Goal: Task Accomplishment & Management: Use online tool/utility

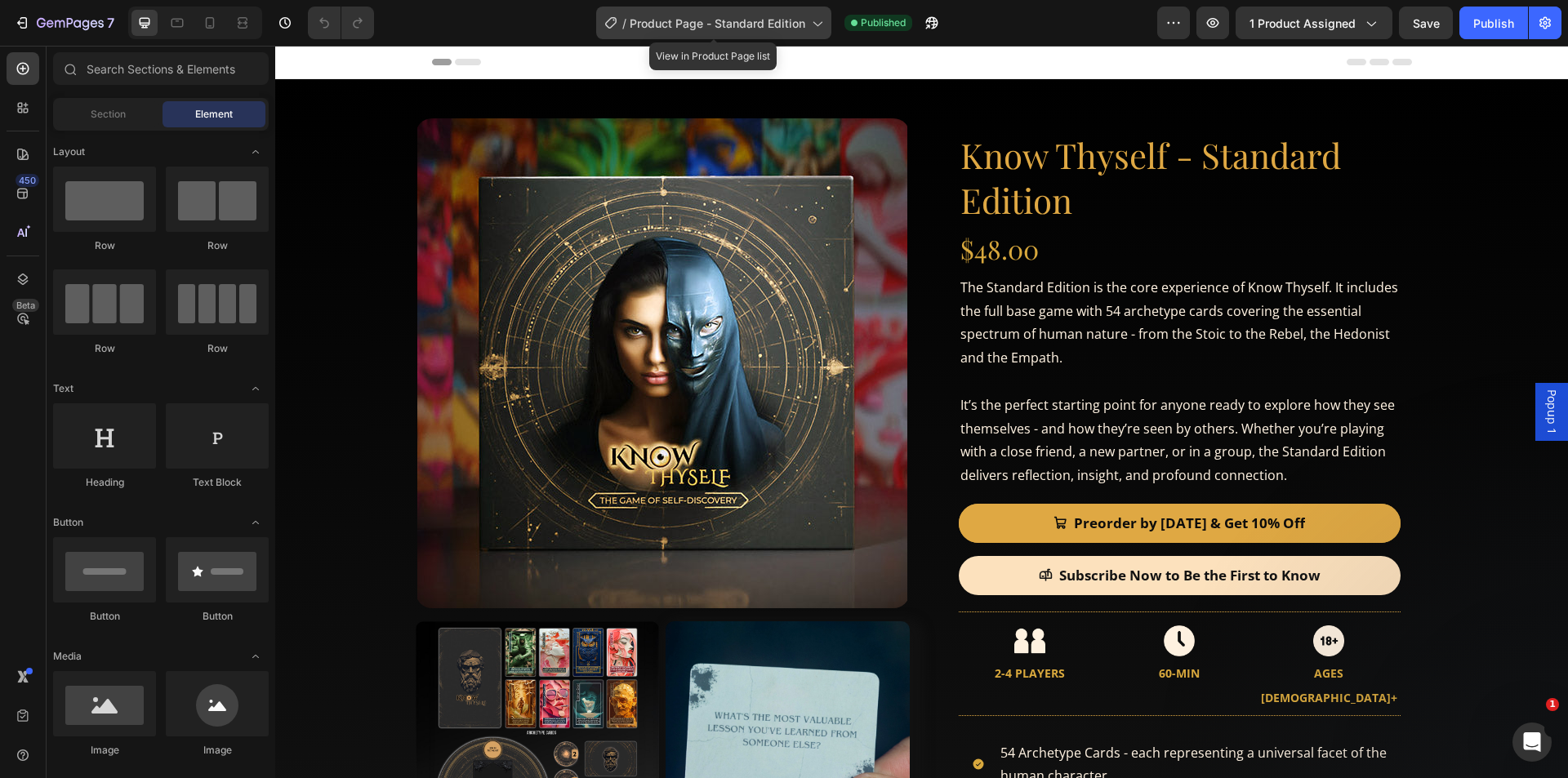
click at [817, 18] on icon at bounding box center [817, 23] width 17 height 17
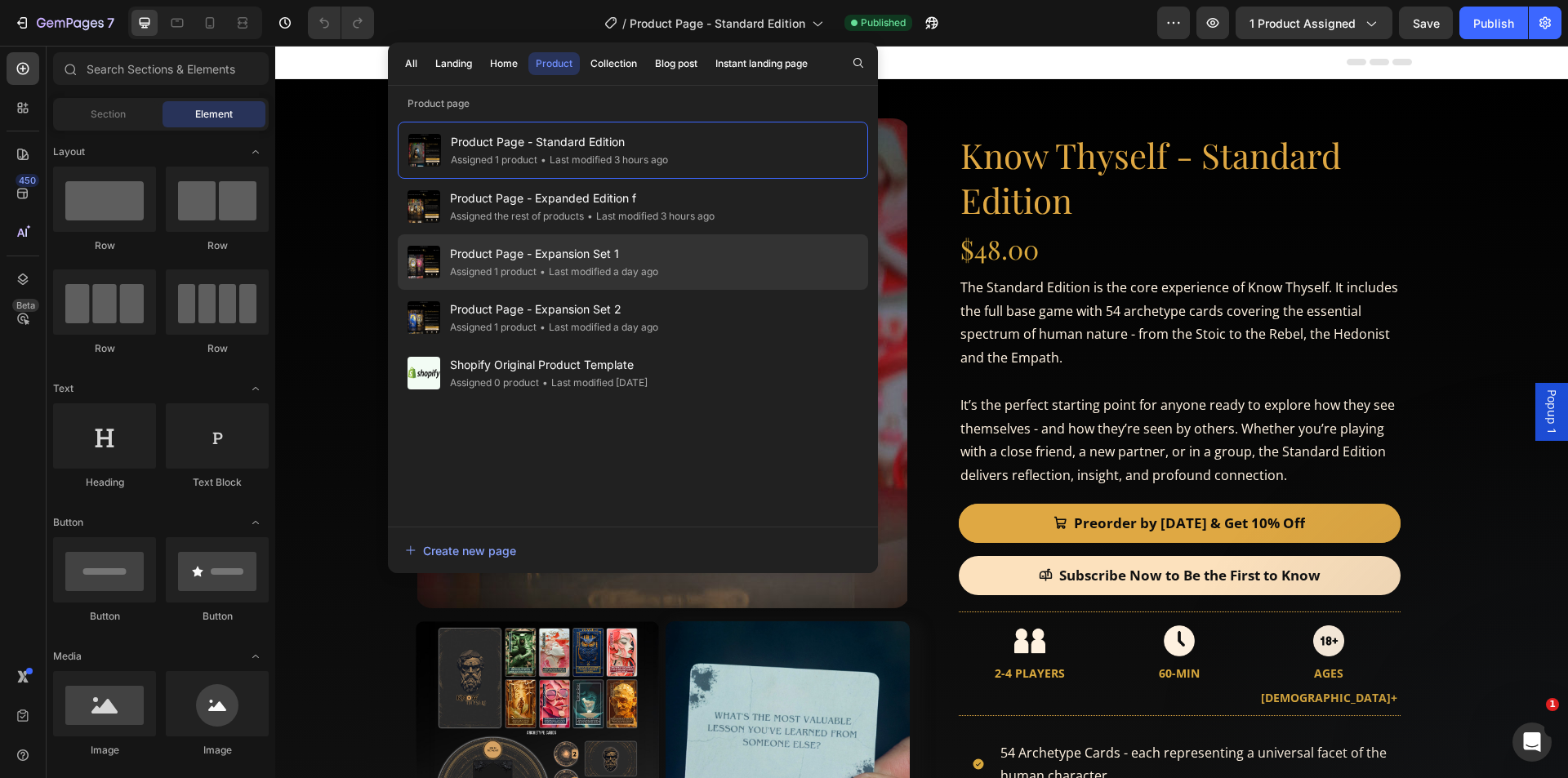
click at [685, 290] on div "Product Page - Expansion Set 1 Assigned 1 product • Last modified a day ago" at bounding box center [633, 318] width 470 height 56
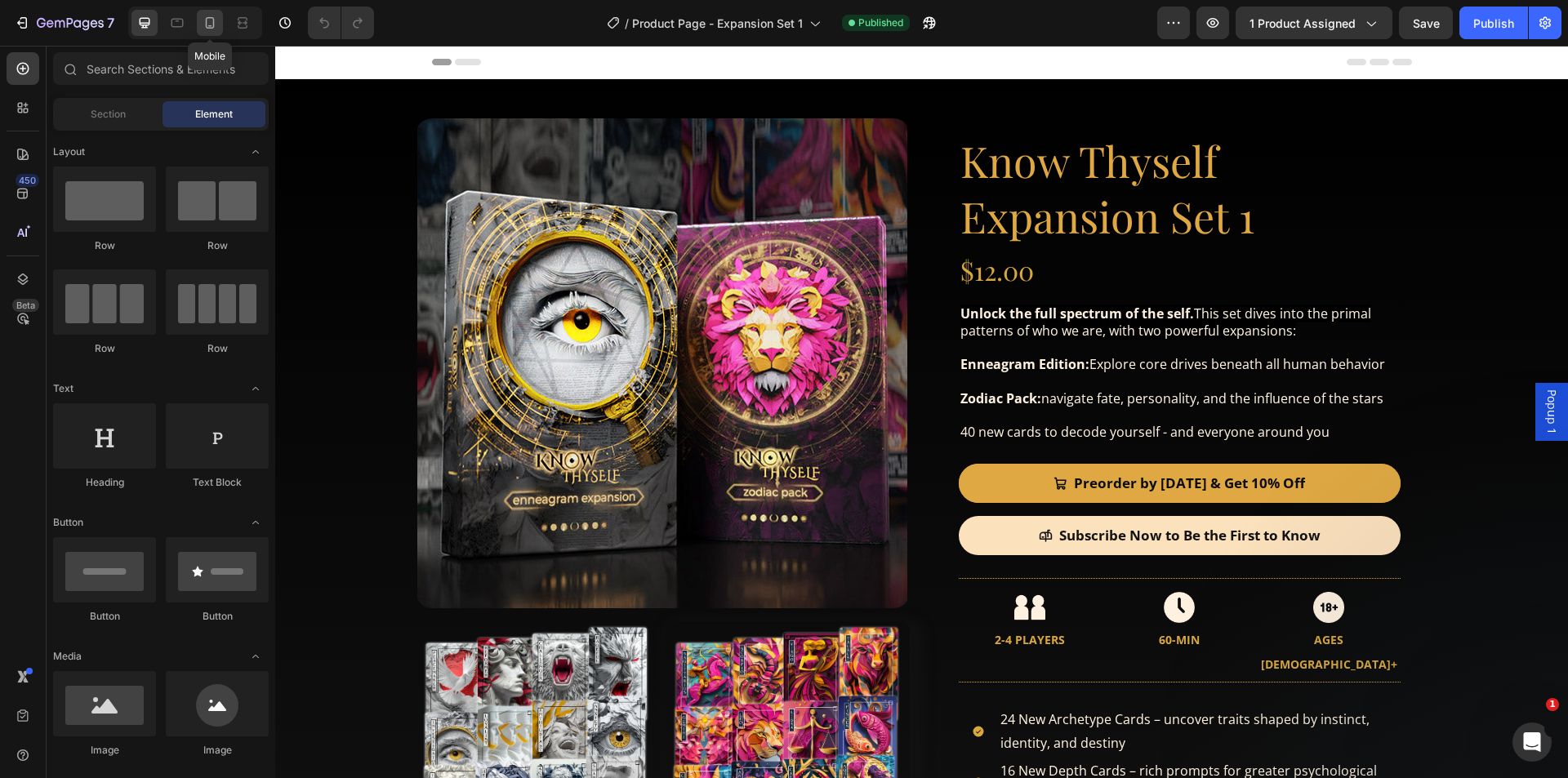
click at [206, 13] on div at bounding box center [210, 23] width 26 height 26
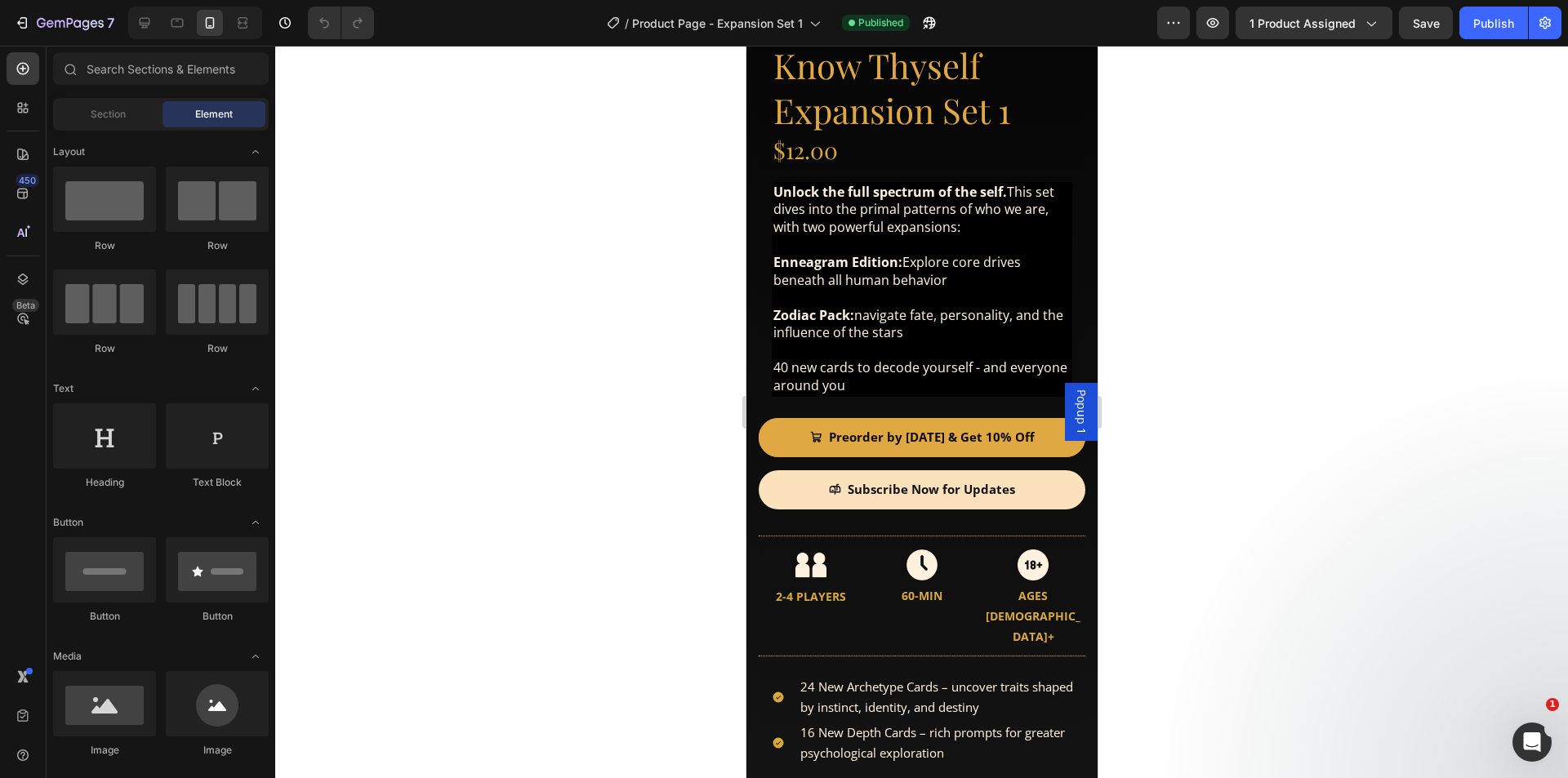
scroll to position [375, 0]
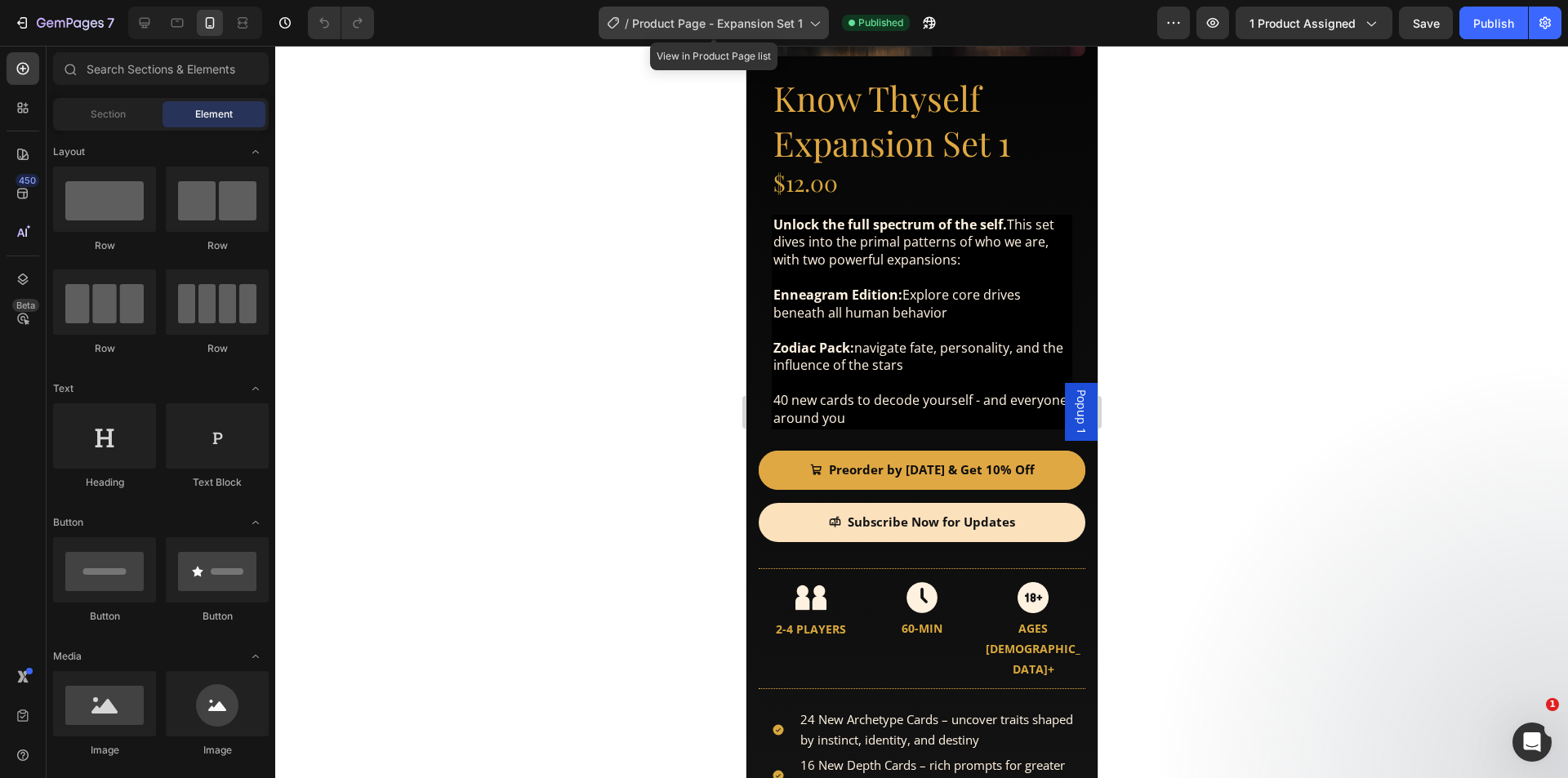
click at [809, 26] on icon at bounding box center [815, 23] width 17 height 17
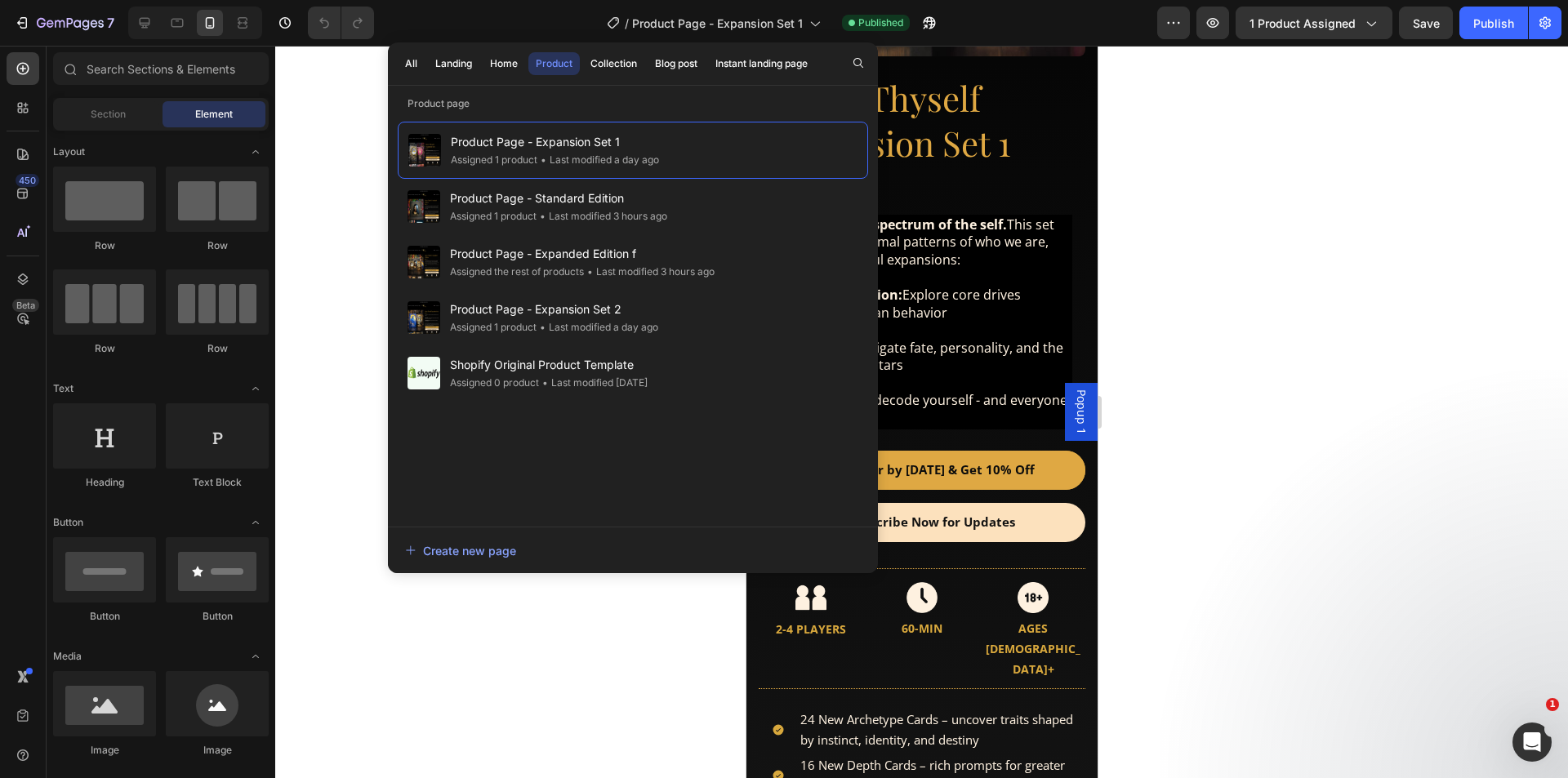
click at [1205, 275] on div at bounding box center [921, 411] width 1292 height 732
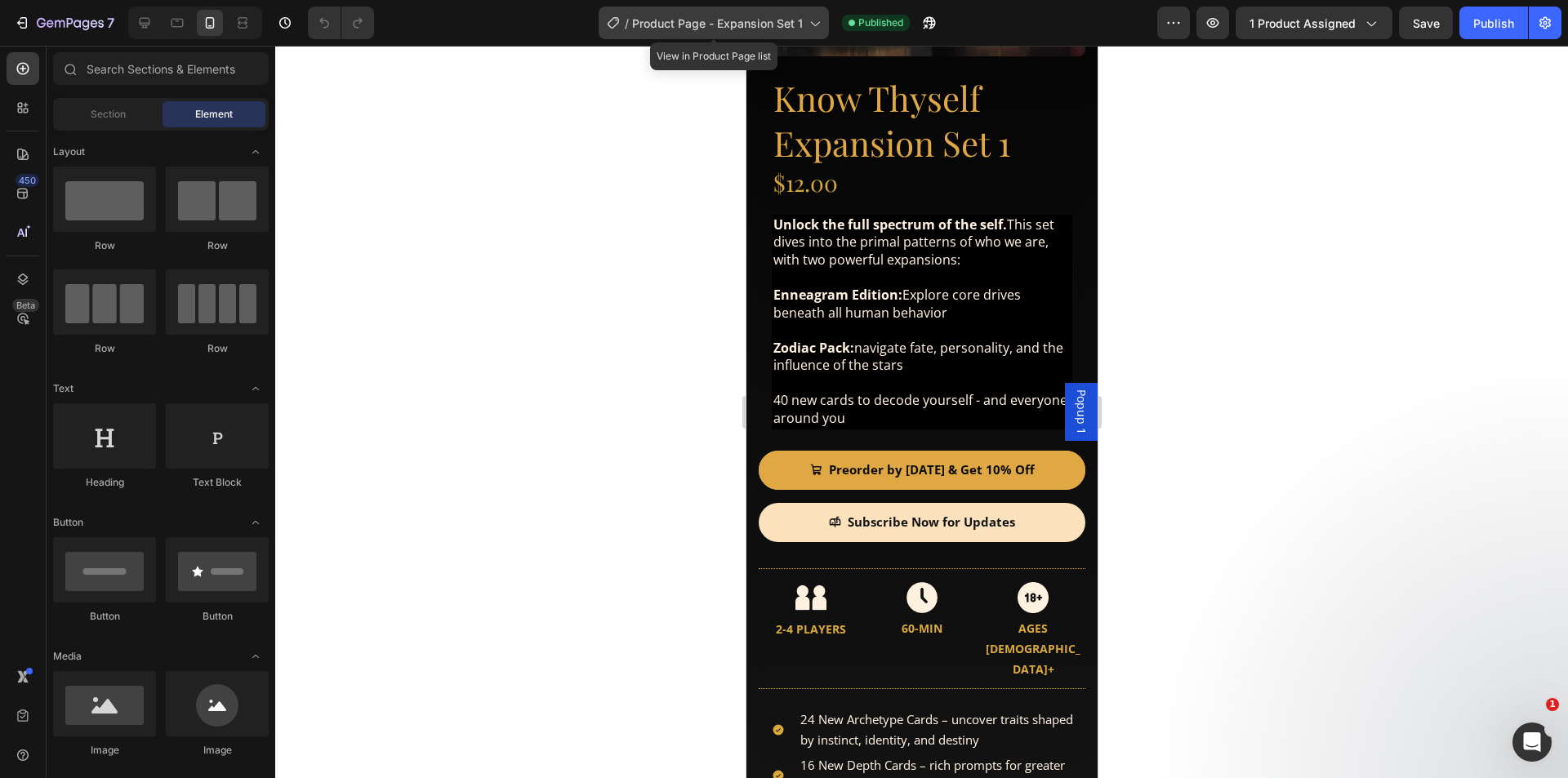
click at [807, 19] on icon at bounding box center [815, 23] width 17 height 17
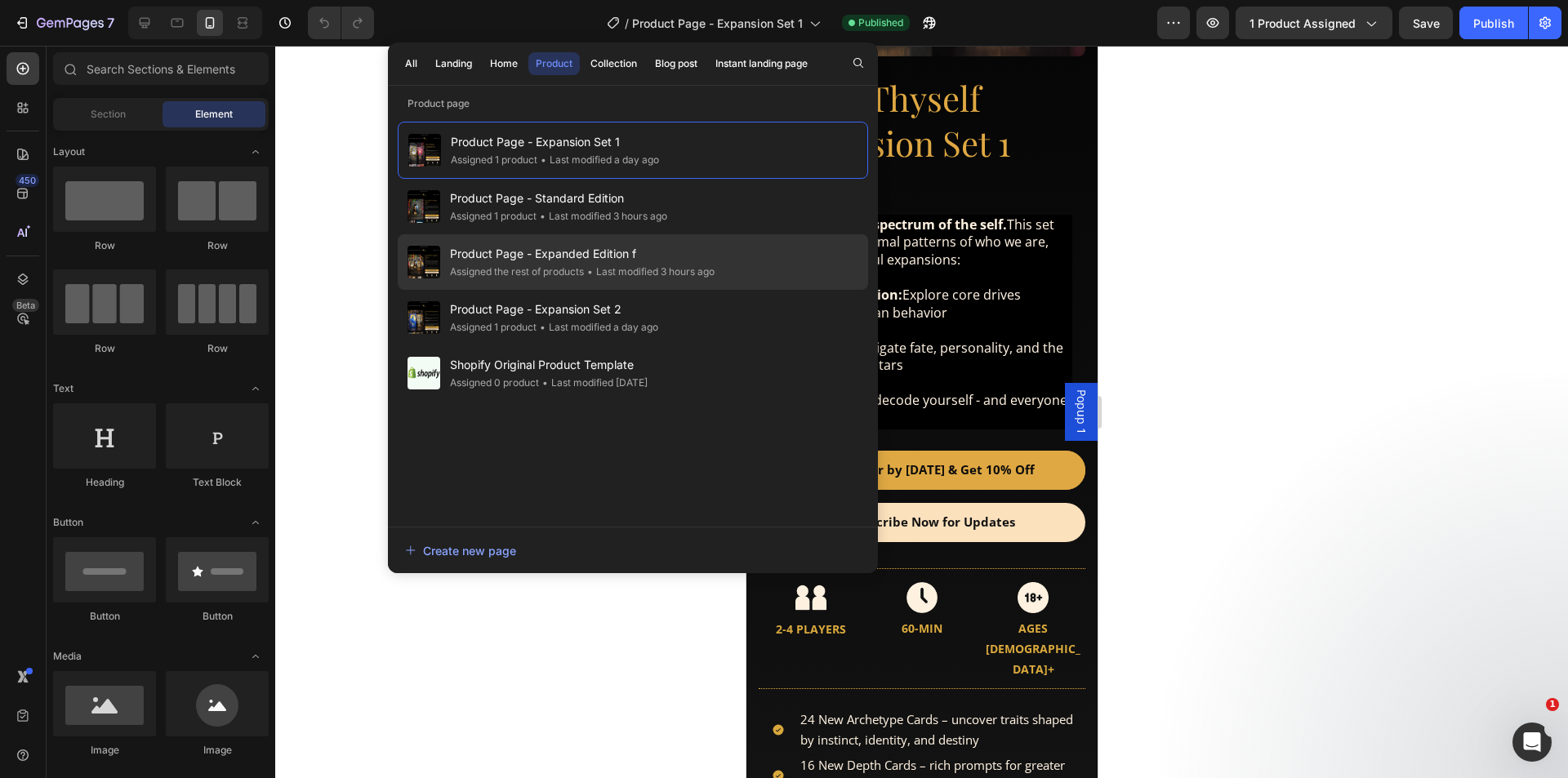
click at [550, 264] on div "Assigned the rest of products" at bounding box center [516, 272] width 134 height 17
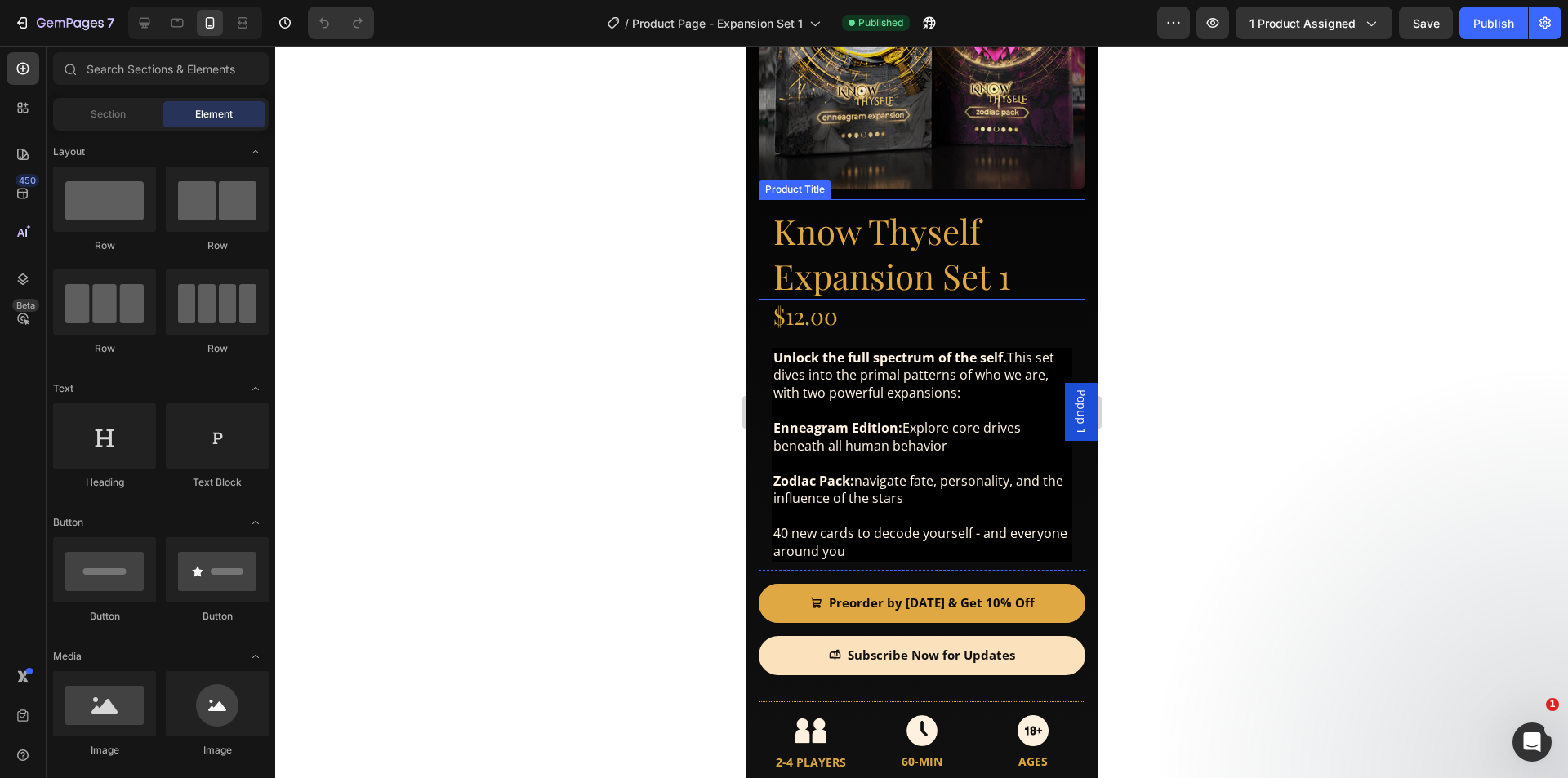
scroll to position [245, 0]
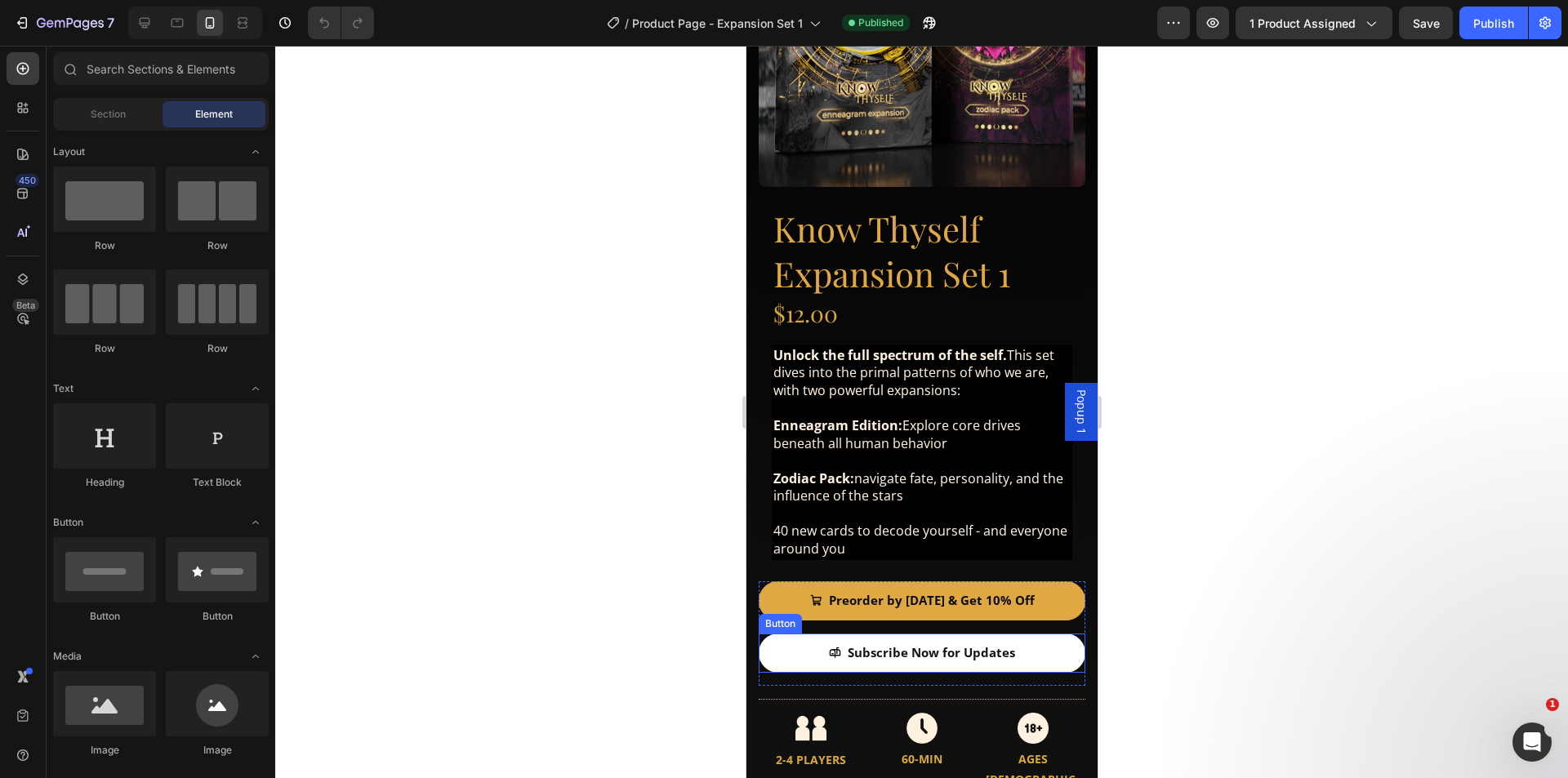
click at [800, 633] on link "Subscribe Now for Updates" at bounding box center [921, 653] width 327 height 39
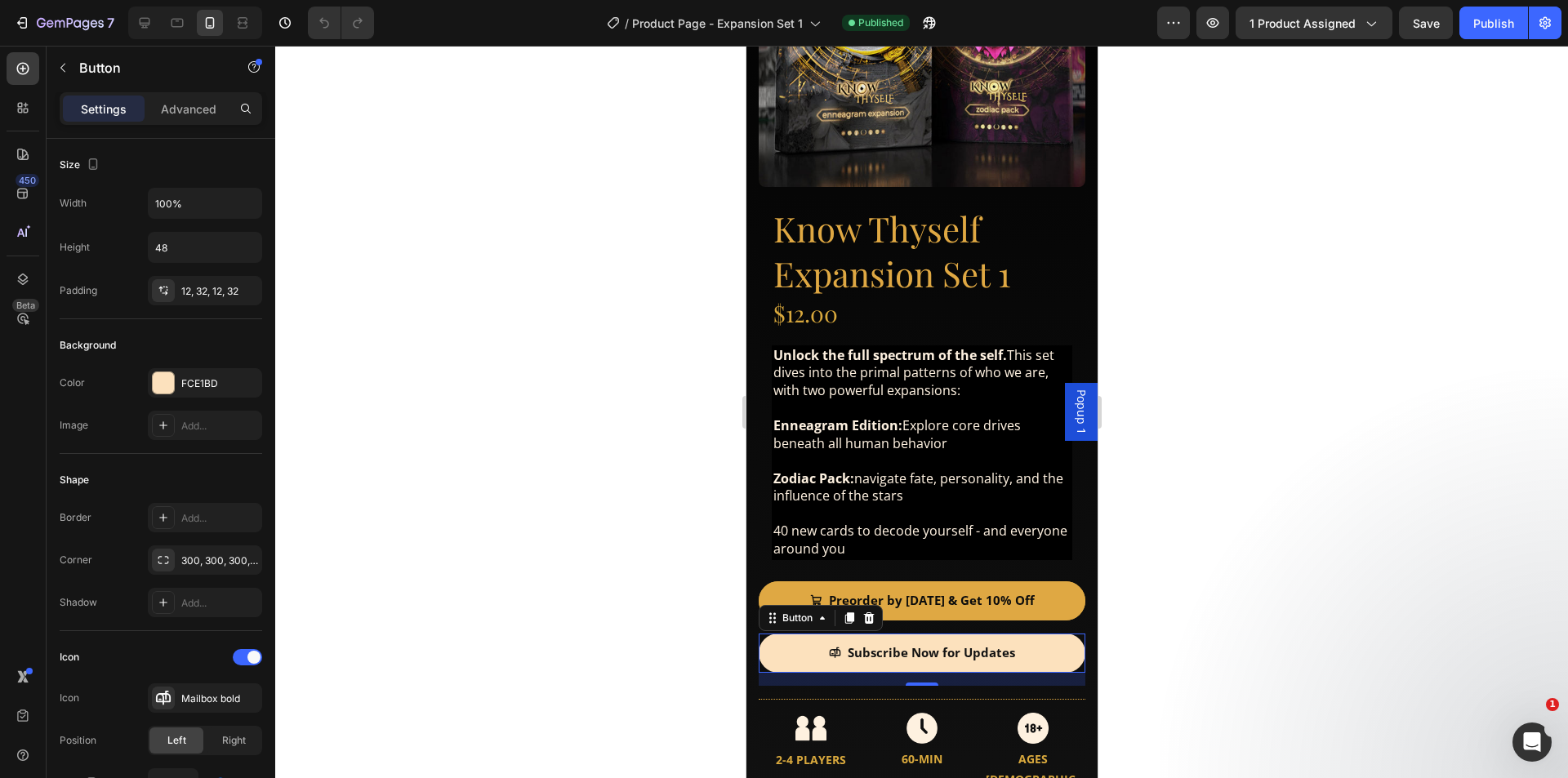
click at [1256, 555] on div at bounding box center [921, 411] width 1292 height 732
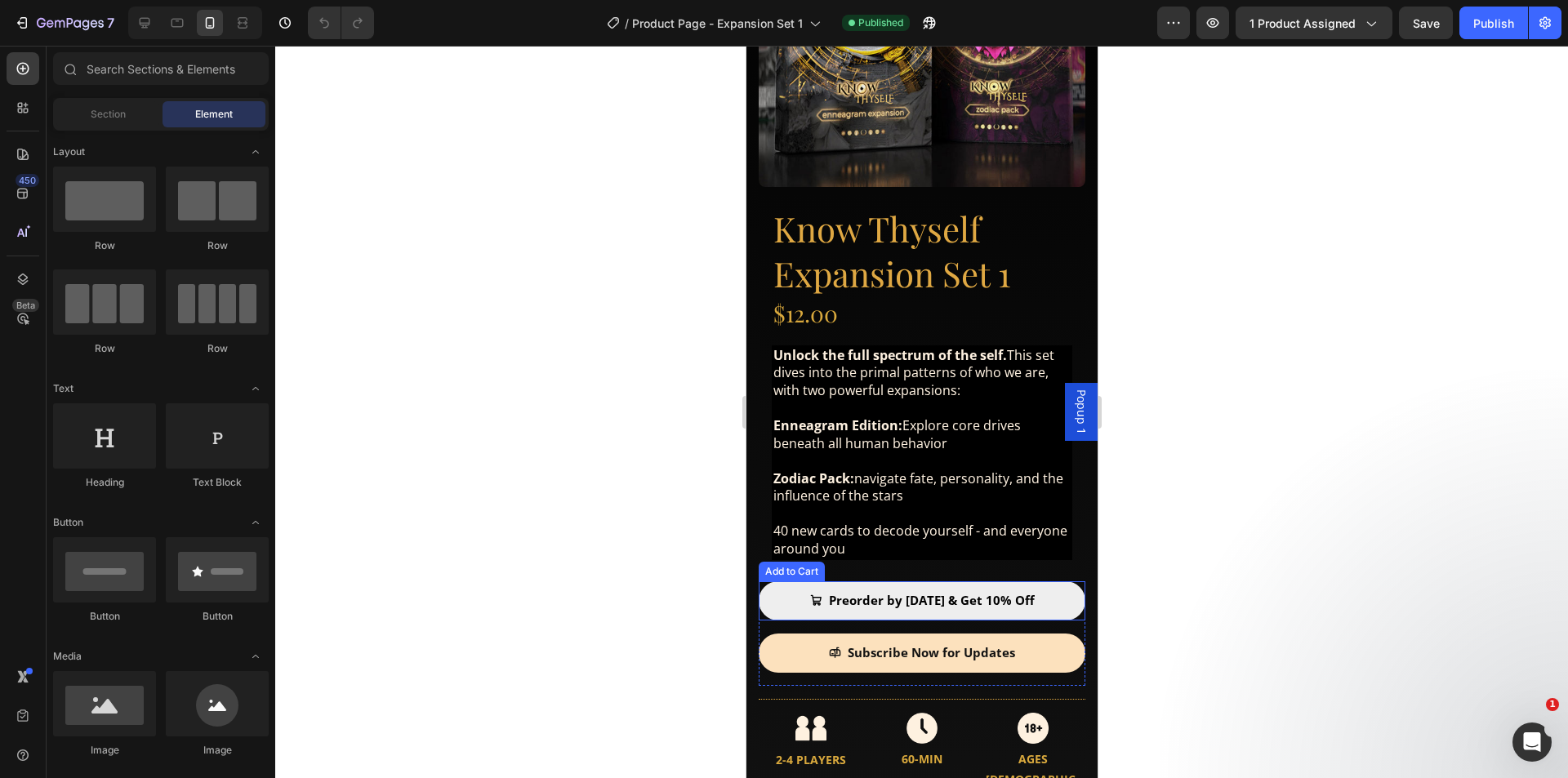
click at [1047, 585] on button "Preorder by [DATE] & Get 10% Off" at bounding box center [921, 601] width 327 height 39
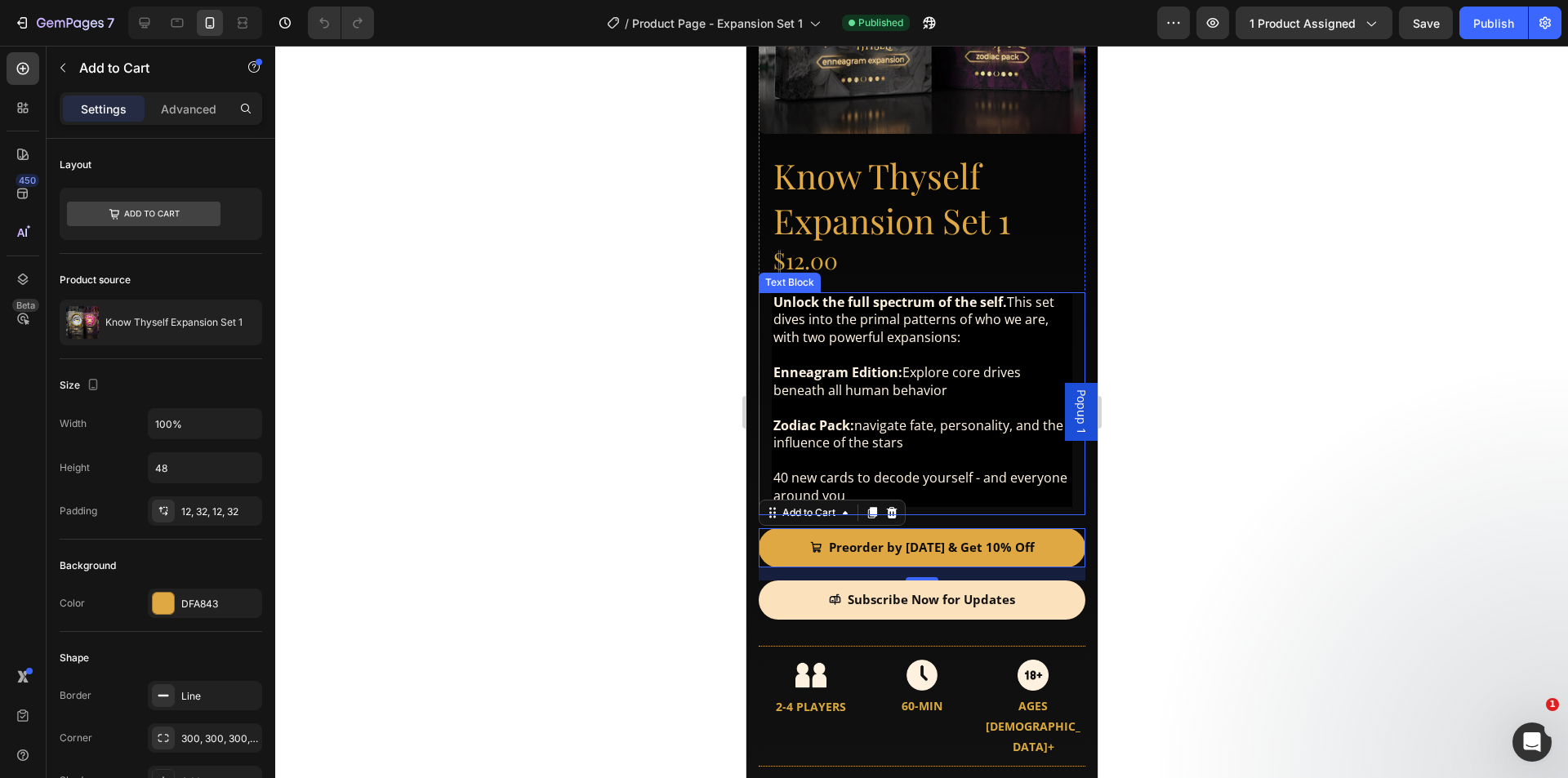
scroll to position [327, 0]
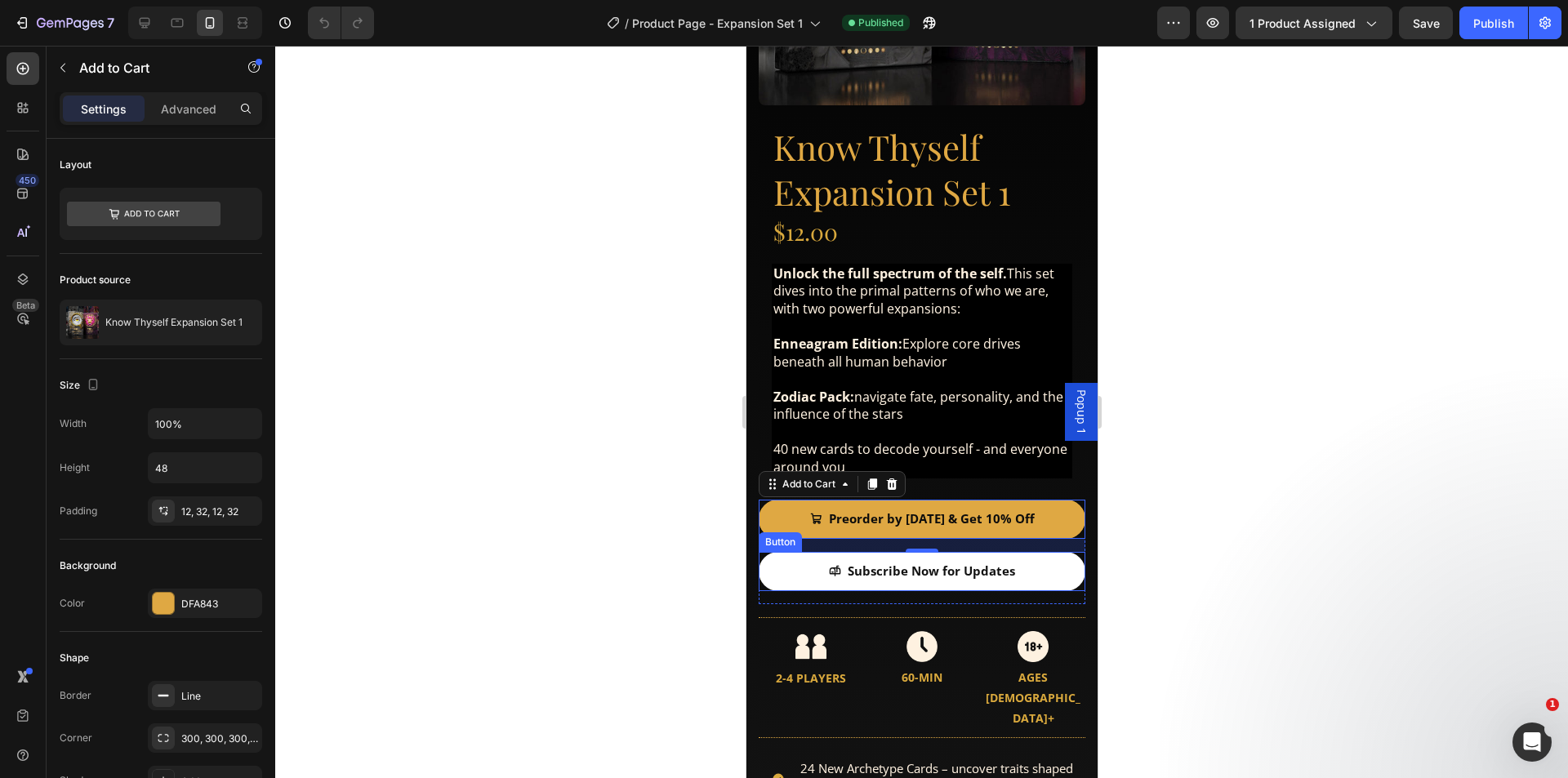
click at [791, 557] on link "Subscribe Now for Updates" at bounding box center [921, 571] width 327 height 39
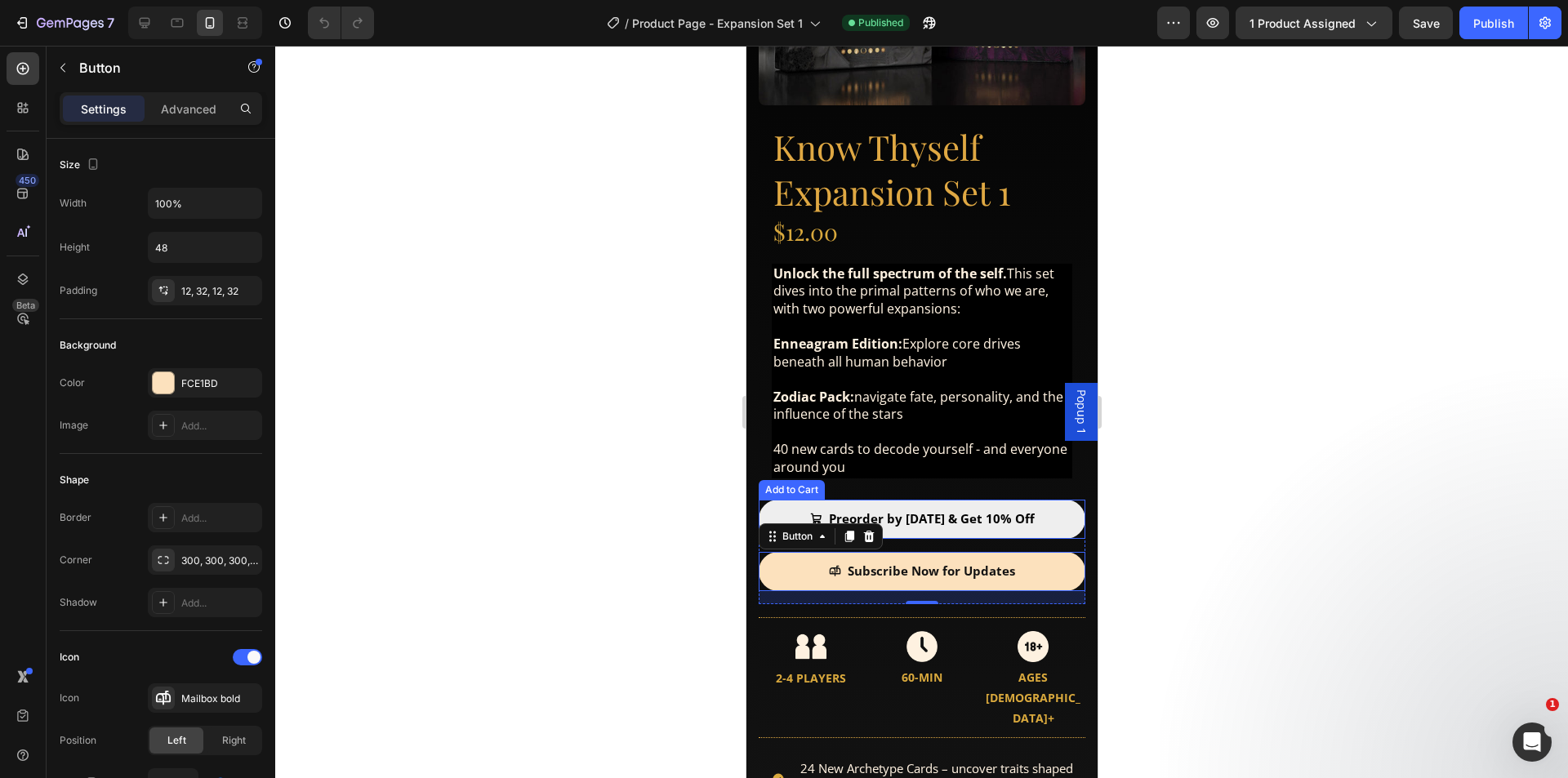
click at [1050, 499] on button "Preorder by [DATE] & Get 10% Off" at bounding box center [921, 519] width 327 height 39
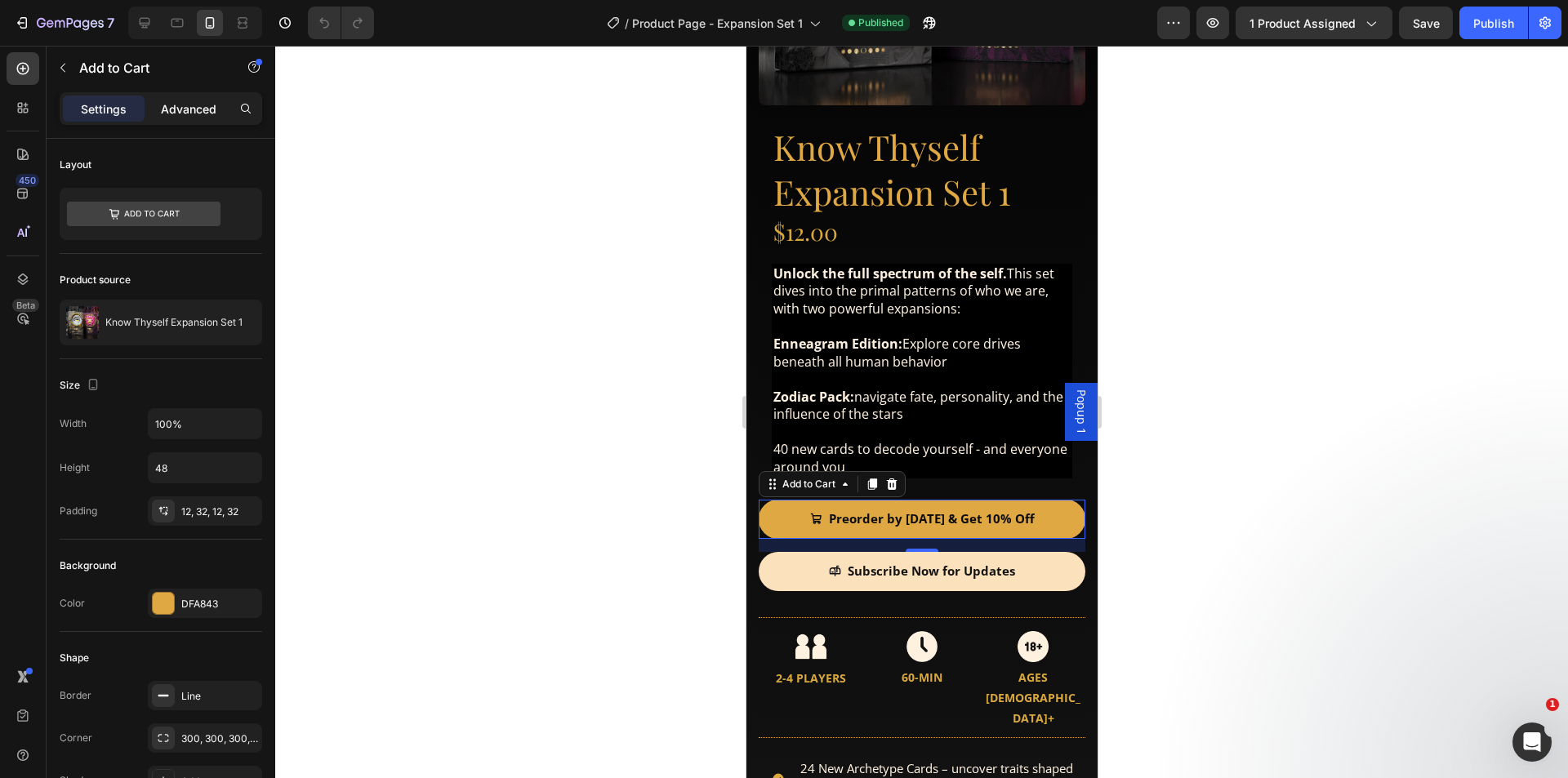
click at [179, 106] on p "Advanced" at bounding box center [189, 109] width 56 height 17
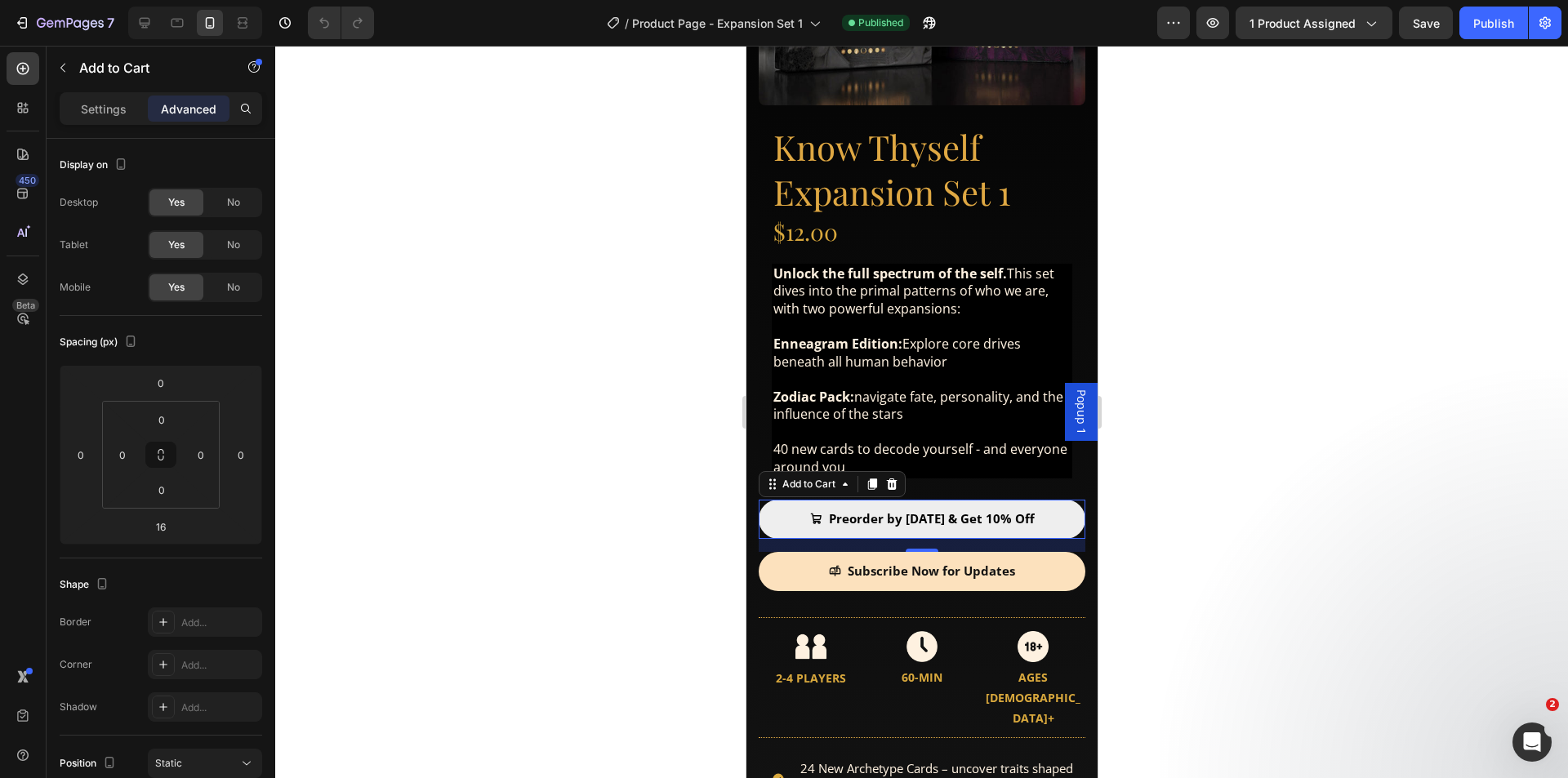
click at [776, 509] on button "Preorder by [DATE] & Get 10% Off" at bounding box center [921, 519] width 327 height 39
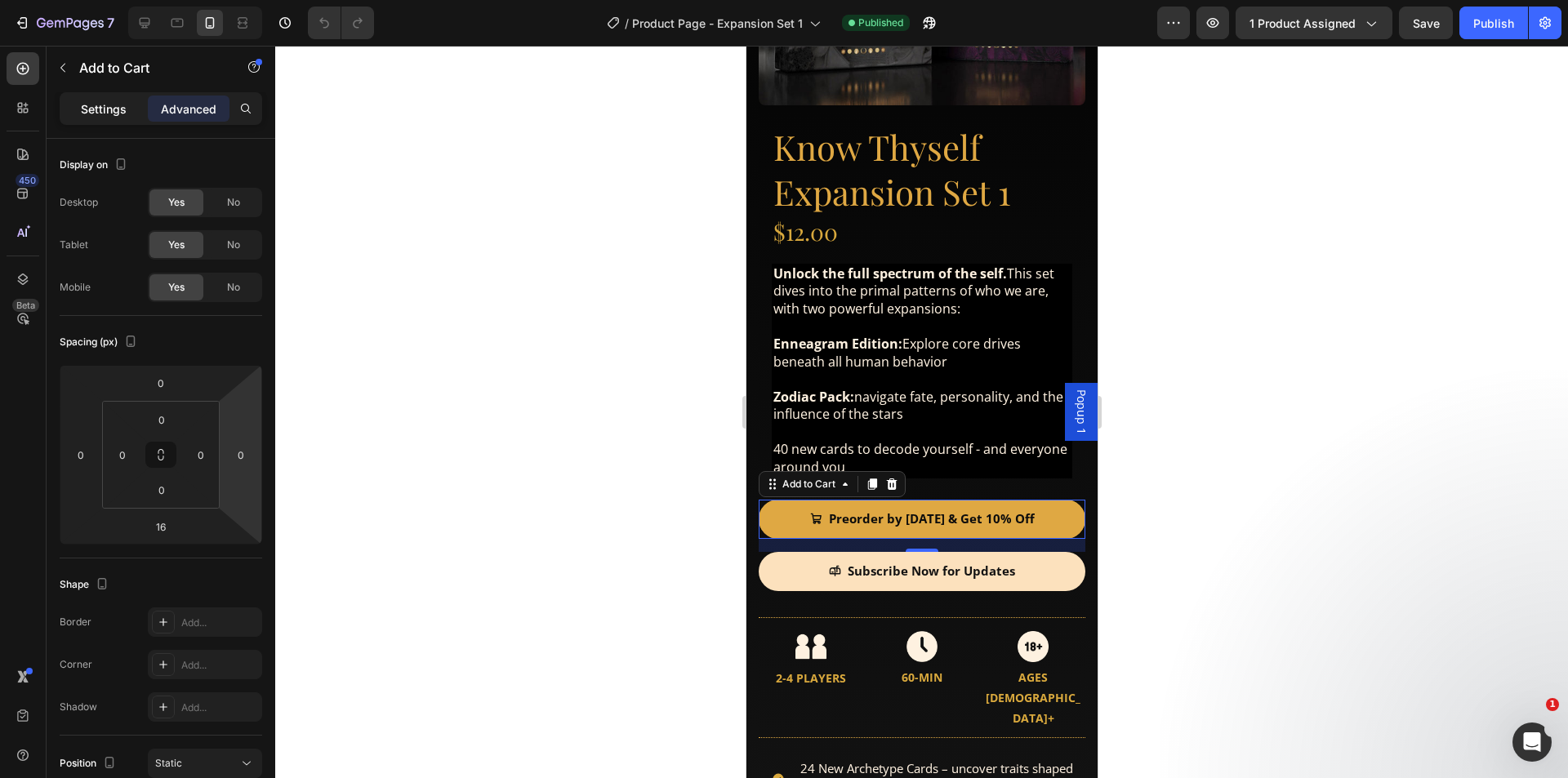
click at [103, 105] on p "Settings" at bounding box center [103, 109] width 46 height 17
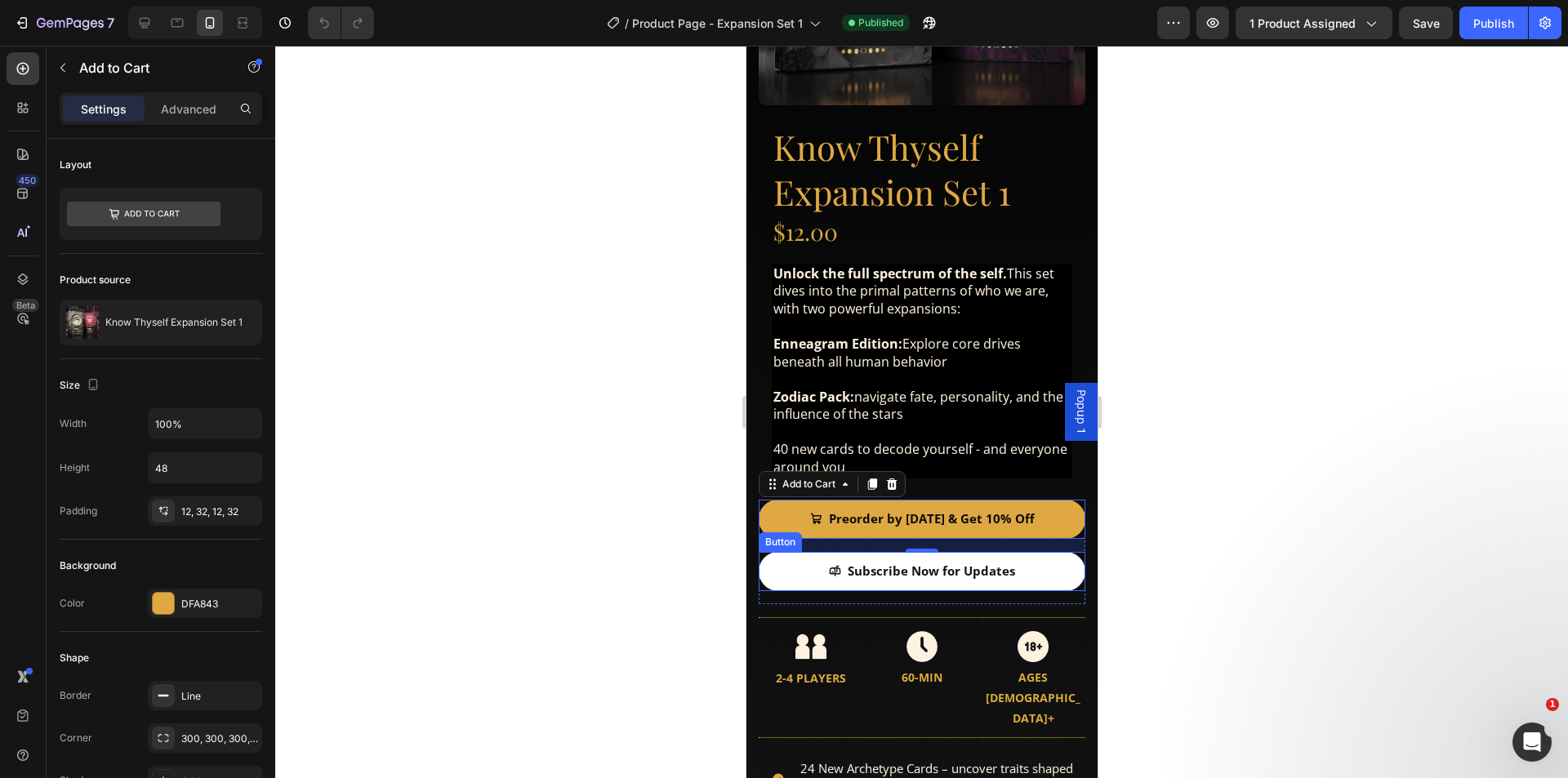
click at [784, 556] on link "Subscribe Now for Updates" at bounding box center [921, 571] width 327 height 39
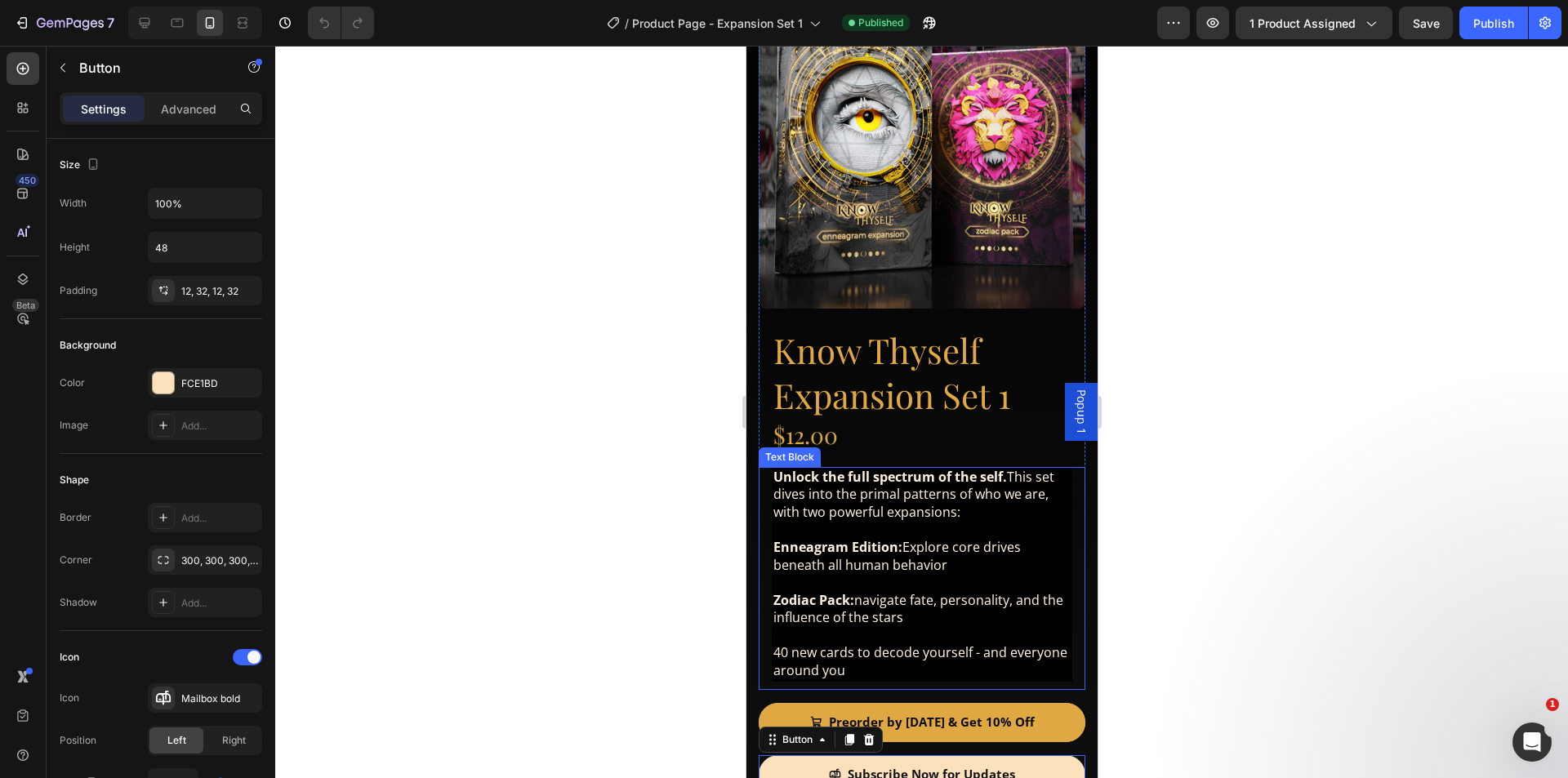
scroll to position [408, 0]
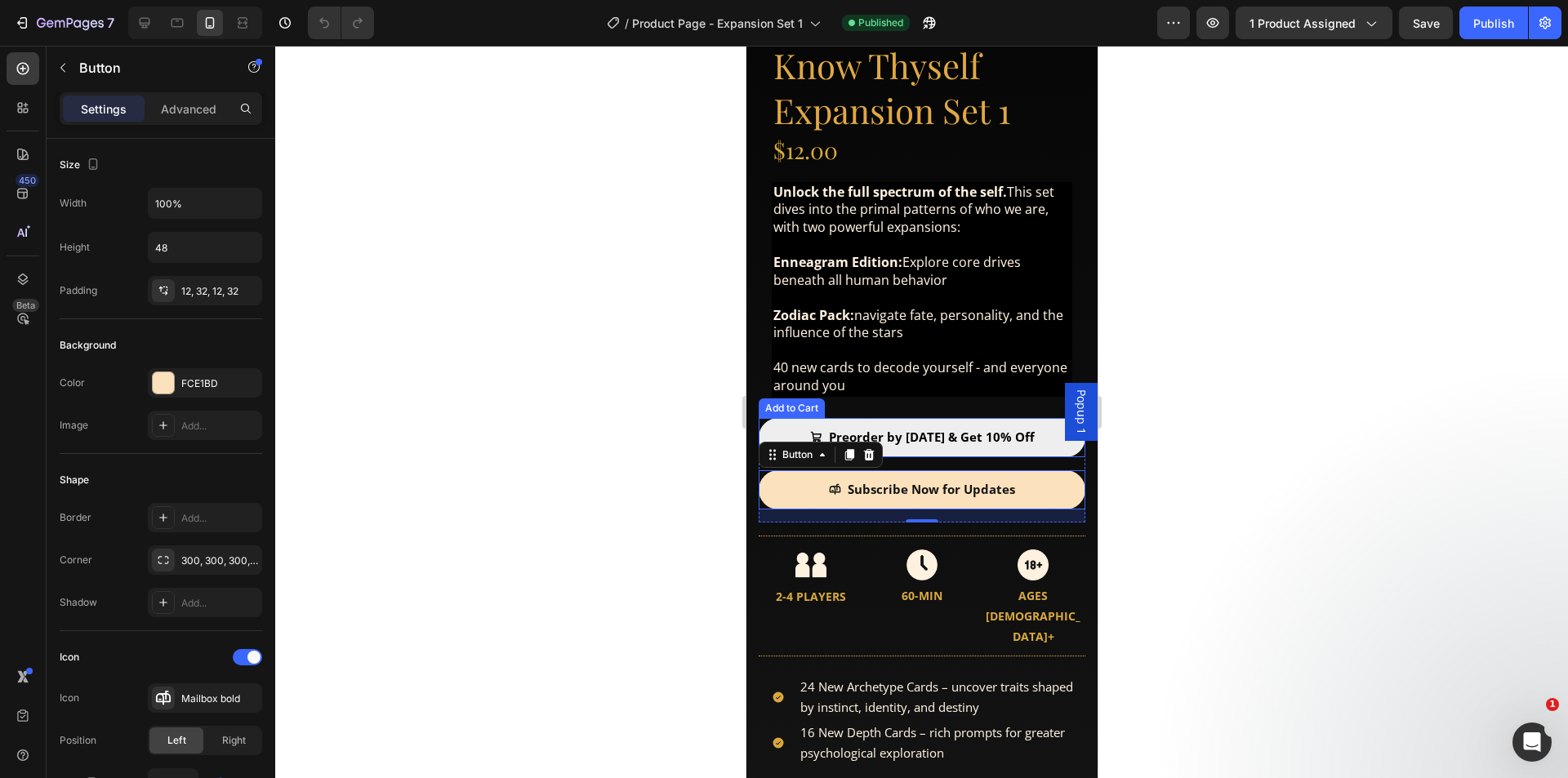
click at [777, 419] on button "Preorder by [DATE] & Get 10% Off" at bounding box center [921, 437] width 327 height 39
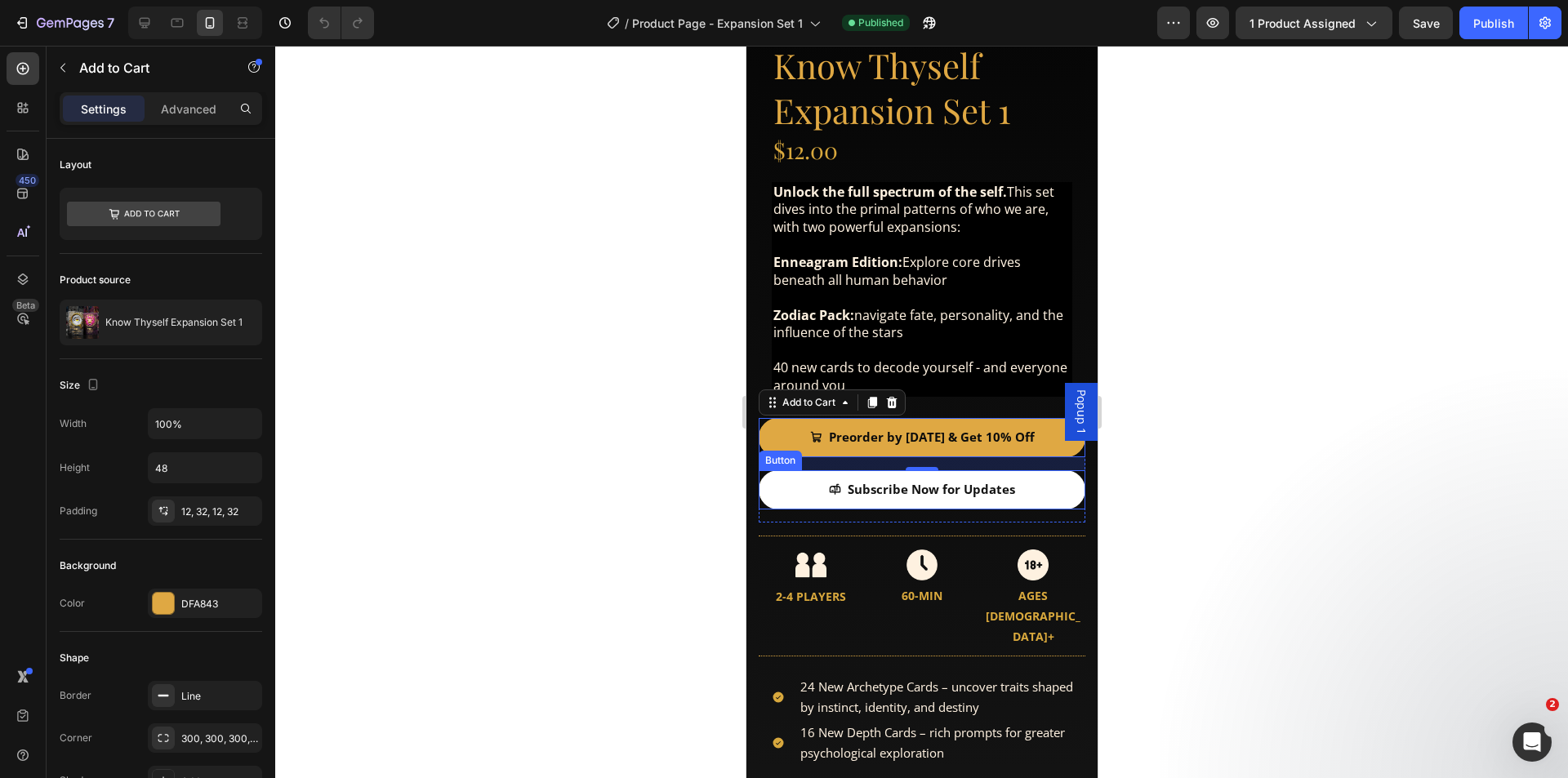
click at [780, 476] on link "Subscribe Now for Updates" at bounding box center [921, 489] width 327 height 39
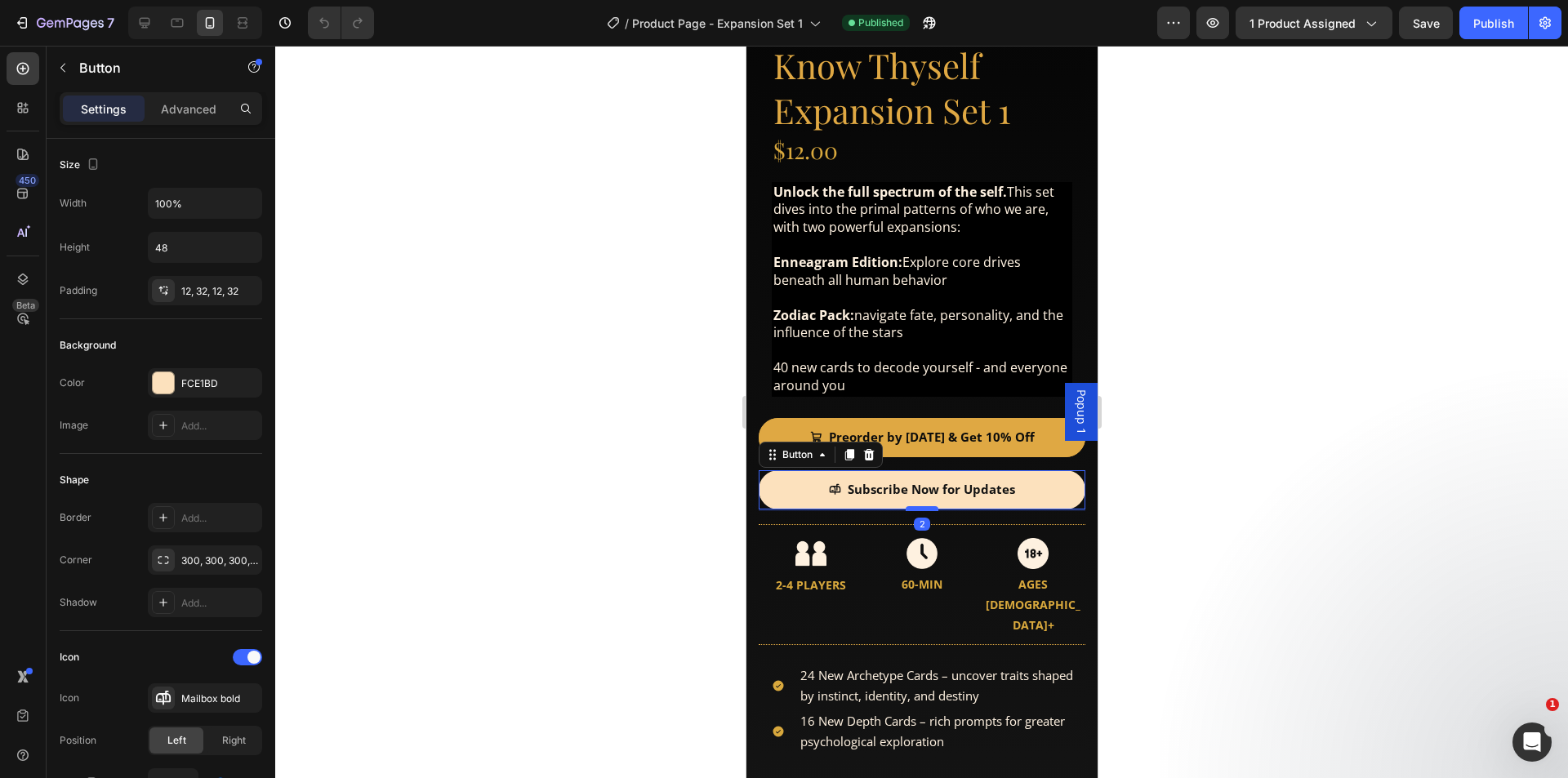
drag, startPoint x: 919, startPoint y: 509, endPoint x: 919, endPoint y: 498, distance: 11.0
click at [919, 506] on div at bounding box center [921, 508] width 33 height 5
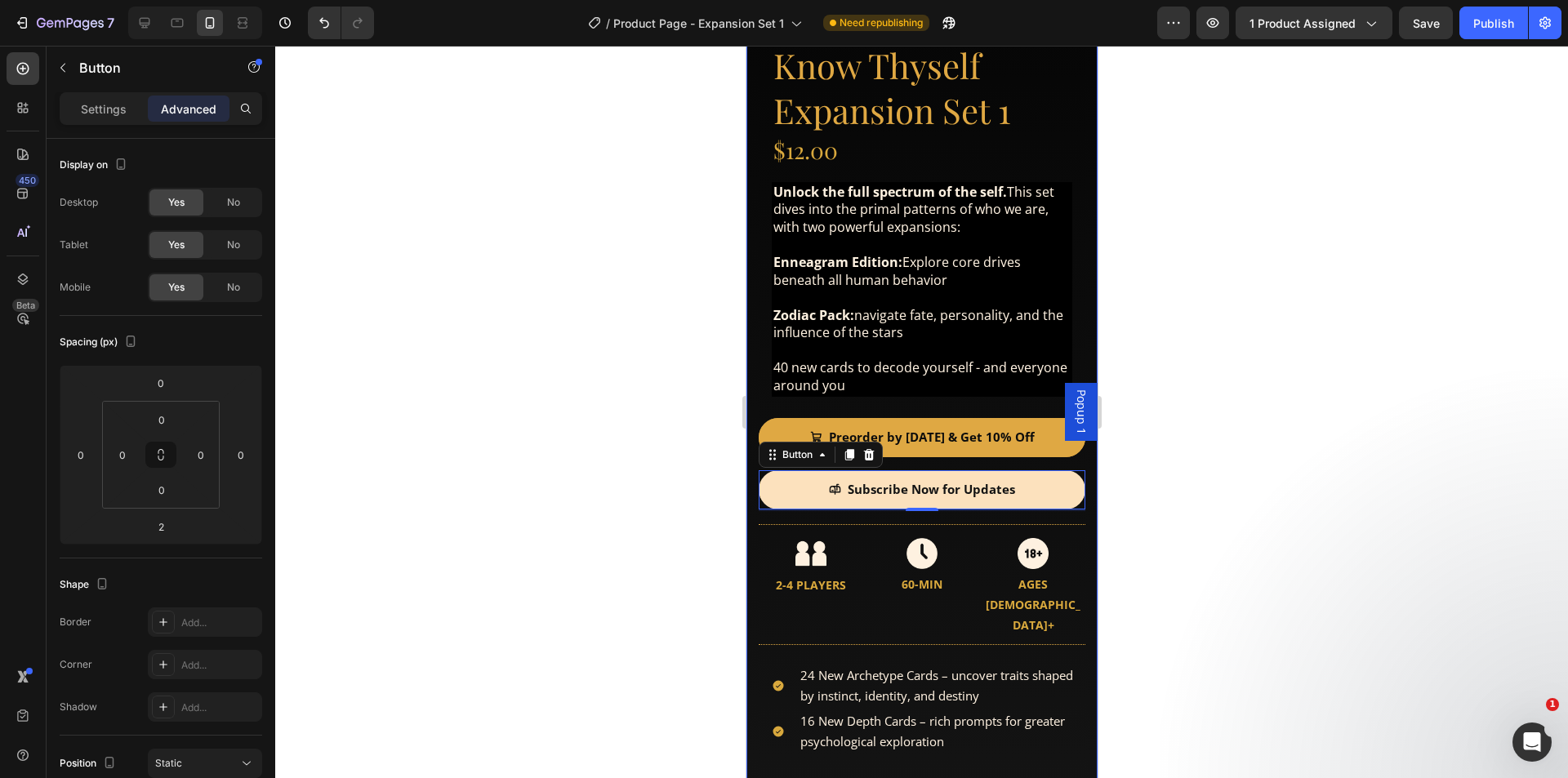
click at [754, 421] on div "Product Images Product Images Know Thyself Expansion Set 1 Product Title $12.00…" at bounding box center [921, 299] width 351 height 1256
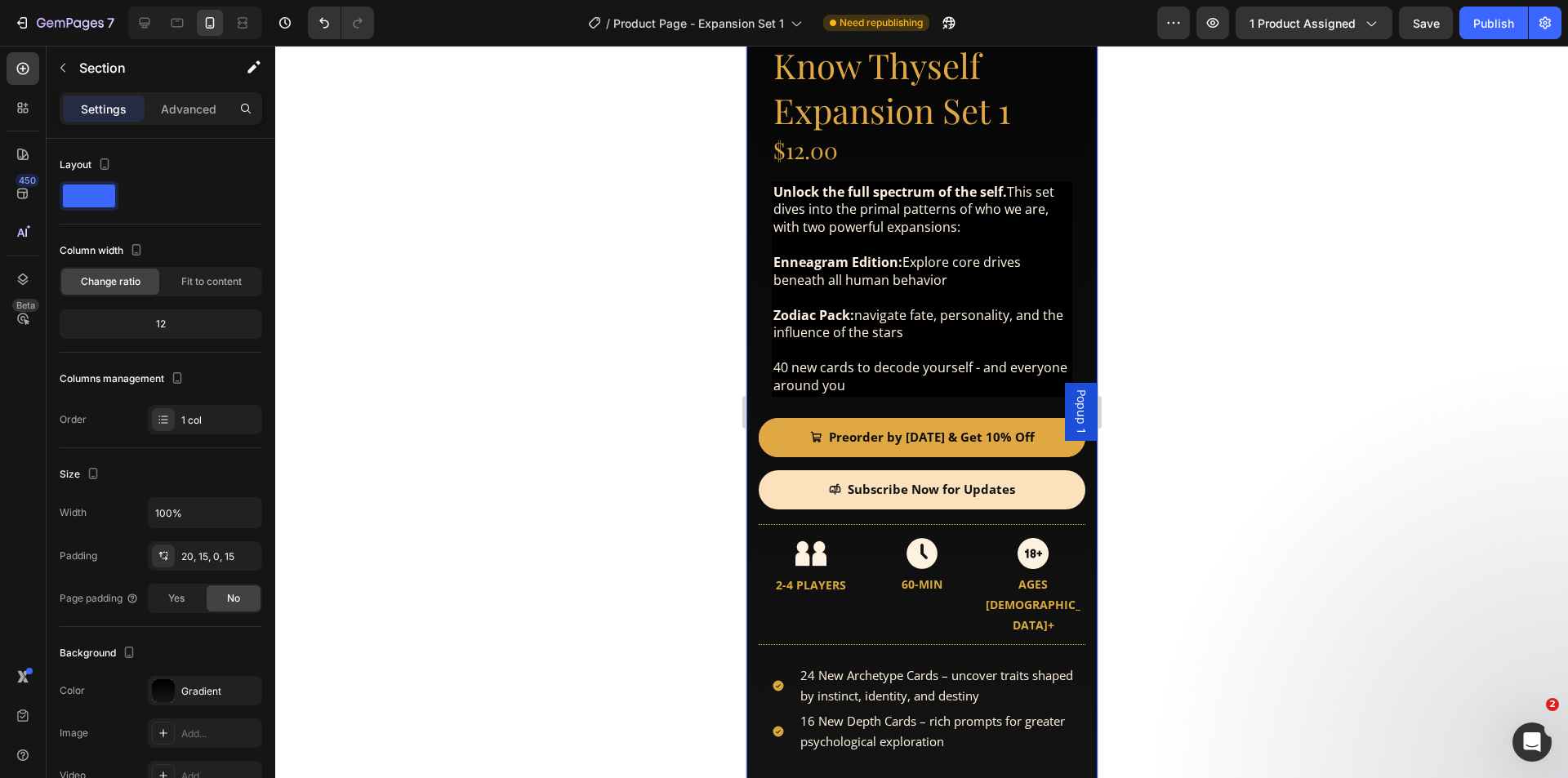
click at [753, 373] on div "Product Images Product Images Know Thyself Expansion Set 1 Product Title $12.00…" at bounding box center [921, 299] width 351 height 1256
click at [751, 503] on div "Product Images Product Images Know Thyself Expansion Set 1 Product Title $12.00…" at bounding box center [921, 299] width 351 height 1256
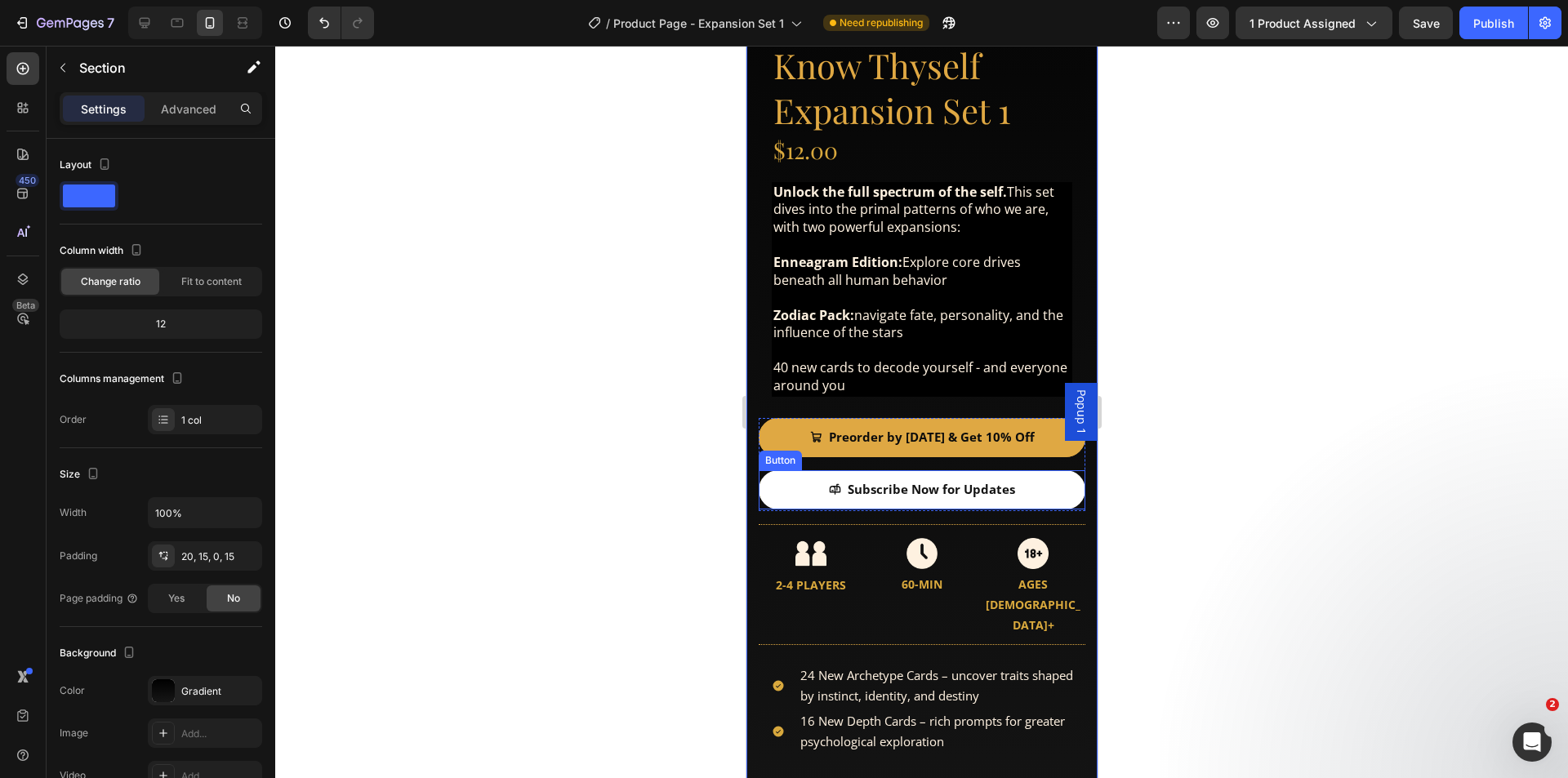
click at [804, 491] on link "Subscribe Now for Updates" at bounding box center [921, 489] width 327 height 39
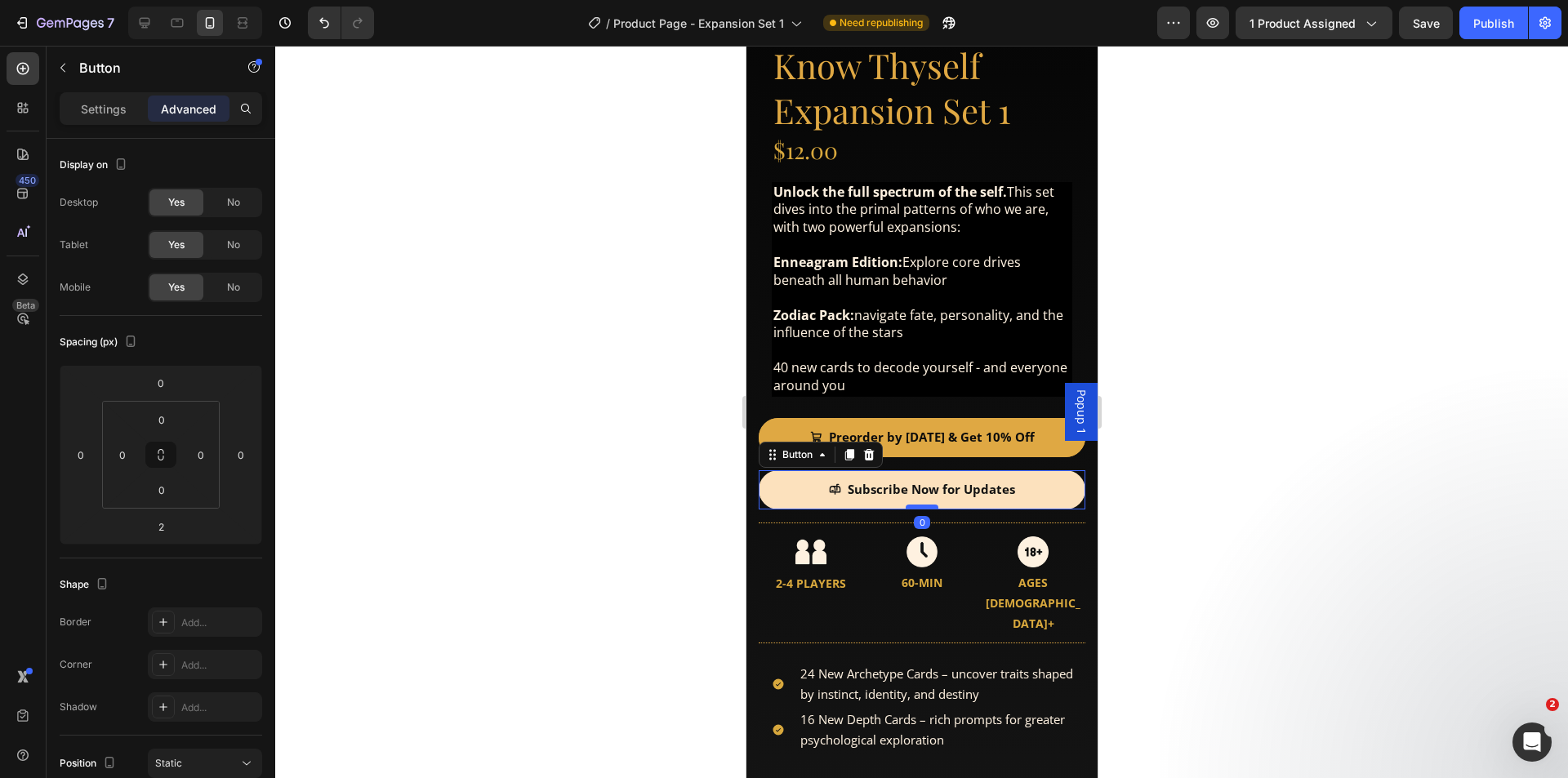
click at [909, 504] on div at bounding box center [921, 506] width 33 height 5
type input "0"
click at [898, 358] on span "40 new cards to decode yourself - and everyone around you" at bounding box center [920, 376] width 294 height 36
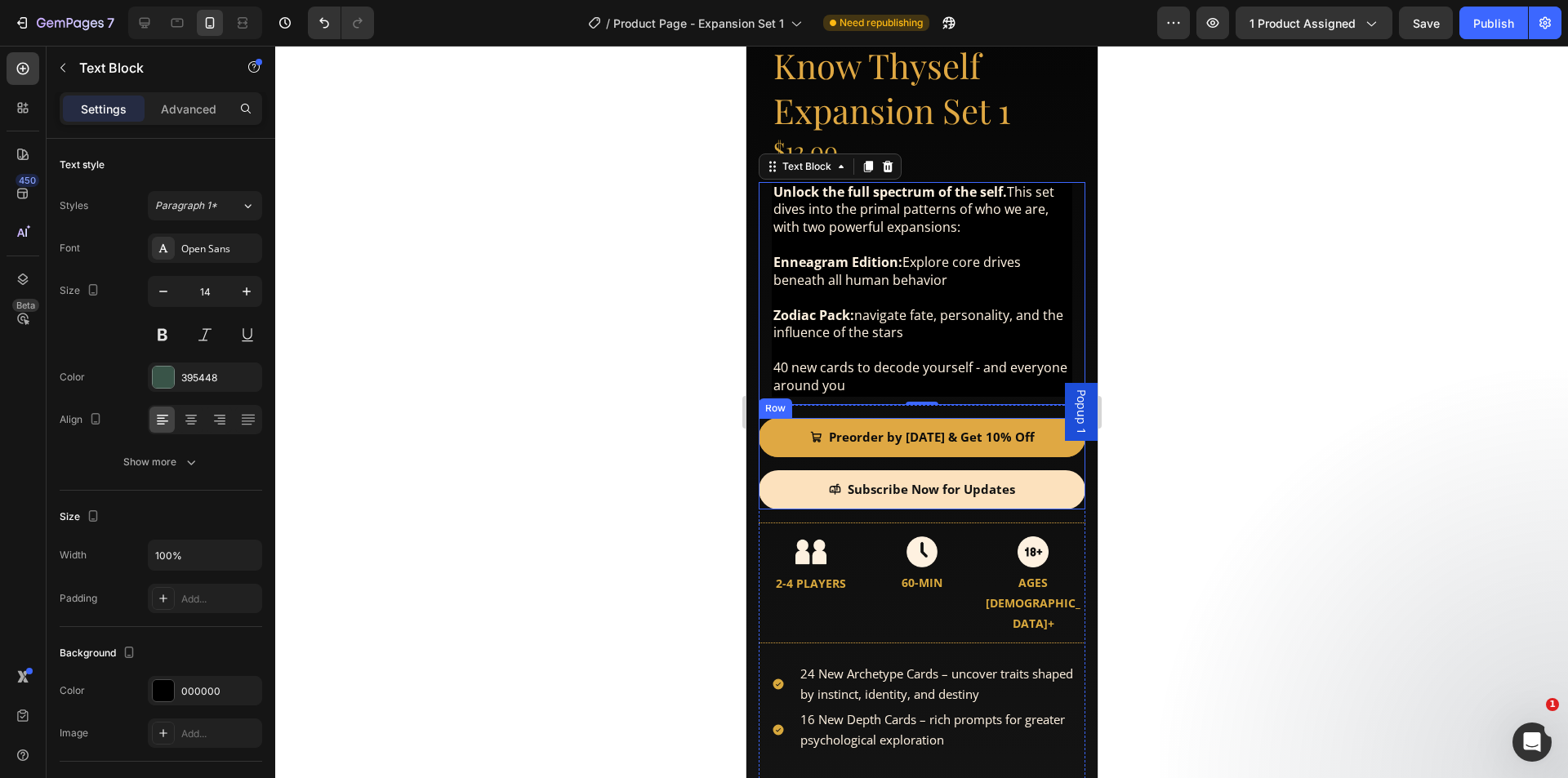
click at [888, 448] on div "Preorder by [DATE] & Get 10% Off Add to Cart" at bounding box center [921, 444] width 327 height 52
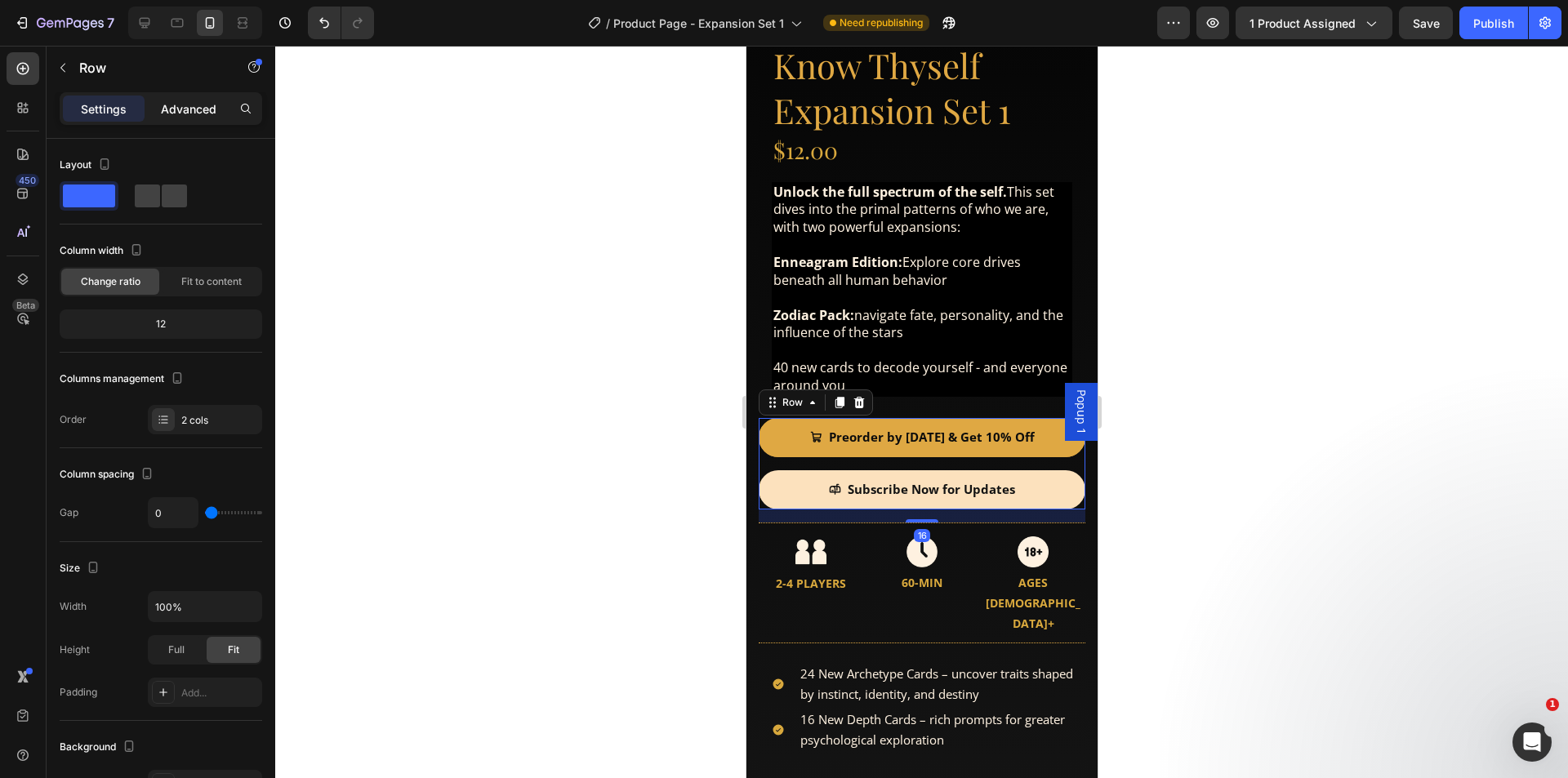
click at [184, 112] on p "Advanced" at bounding box center [189, 109] width 56 height 17
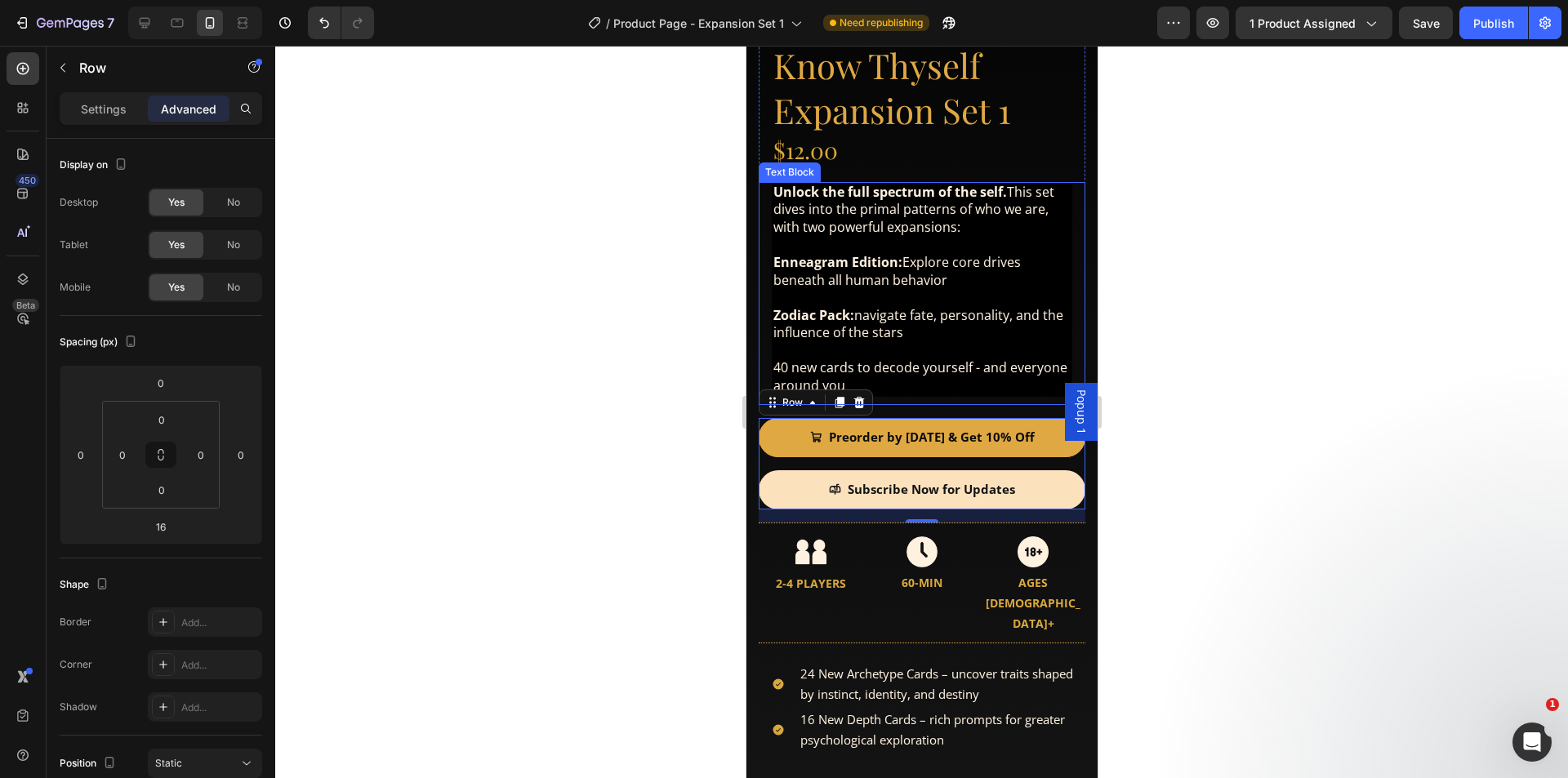
click at [921, 290] on p at bounding box center [921, 298] width 297 height 17
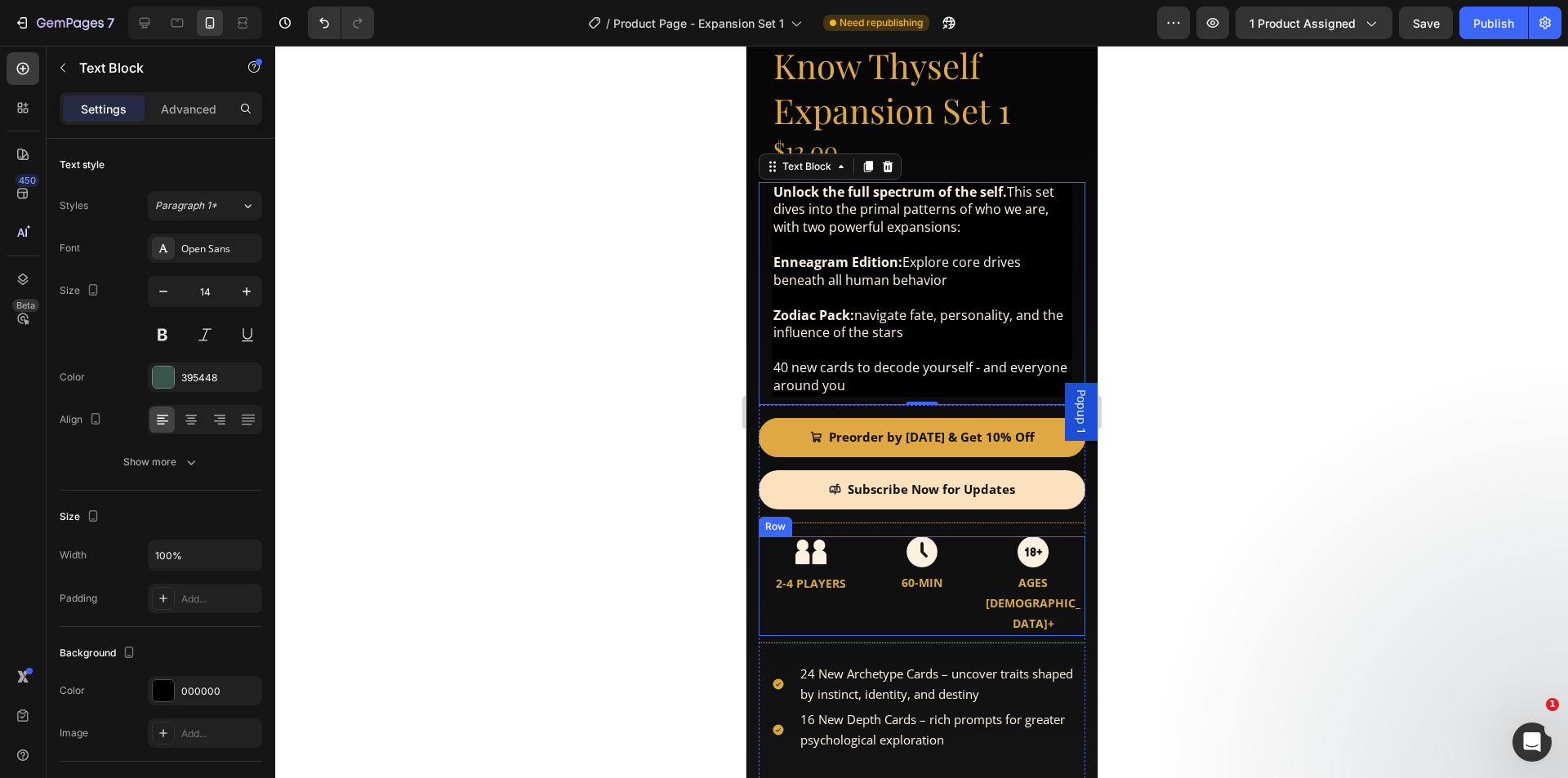
click at [860, 537] on div "Image 2-4 PLAYERS Text Block Image 60-MIN Text Block Image AGES 18+ Text Block …" at bounding box center [921, 586] width 327 height 99
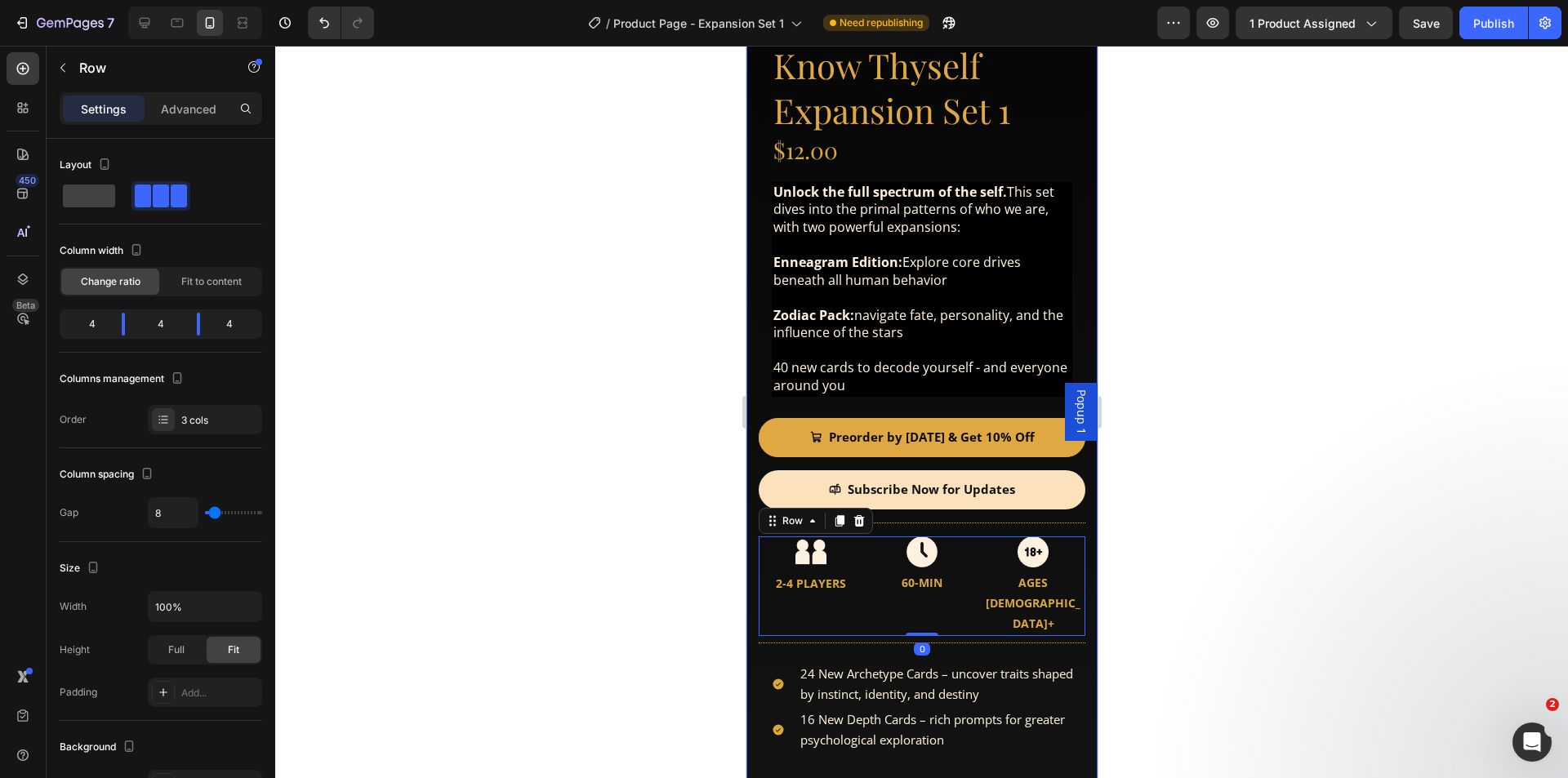
click at [755, 551] on div "Product Images Product Images Know Thyself Expansion Set 1 Product Title $12.00…" at bounding box center [921, 298] width 351 height 1254
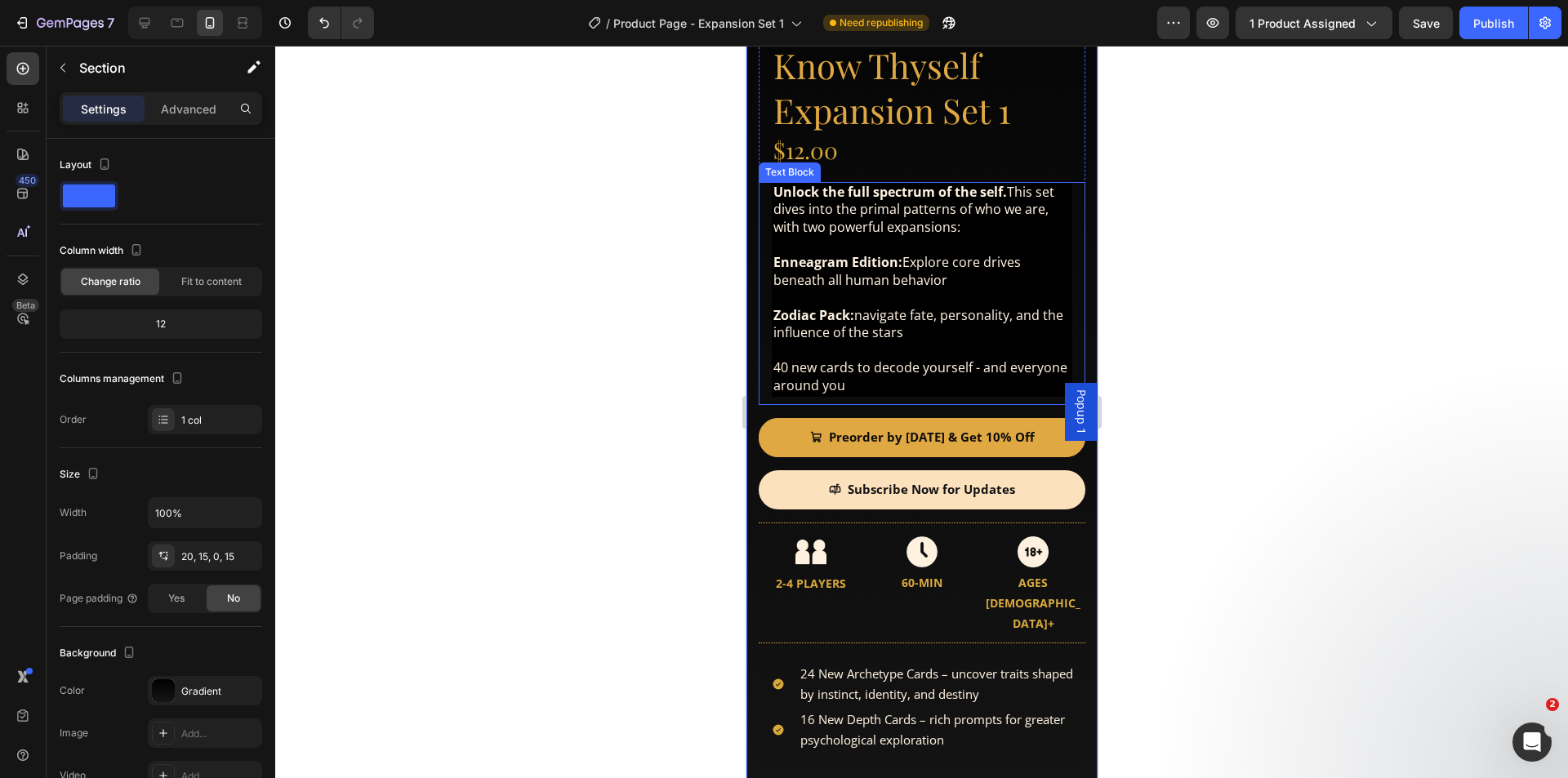
click at [897, 217] on span "Unlock the full spectrum of the self. This set dives into the primal patterns o…" at bounding box center [913, 210] width 281 height 54
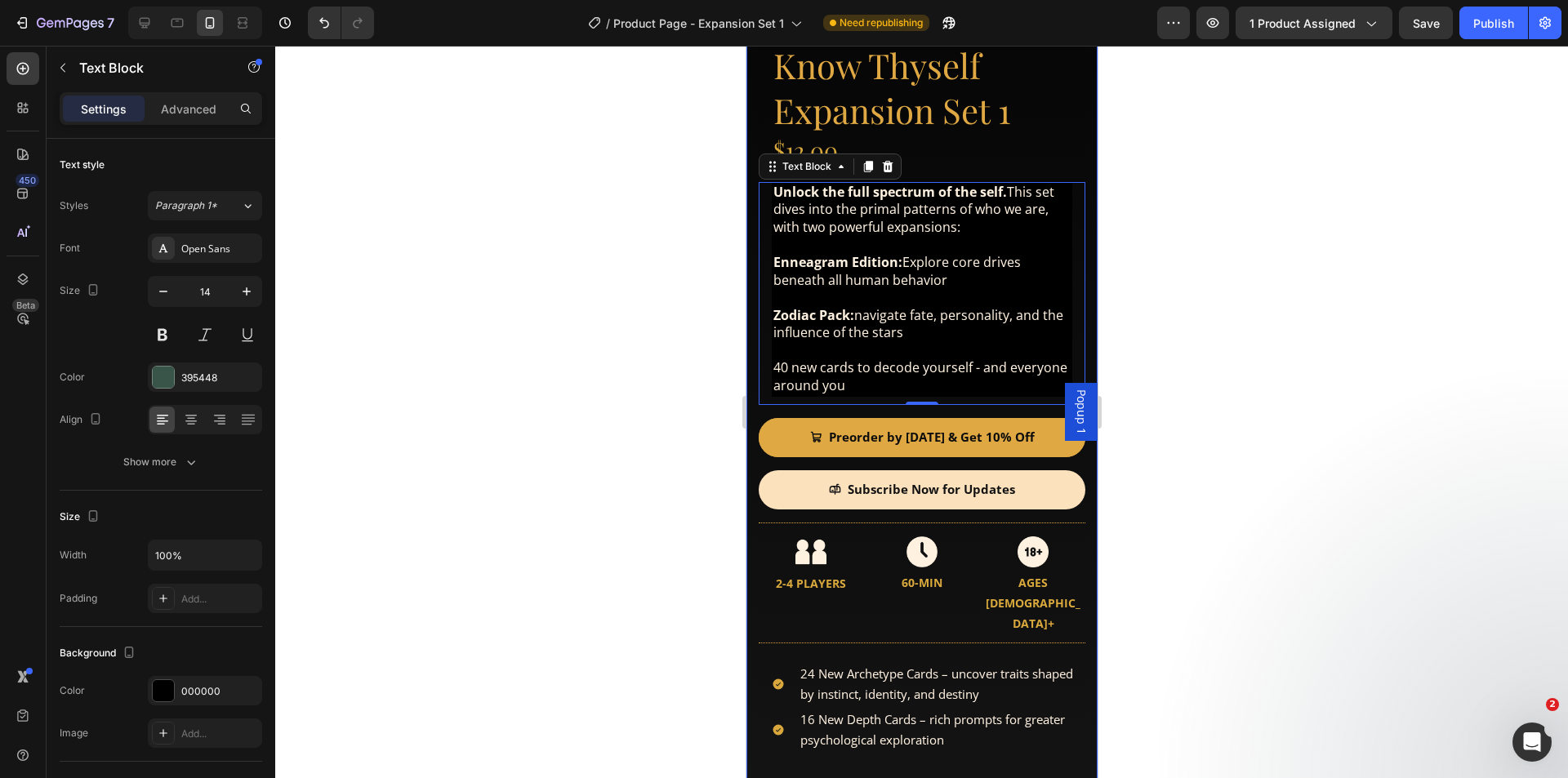
click at [750, 621] on div "Product Images Product Images Know Thyself Expansion Set 1 Product Title $12.00…" at bounding box center [921, 298] width 351 height 1254
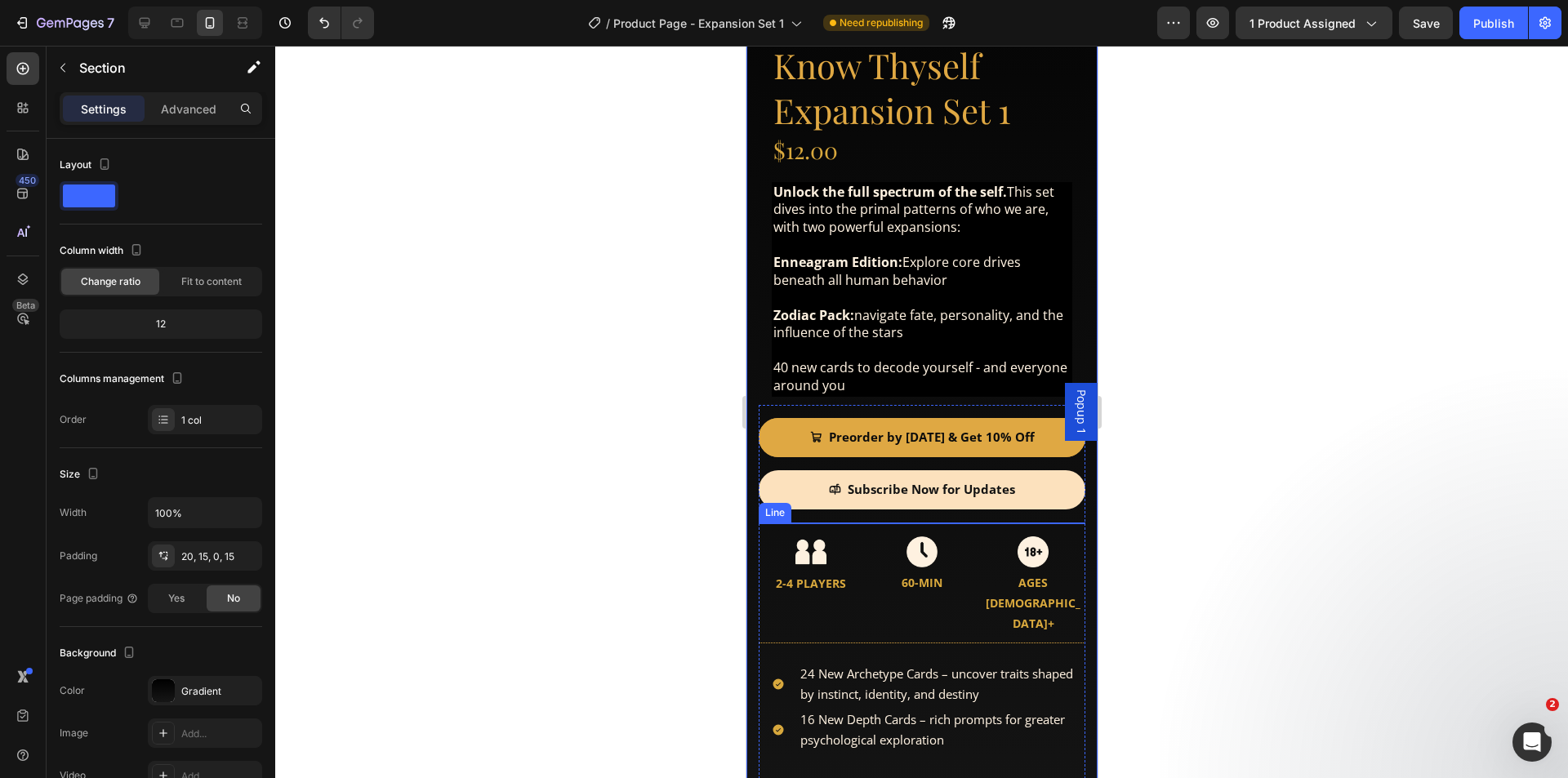
click at [818, 523] on div at bounding box center [921, 523] width 327 height 1
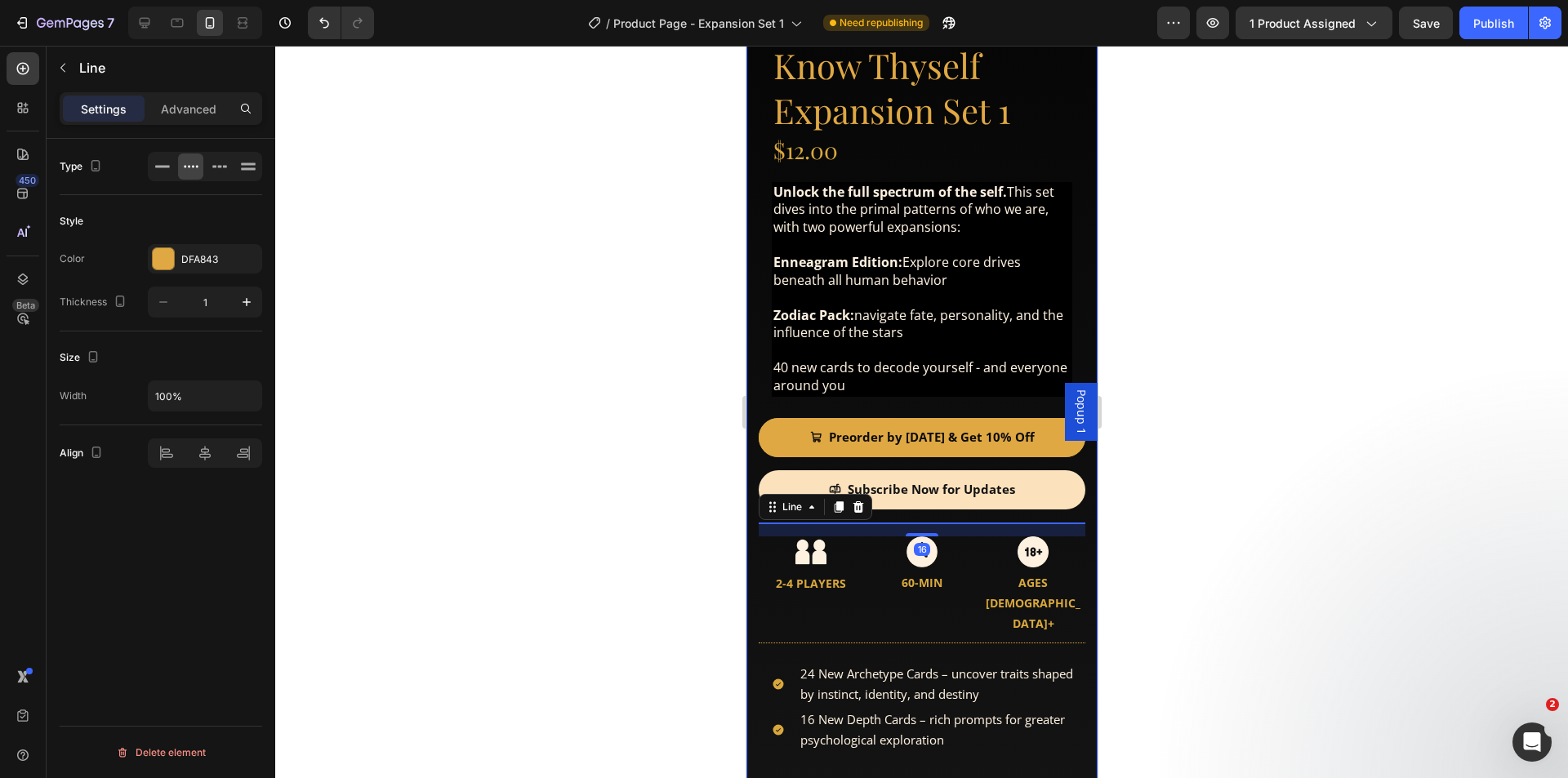
click at [747, 523] on div "Product Images Product Images Know Thyself Expansion Set 1 Product Title $12.00…" at bounding box center [921, 298] width 351 height 1254
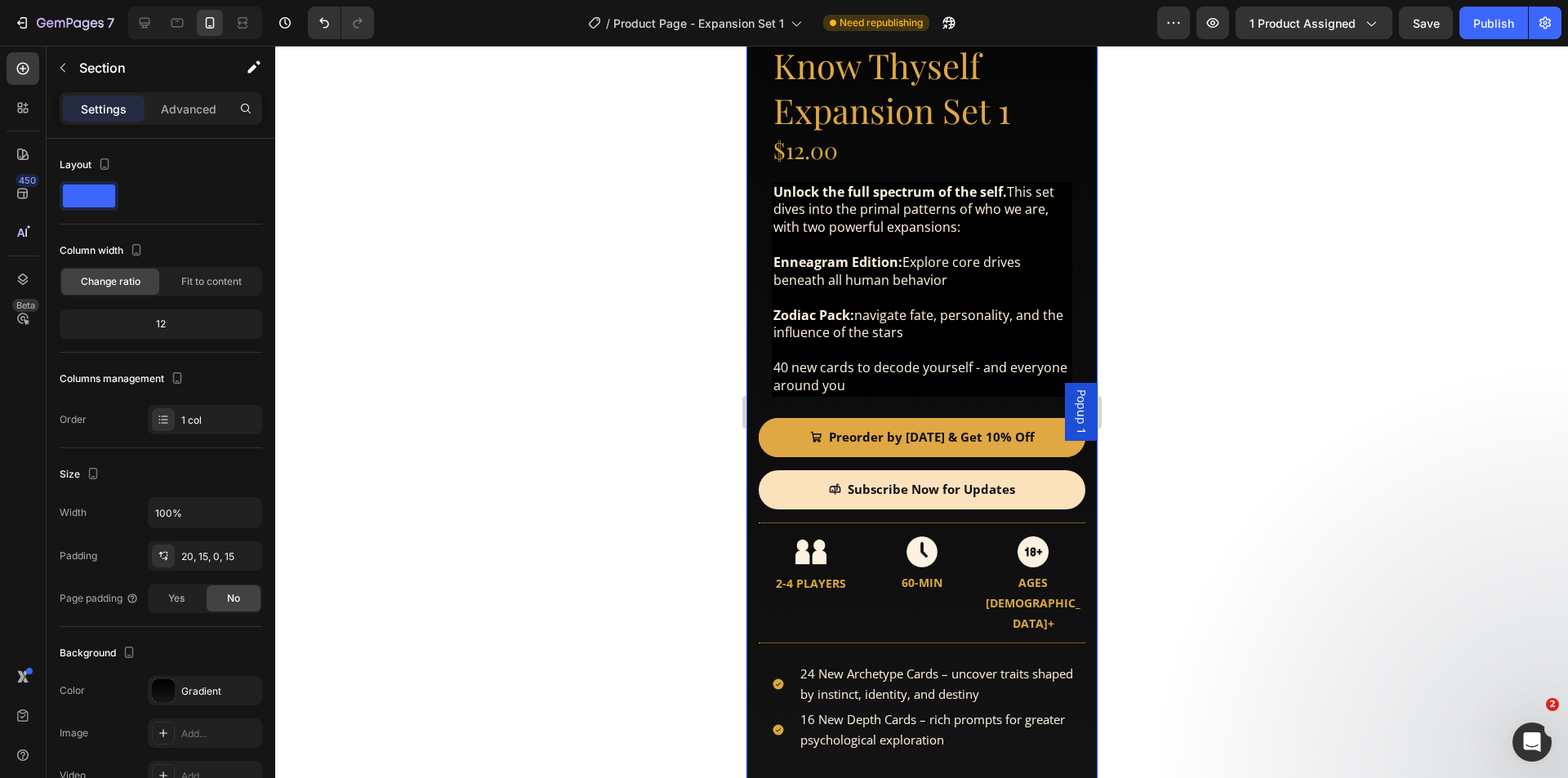
click at [754, 524] on div "Product Images Product Images Know Thyself Expansion Set 1 Product Title $12.00…" at bounding box center [921, 298] width 351 height 1254
click at [813, 448] on div "Preorder by [DATE] & Get 10% Off Add to Cart" at bounding box center [921, 444] width 327 height 52
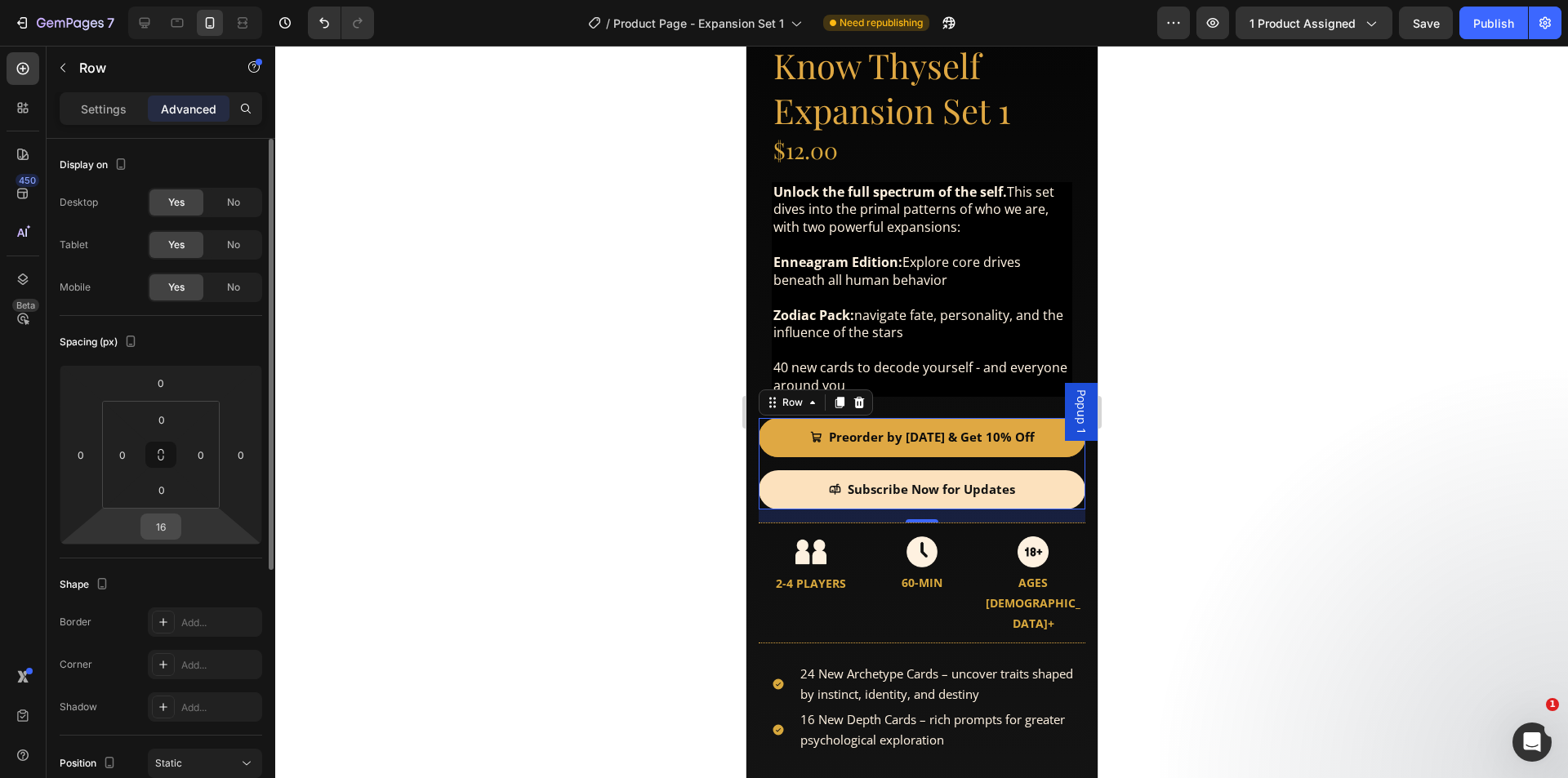
click at [172, 529] on input "16" at bounding box center [161, 526] width 33 height 24
type input "32"
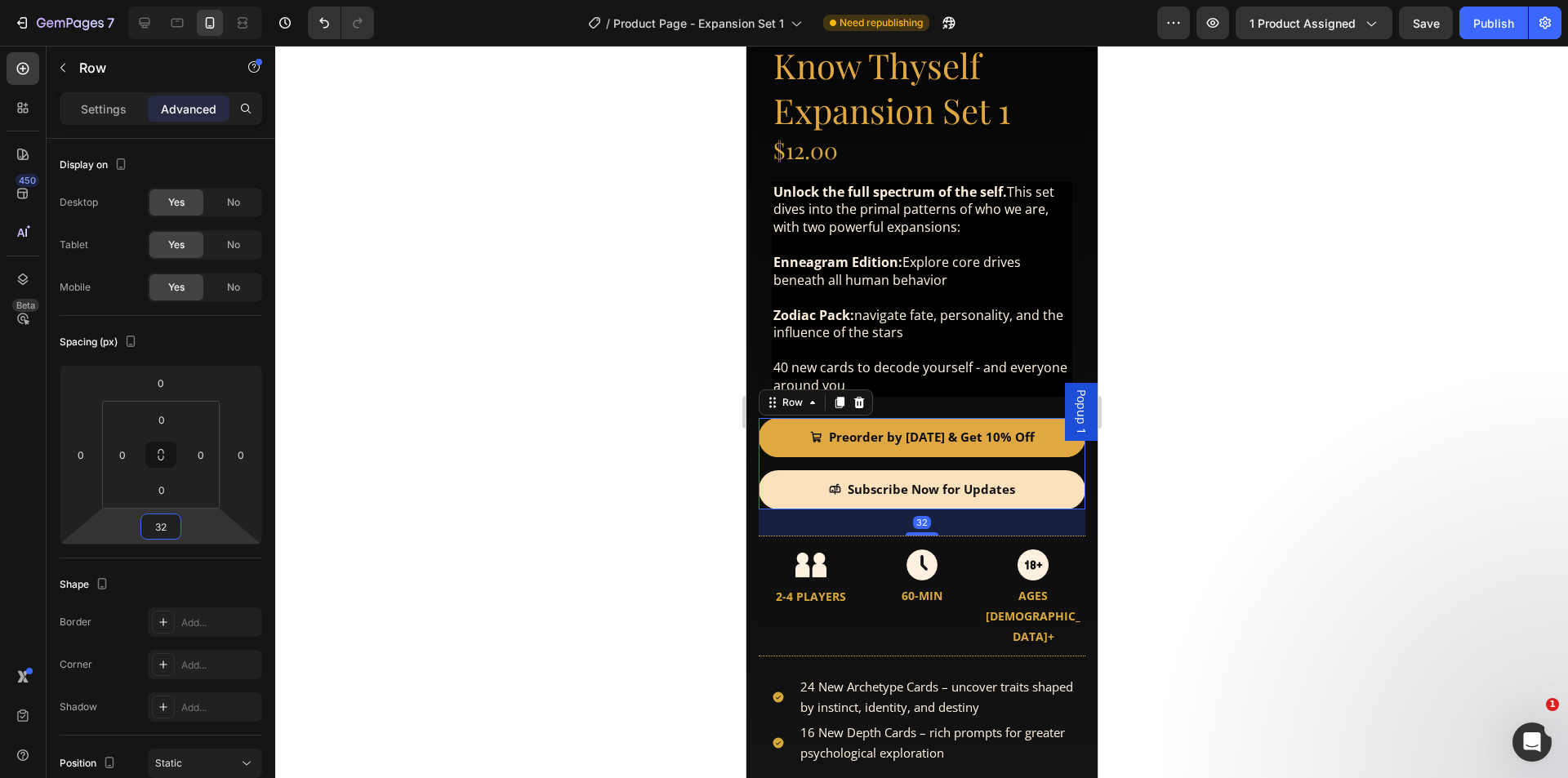
click at [886, 306] on span "Zodiac Pack: navigate fate, personality, and the influence of the stars" at bounding box center [918, 324] width 290 height 36
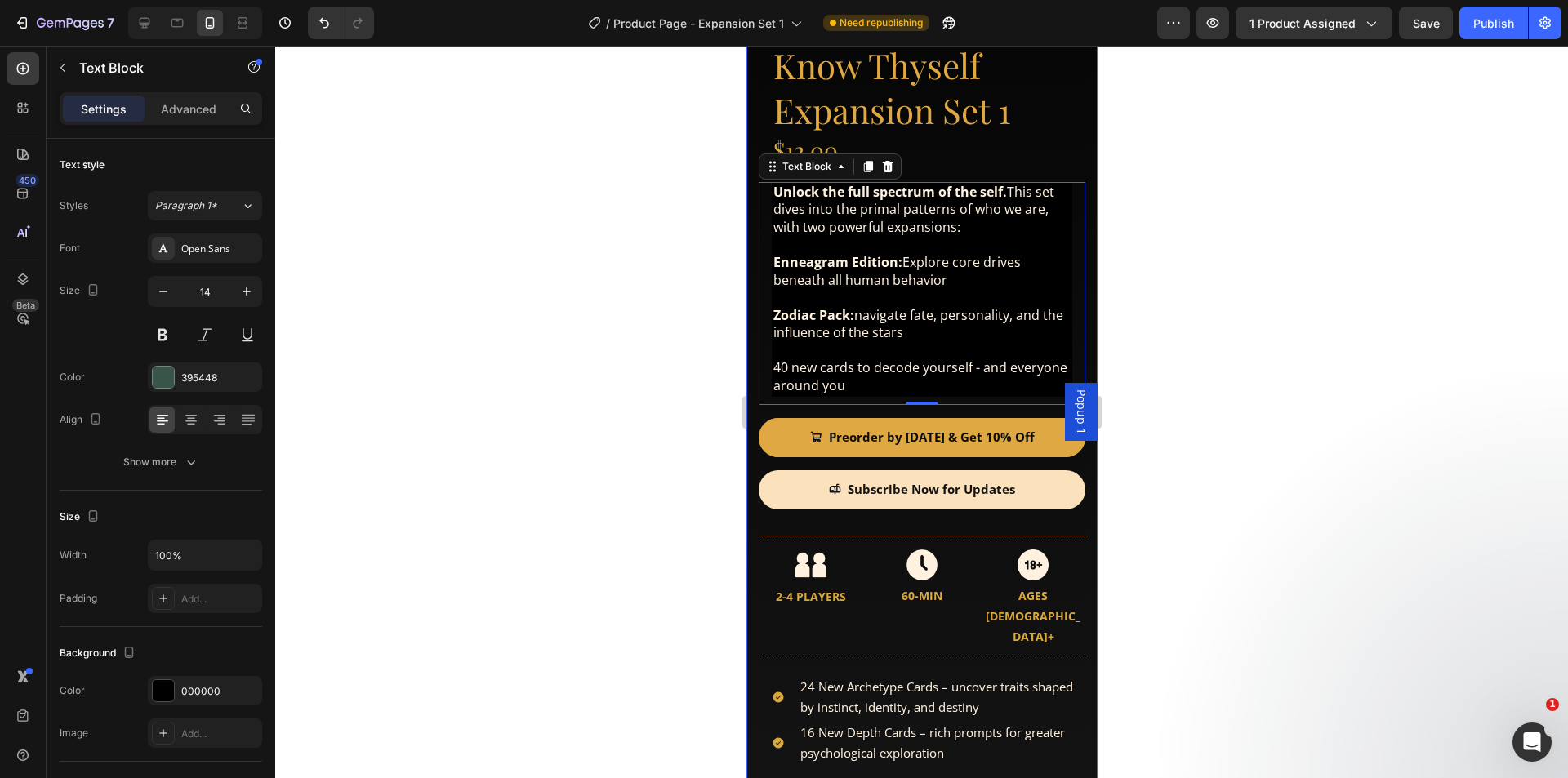
click at [751, 399] on div "Product Images Product Images Know Thyself Expansion Set 1 Product Title $12.00…" at bounding box center [921, 305] width 351 height 1267
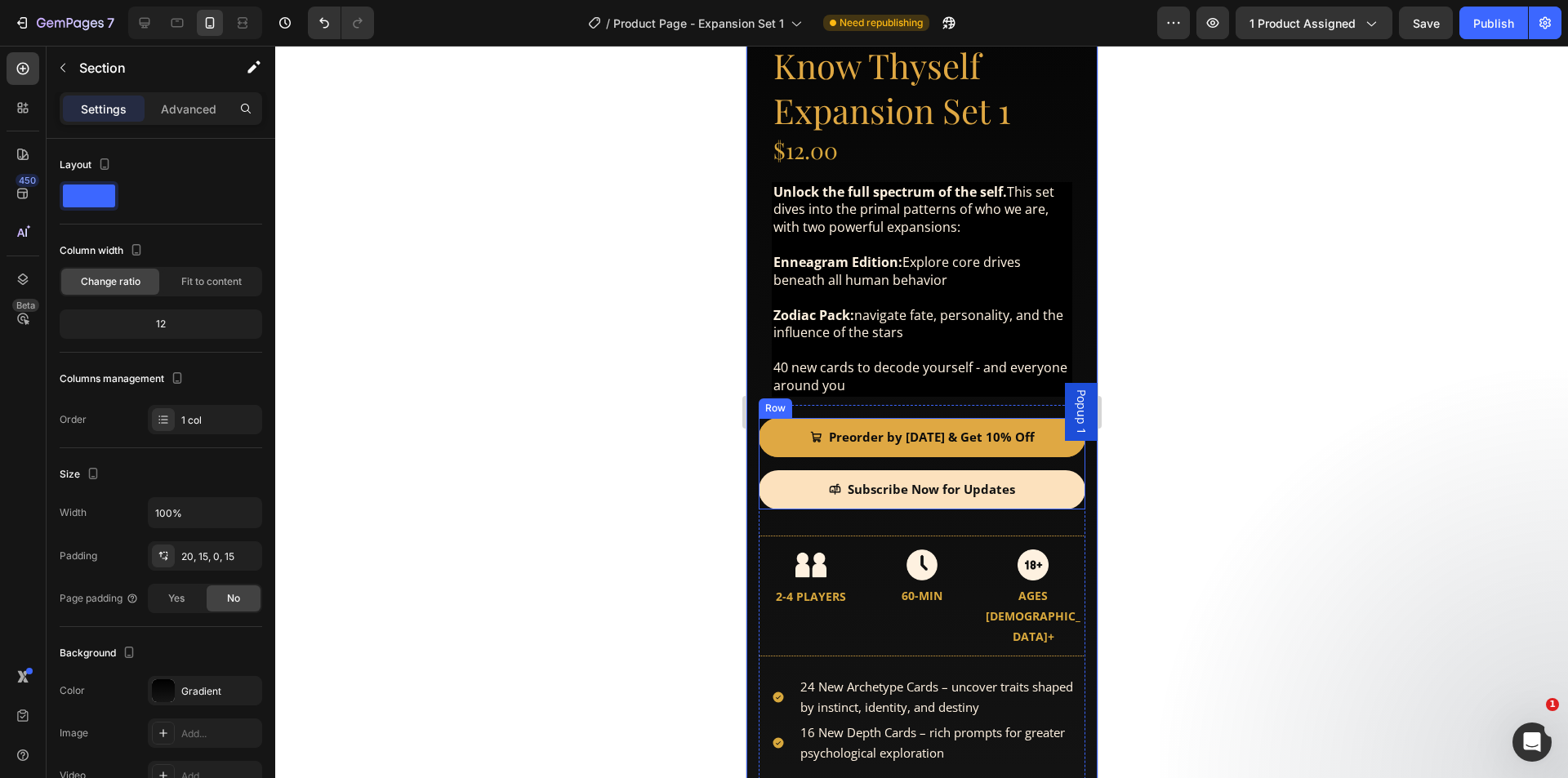
click at [848, 450] on div "Preorder by [DATE] & Get 10% Off Add to Cart" at bounding box center [921, 444] width 327 height 52
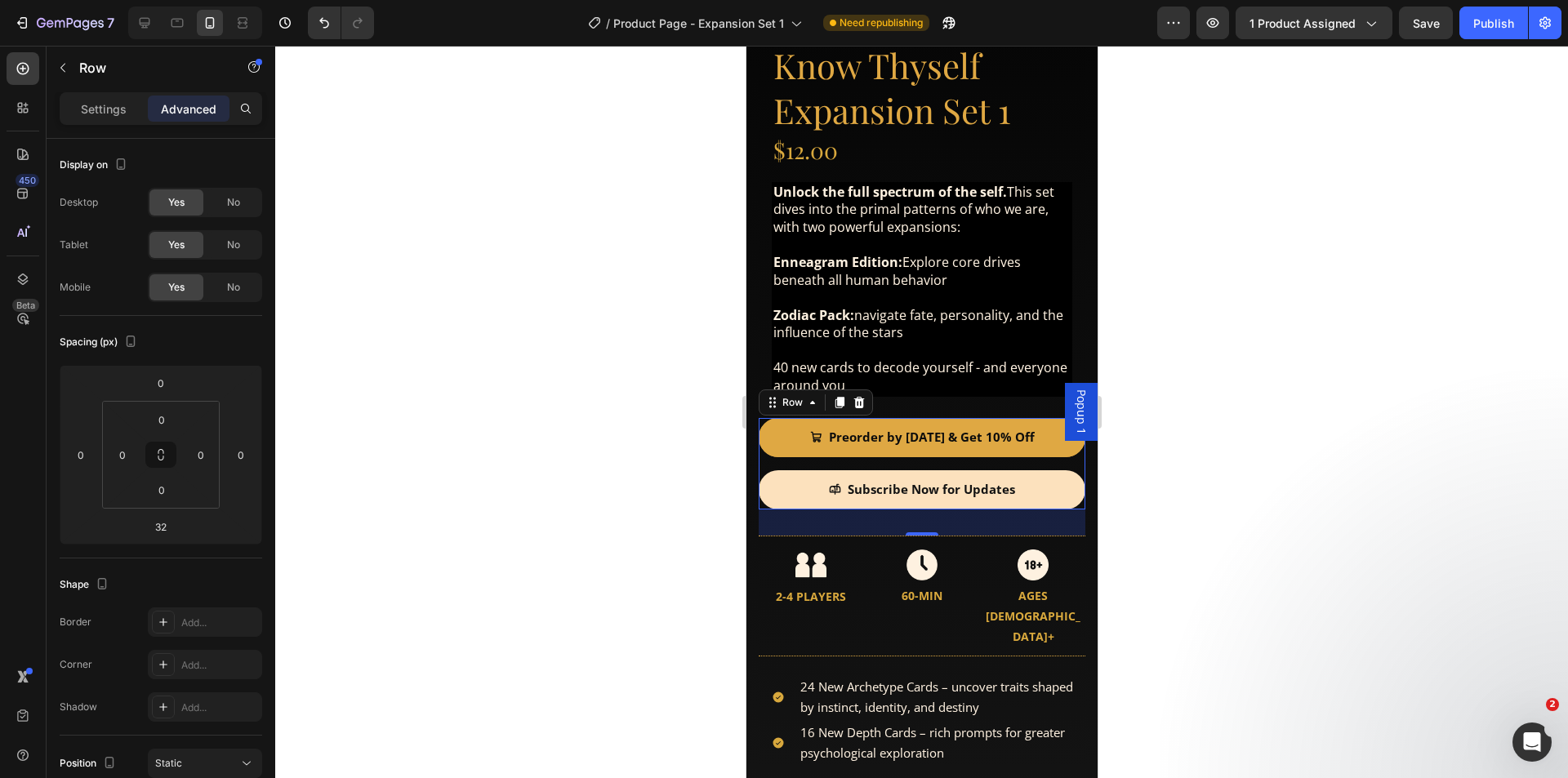
click at [795, 451] on div "Preorder by [DATE] & Get 10% Off Add to Cart" at bounding box center [921, 444] width 327 height 52
click at [164, 538] on input "32" at bounding box center [161, 526] width 33 height 24
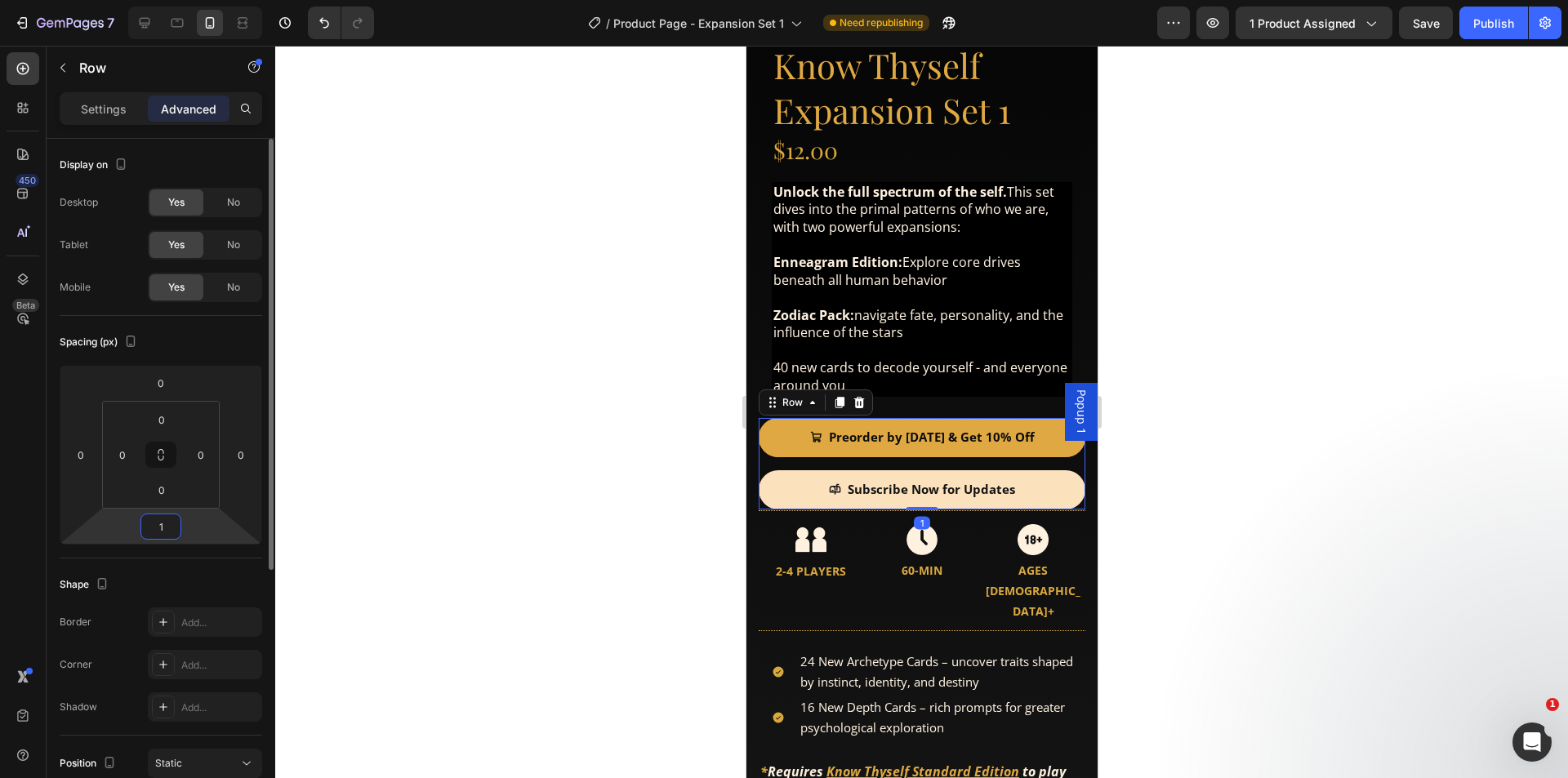
type input "16"
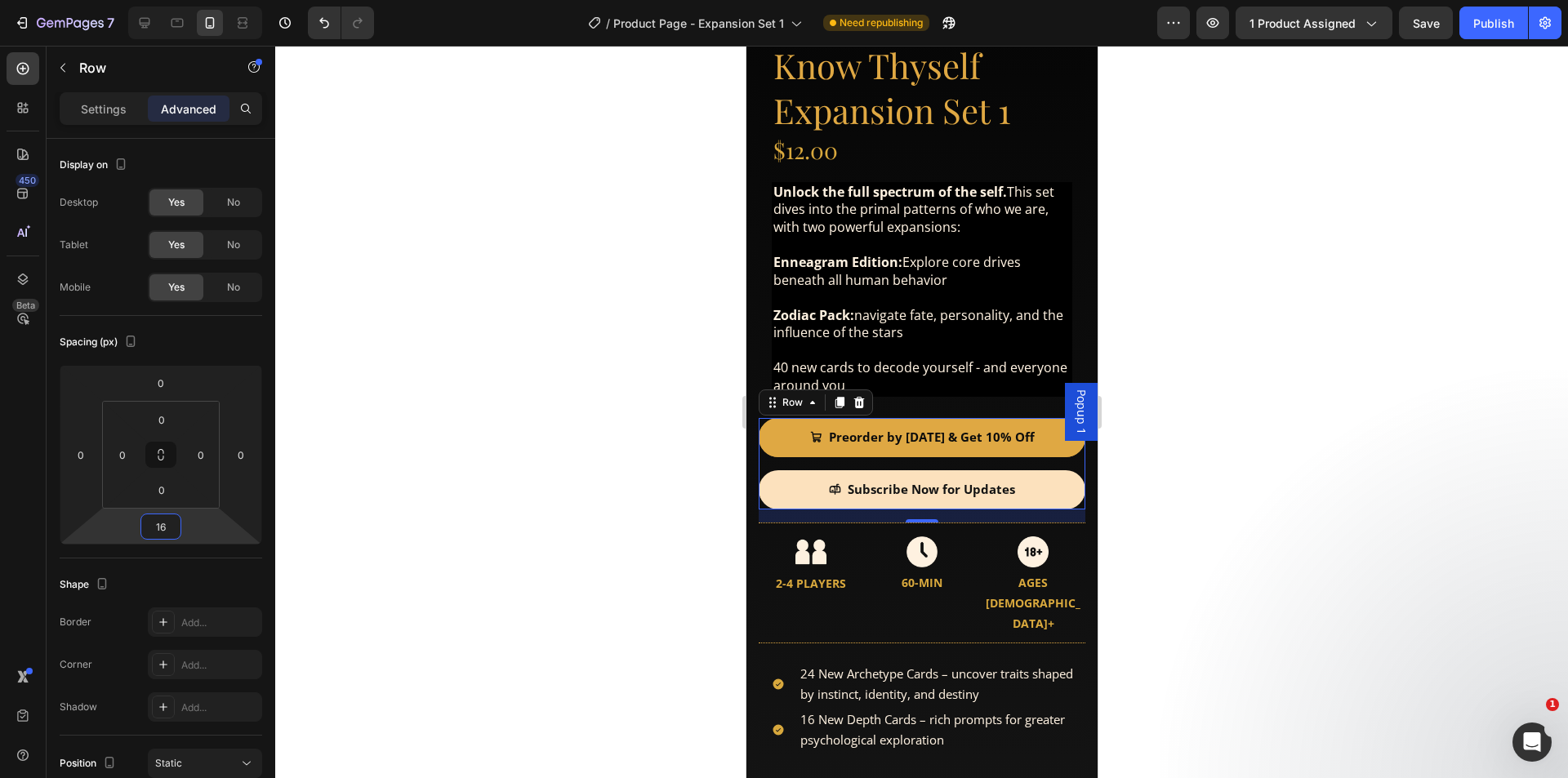
click at [1218, 215] on div at bounding box center [921, 411] width 1292 height 732
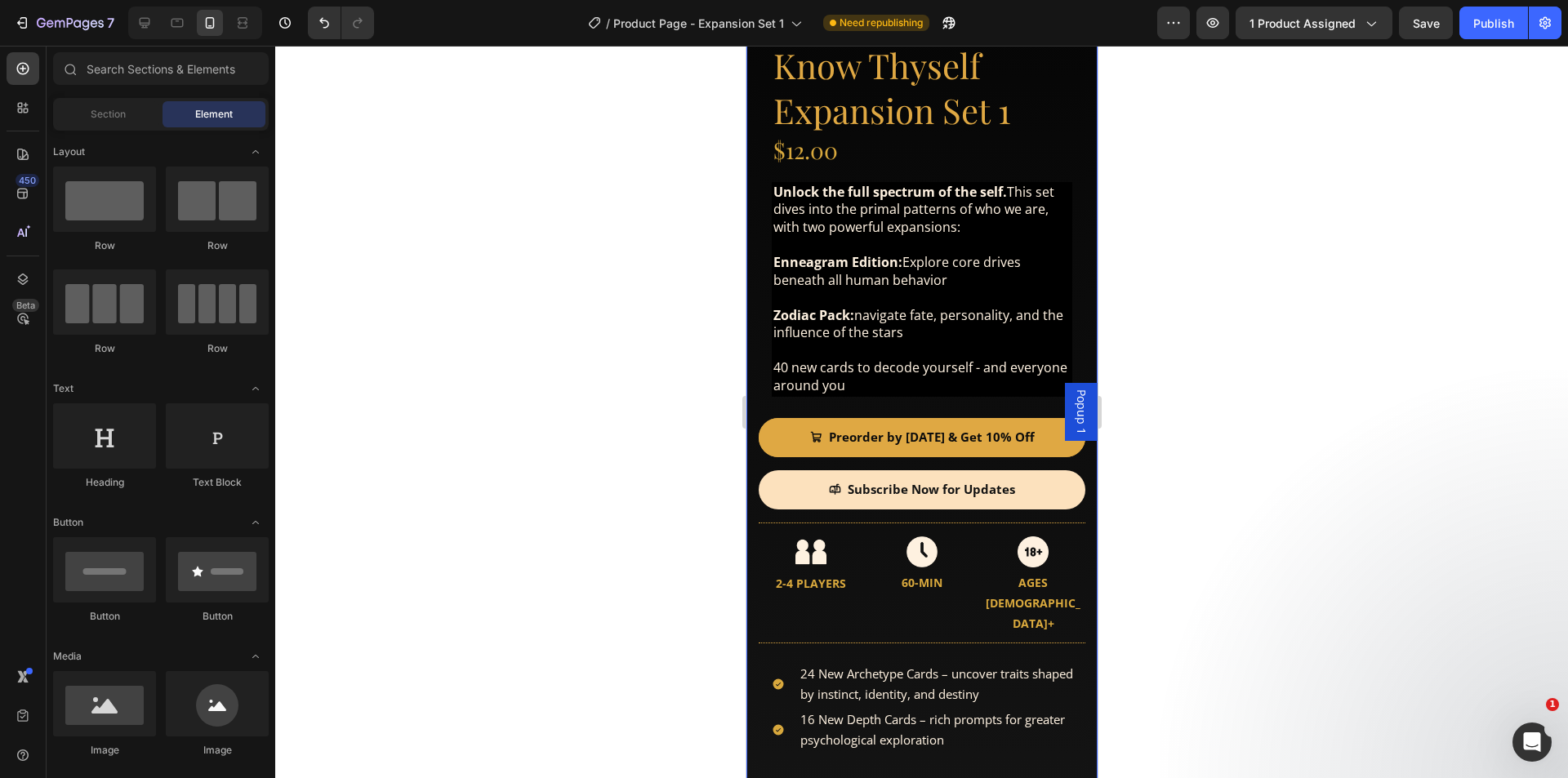
click at [749, 512] on div "Product Images Product Images Know Thyself Expansion Set 1 Product Title $12.00…" at bounding box center [921, 298] width 351 height 1254
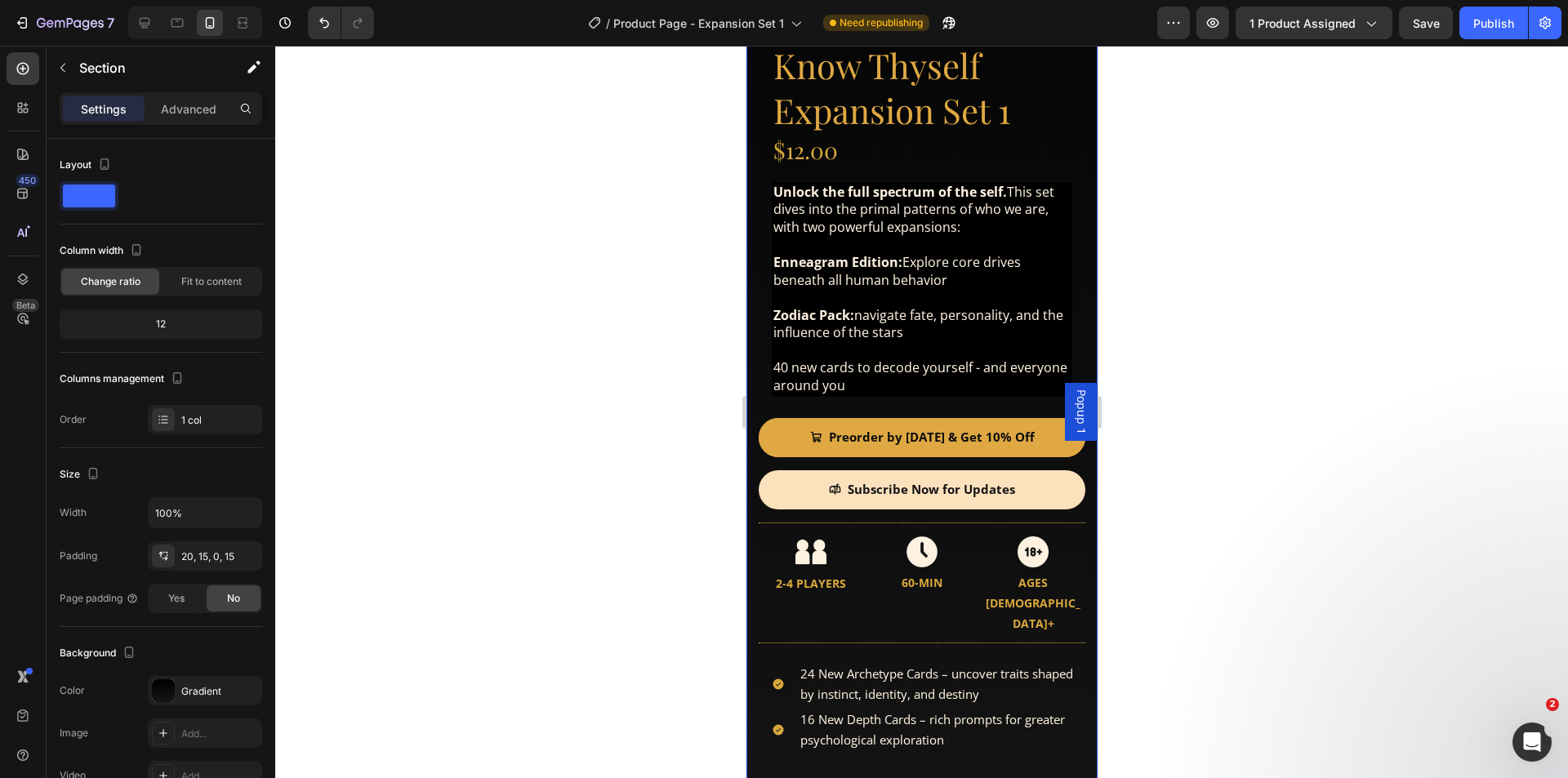
click at [751, 503] on div "Product Images Product Images Know Thyself Expansion Set 1 Product Title $12.00…" at bounding box center [921, 298] width 351 height 1254
click at [778, 506] on div "Line" at bounding box center [774, 512] width 33 height 19
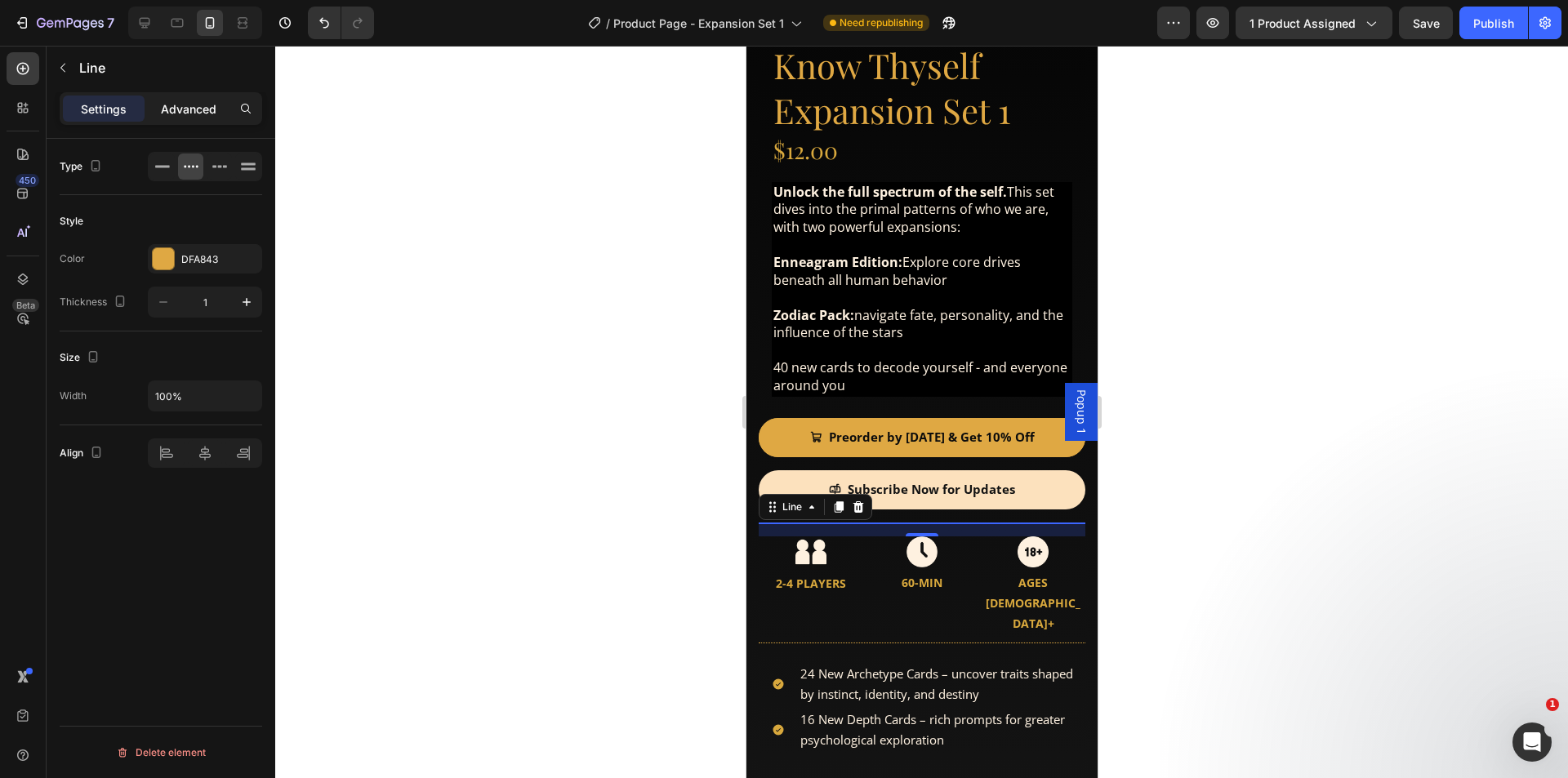
click at [193, 103] on p "Advanced" at bounding box center [189, 109] width 56 height 17
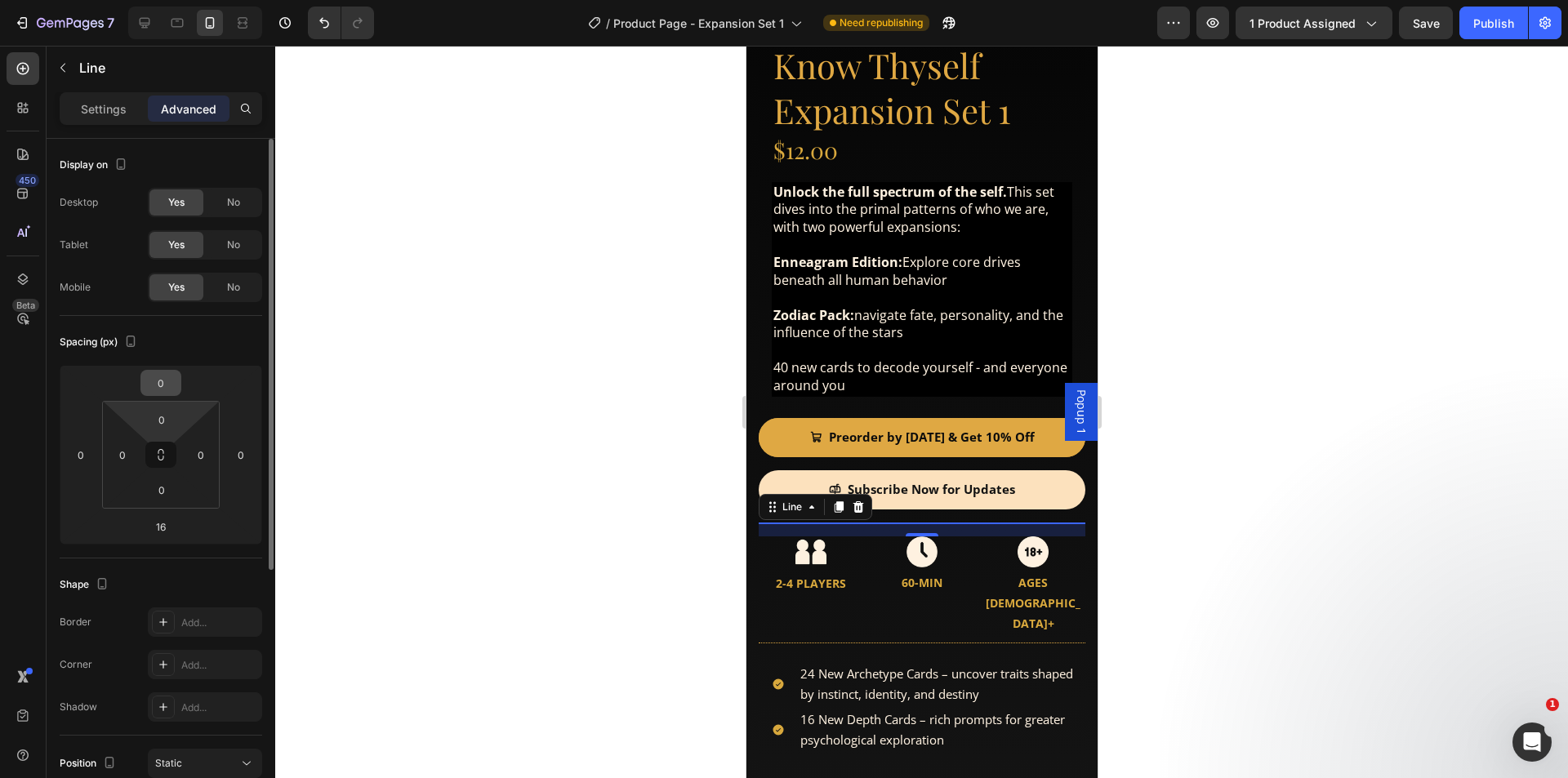
click at [161, 389] on input "0" at bounding box center [161, 383] width 33 height 24
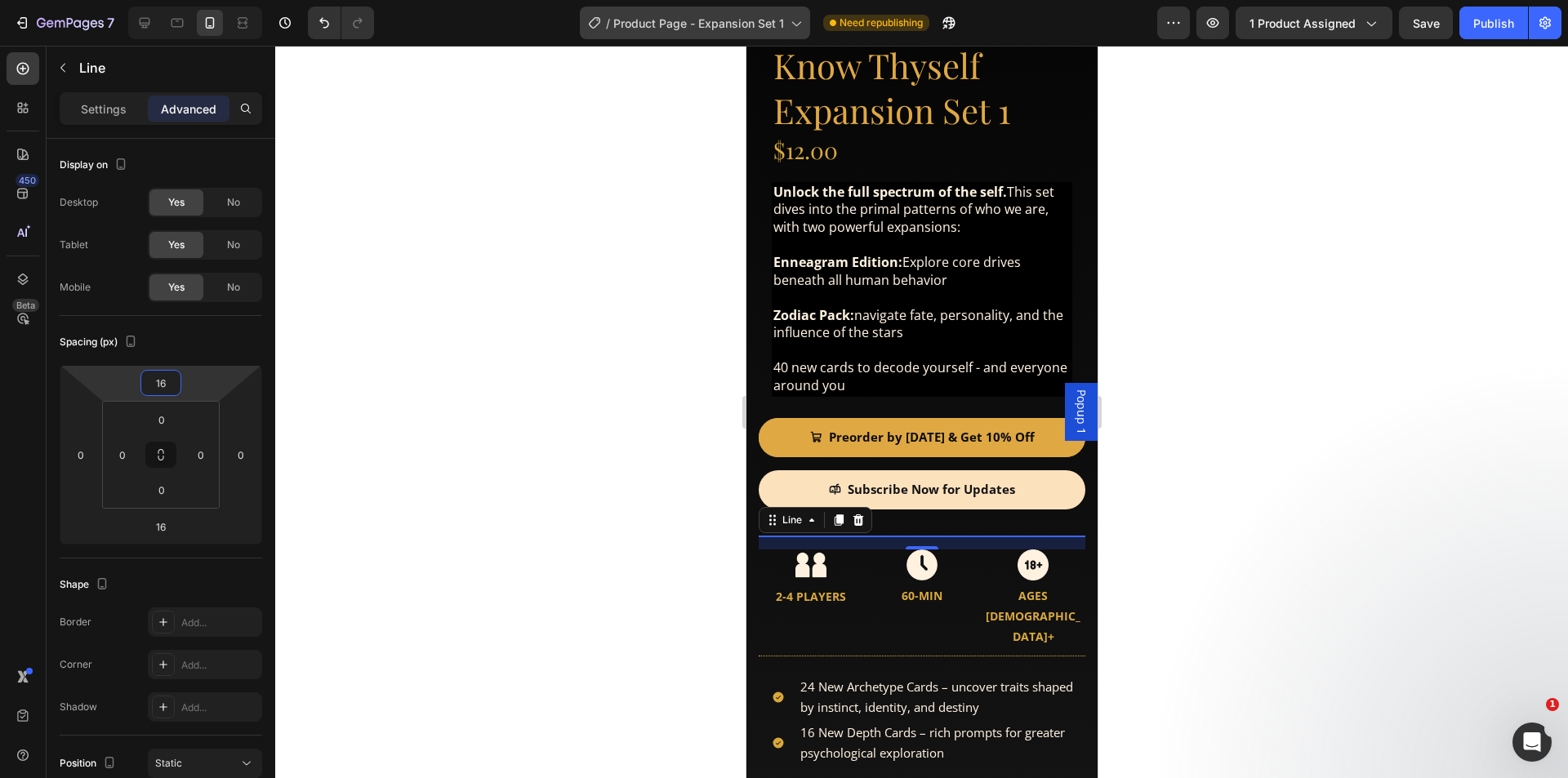
type input "16"
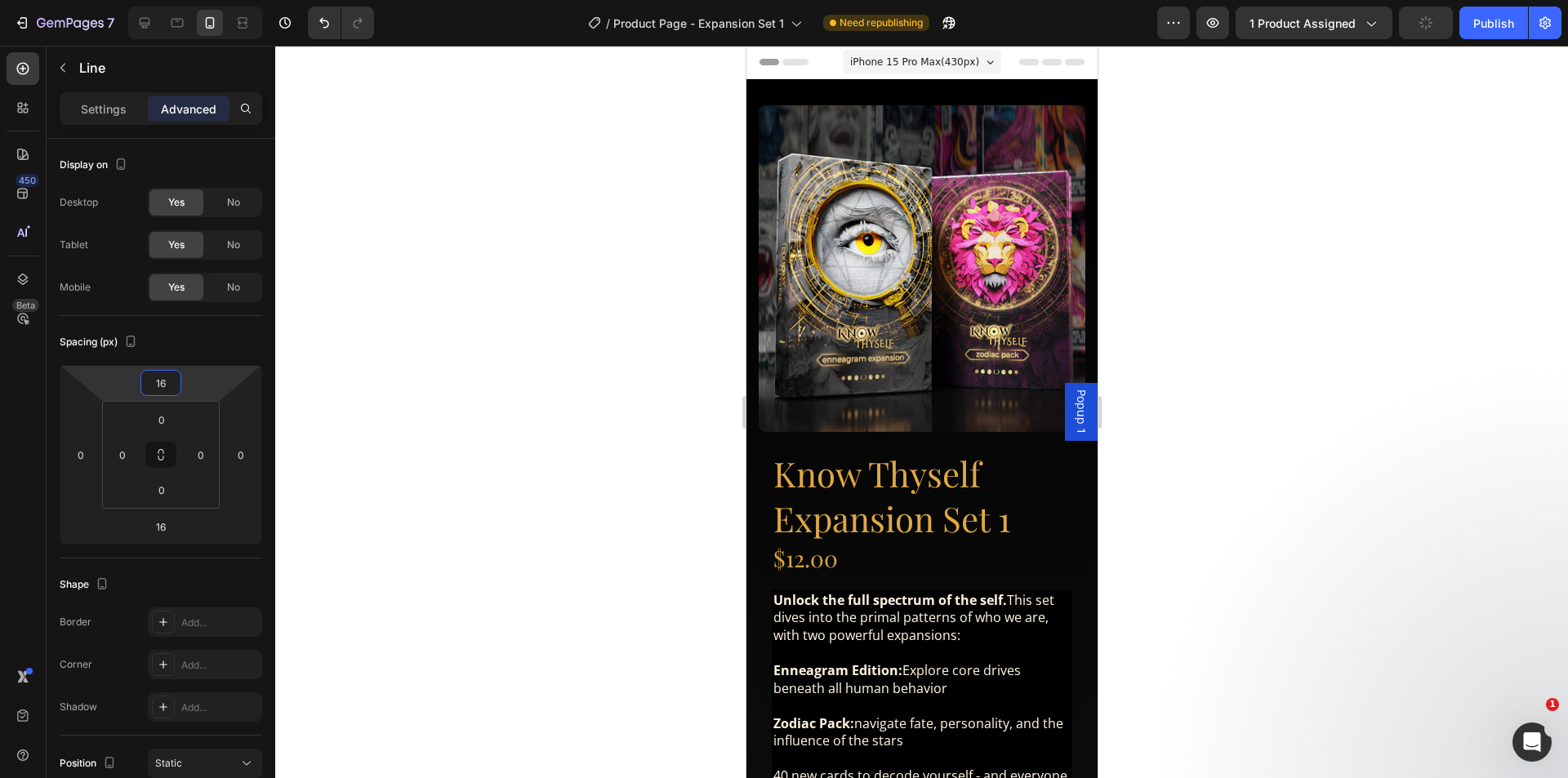
scroll to position [245, 0]
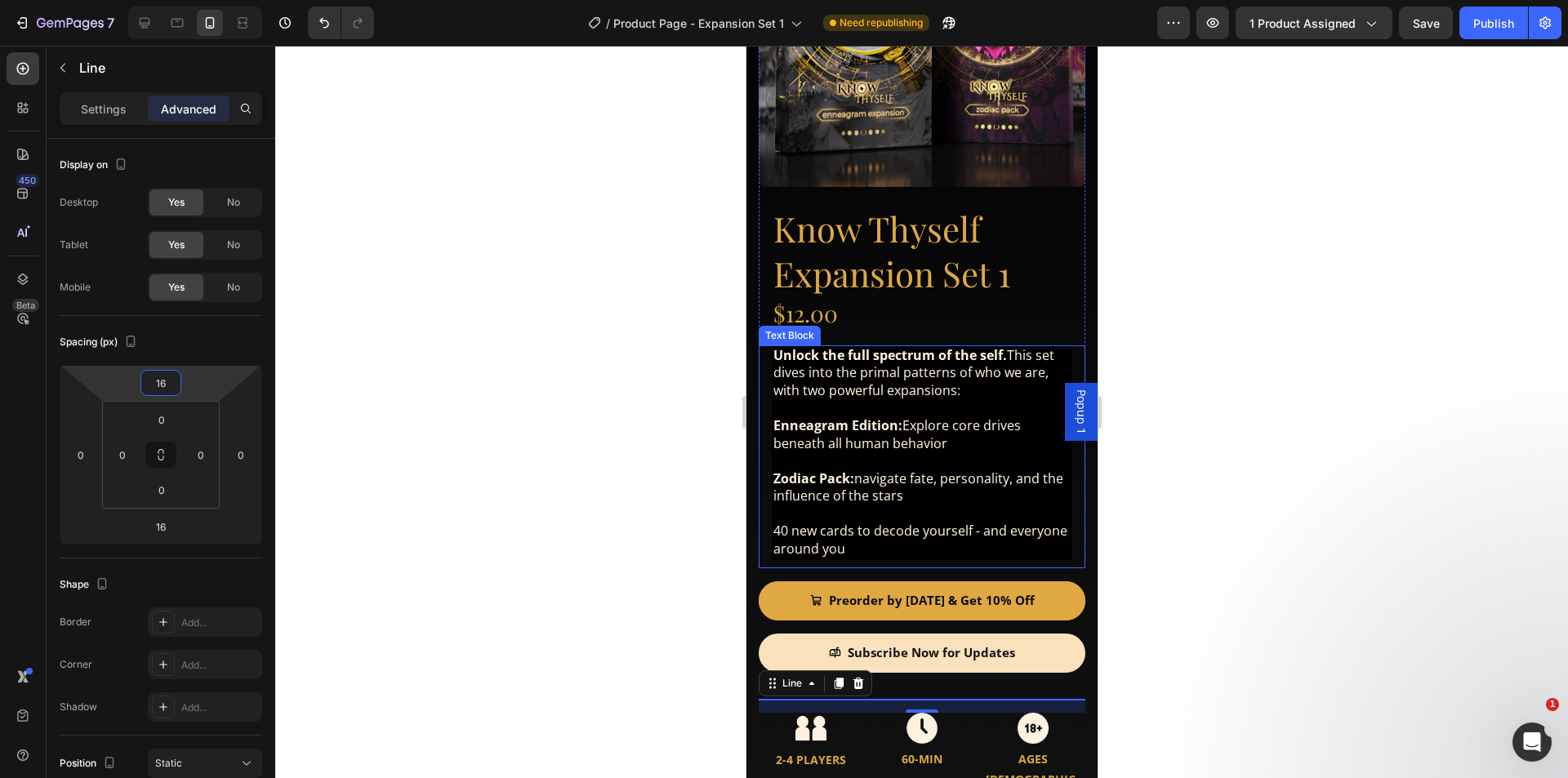
click at [876, 505] on p at bounding box center [921, 513] width 297 height 17
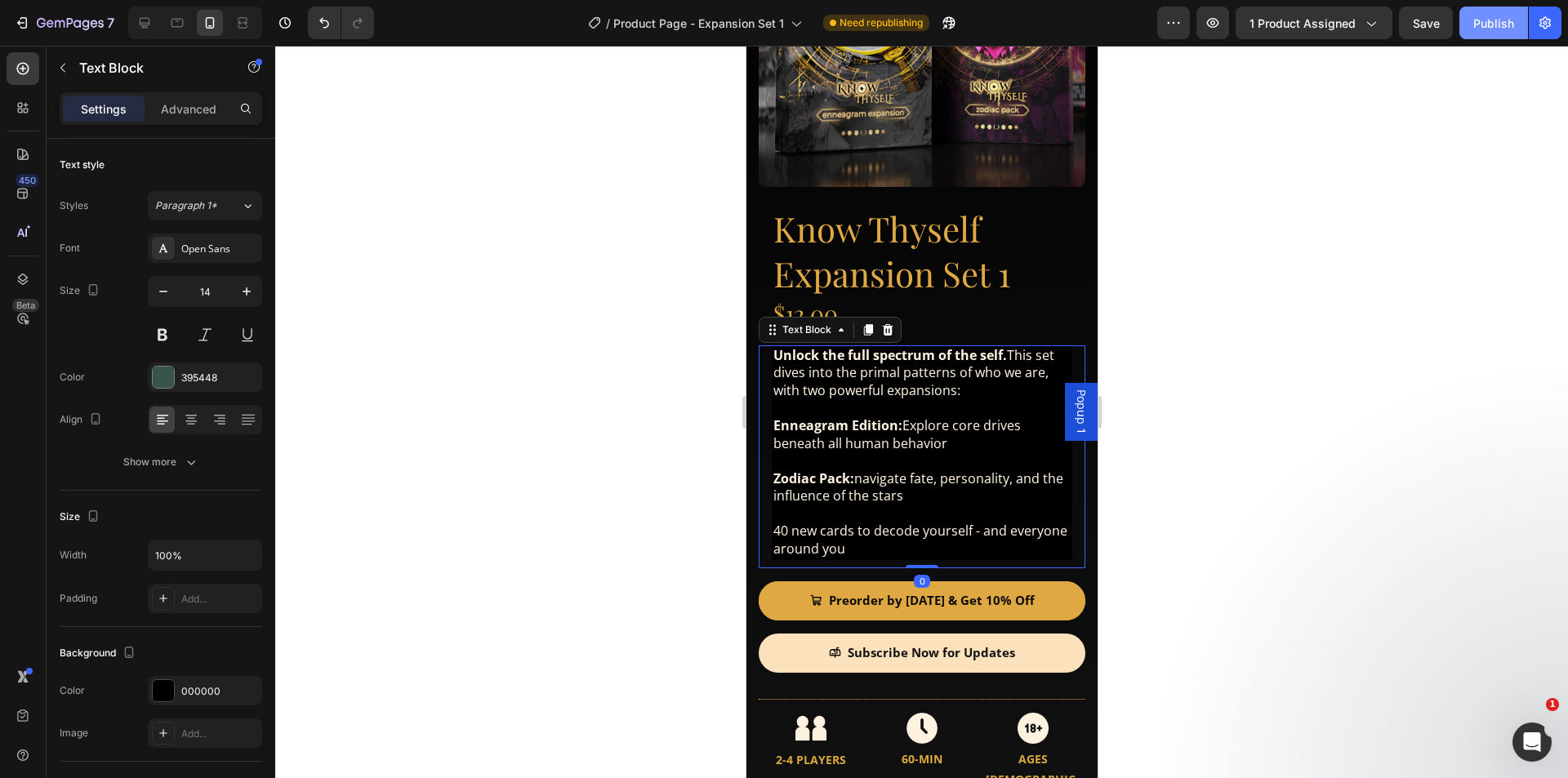
click at [1483, 17] on div "Publish" at bounding box center [1494, 23] width 41 height 17
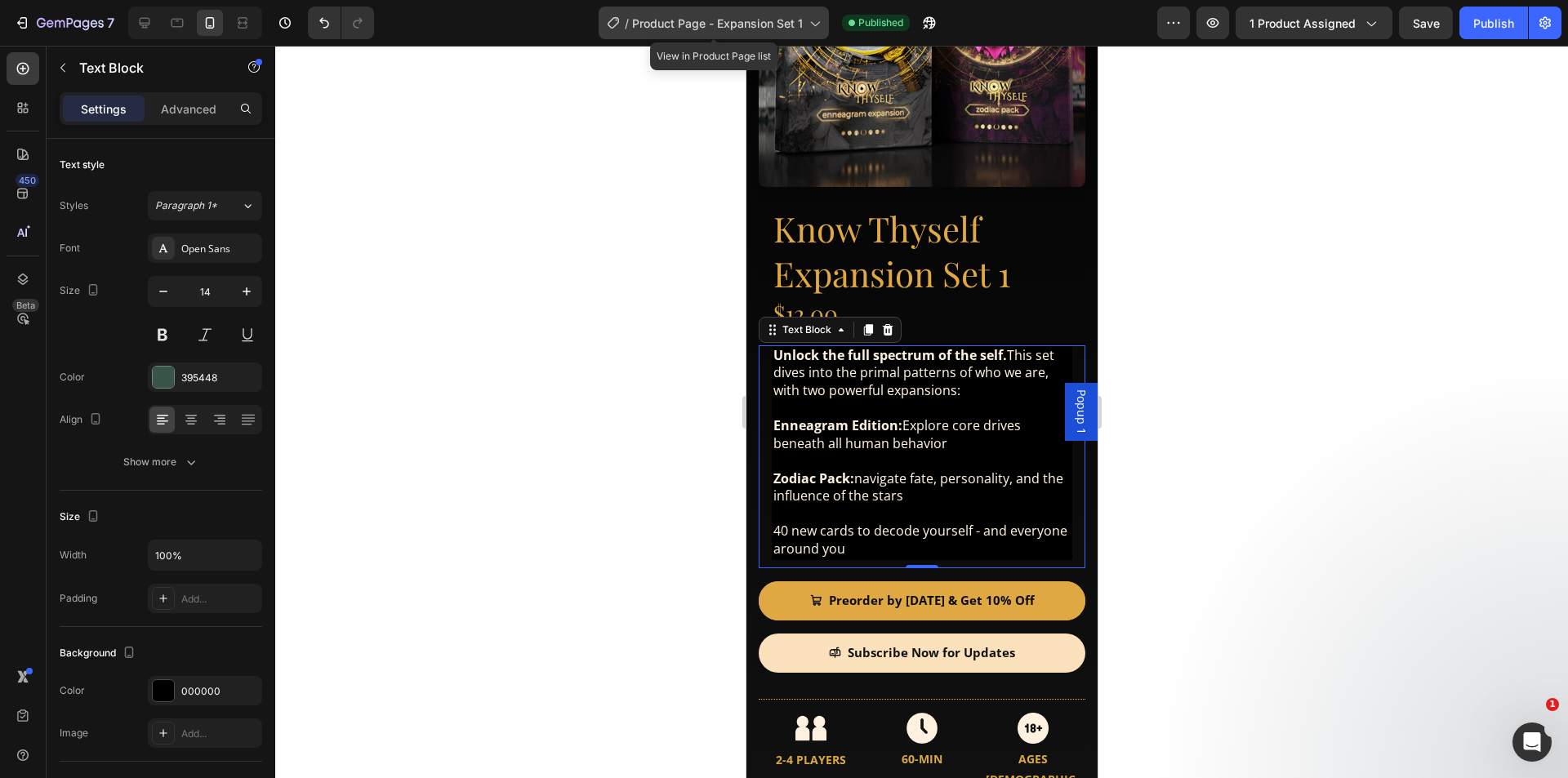
click at [790, 17] on span "Product Page - Expansion Set 1" at bounding box center [717, 23] width 171 height 17
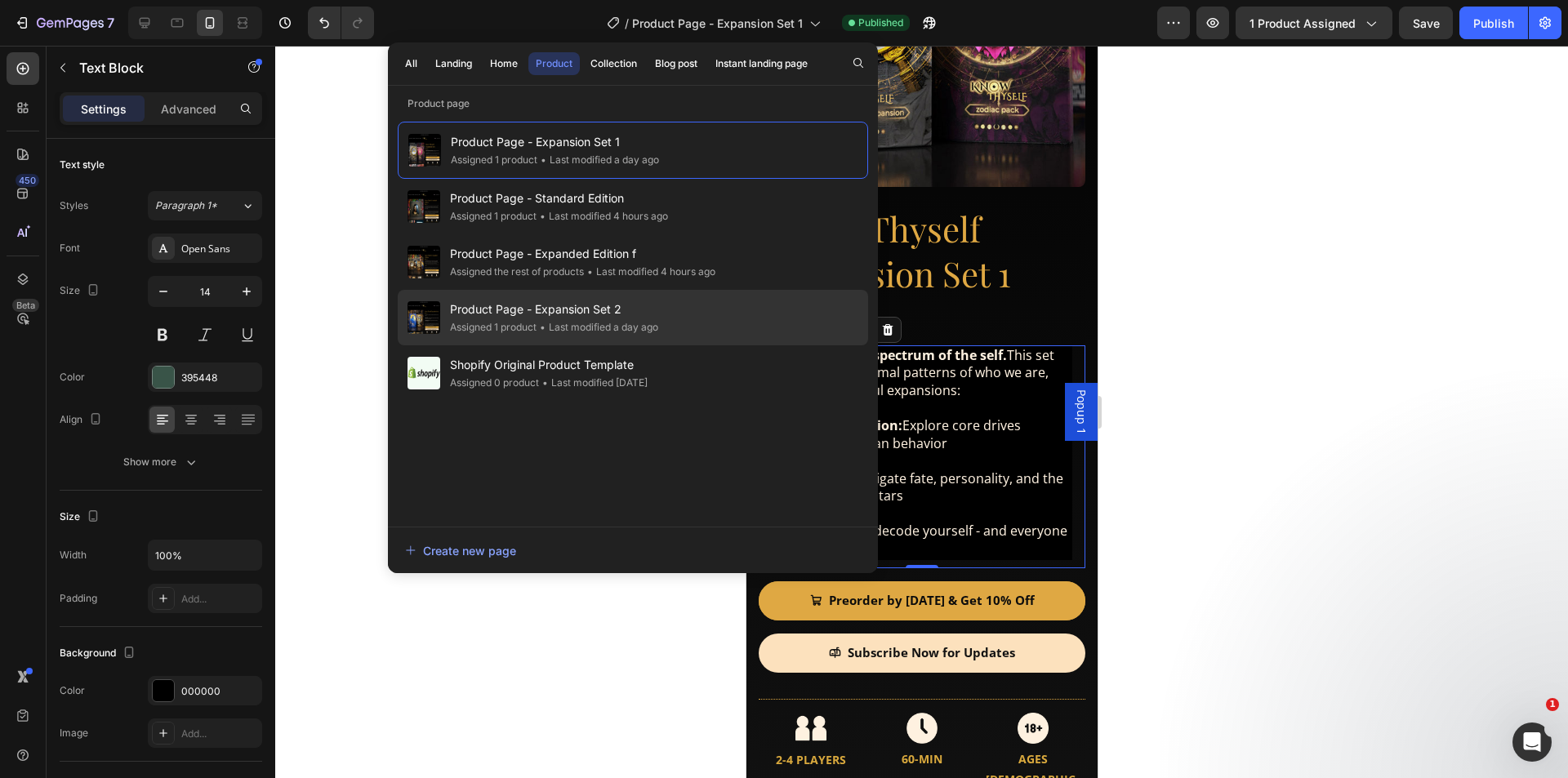
click at [578, 315] on span "Product Page - Expansion Set 2" at bounding box center [554, 309] width 208 height 19
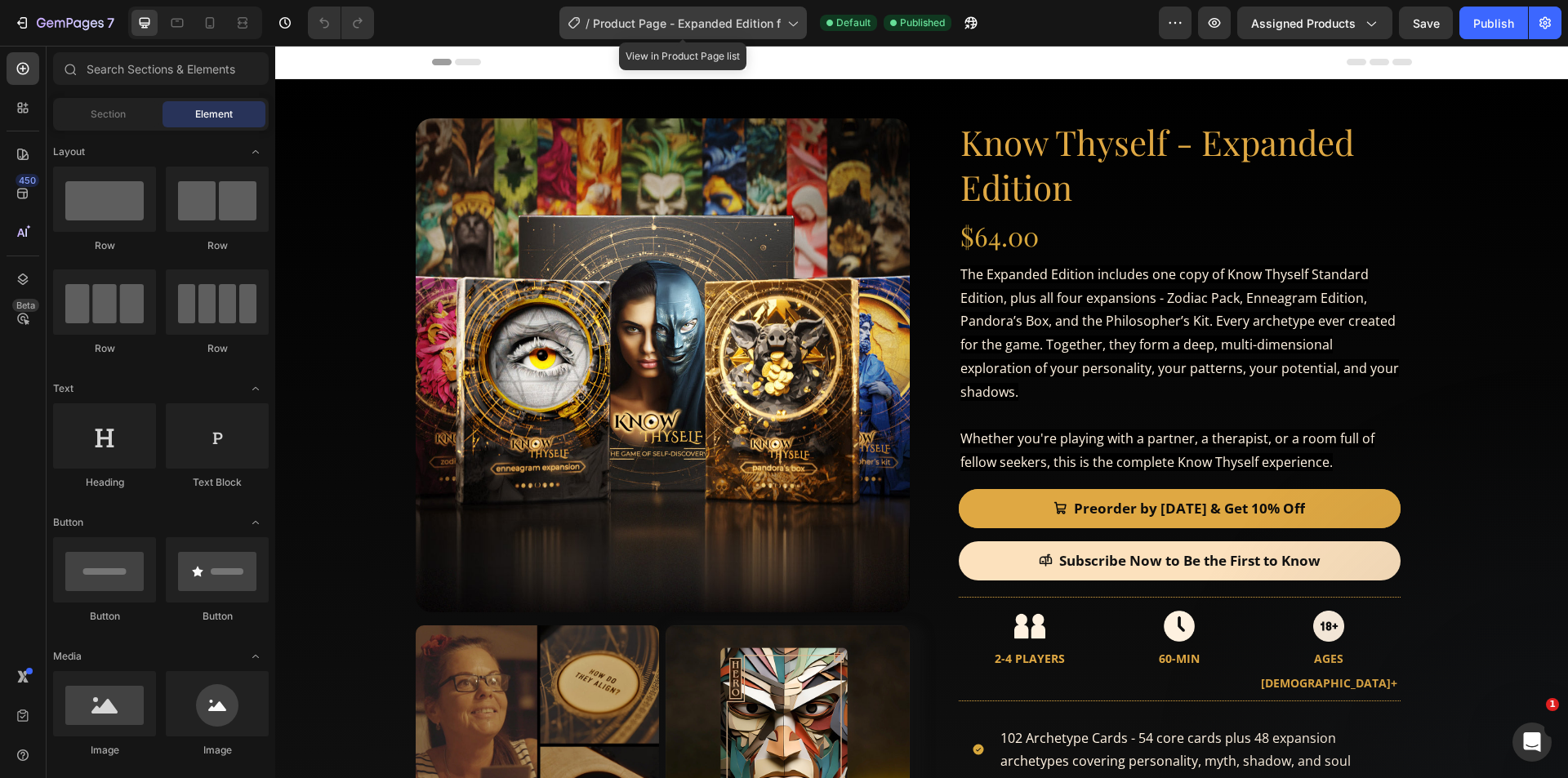
click at [792, 20] on icon at bounding box center [792, 23] width 17 height 17
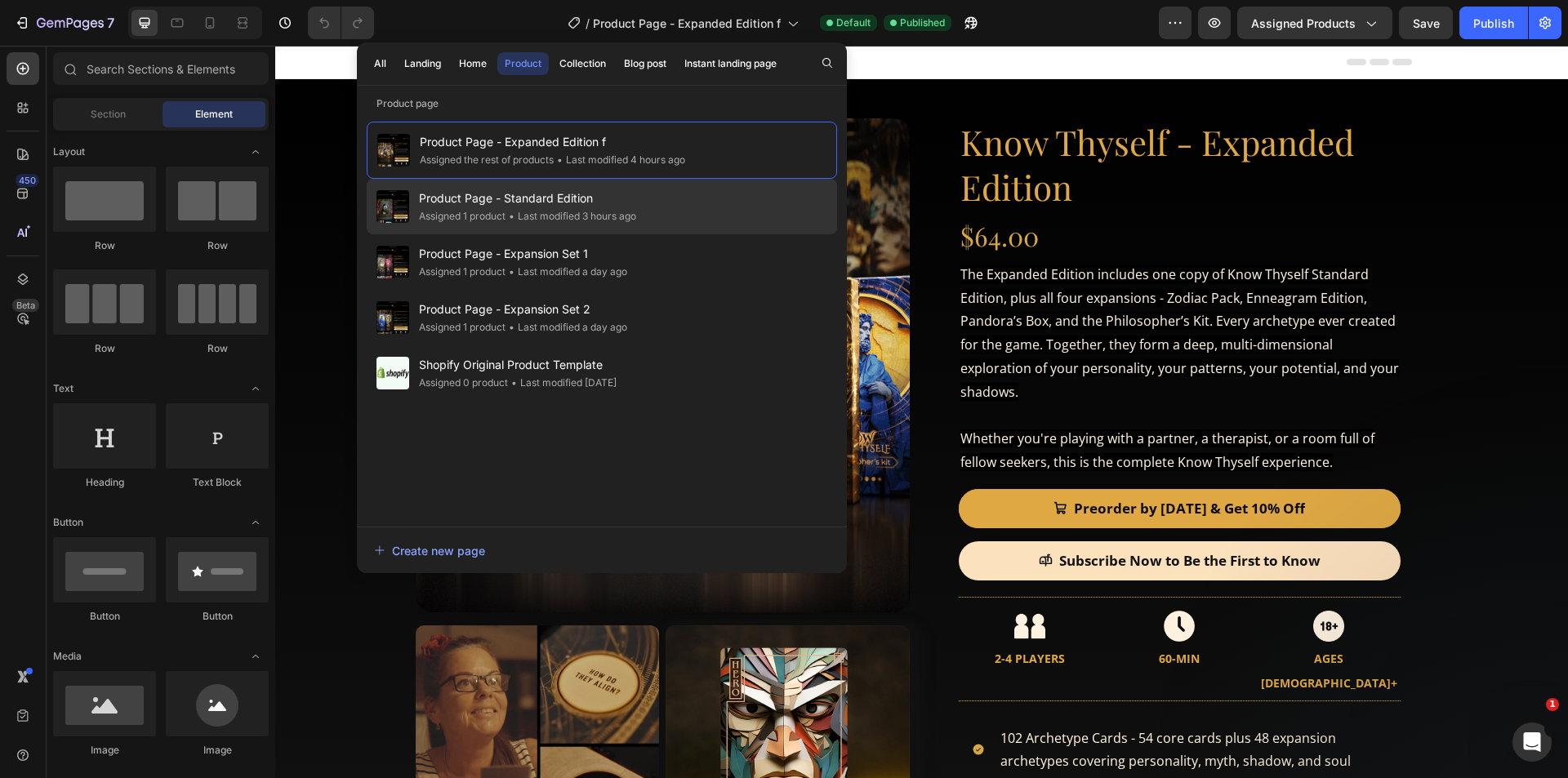
click at [510, 212] on span "•" at bounding box center [512, 215] width 6 height 12
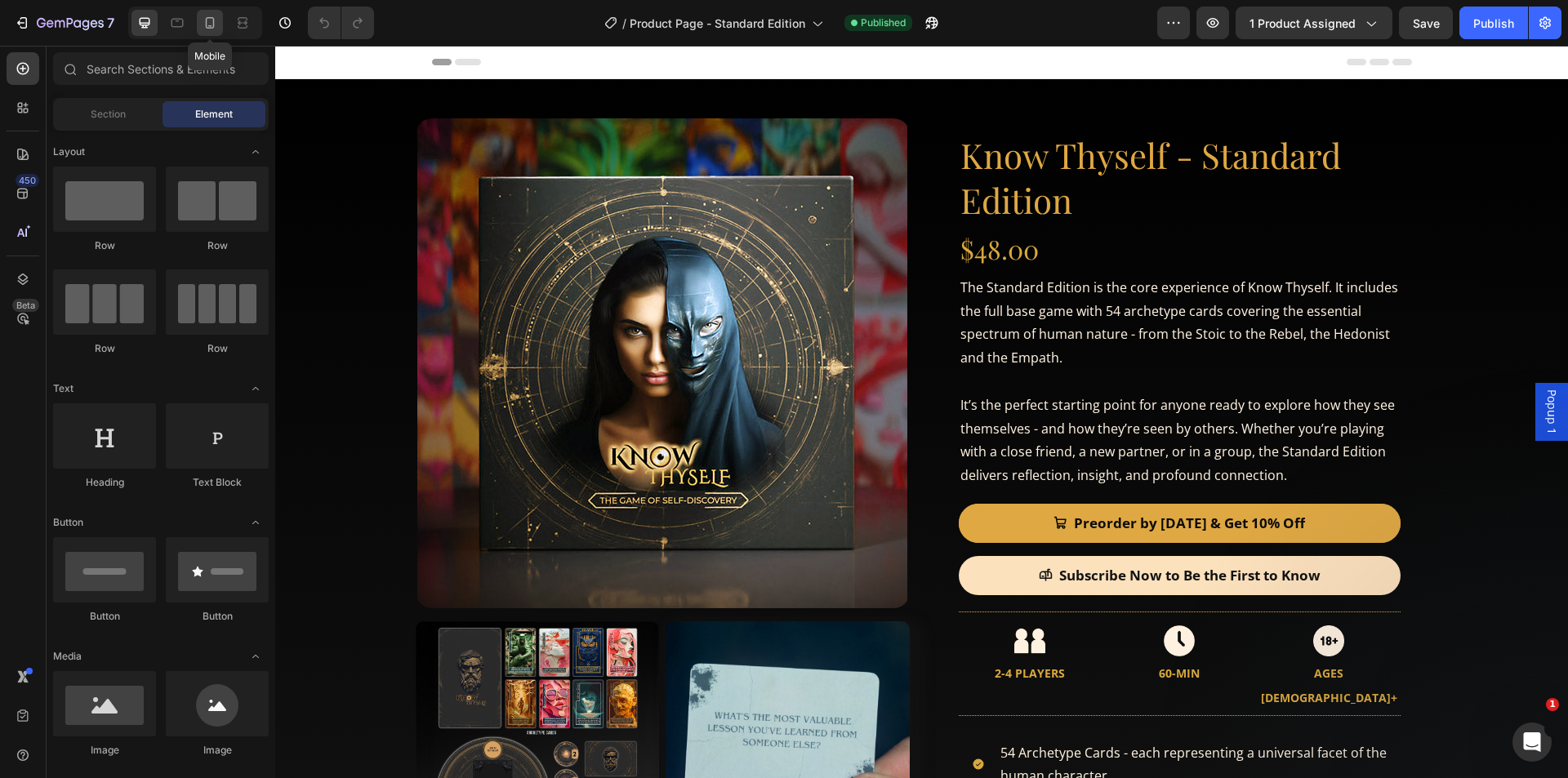
click at [206, 24] on icon at bounding box center [211, 22] width 9 height 11
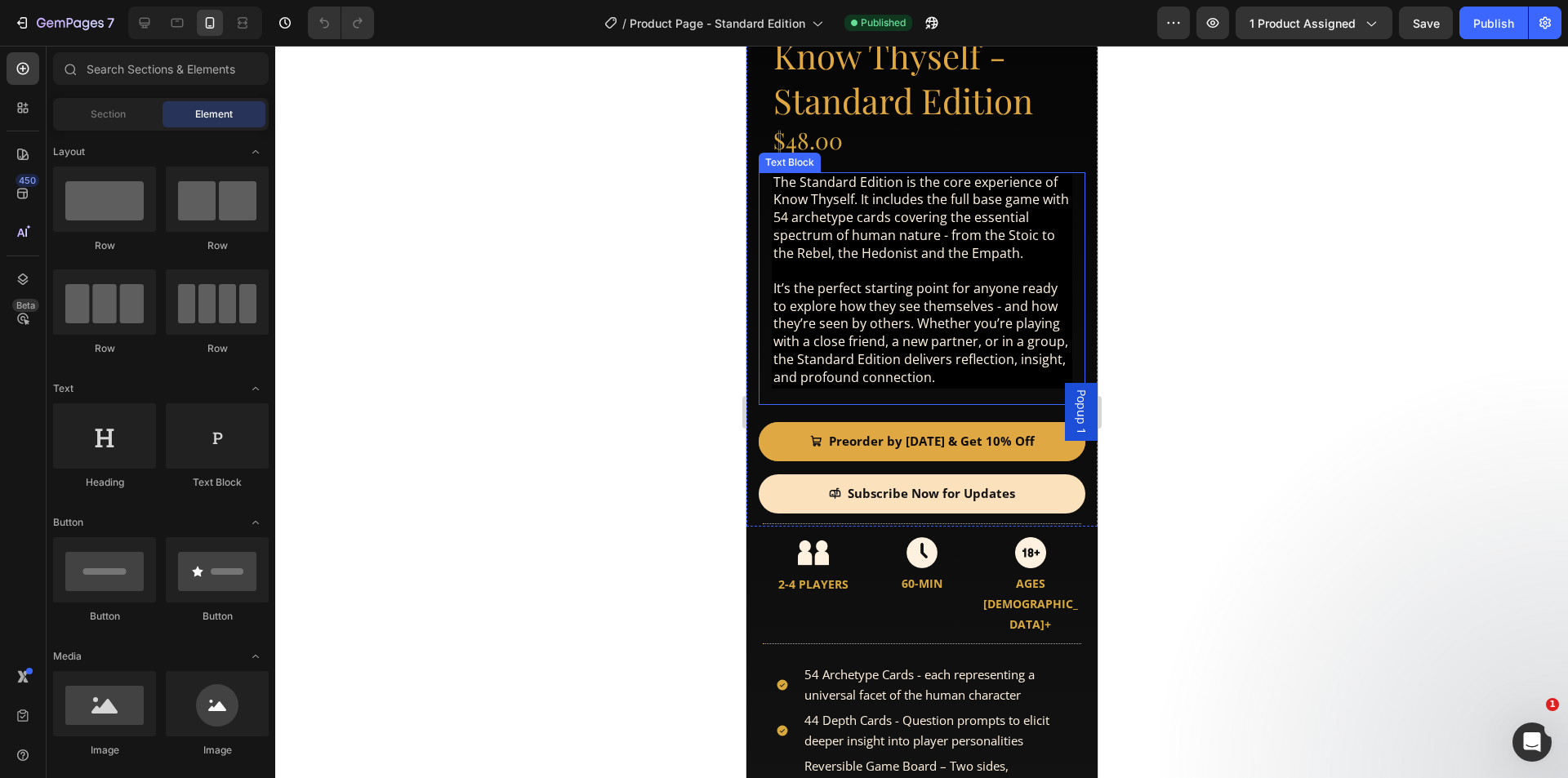
scroll to position [408, 0]
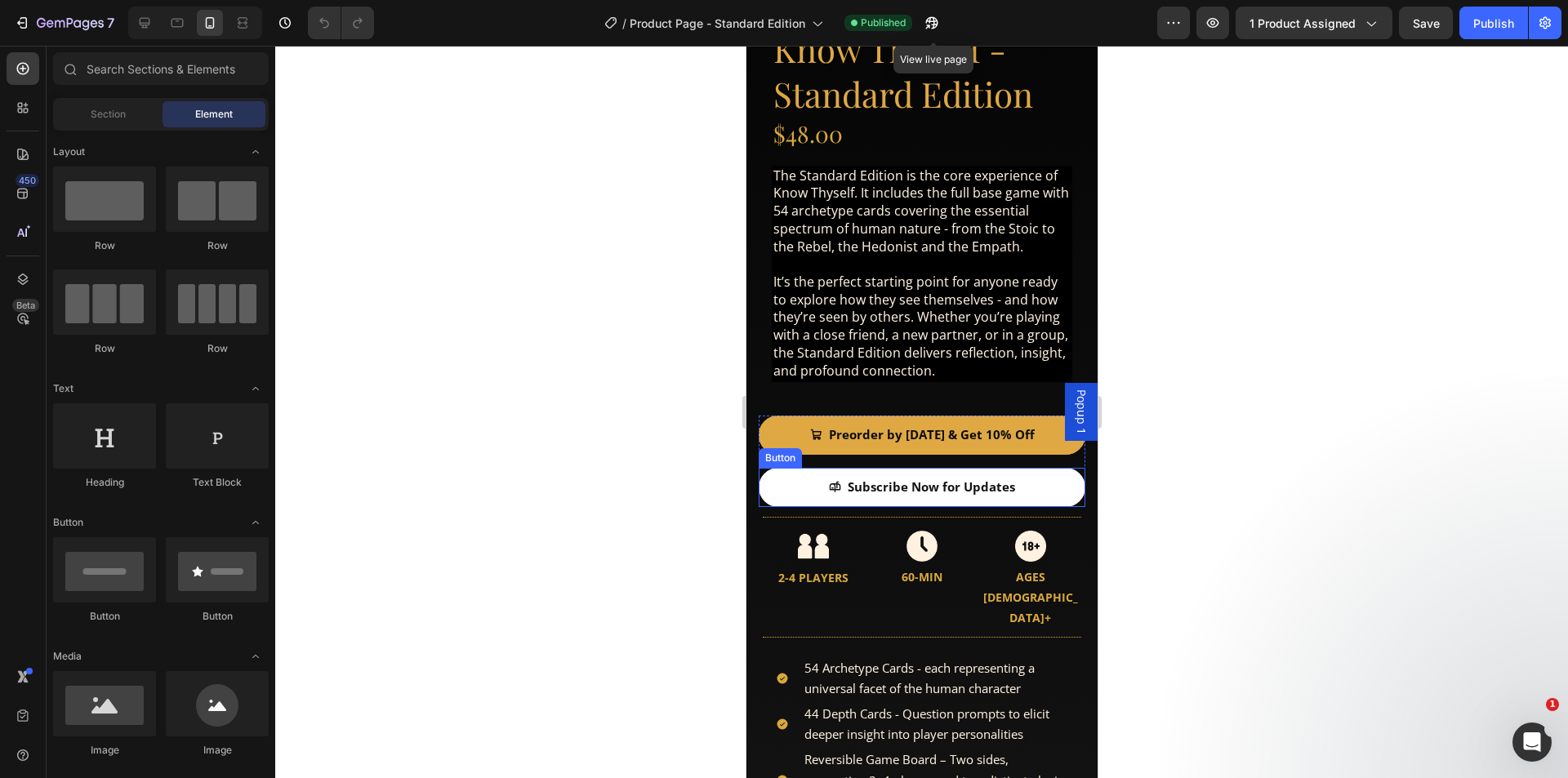
click at [1056, 476] on link "Subscribe Now for Updates" at bounding box center [921, 487] width 327 height 39
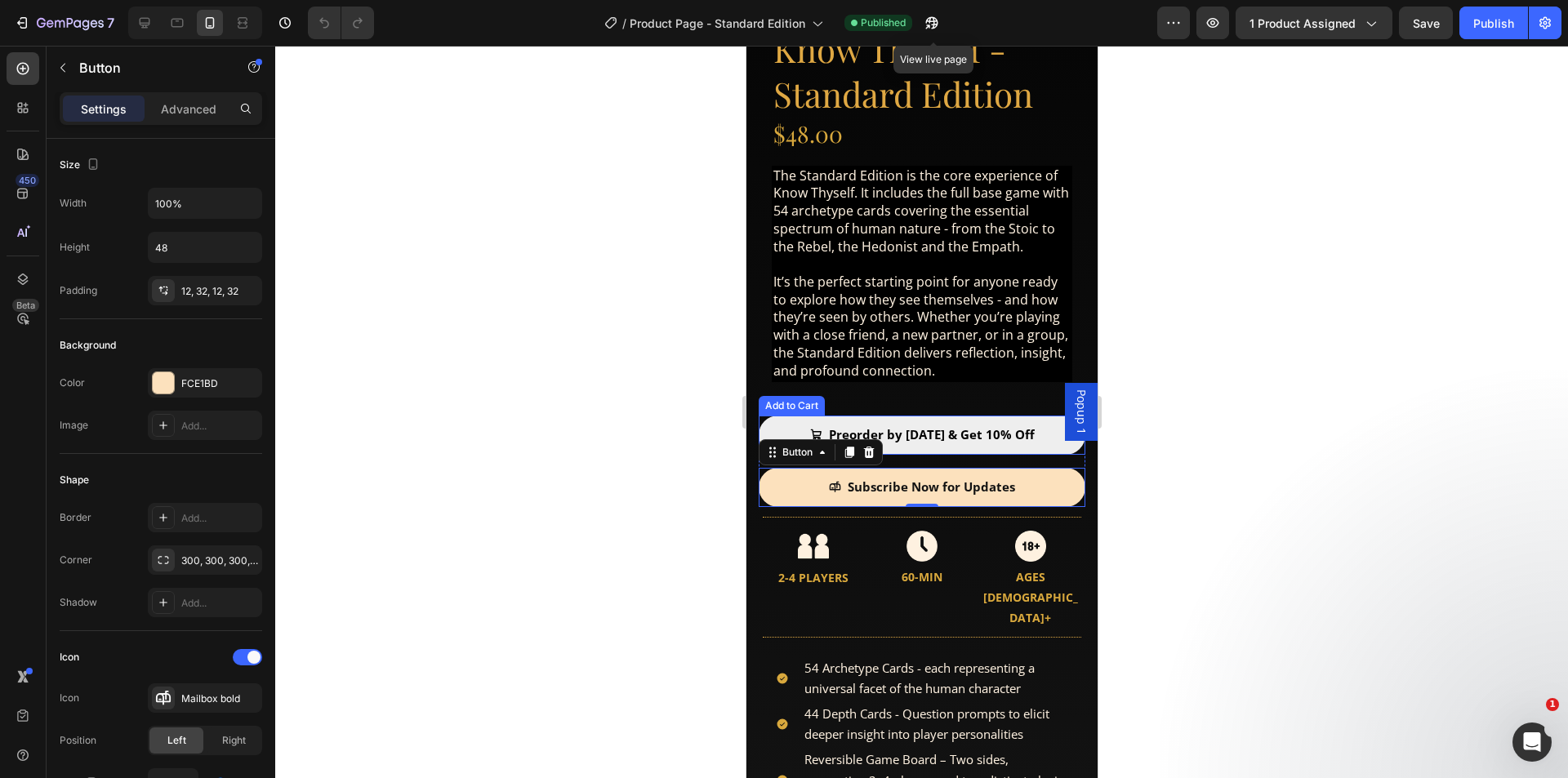
click at [779, 415] on button "Preorder by [DATE] & Get 10% Off" at bounding box center [921, 434] width 327 height 39
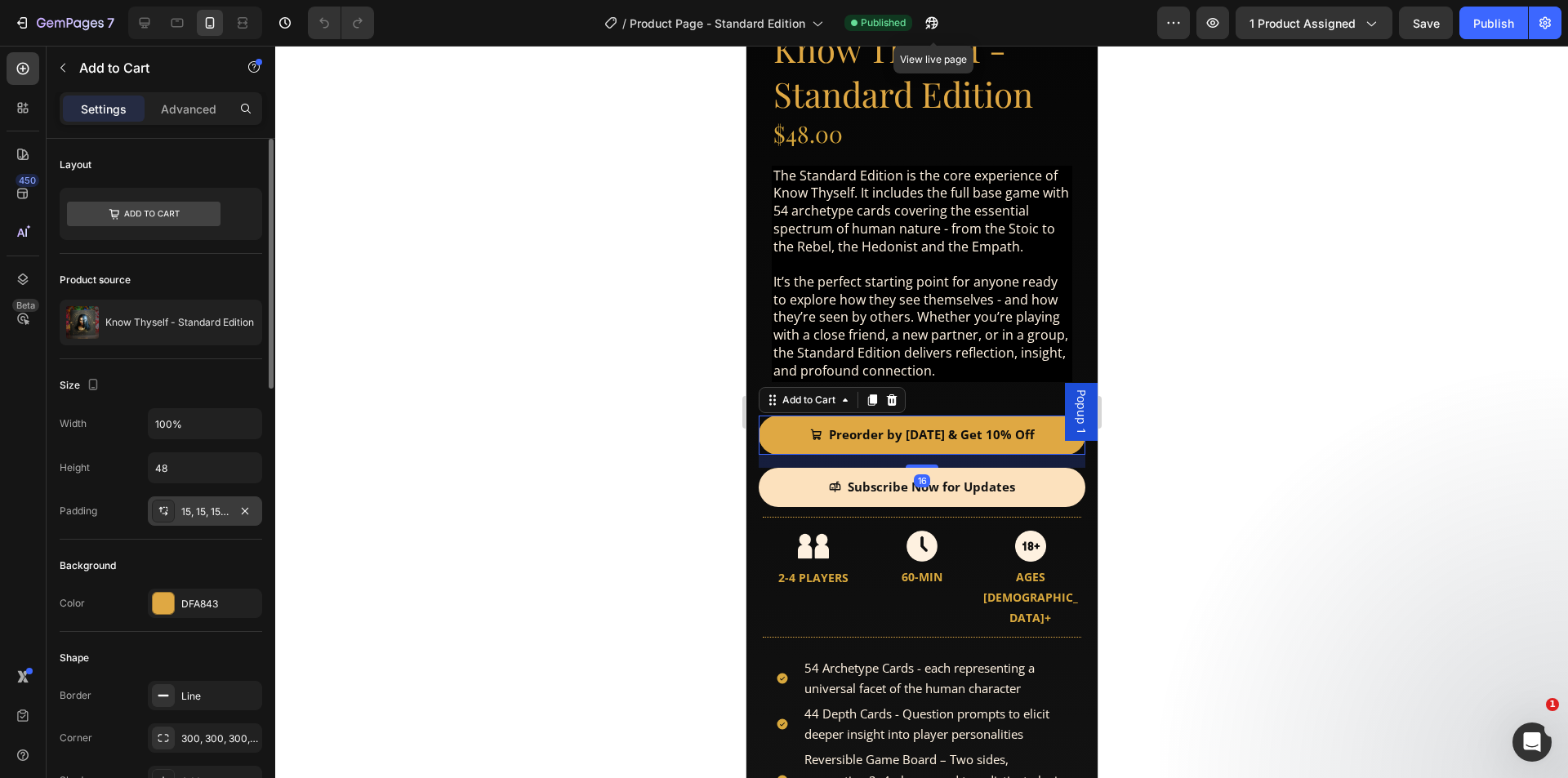
click at [194, 509] on div "15, 15, 15, 15" at bounding box center [204, 512] width 47 height 15
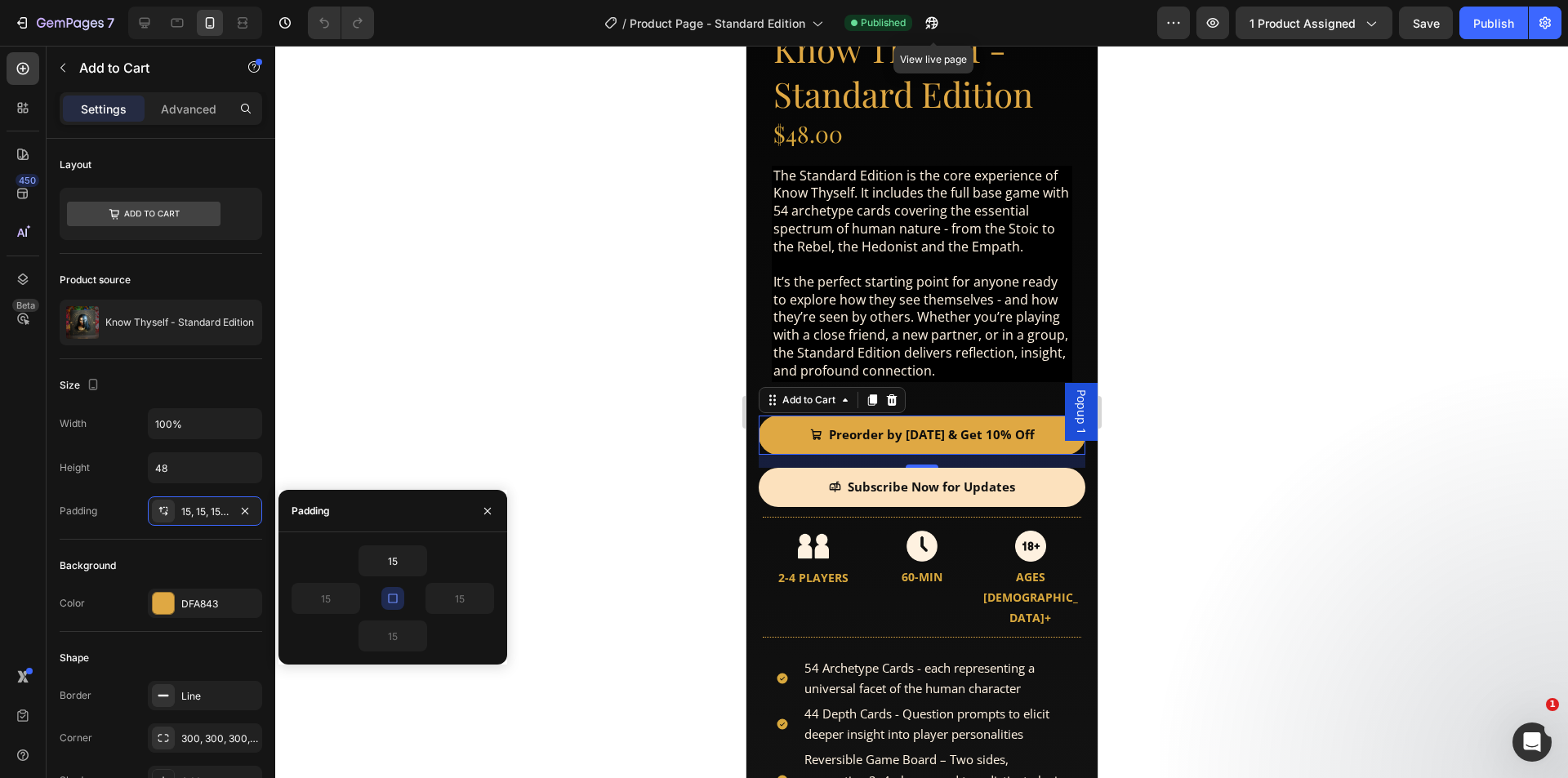
click at [391, 603] on icon "button" at bounding box center [393, 598] width 13 height 13
click at [388, 564] on input "15" at bounding box center [393, 561] width 67 height 30
type input "12"
click at [389, 631] on input "15" at bounding box center [393, 636] width 67 height 30
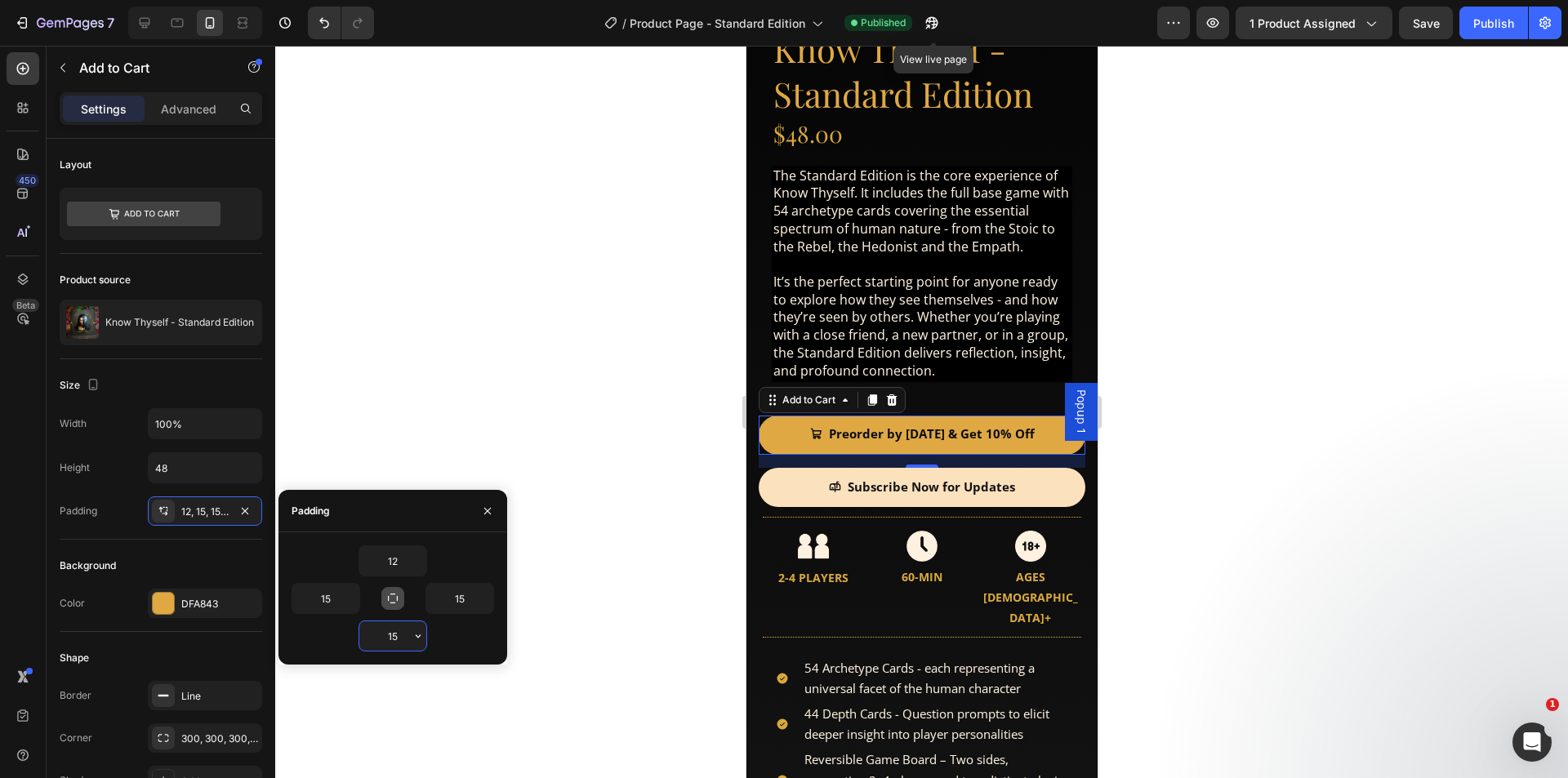
click at [389, 631] on input "15" at bounding box center [393, 636] width 67 height 30
type input "12"
click at [320, 603] on input "15" at bounding box center [326, 598] width 67 height 30
type input "32"
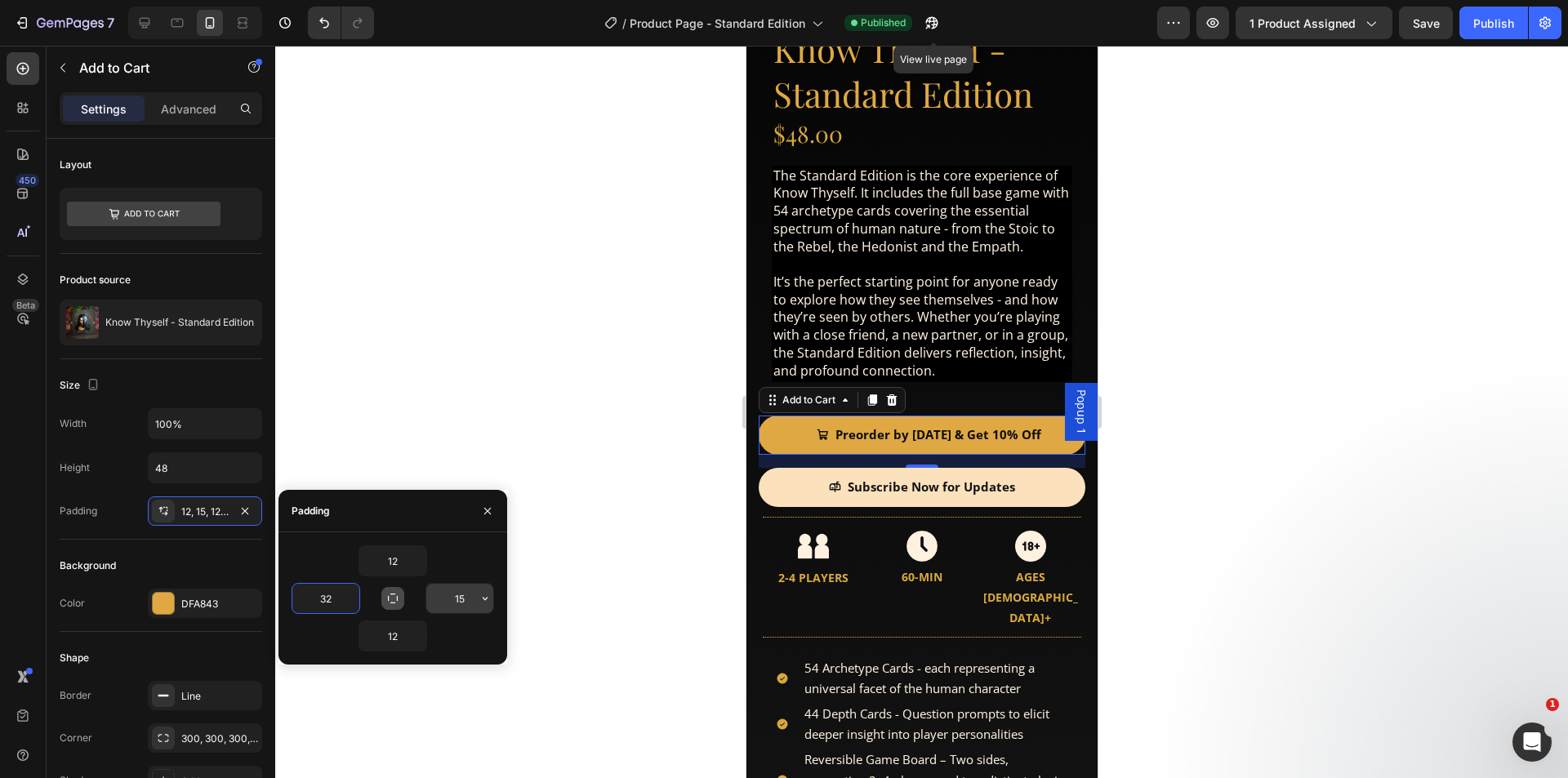
click at [463, 593] on input "15" at bounding box center [460, 598] width 67 height 30
type input "32"
click at [206, 556] on div "Background" at bounding box center [161, 565] width 203 height 26
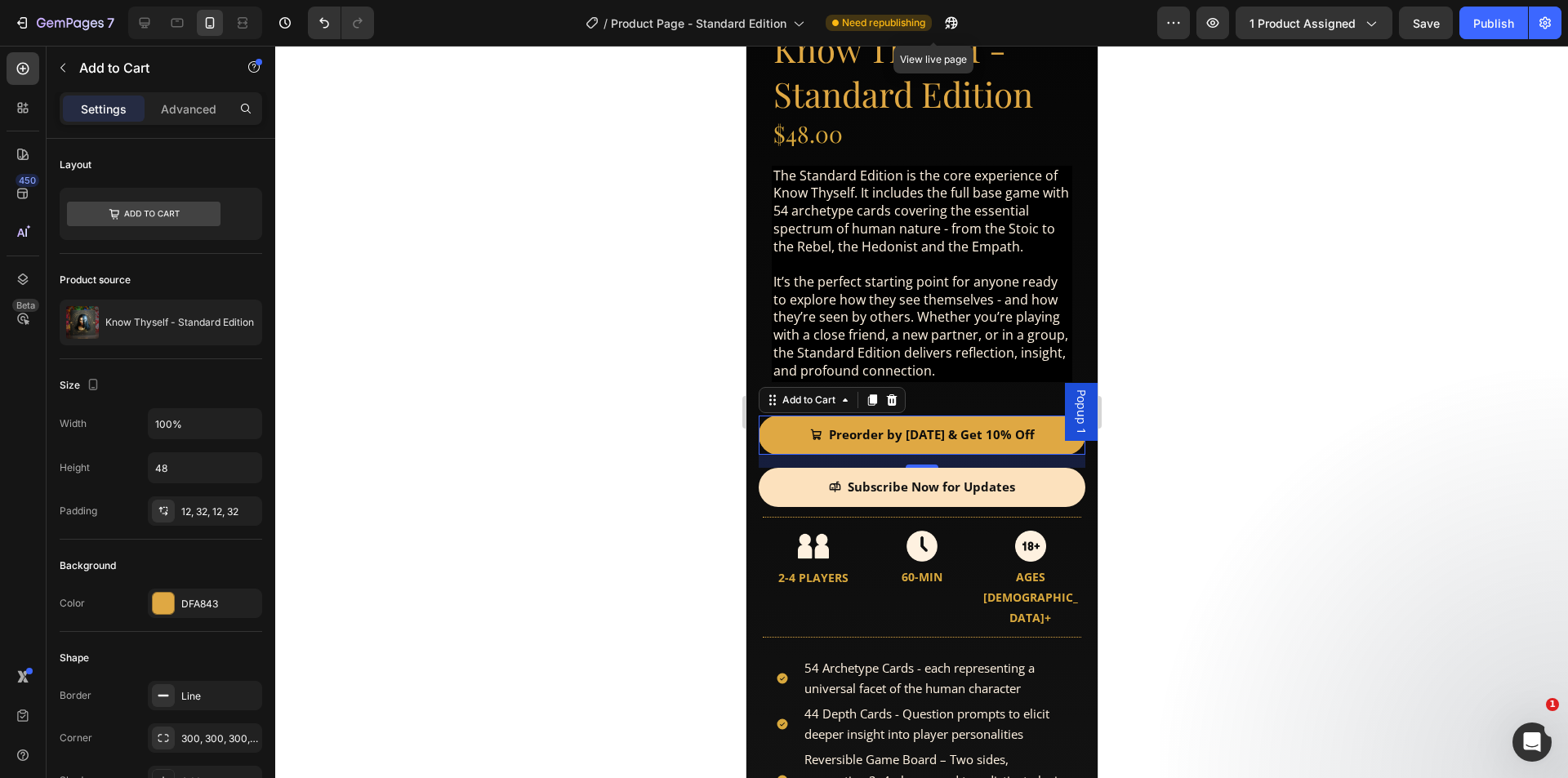
click at [550, 397] on div at bounding box center [921, 411] width 1292 height 732
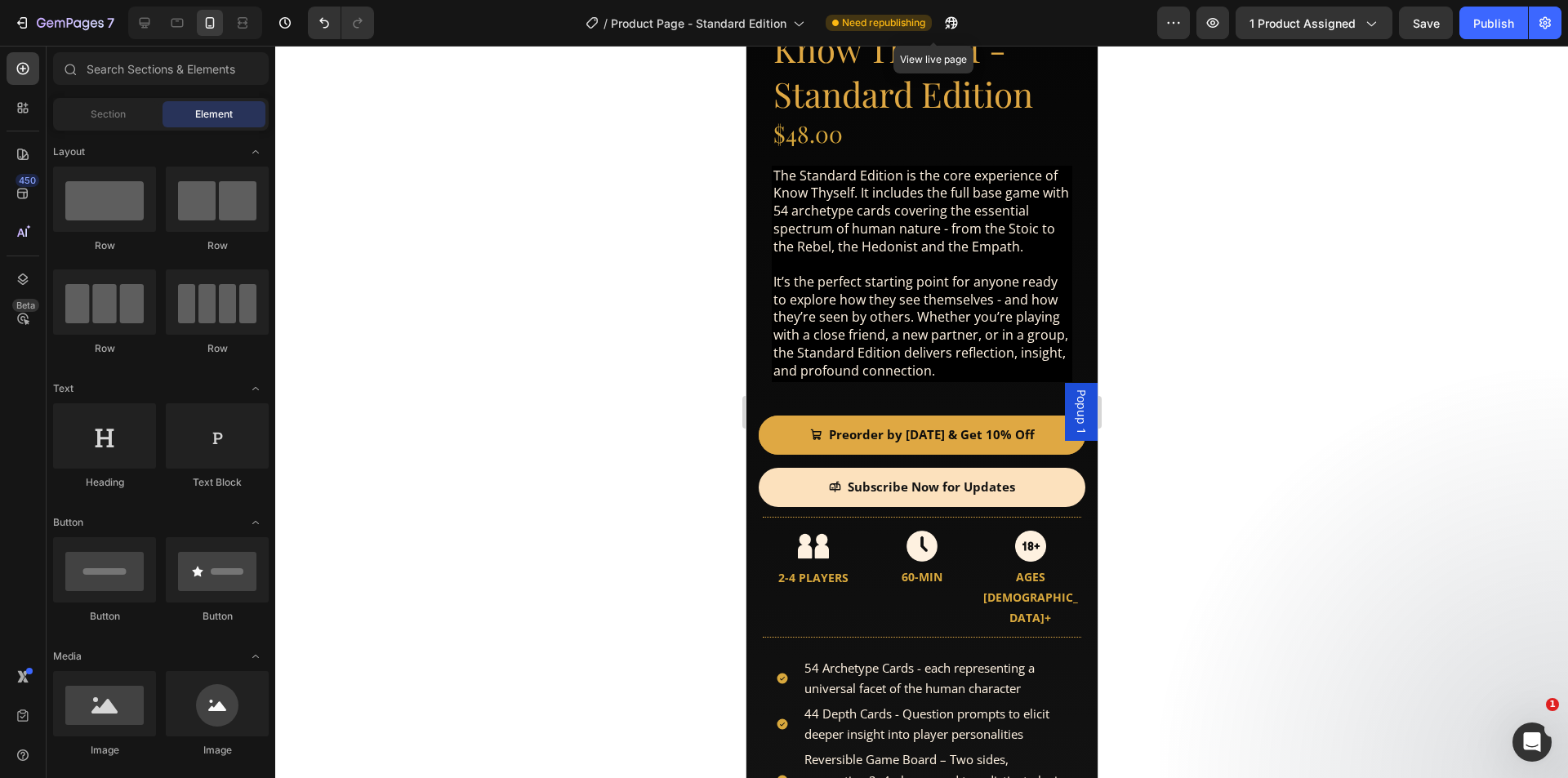
click at [1240, 496] on div at bounding box center [921, 411] width 1292 height 732
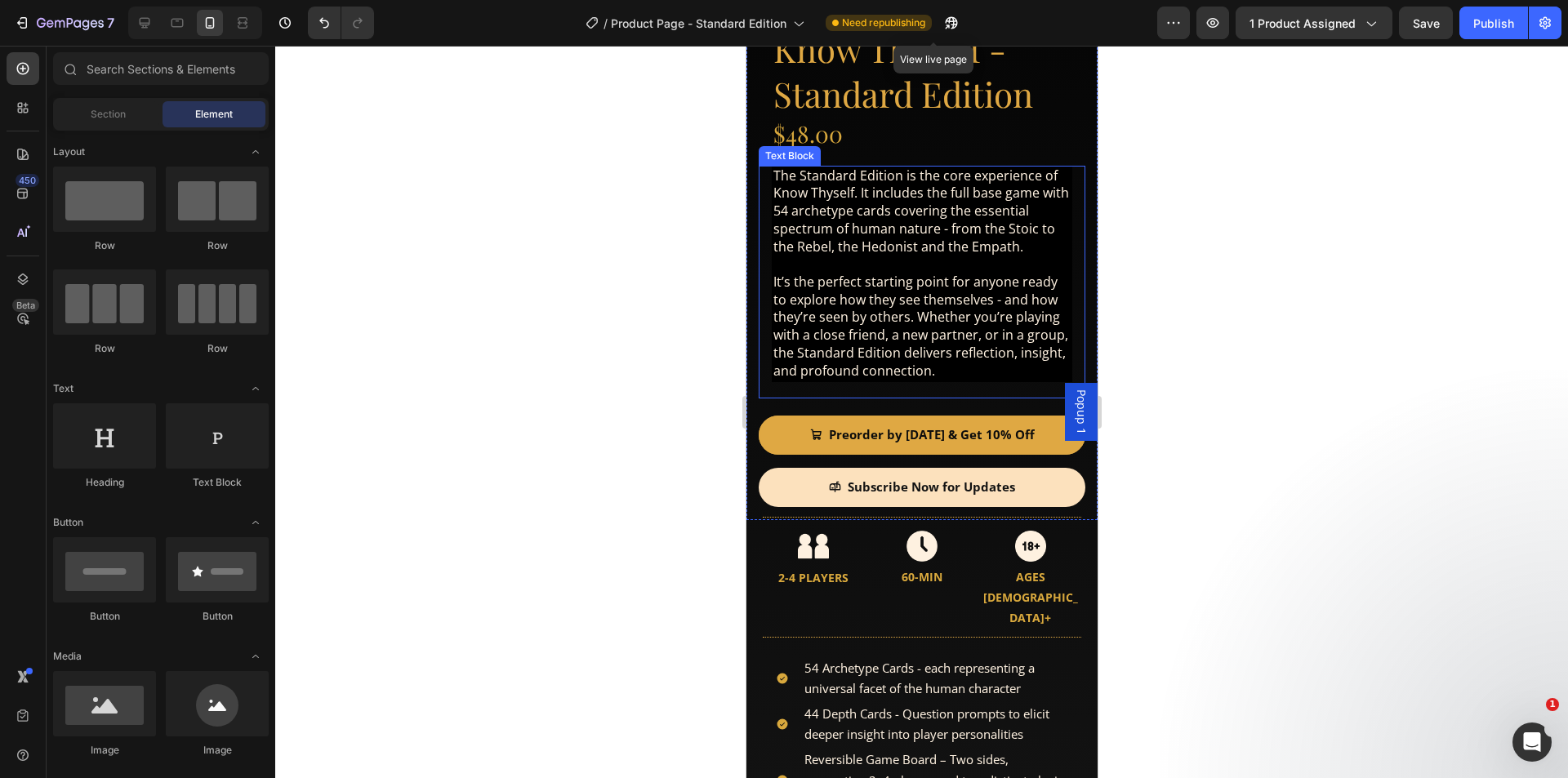
click at [921, 293] on span "It’s the perfect starting point for anyone ready to explore how they see themse…" at bounding box center [920, 326] width 294 height 107
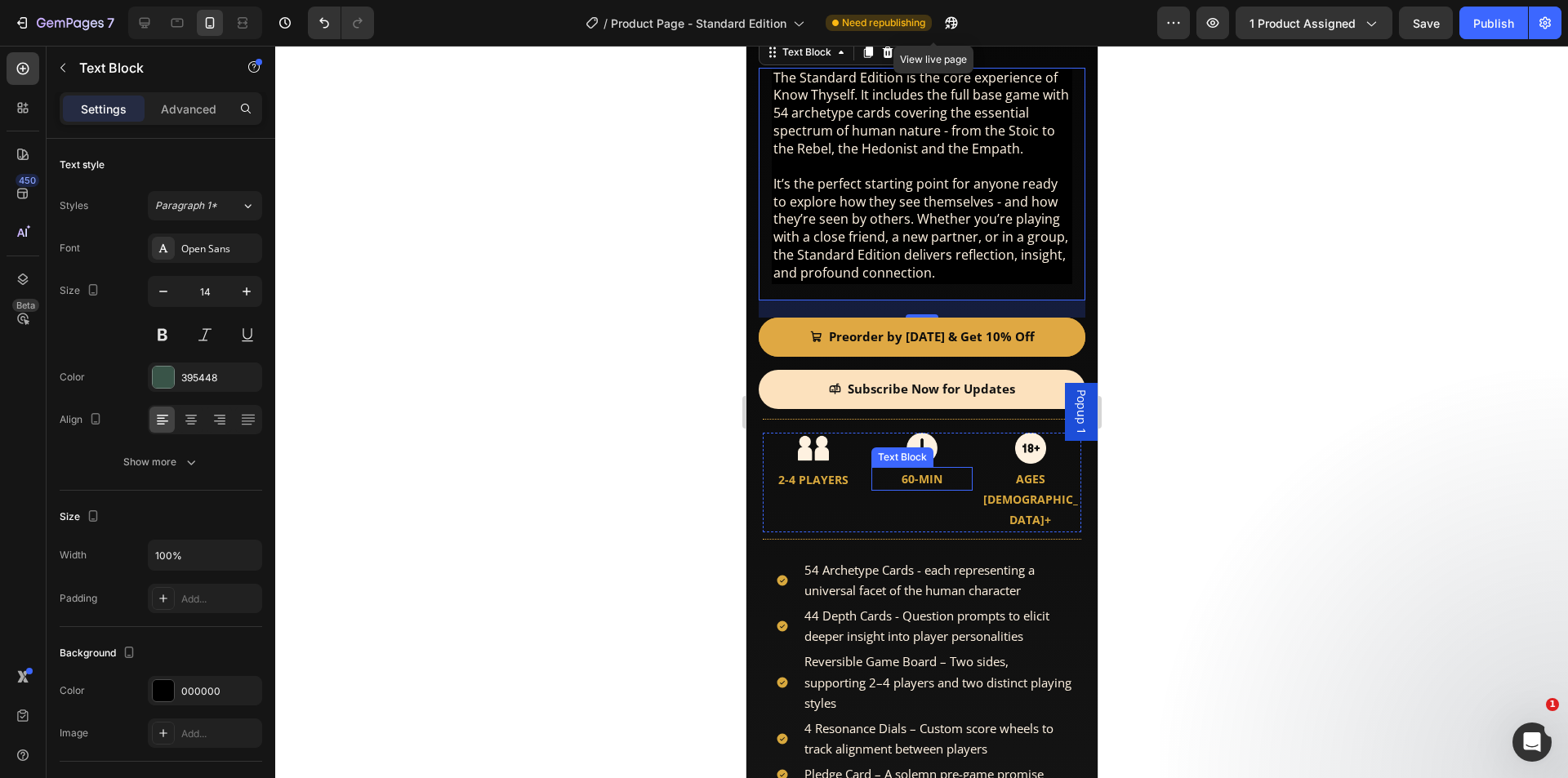
scroll to position [571, 0]
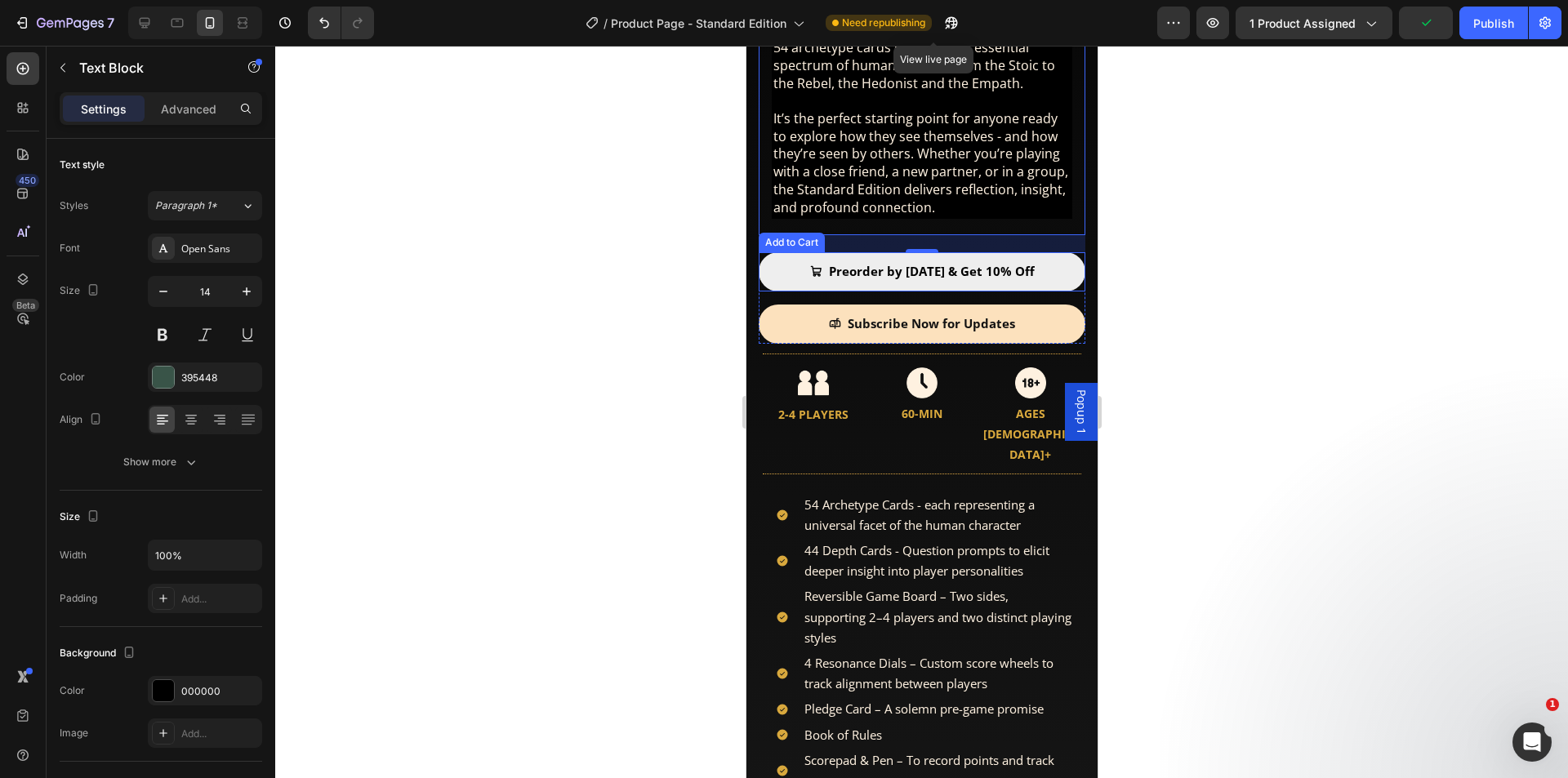
click at [776, 266] on button "Preorder by [DATE] & Get 10% Off" at bounding box center [921, 272] width 327 height 39
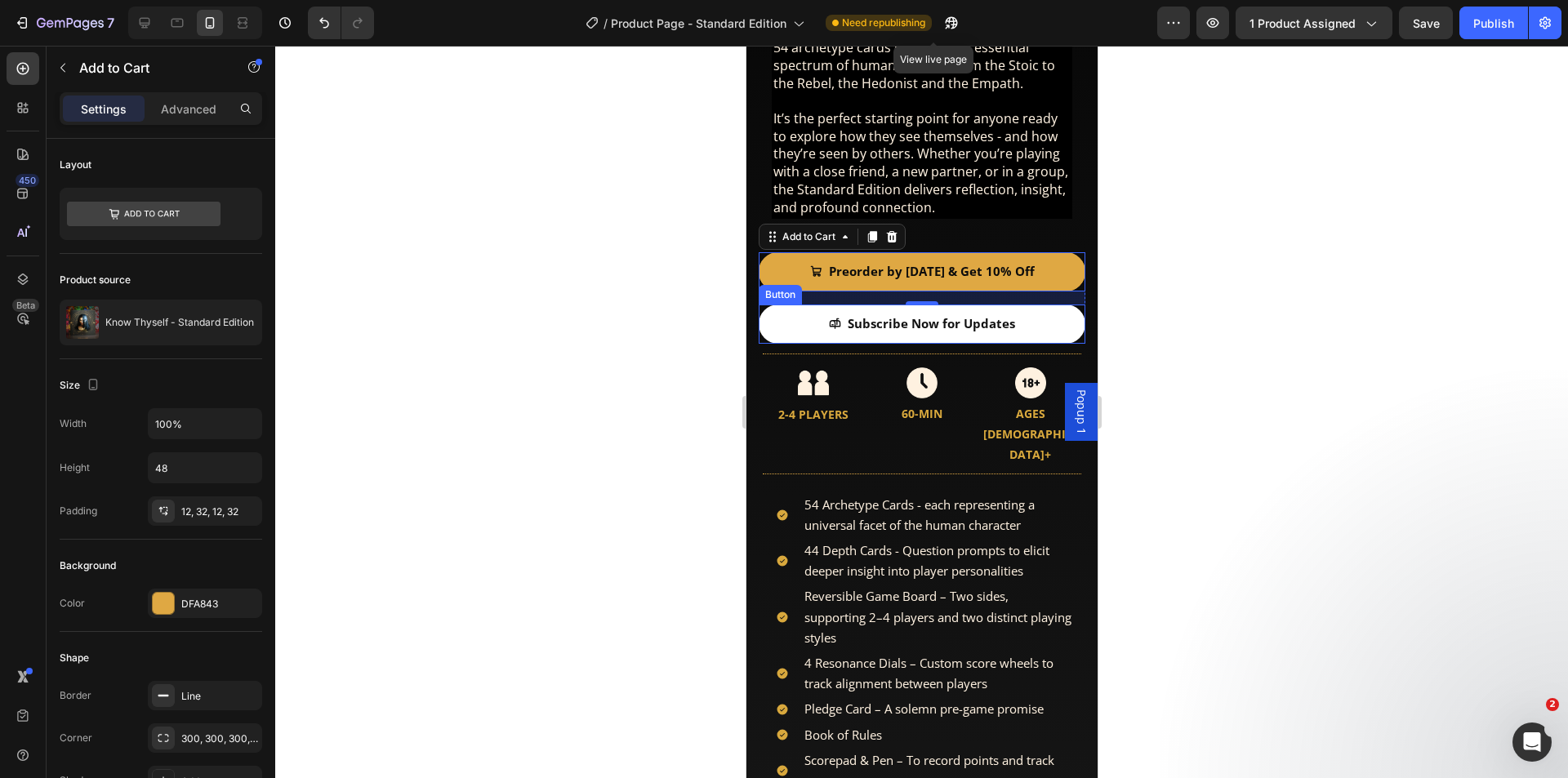
click at [793, 314] on link "Subscribe Now for Updates" at bounding box center [921, 324] width 327 height 39
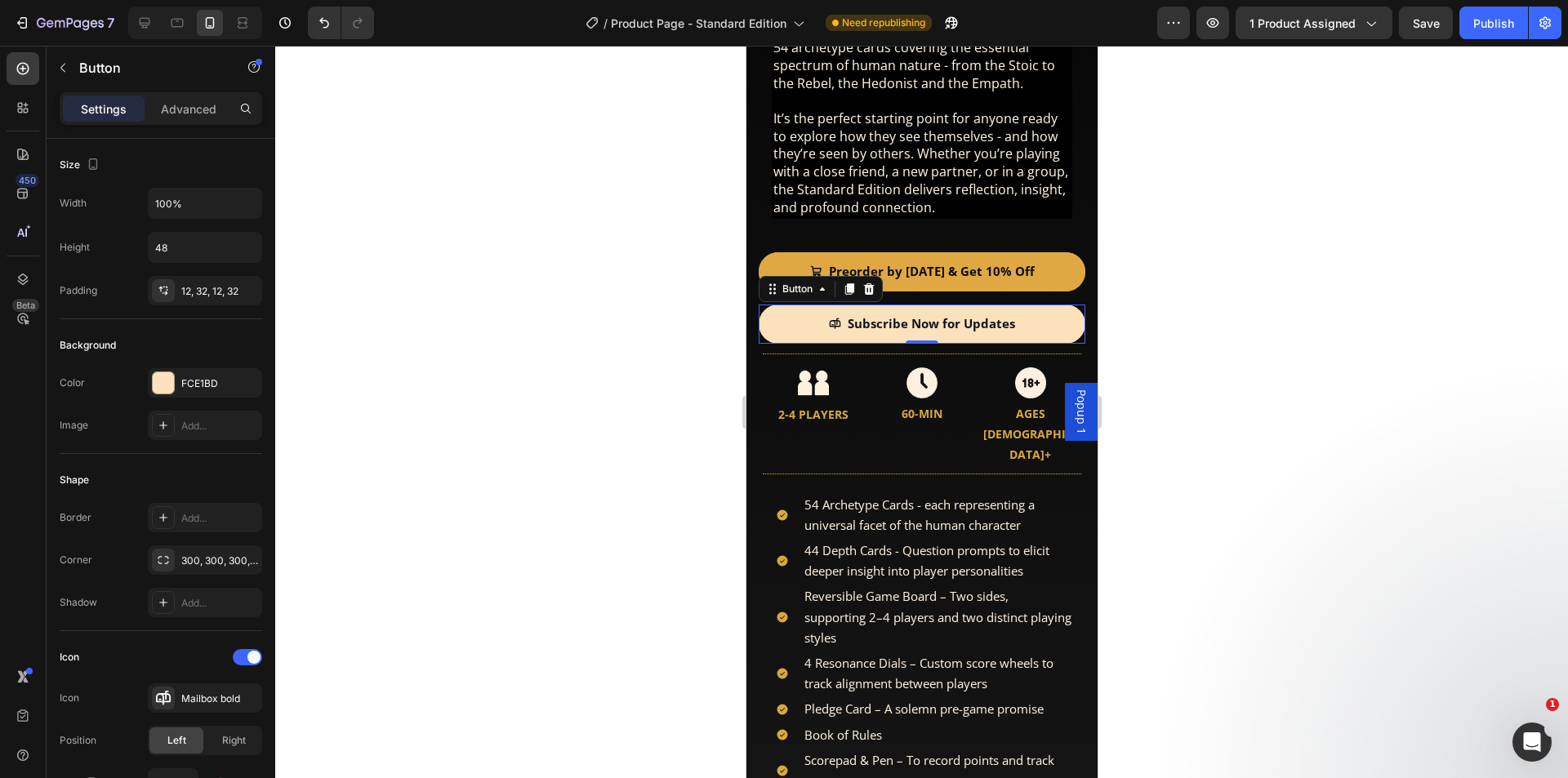
click at [914, 337] on div "0" at bounding box center [921, 344] width 17 height 13
click at [921, 339] on div at bounding box center [921, 341] width 33 height 5
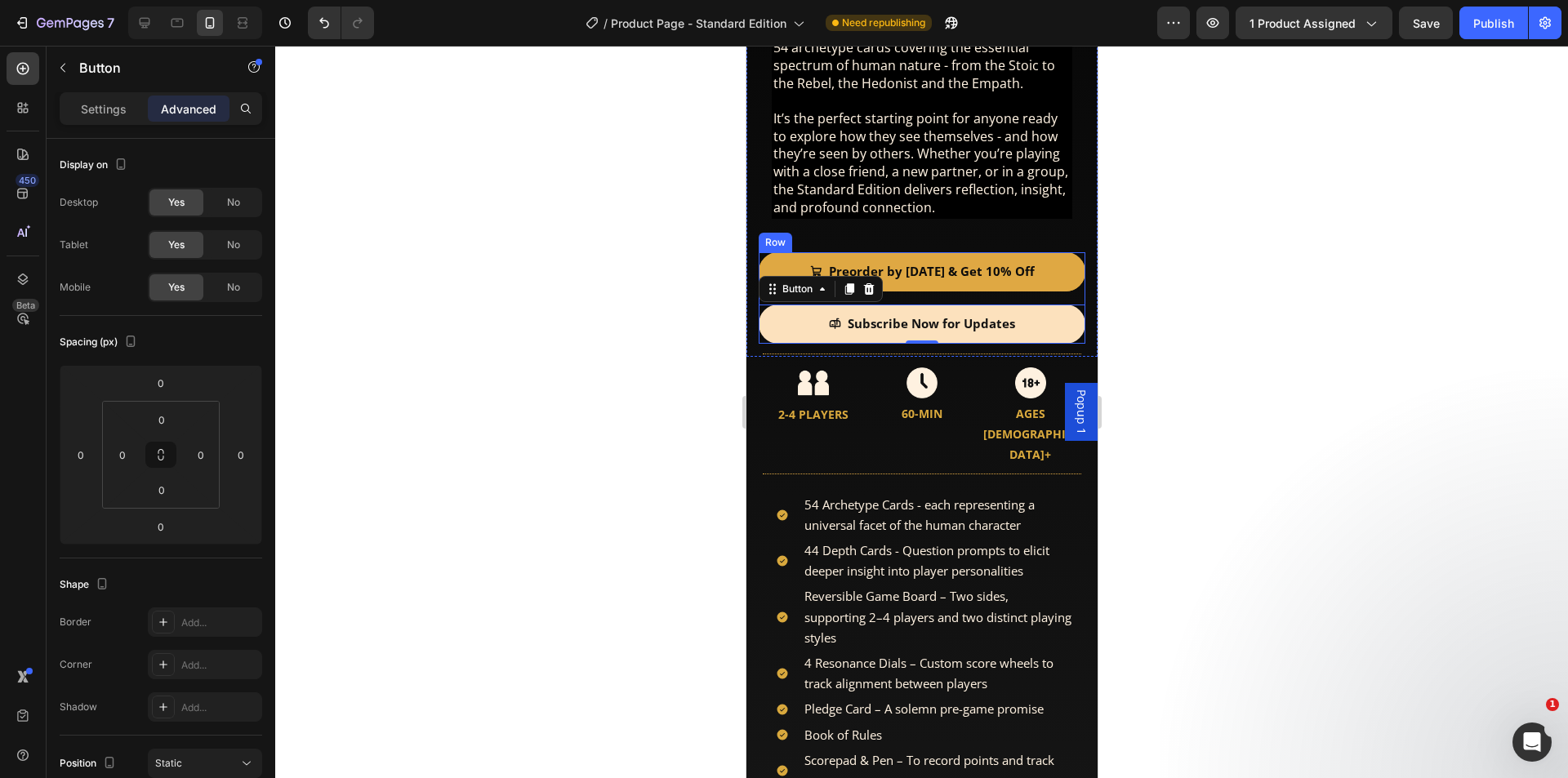
click at [923, 288] on div "Preorder by [DATE] & Get 10% Off Add to Cart" at bounding box center [921, 279] width 327 height 52
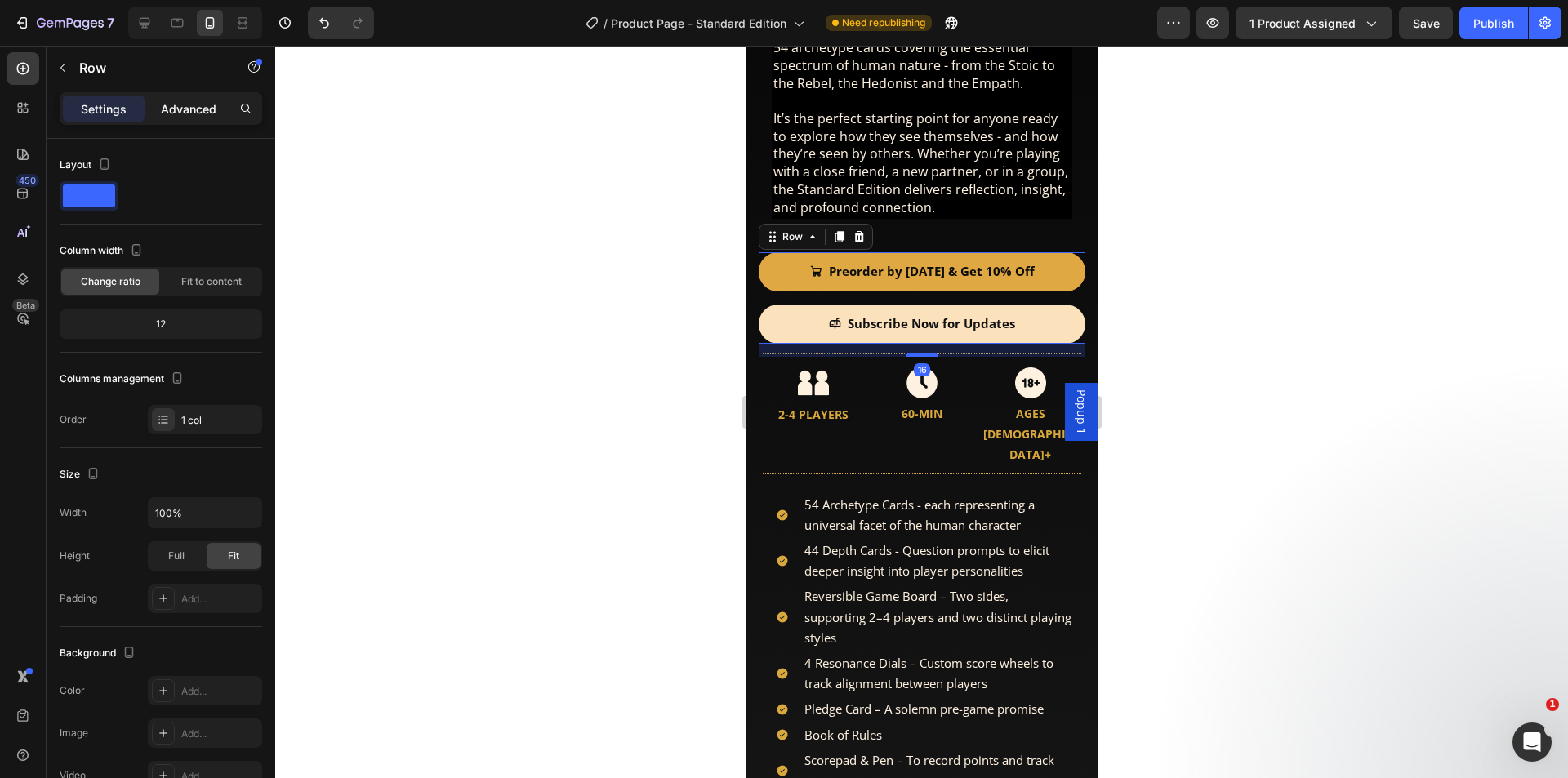
click at [182, 117] on p "Advanced" at bounding box center [189, 109] width 56 height 17
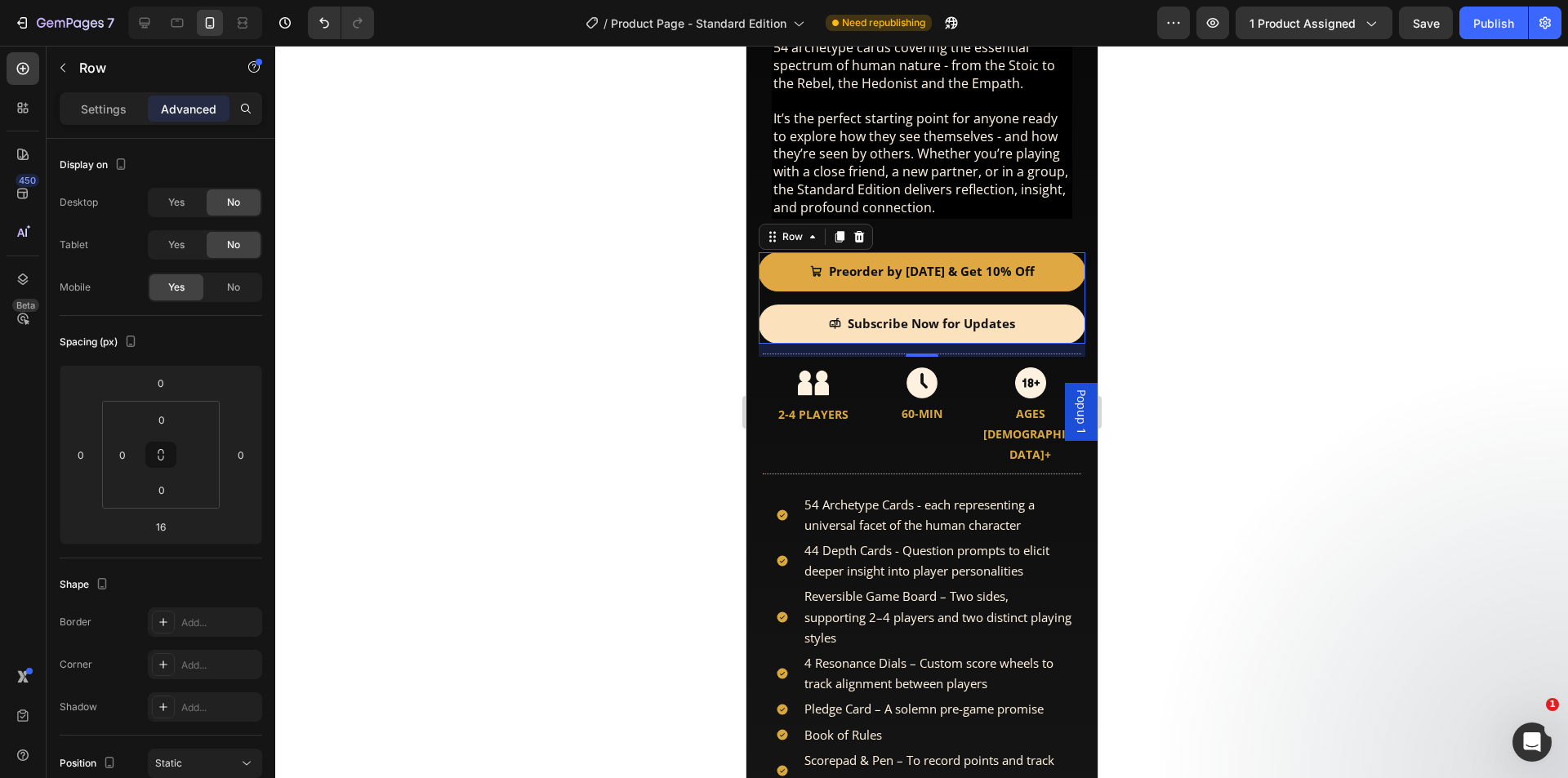
click at [1463, 266] on div at bounding box center [921, 411] width 1292 height 732
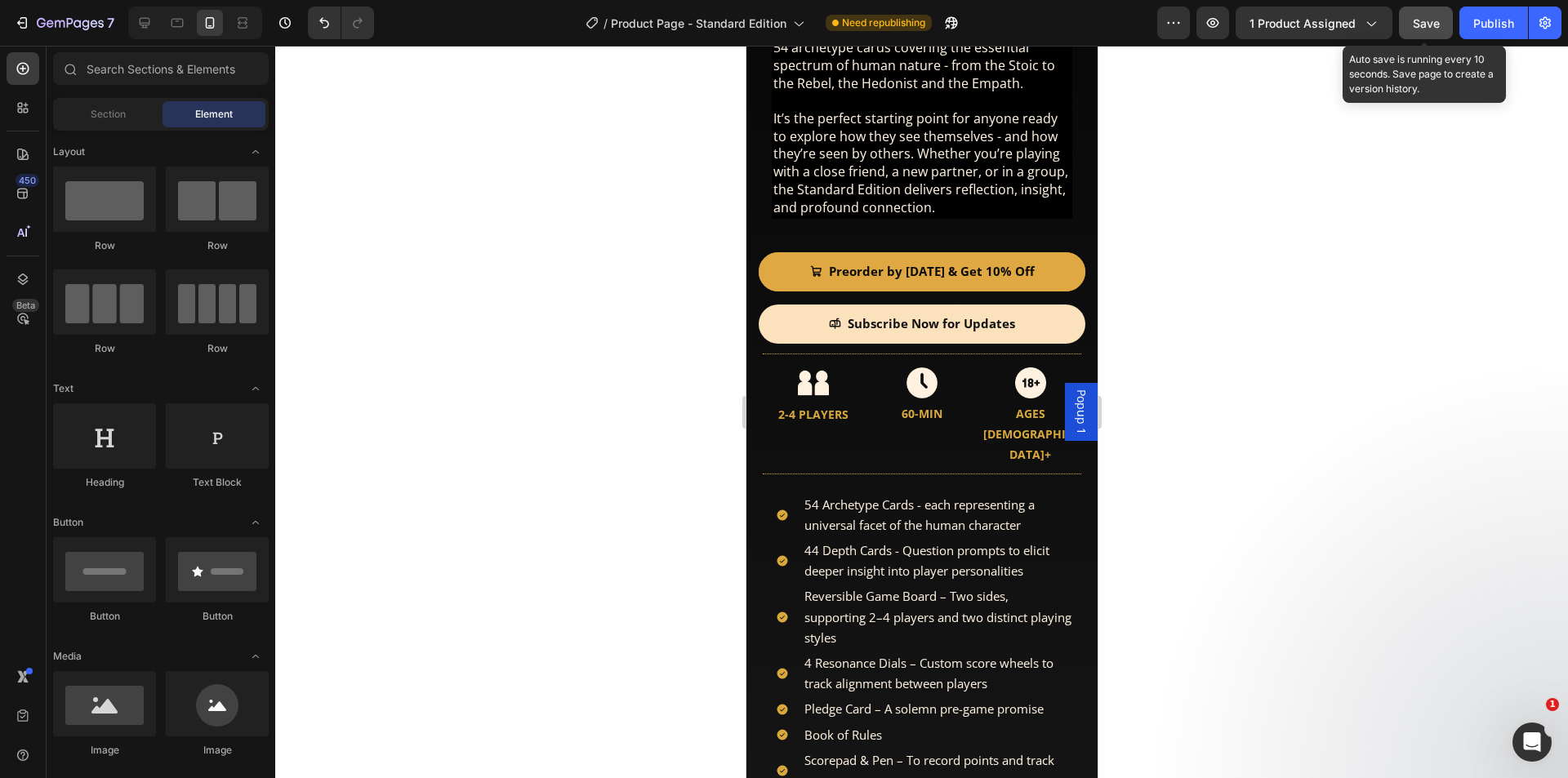
click at [1421, 27] on span "Save" at bounding box center [1426, 23] width 27 height 14
click at [1494, 25] on div "Publish" at bounding box center [1494, 23] width 41 height 17
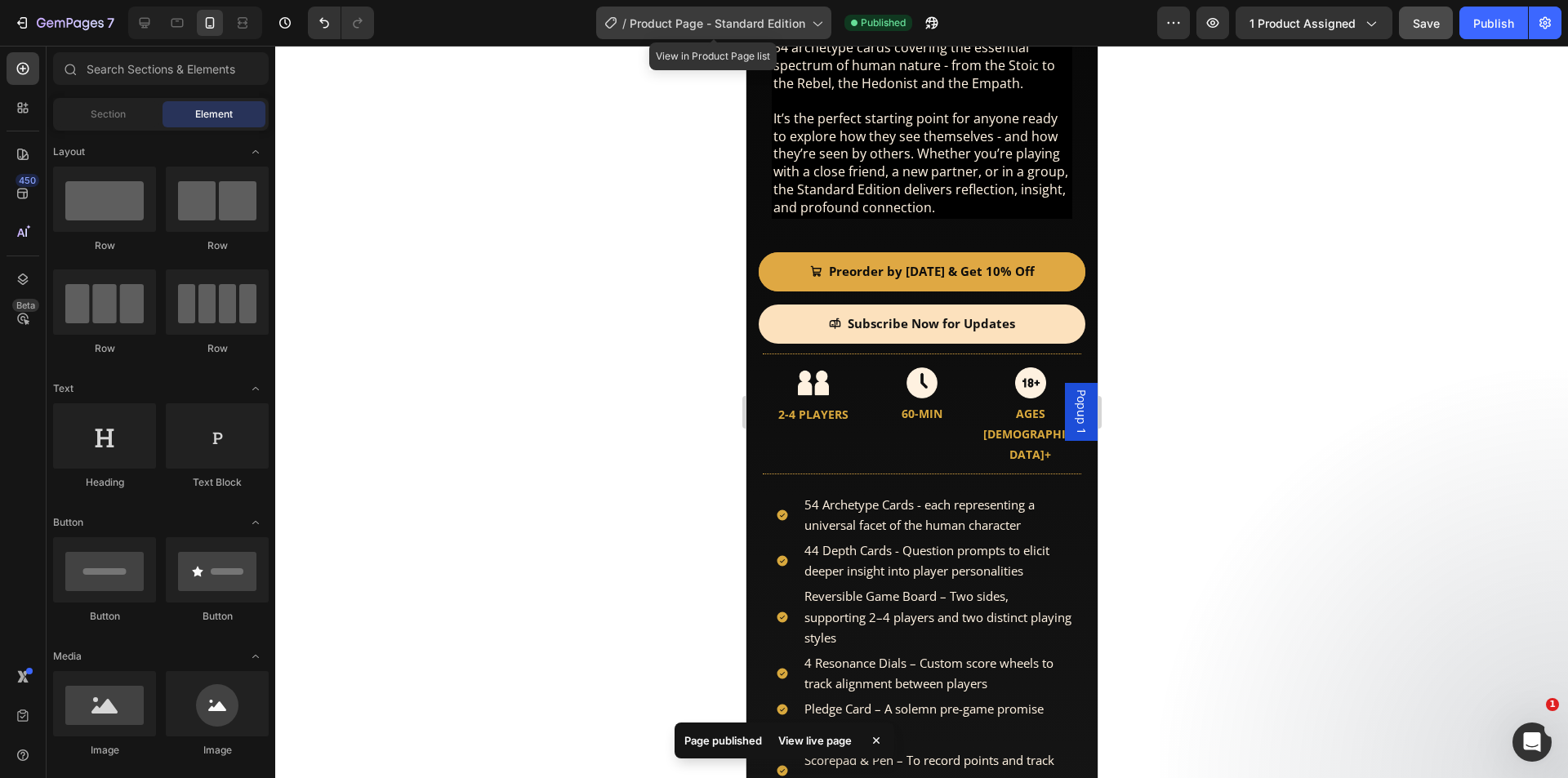
click at [769, 21] on span "Product Page - Standard Edition" at bounding box center [717, 23] width 176 height 17
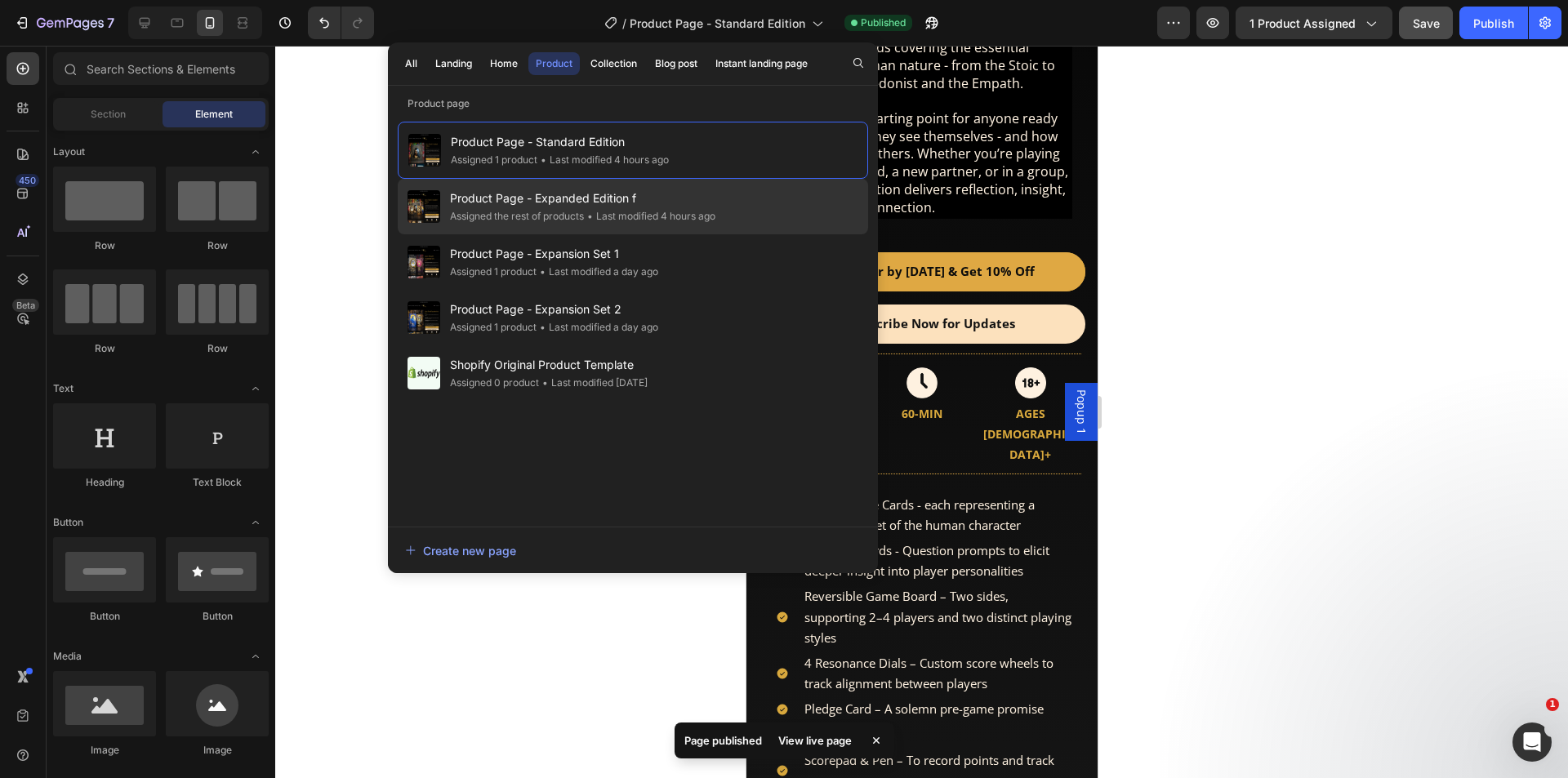
click at [619, 201] on span "Product Page - Expanded Edition f" at bounding box center [582, 198] width 266 height 19
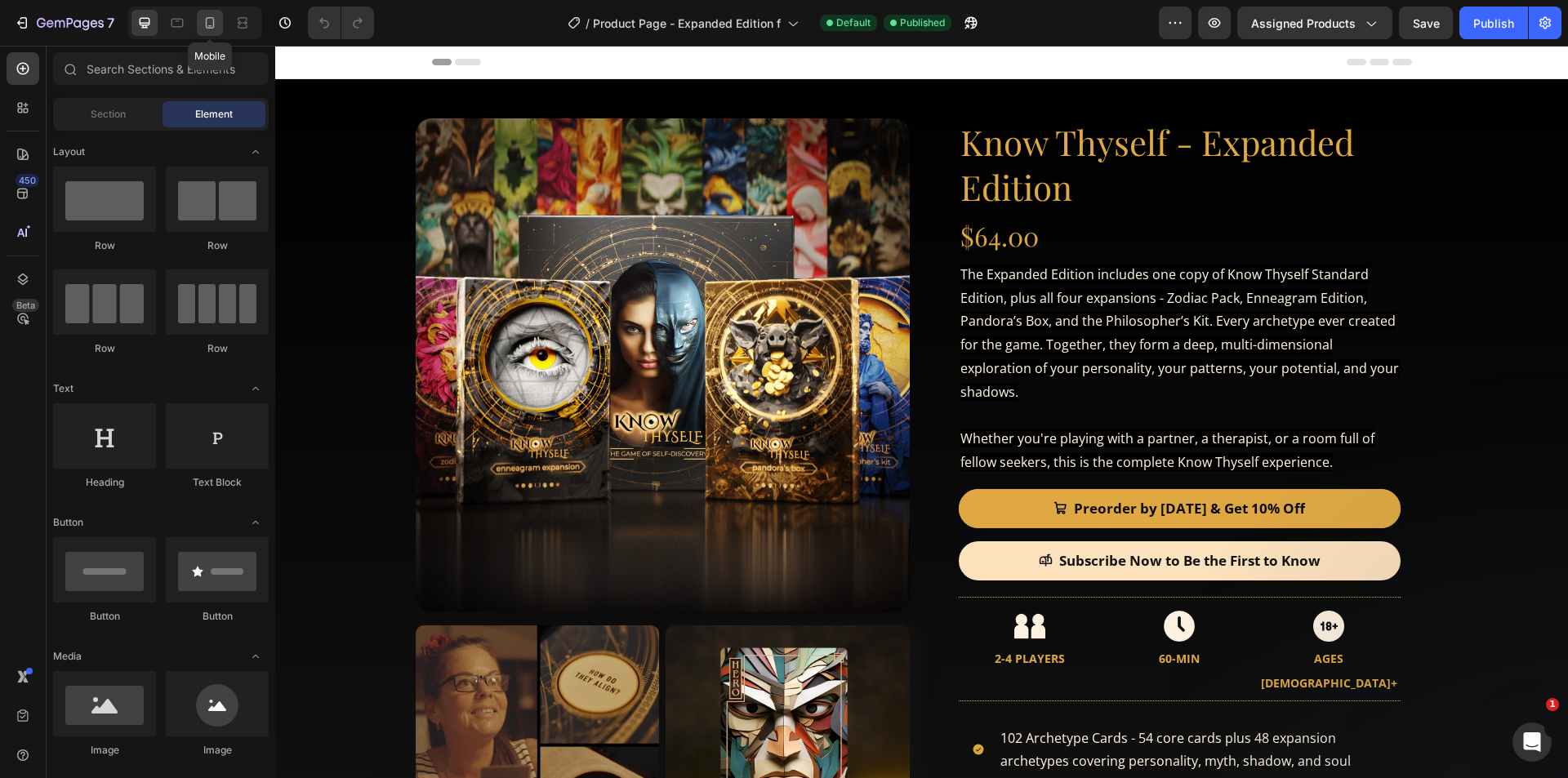
click at [211, 25] on icon at bounding box center [211, 22] width 9 height 11
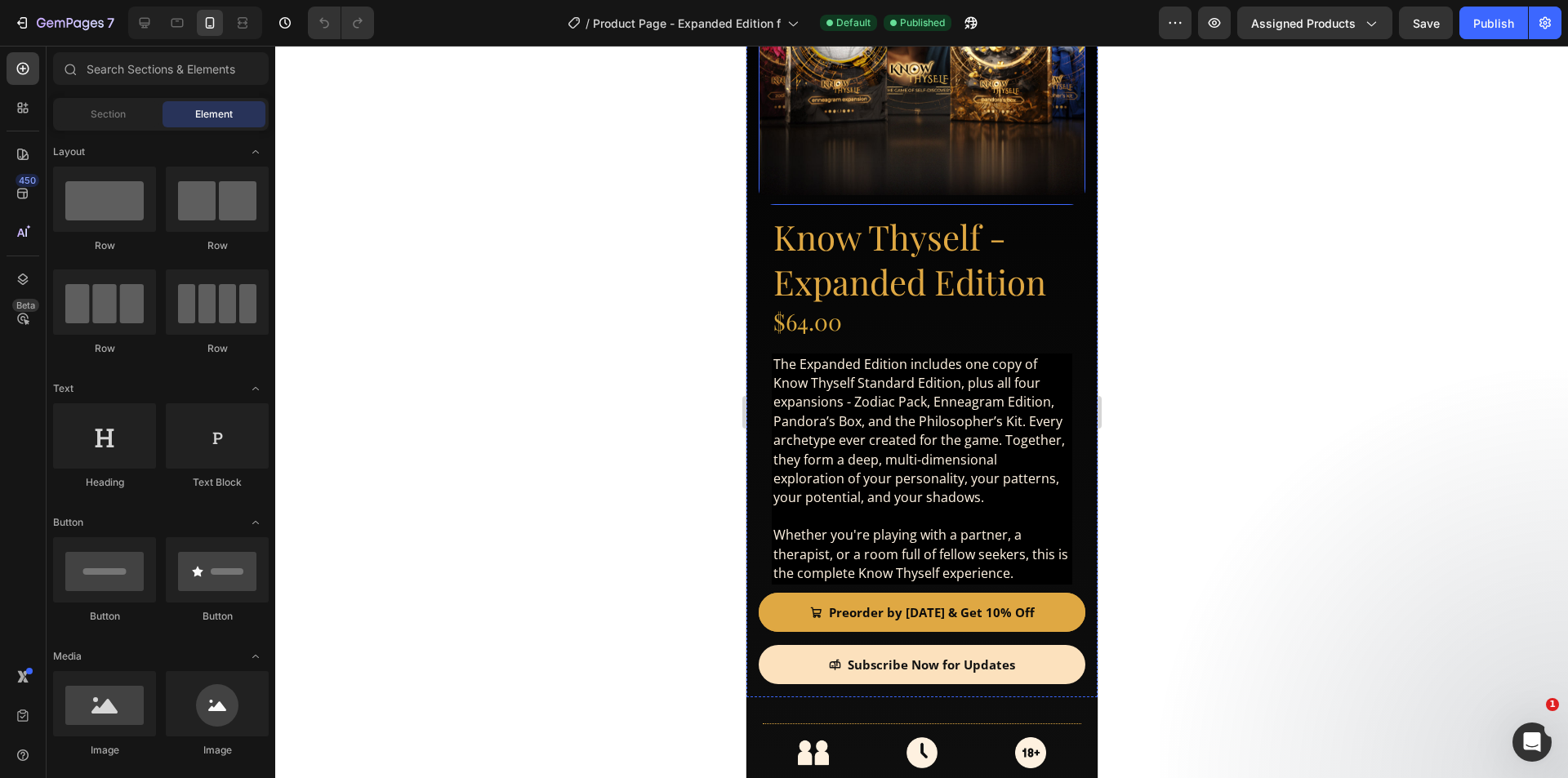
scroll to position [245, 0]
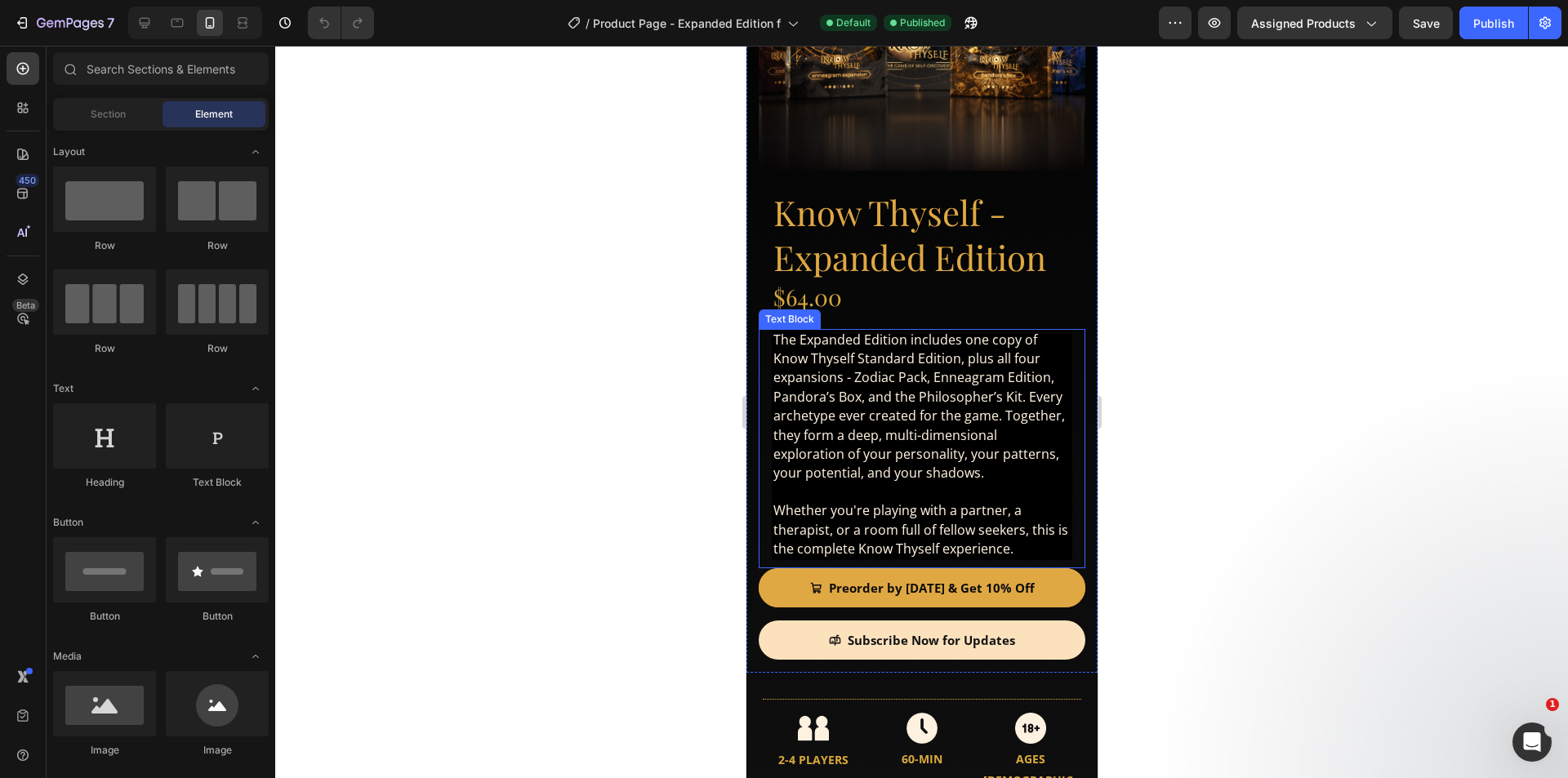
click at [867, 401] on span "The Expanded Edition includes one copy of Know Thyself Standard Edition, plus a…" at bounding box center [919, 406] width 292 height 151
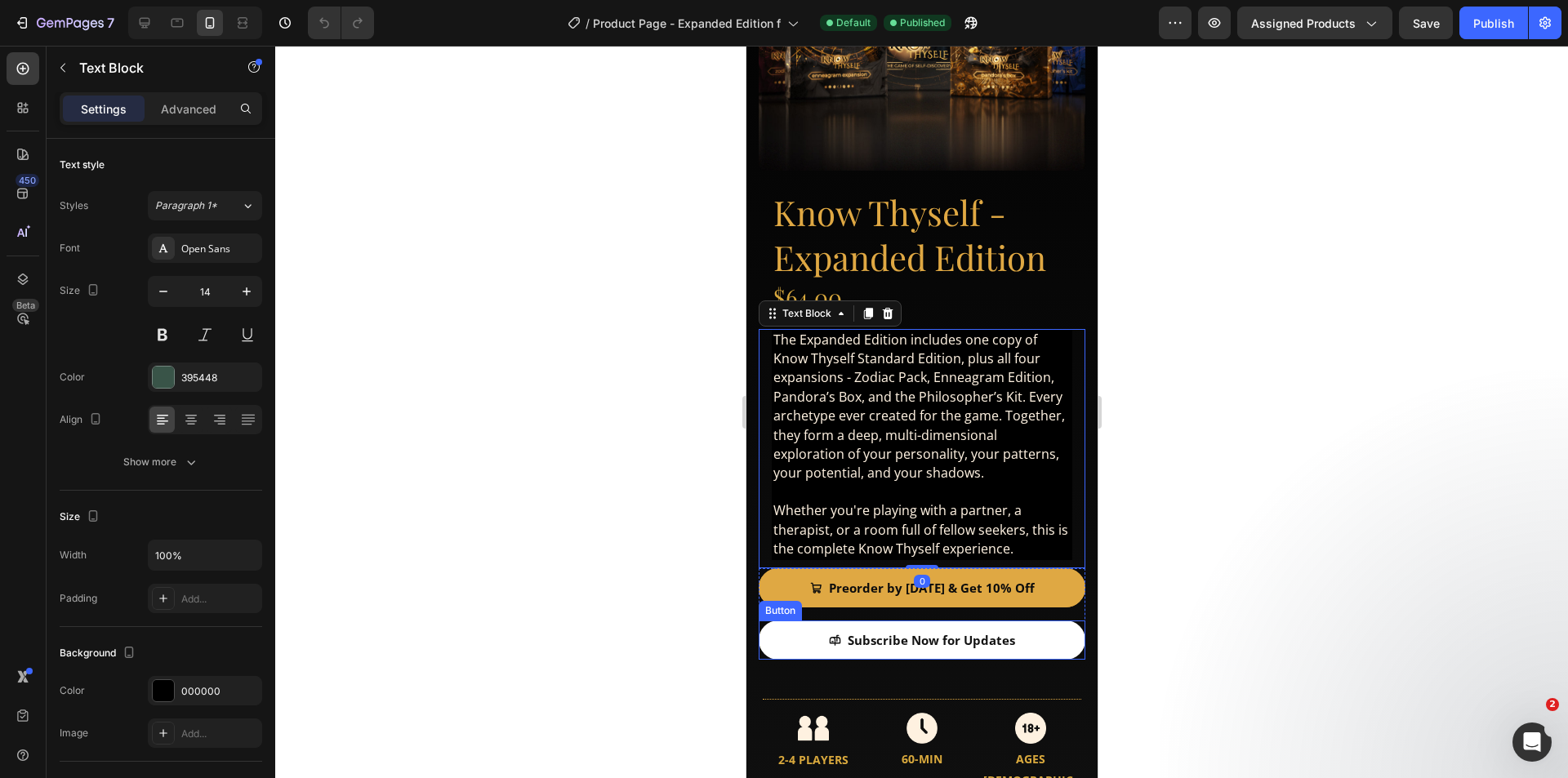
click at [780, 620] on link "Subscribe Now for Updates" at bounding box center [921, 640] width 327 height 39
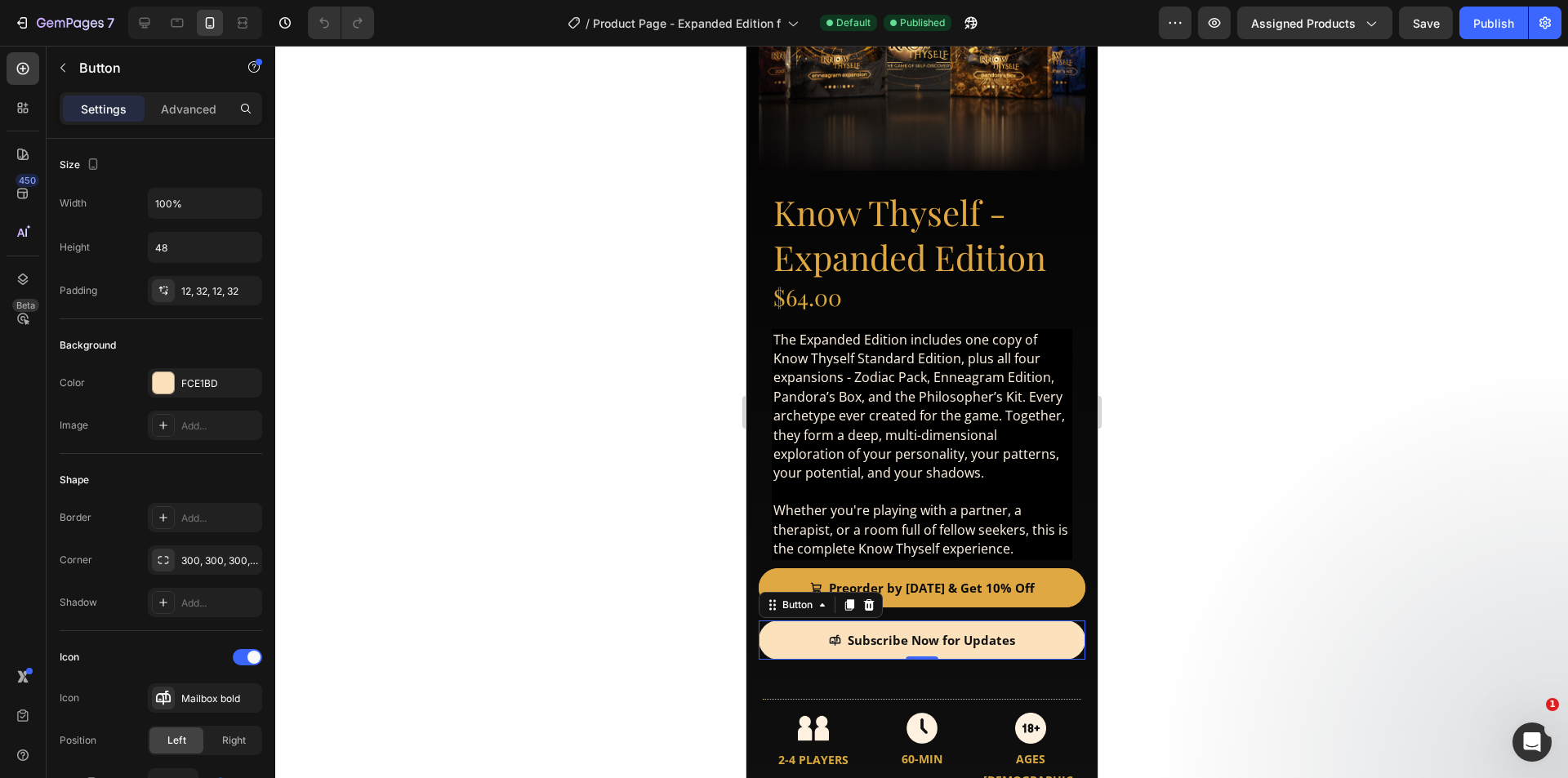
click at [1251, 263] on div at bounding box center [921, 411] width 1292 height 732
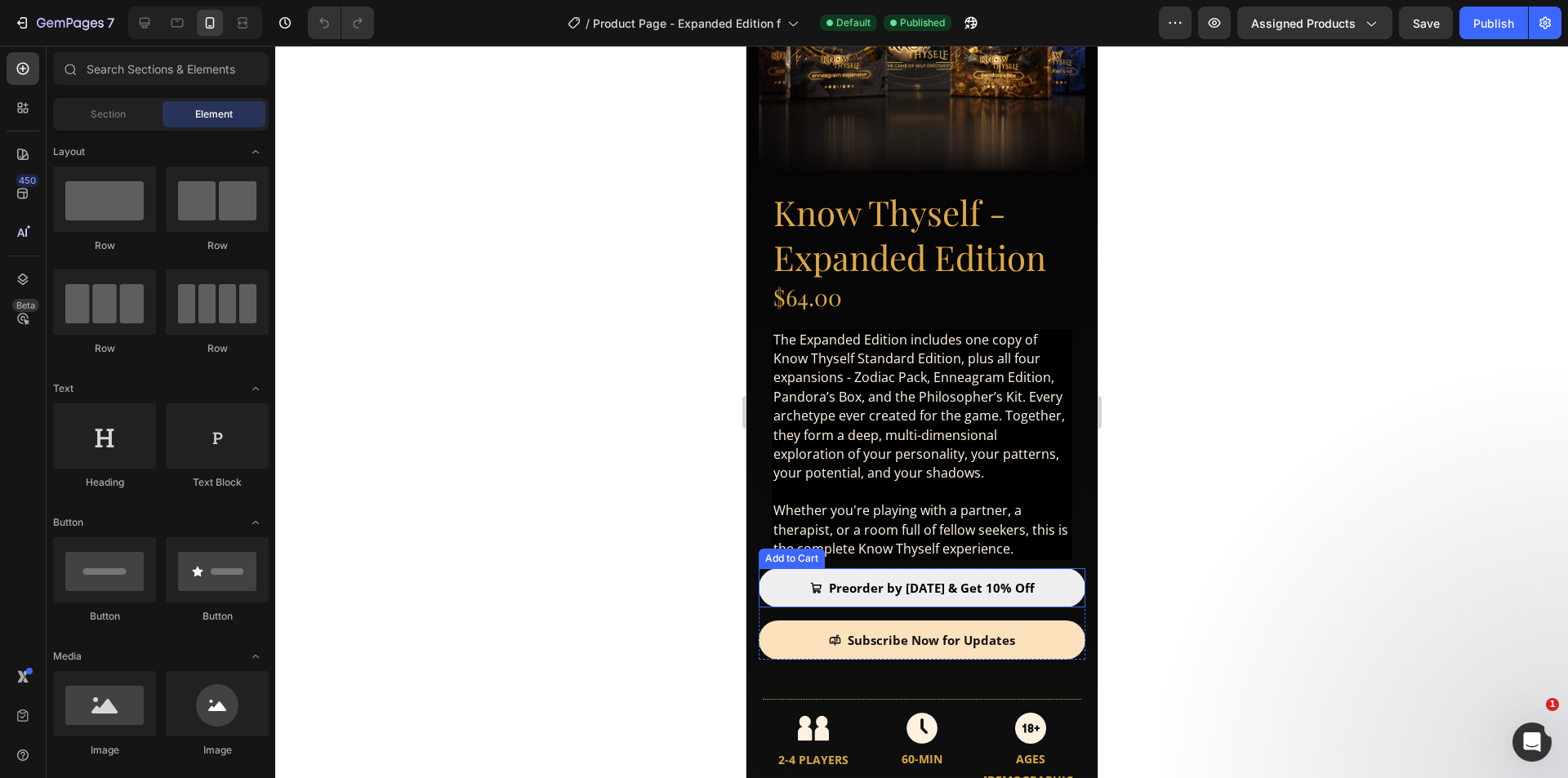
click at [786, 573] on button "Preorder by [DATE] & Get 10% Off" at bounding box center [921, 588] width 327 height 39
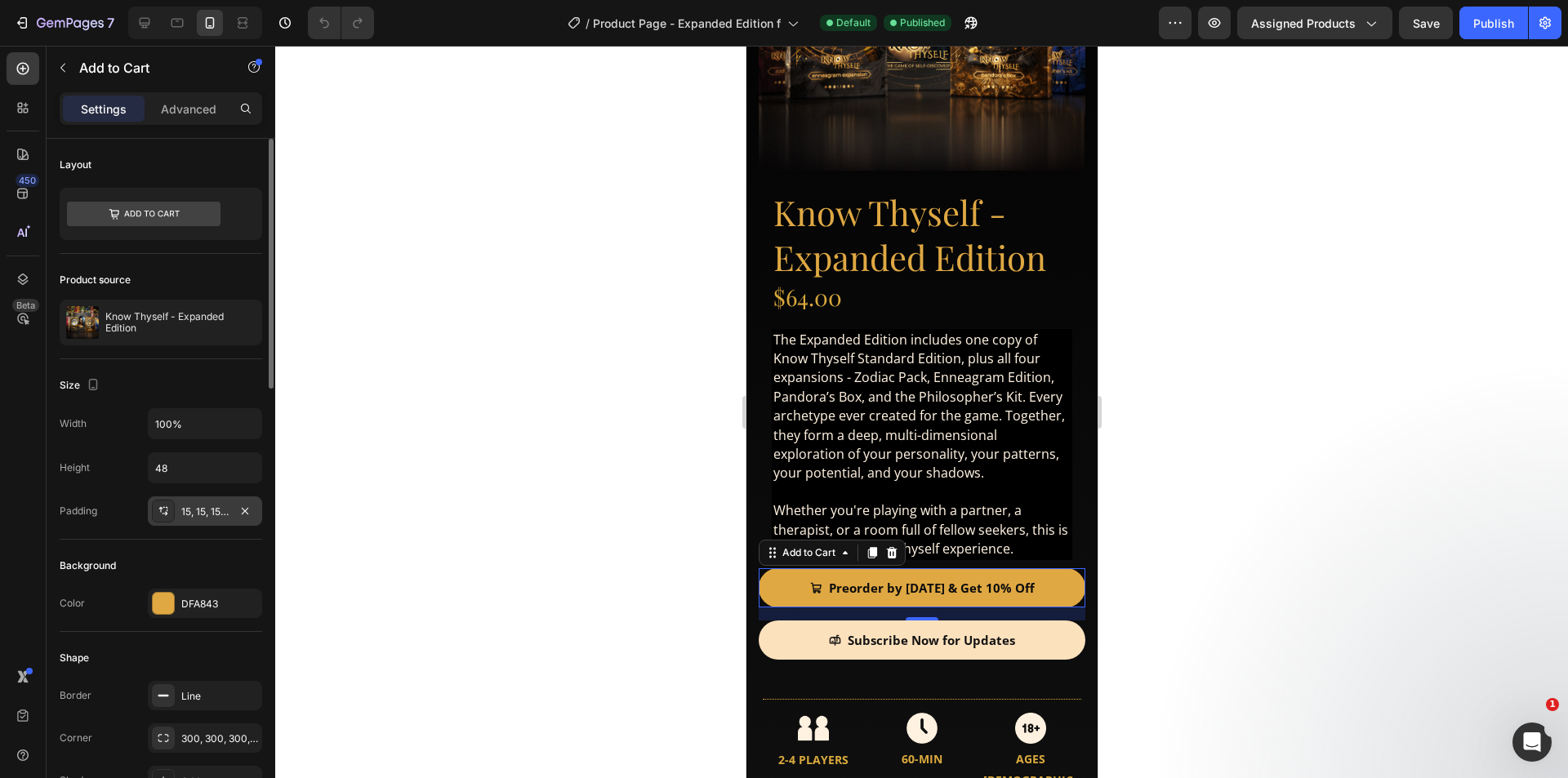
click at [196, 512] on div "15, 15, 15, 15" at bounding box center [204, 512] width 47 height 15
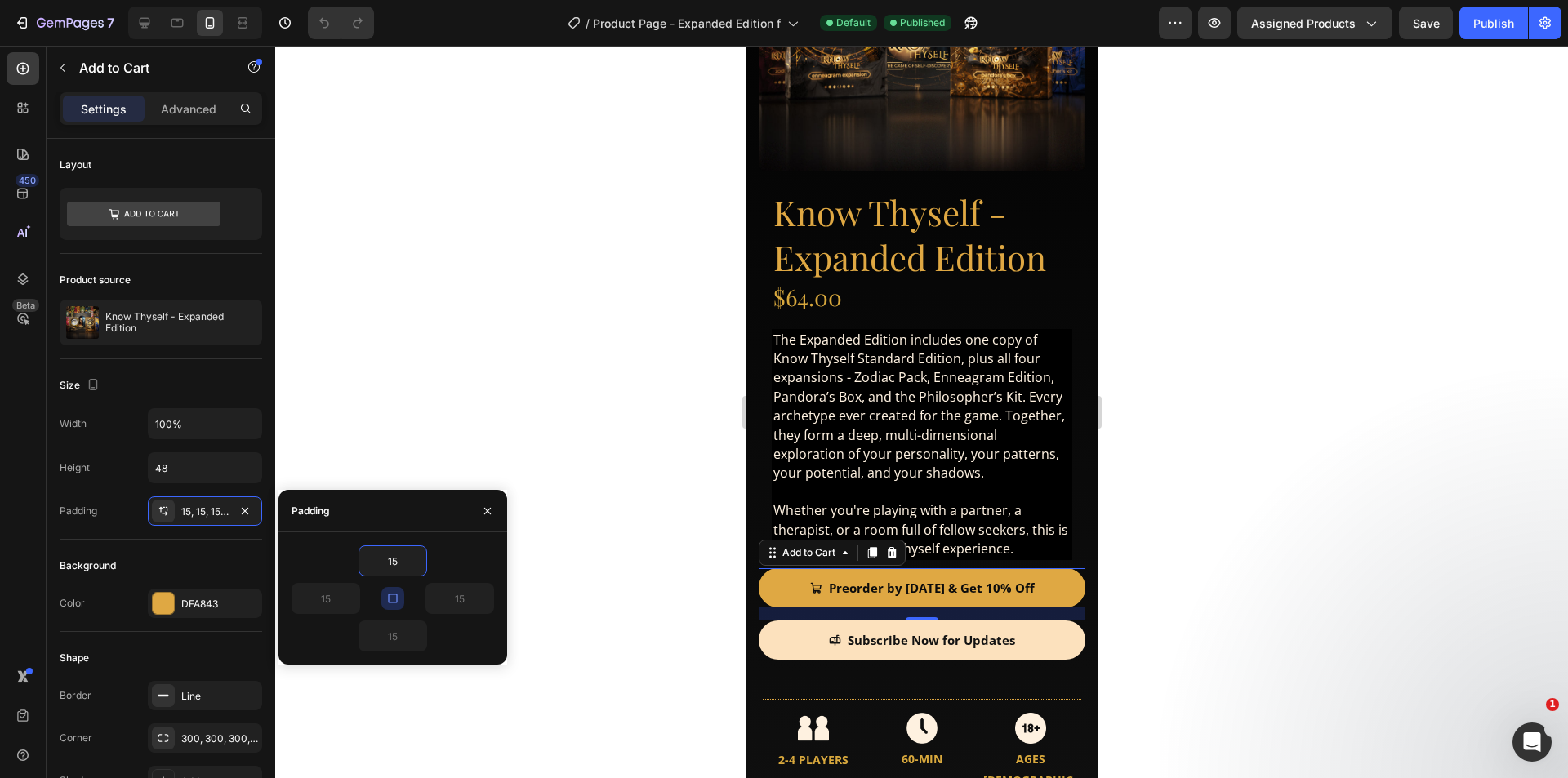
click at [395, 600] on icon "button" at bounding box center [393, 598] width 13 height 13
click at [395, 564] on input "15" at bounding box center [393, 561] width 67 height 30
click at [395, 564] on input "15" at bounding box center [393, 561] width 67 height 30
type input "12"
click at [401, 638] on input "15" at bounding box center [393, 636] width 67 height 30
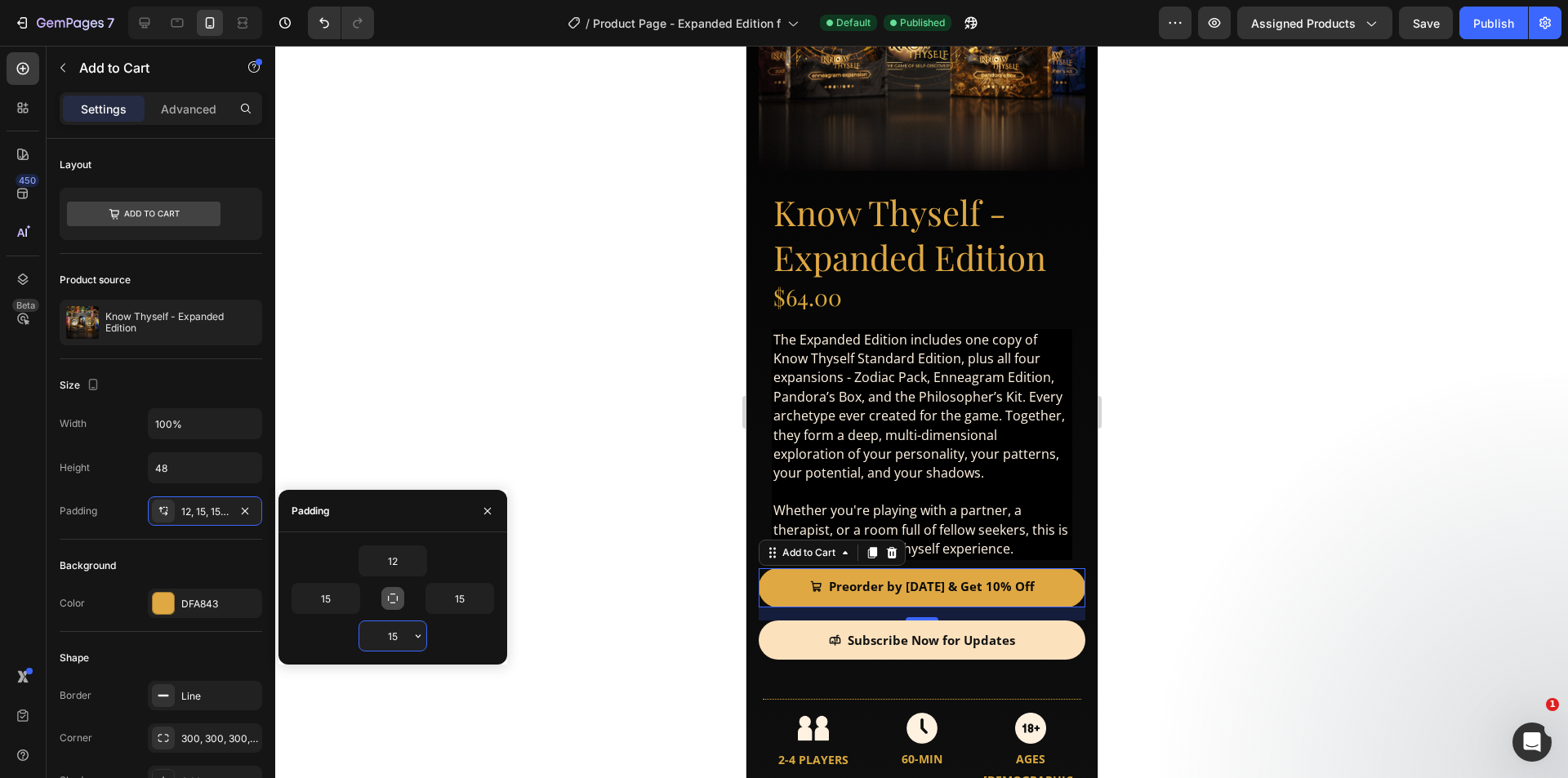
click at [401, 638] on input "15" at bounding box center [393, 636] width 67 height 30
type input "12"
click at [461, 590] on input "15" at bounding box center [460, 598] width 67 height 30
type input "32"
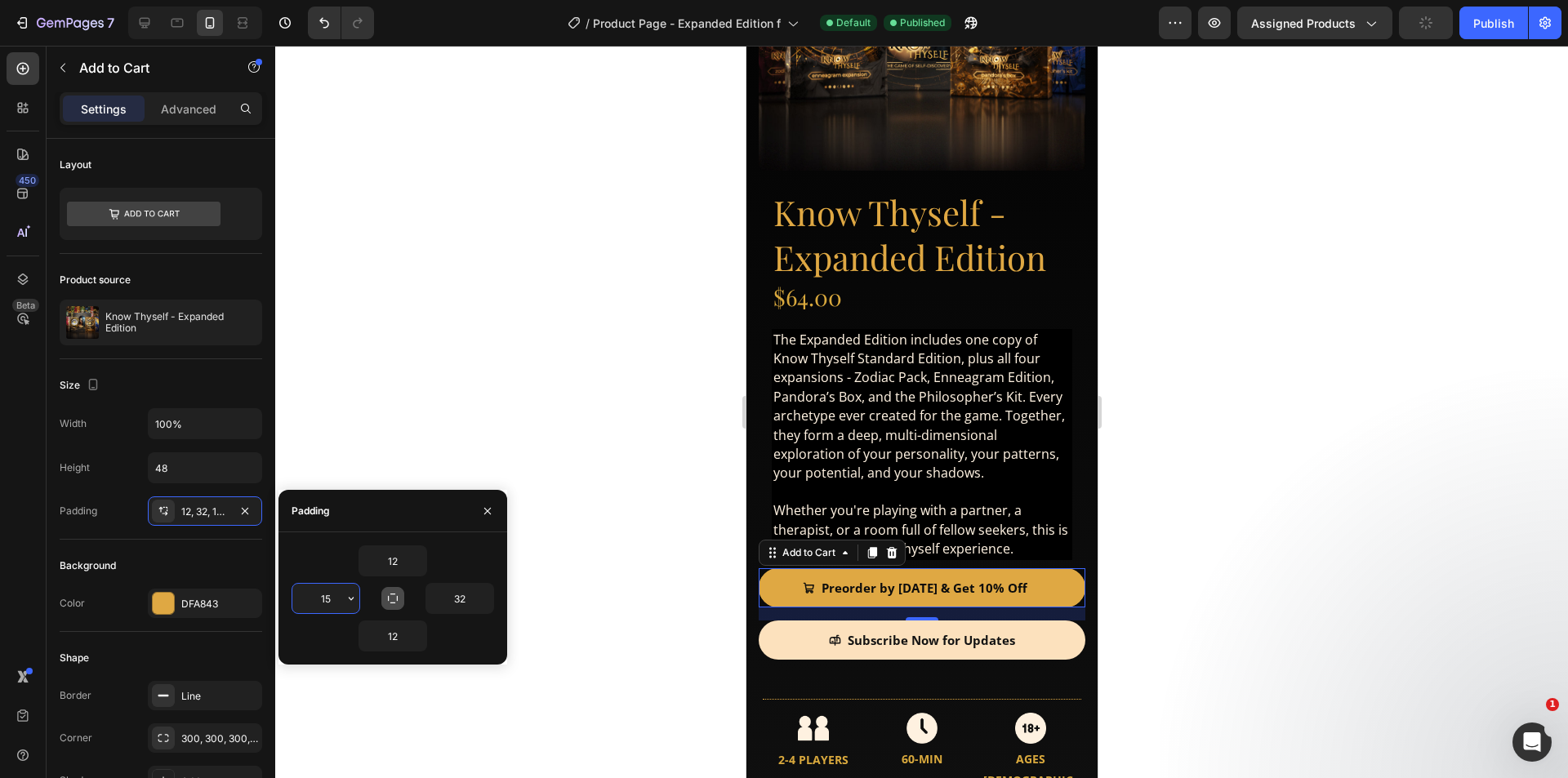
click at [326, 594] on input "15" at bounding box center [326, 598] width 67 height 30
type input "32"
click at [462, 638] on div "12" at bounding box center [393, 635] width 203 height 31
click at [116, 523] on div "Padding 12, 32, 12, 32" at bounding box center [161, 511] width 203 height 30
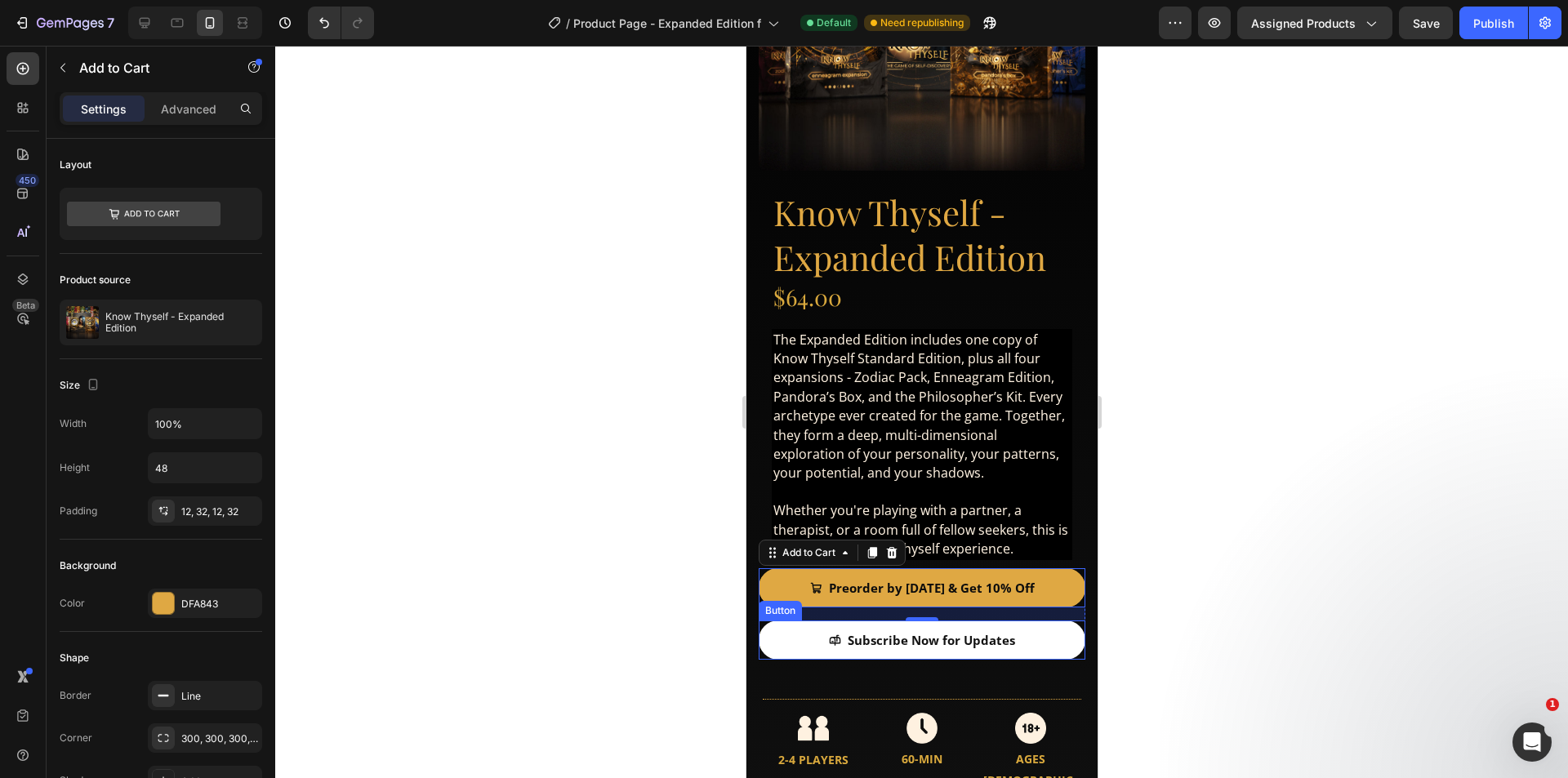
click at [780, 631] on link "Subscribe Now for Updates" at bounding box center [921, 640] width 327 height 39
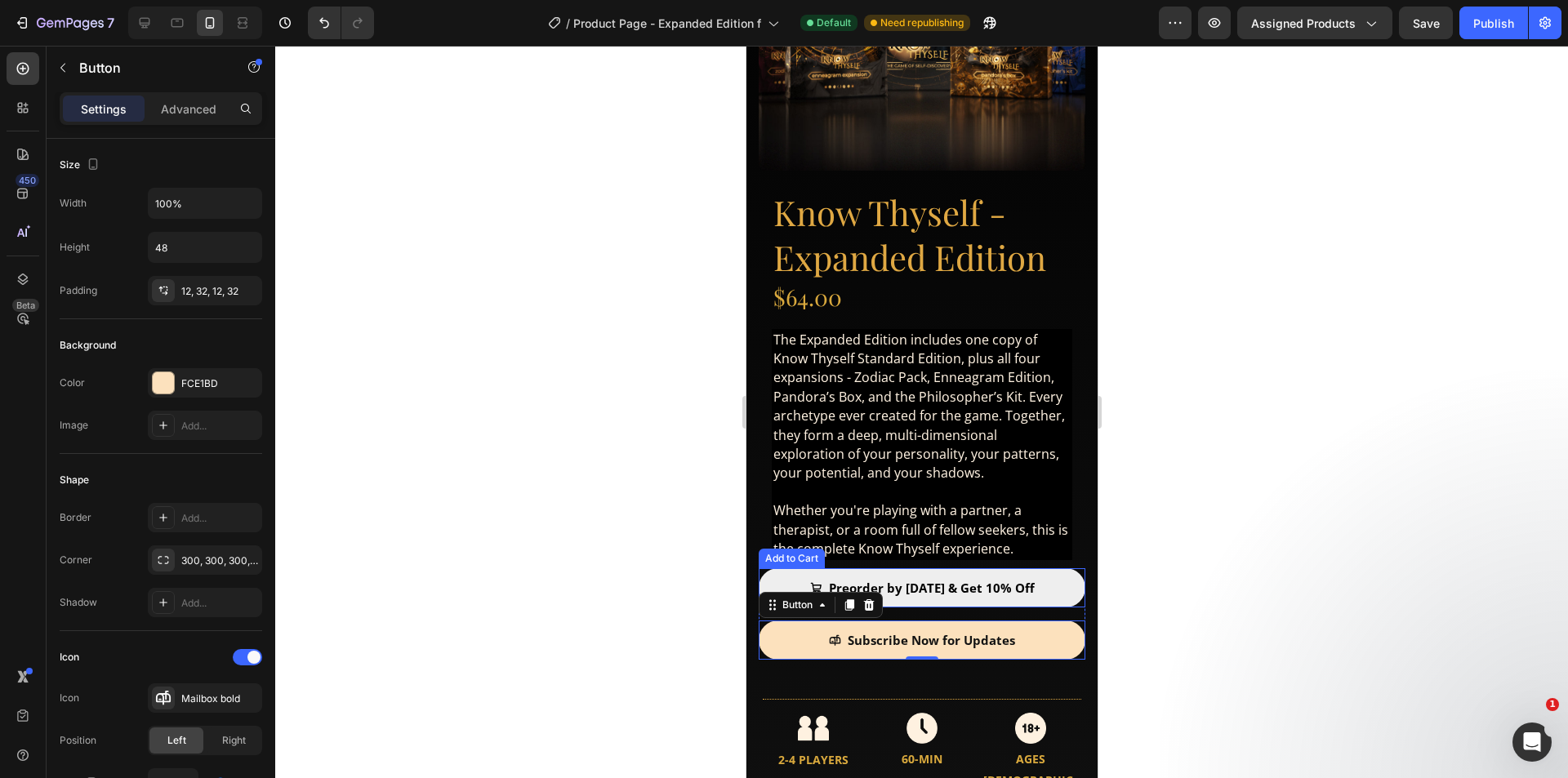
click at [1057, 568] on button "Preorder by [DATE] & Get 10% Off" at bounding box center [921, 588] width 327 height 39
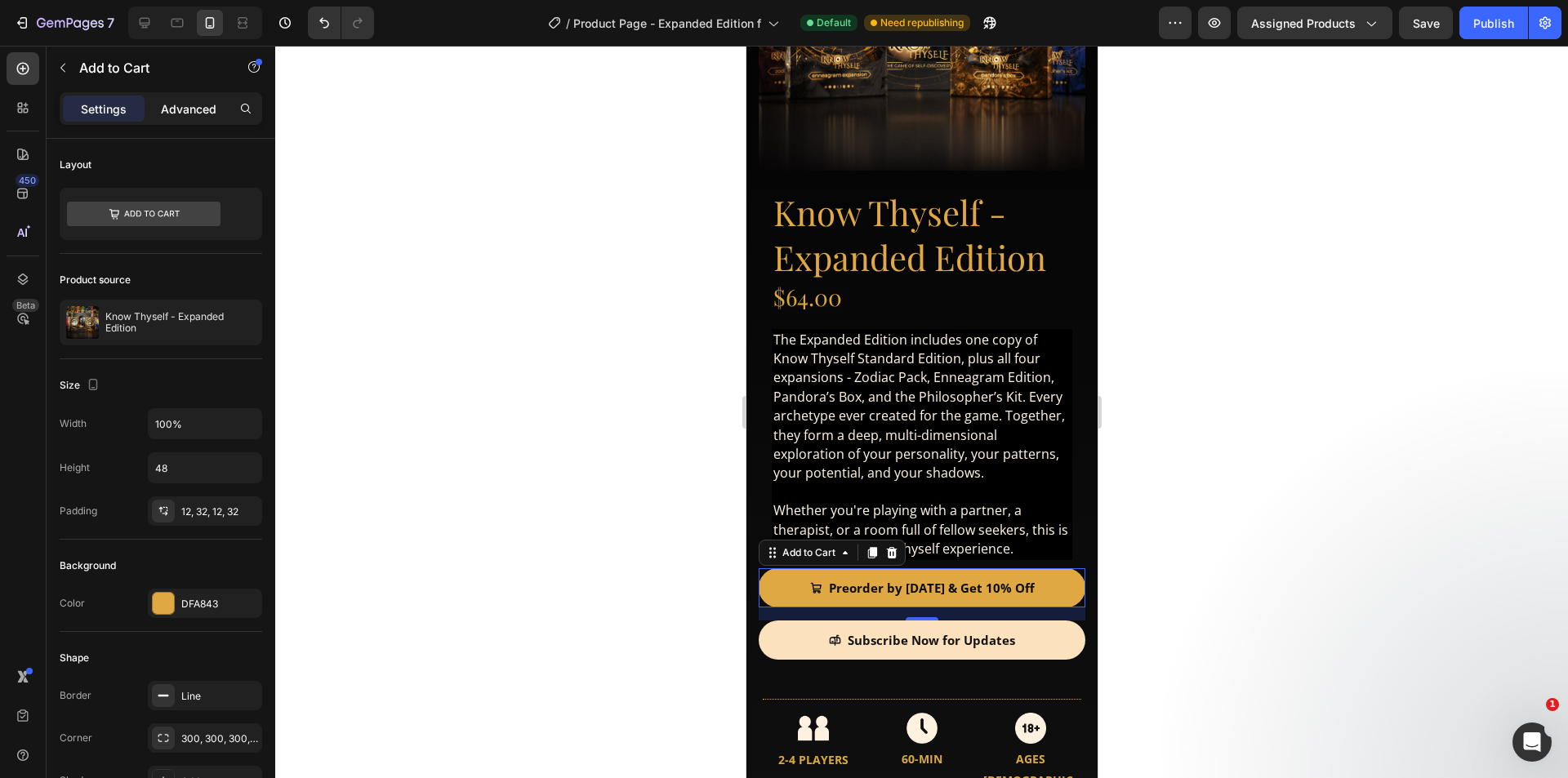
click at [176, 103] on p "Advanced" at bounding box center [189, 109] width 56 height 17
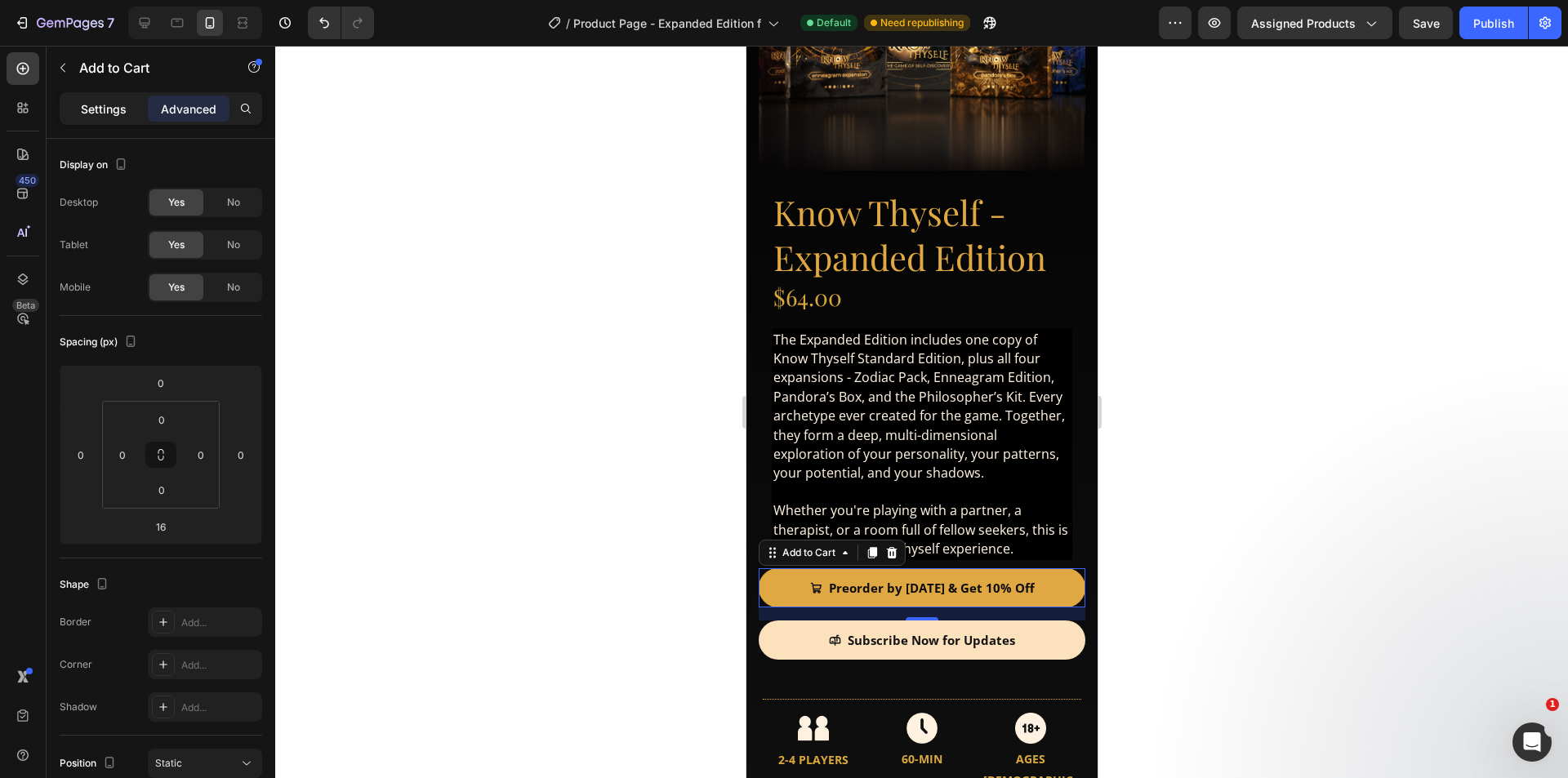
click at [94, 109] on p "Settings" at bounding box center [103, 109] width 46 height 17
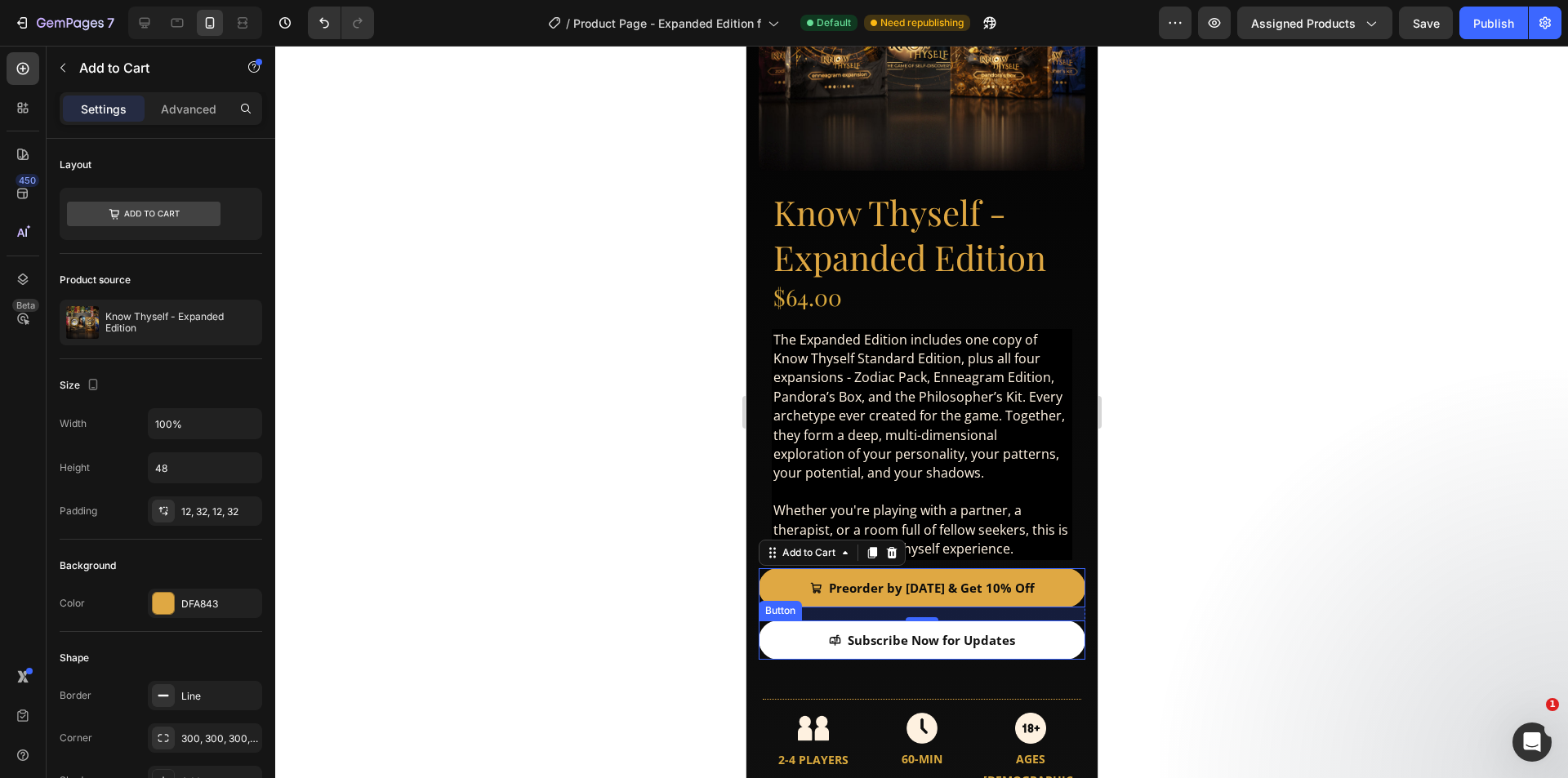
click at [786, 632] on link "Subscribe Now for Updates" at bounding box center [921, 640] width 327 height 39
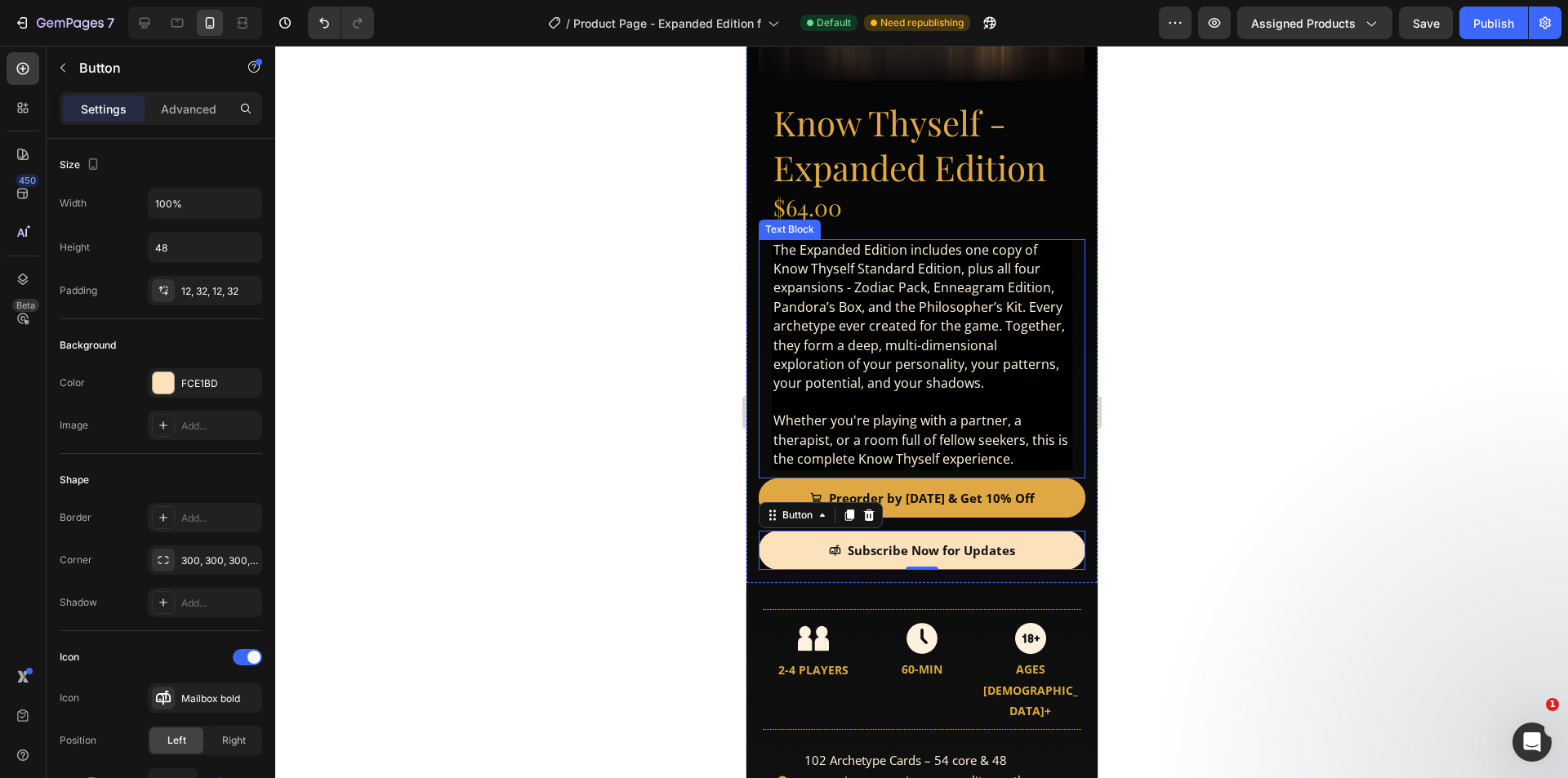
scroll to position [489, 0]
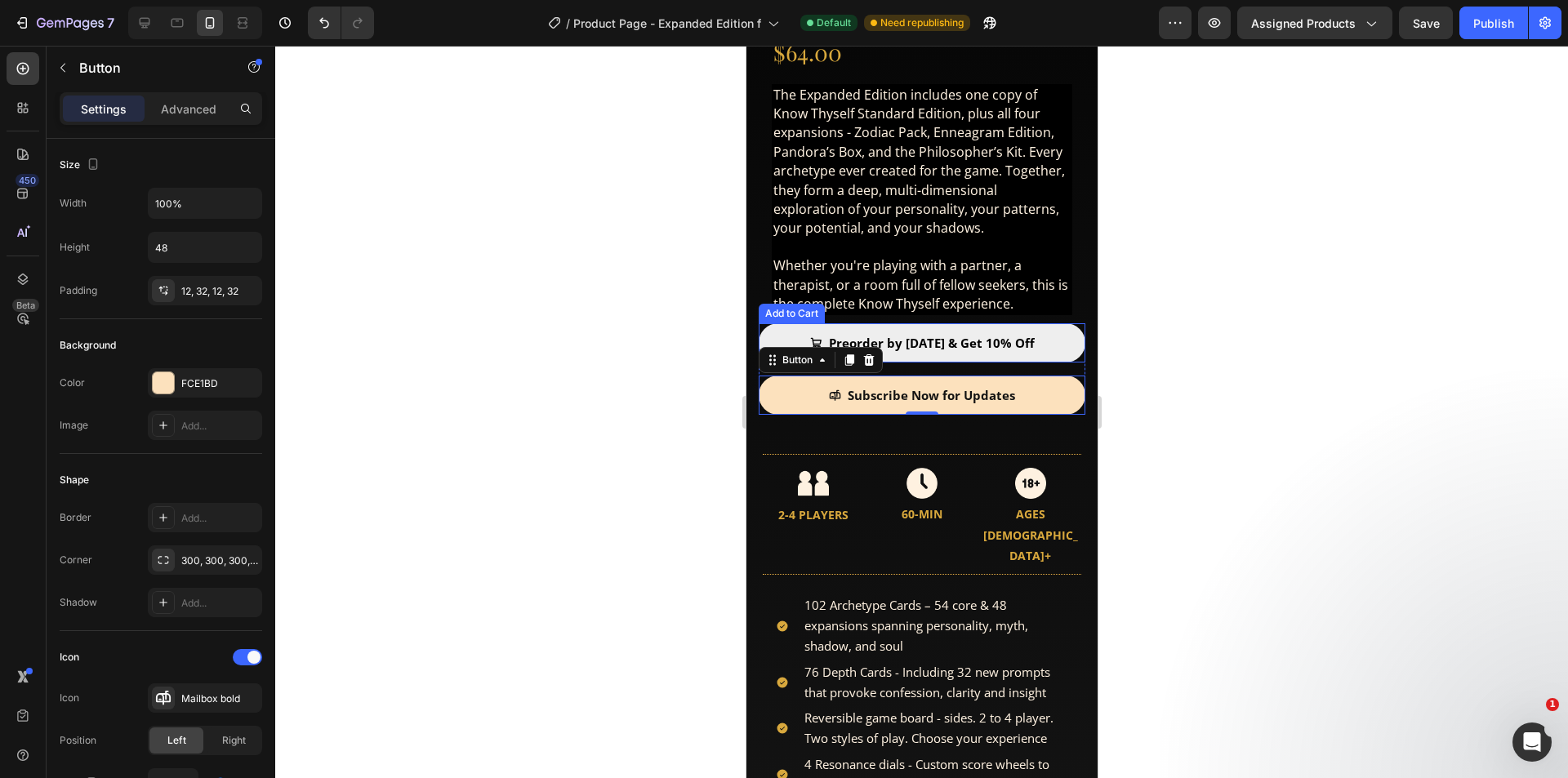
click at [775, 323] on button "Preorder by [DATE] & Get 10% Off" at bounding box center [921, 343] width 327 height 39
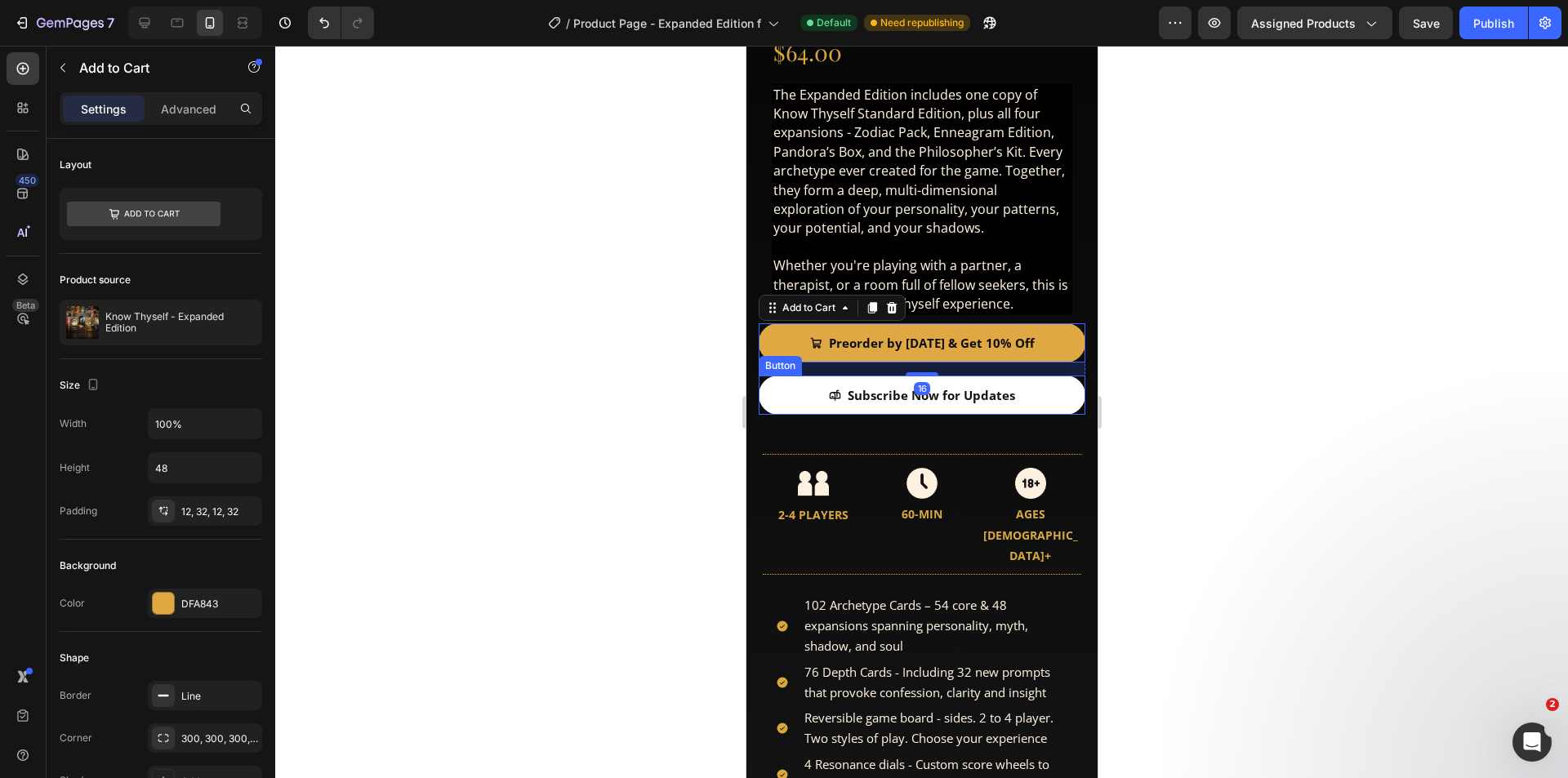
click at [778, 388] on link "Subscribe Now for Updates" at bounding box center [921, 395] width 327 height 39
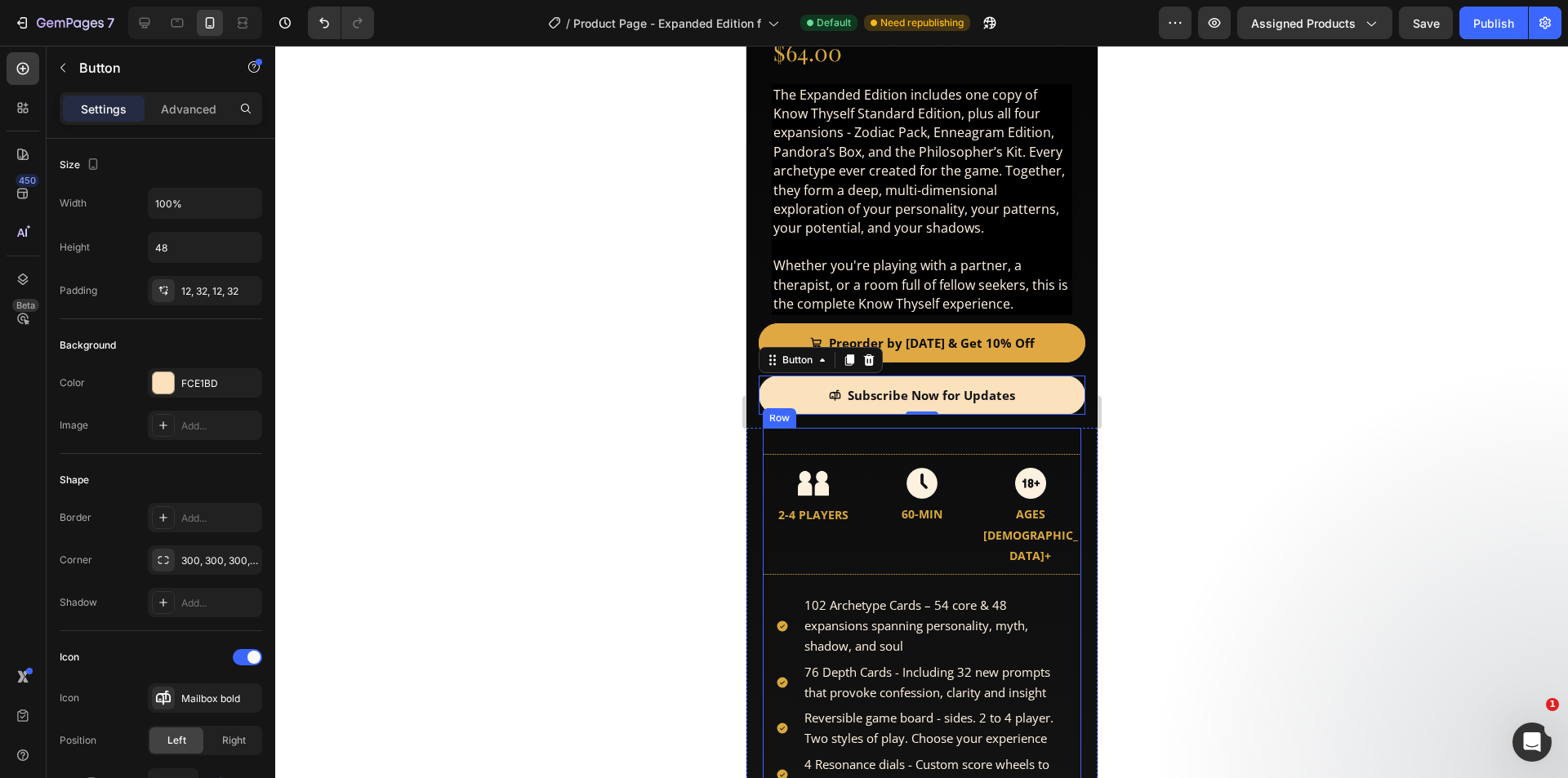
click at [989, 441] on div "The complete Know Thyself experience. You get the Standard Edition plus all fou…" at bounding box center [921, 716] width 319 height 551
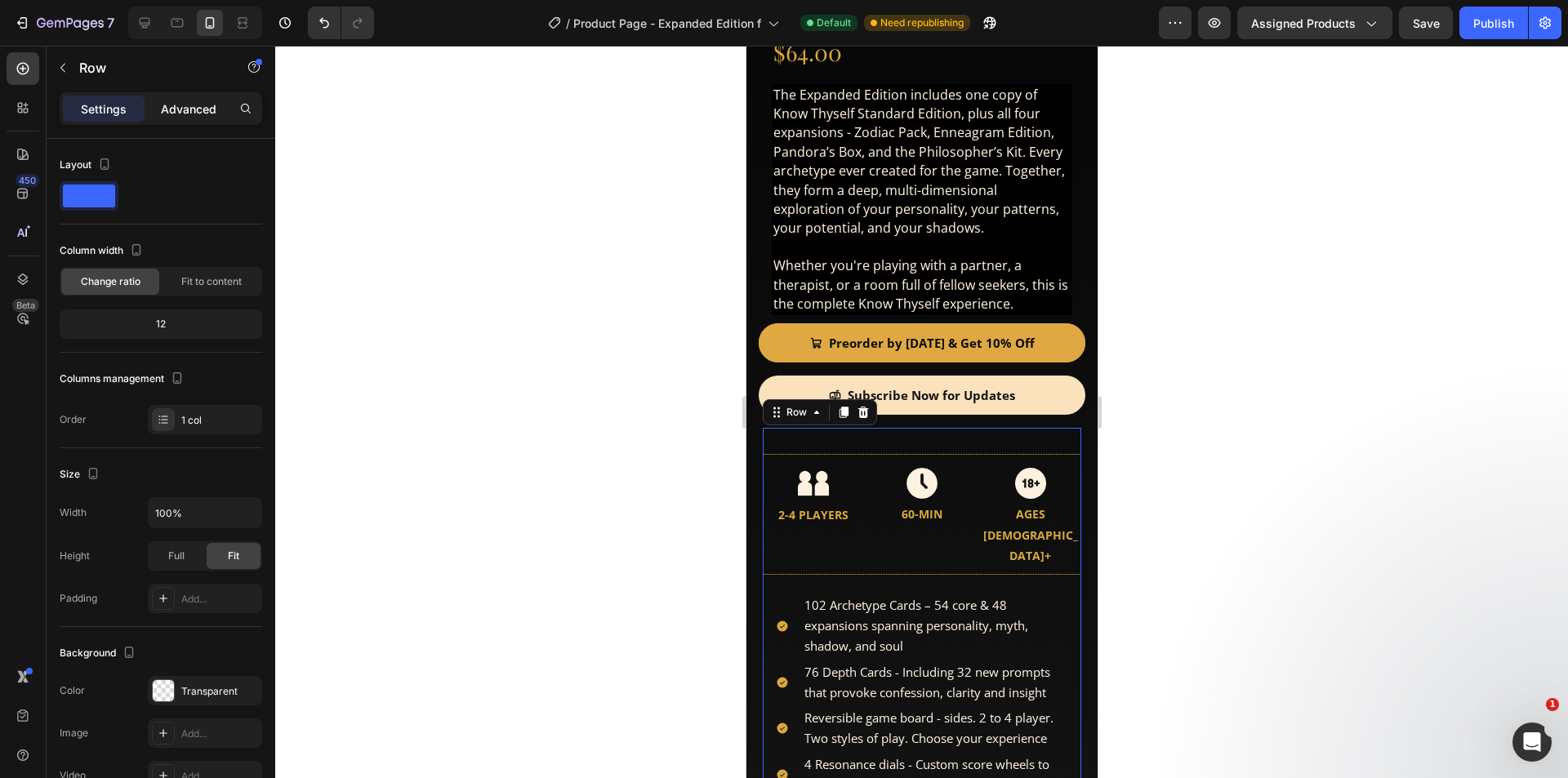
click at [200, 101] on p "Advanced" at bounding box center [189, 109] width 56 height 17
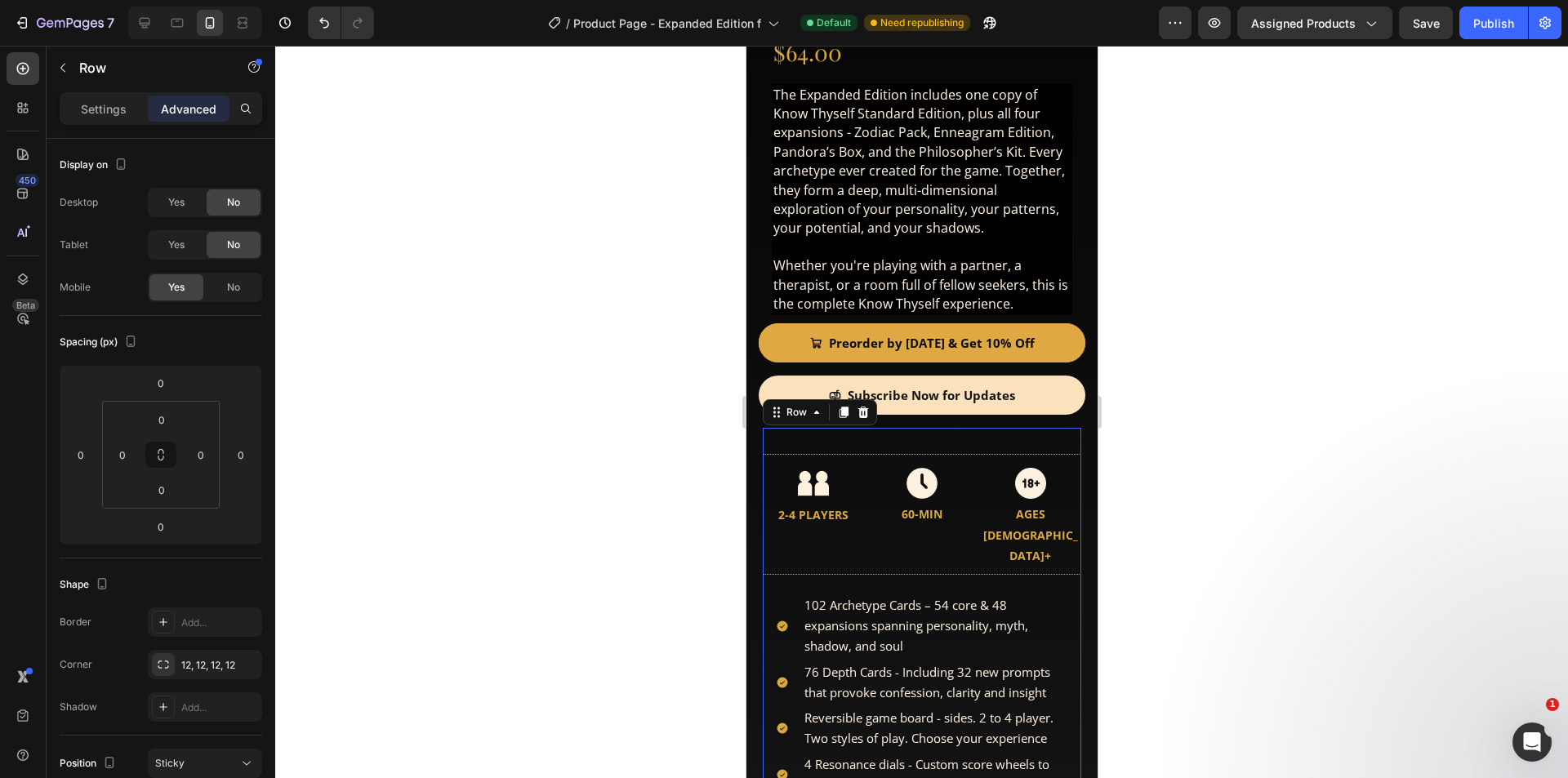
click at [798, 428] on div "The complete Know Thyself experience. You get the Standard Edition plus all fou…" at bounding box center [921, 717] width 319 height 578
click at [798, 441] on div "The complete Know Thyself experience. You get the Standard Edition plus all fou…" at bounding box center [921, 716] width 319 height 551
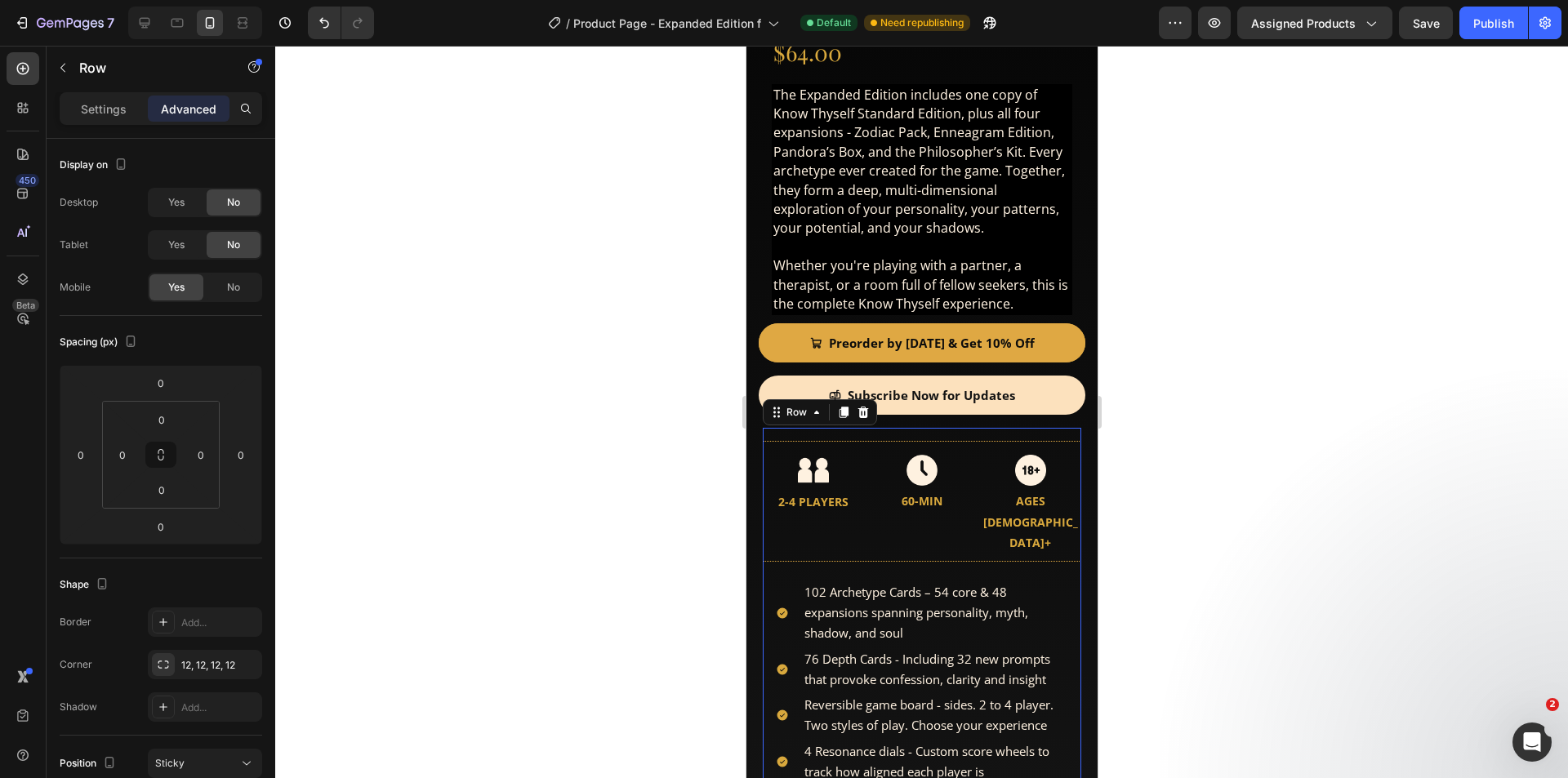
click at [978, 428] on div "The complete Know Thyself experience. You get the Standard Edition plus all fou…" at bounding box center [921, 703] width 319 height 551
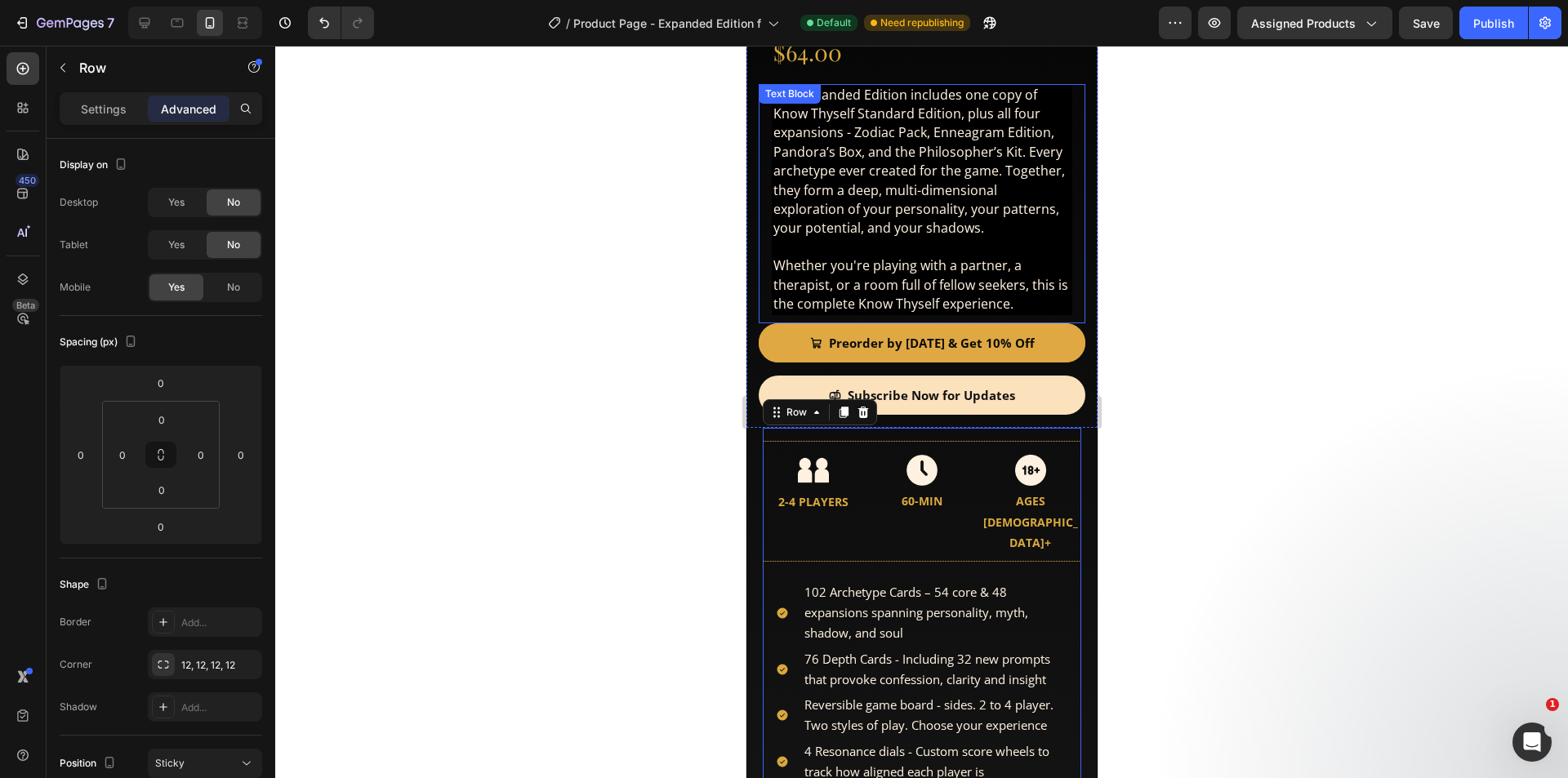
click at [964, 213] on span "The Expanded Edition includes one copy of Know Thyself Standard Edition, plus a…" at bounding box center [919, 161] width 292 height 151
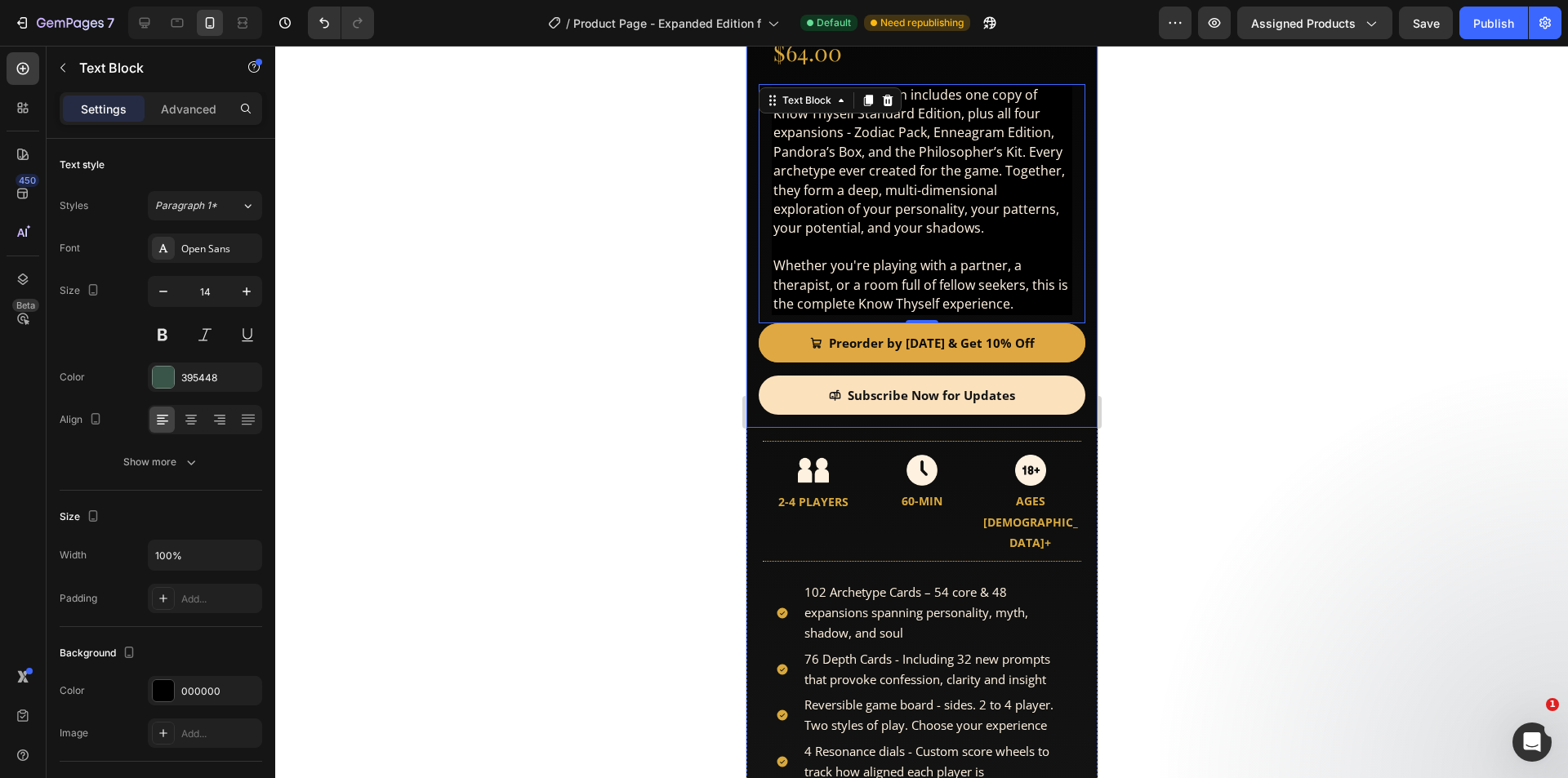
click at [818, 410] on div "Product Images Product Images Know Thyself - Expanded Edition Product Title $64…" at bounding box center [921, 8] width 327 height 838
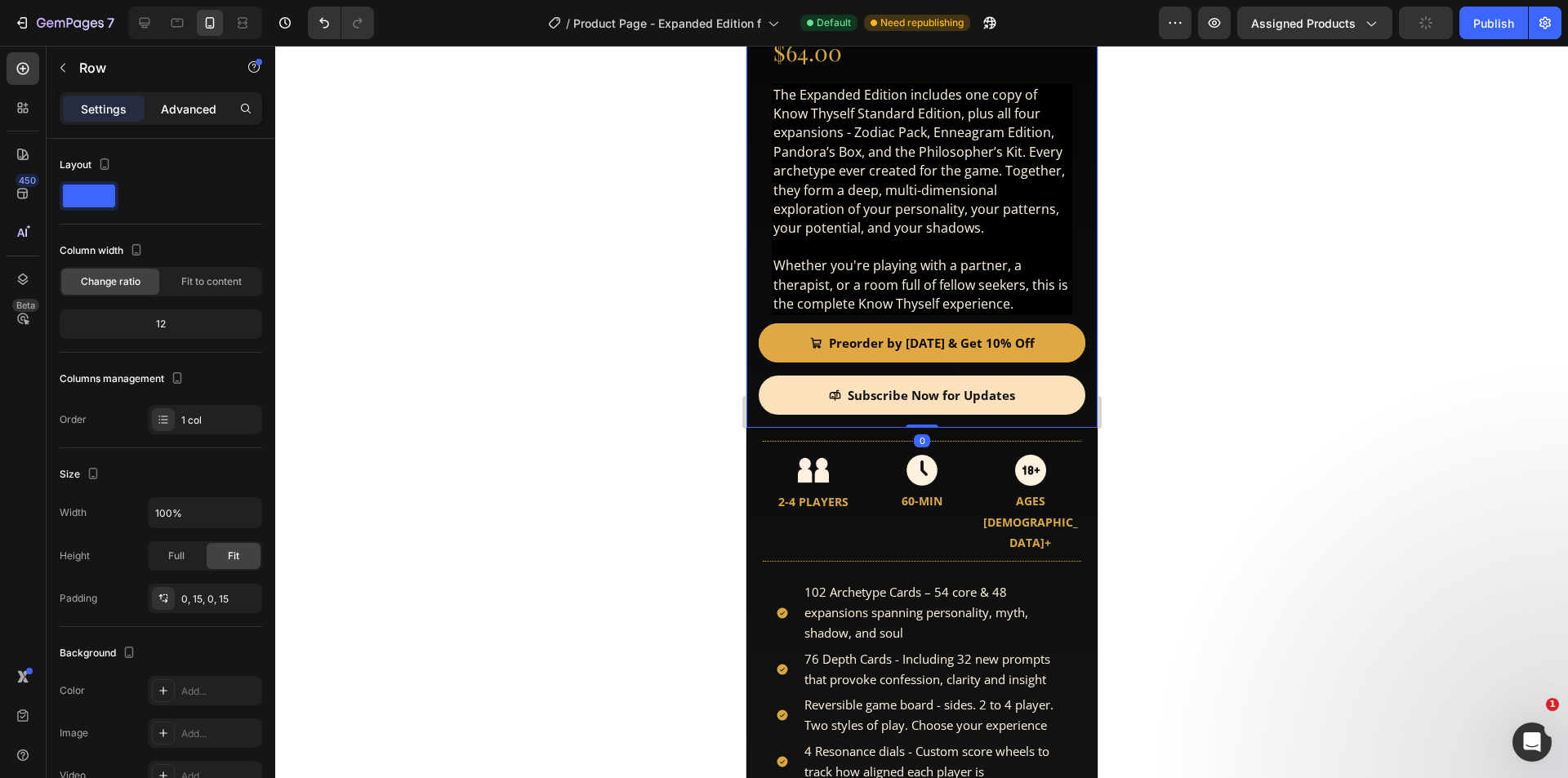
click at [197, 103] on p "Advanced" at bounding box center [189, 109] width 56 height 17
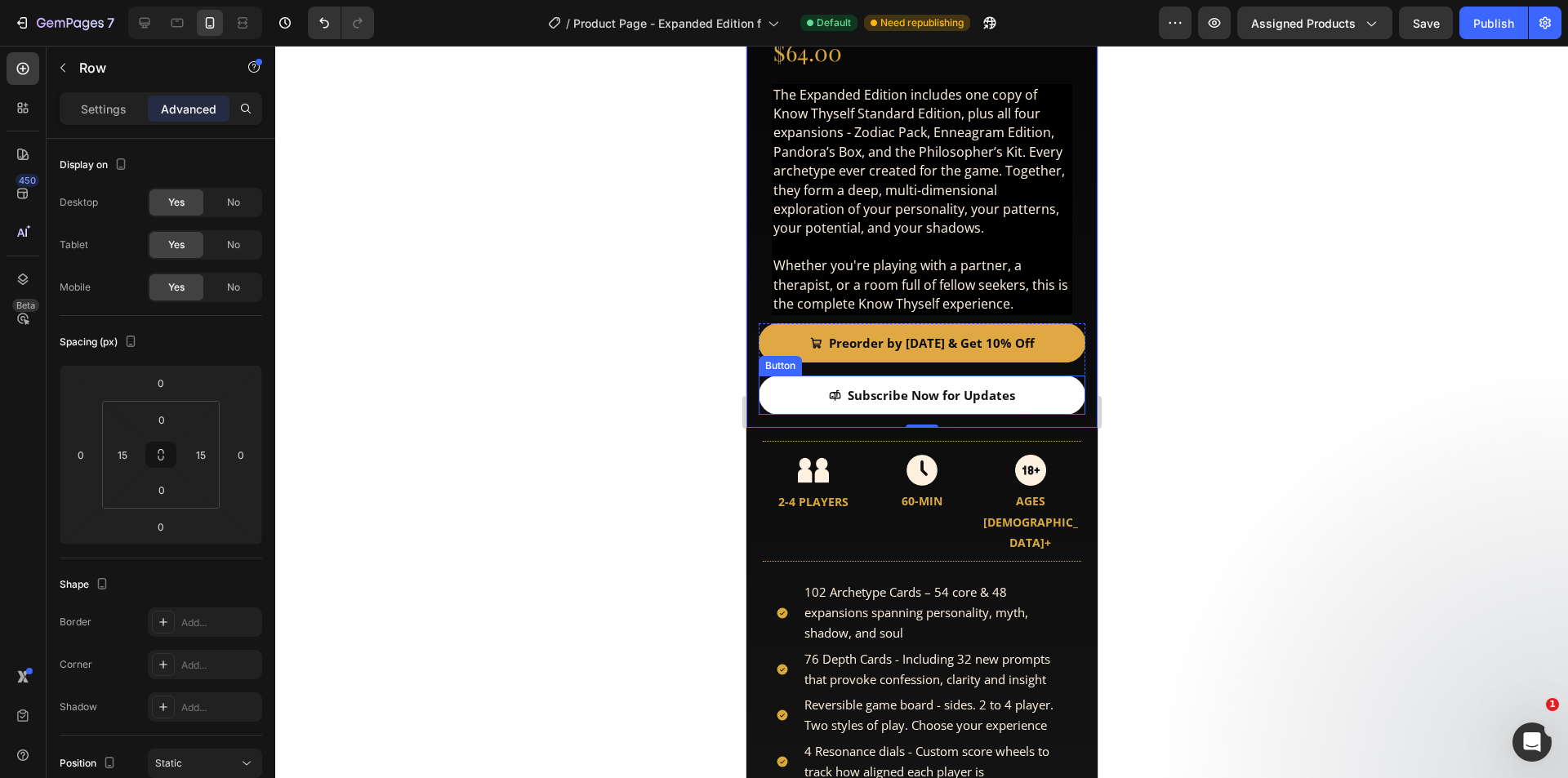
click at [813, 383] on link "Subscribe Now for Updates" at bounding box center [921, 395] width 327 height 39
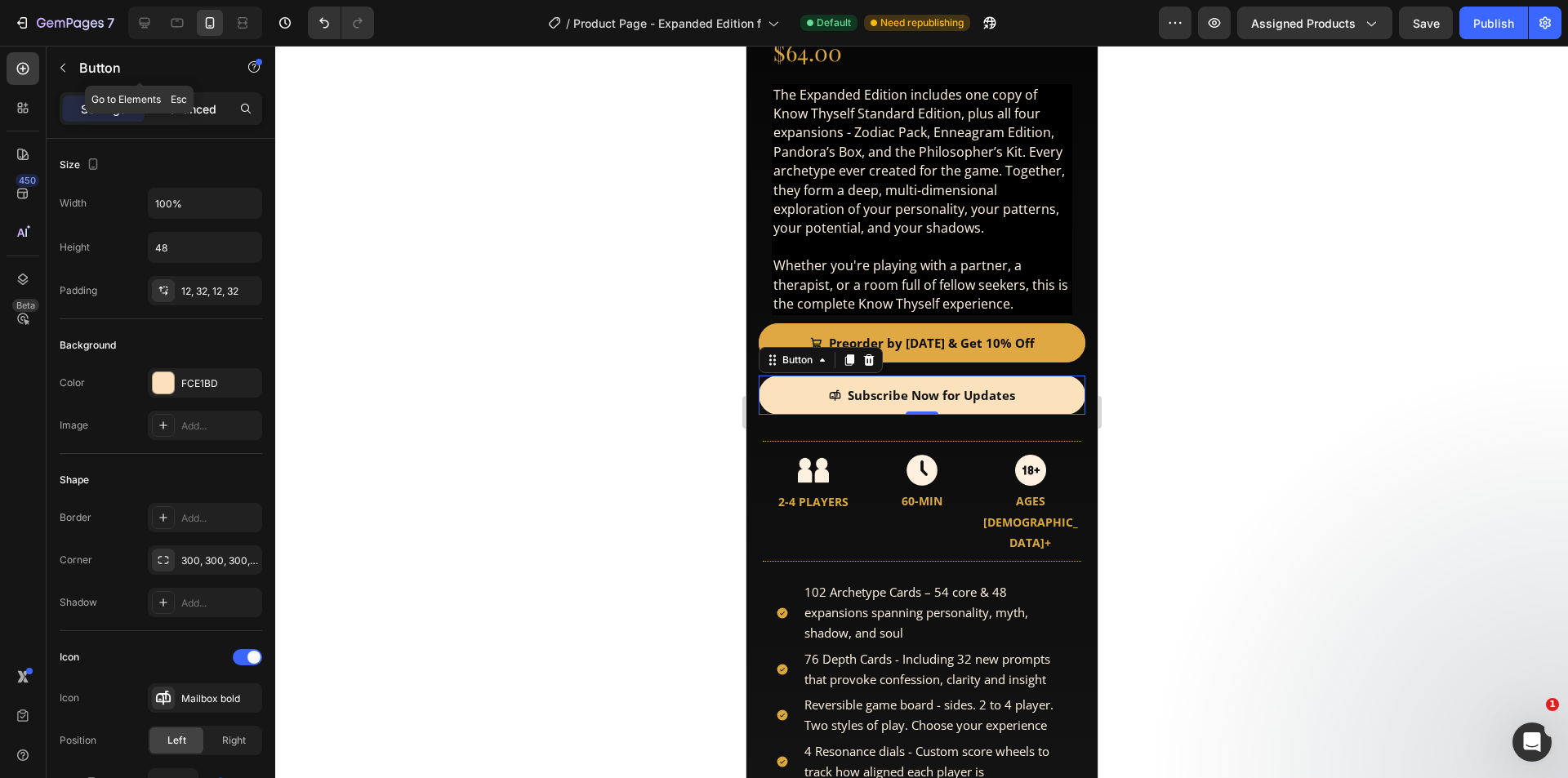
click at [203, 114] on p "Advanced" at bounding box center [189, 109] width 56 height 17
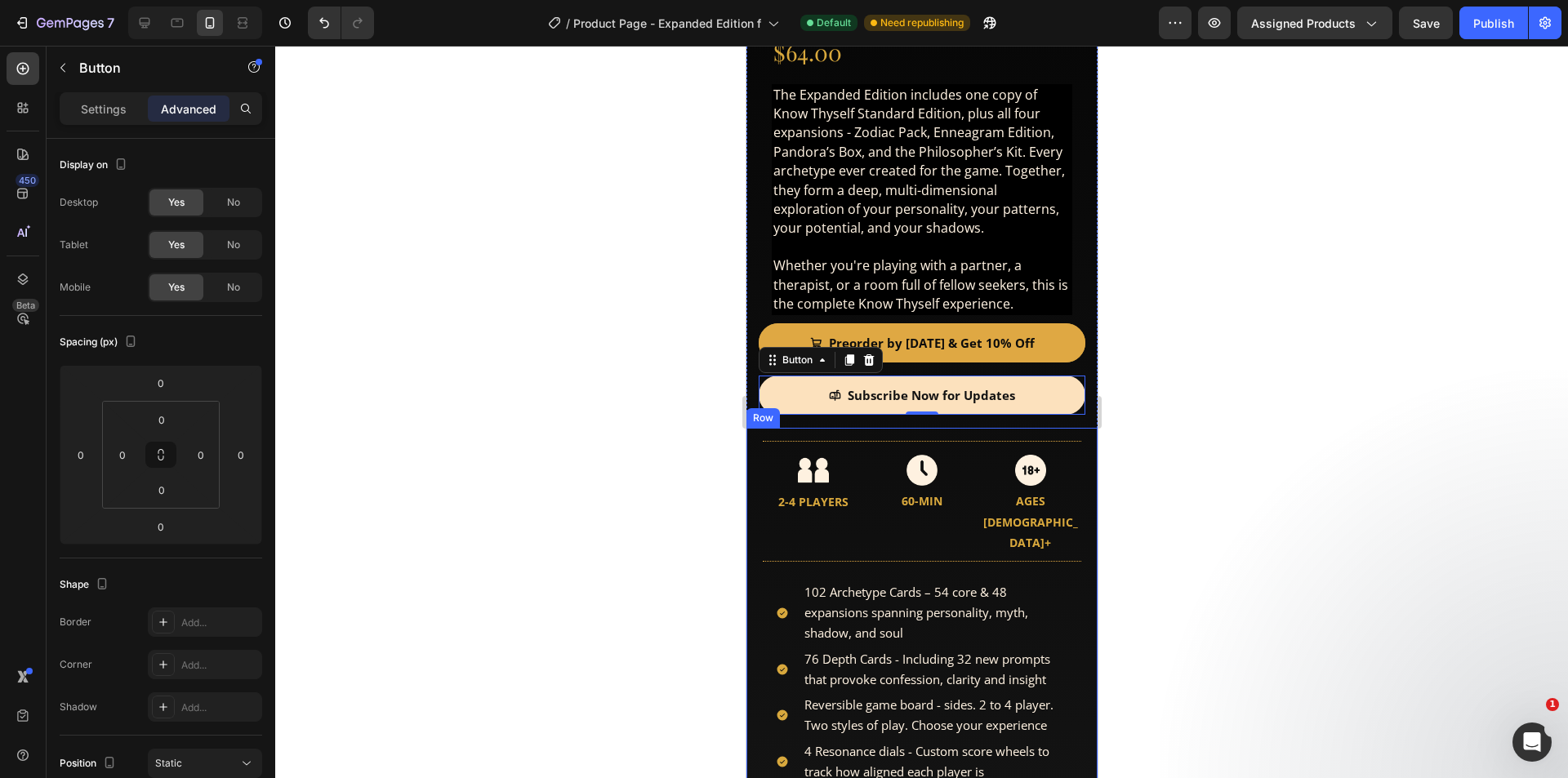
click at [750, 441] on div "The complete Know Thyself experience. You get the Standard Edition plus all fou…" at bounding box center [921, 703] width 351 height 551
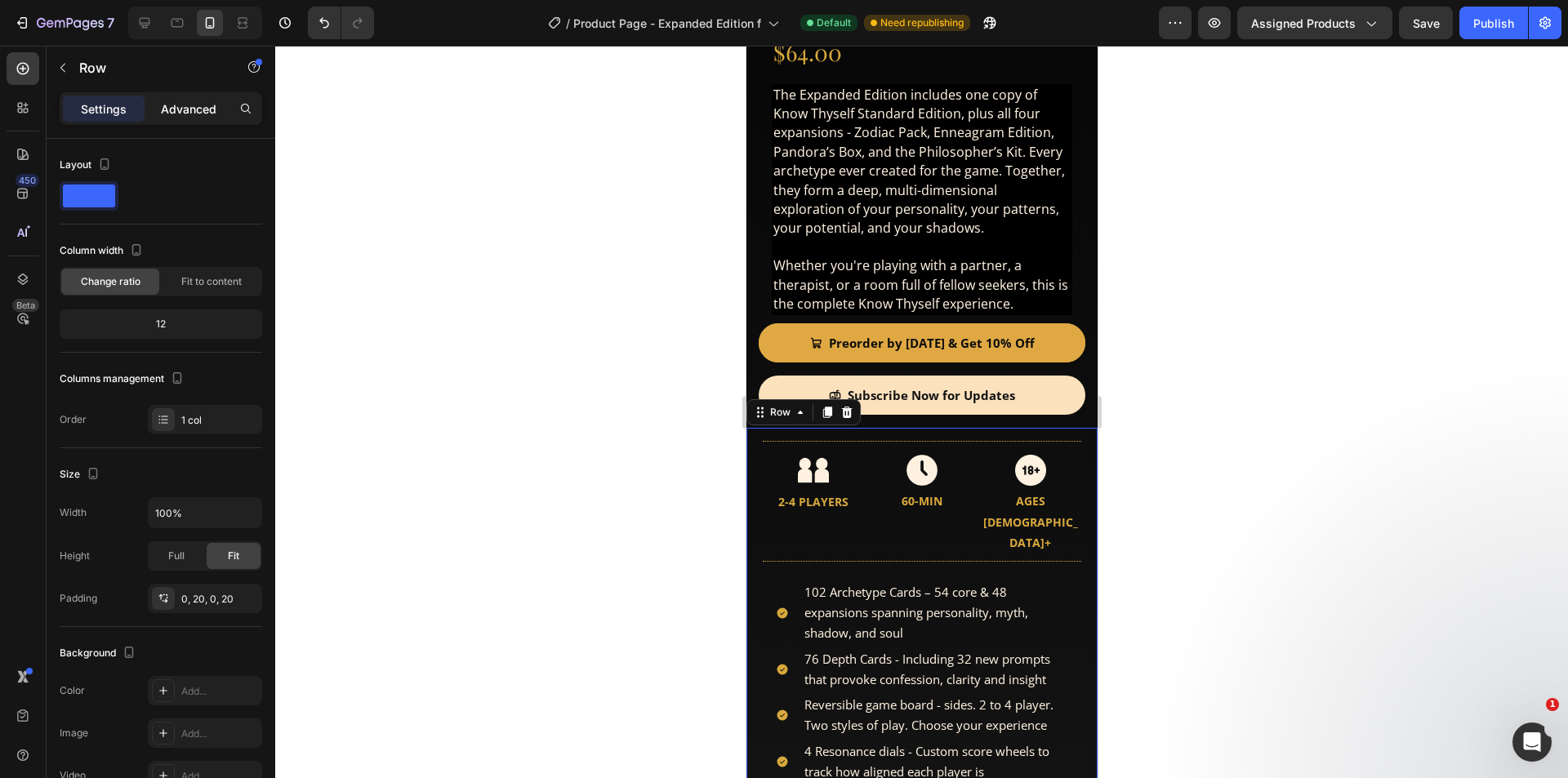
click at [199, 108] on p "Advanced" at bounding box center [189, 109] width 56 height 17
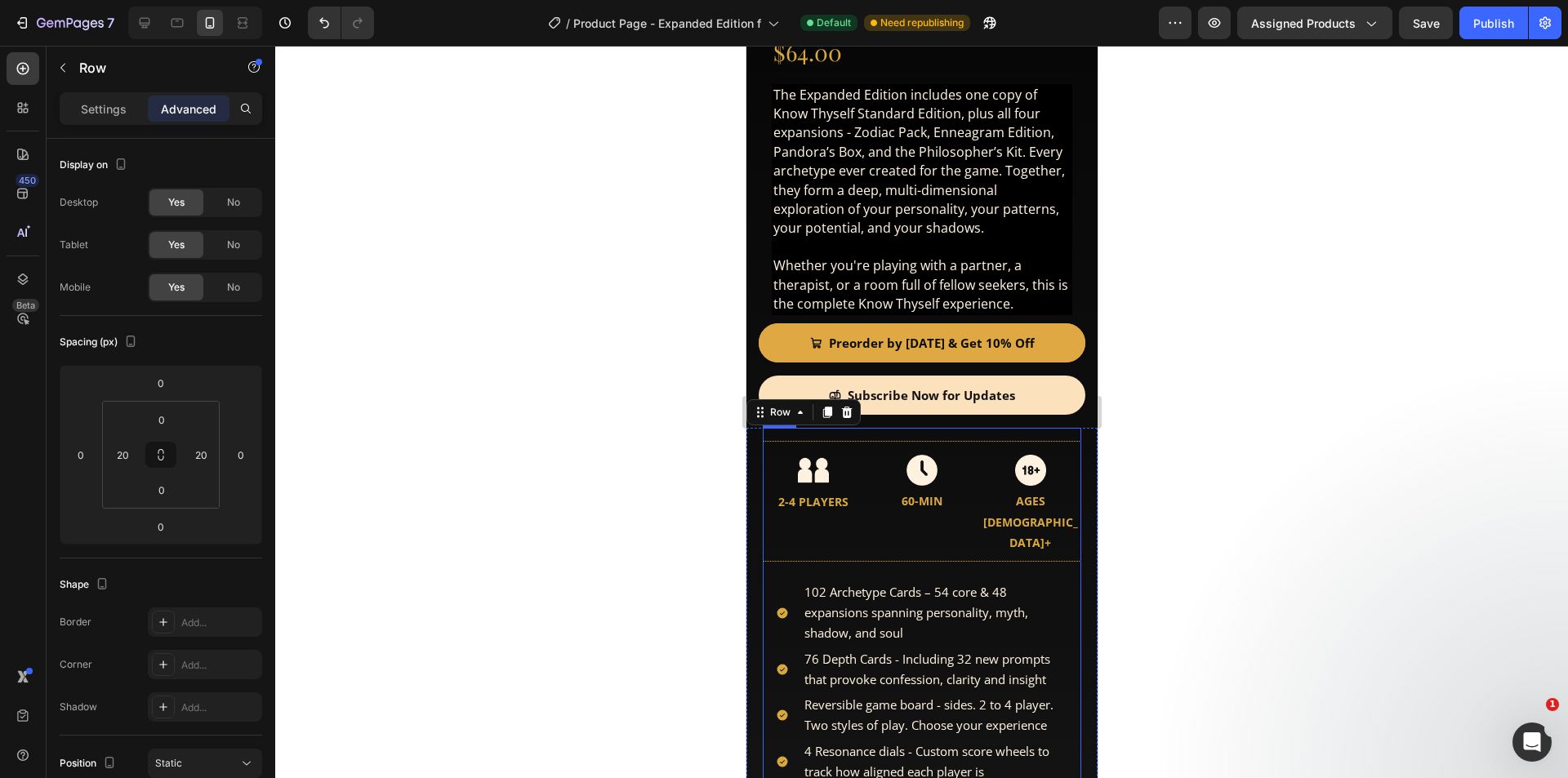
click at [887, 428] on div "The complete Know Thyself experience. You get the Standard Edition plus all fou…" at bounding box center [921, 703] width 319 height 551
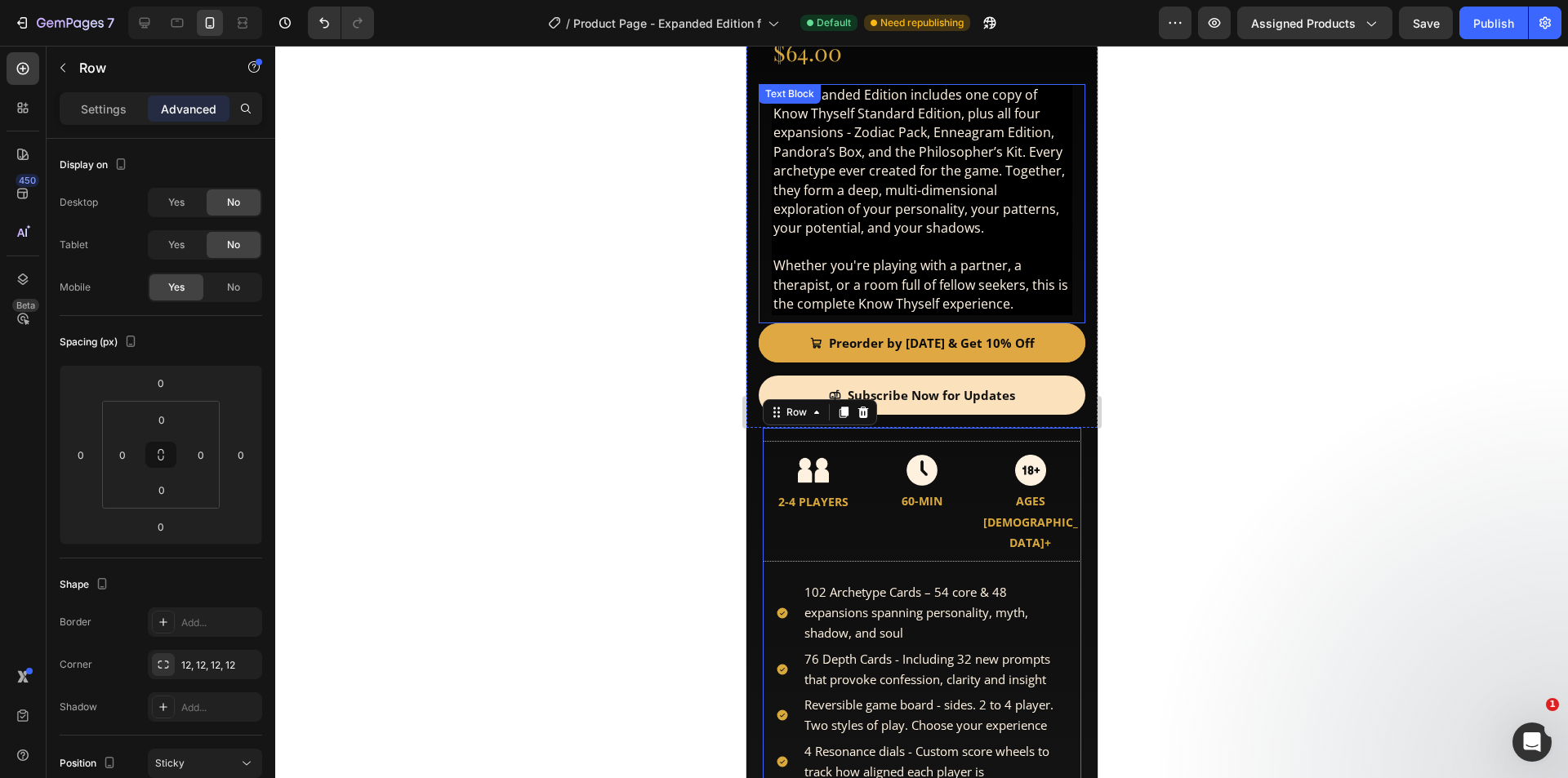
click at [964, 202] on span "The Expanded Edition includes one copy of Know Thyself Standard Edition, plus a…" at bounding box center [919, 161] width 292 height 151
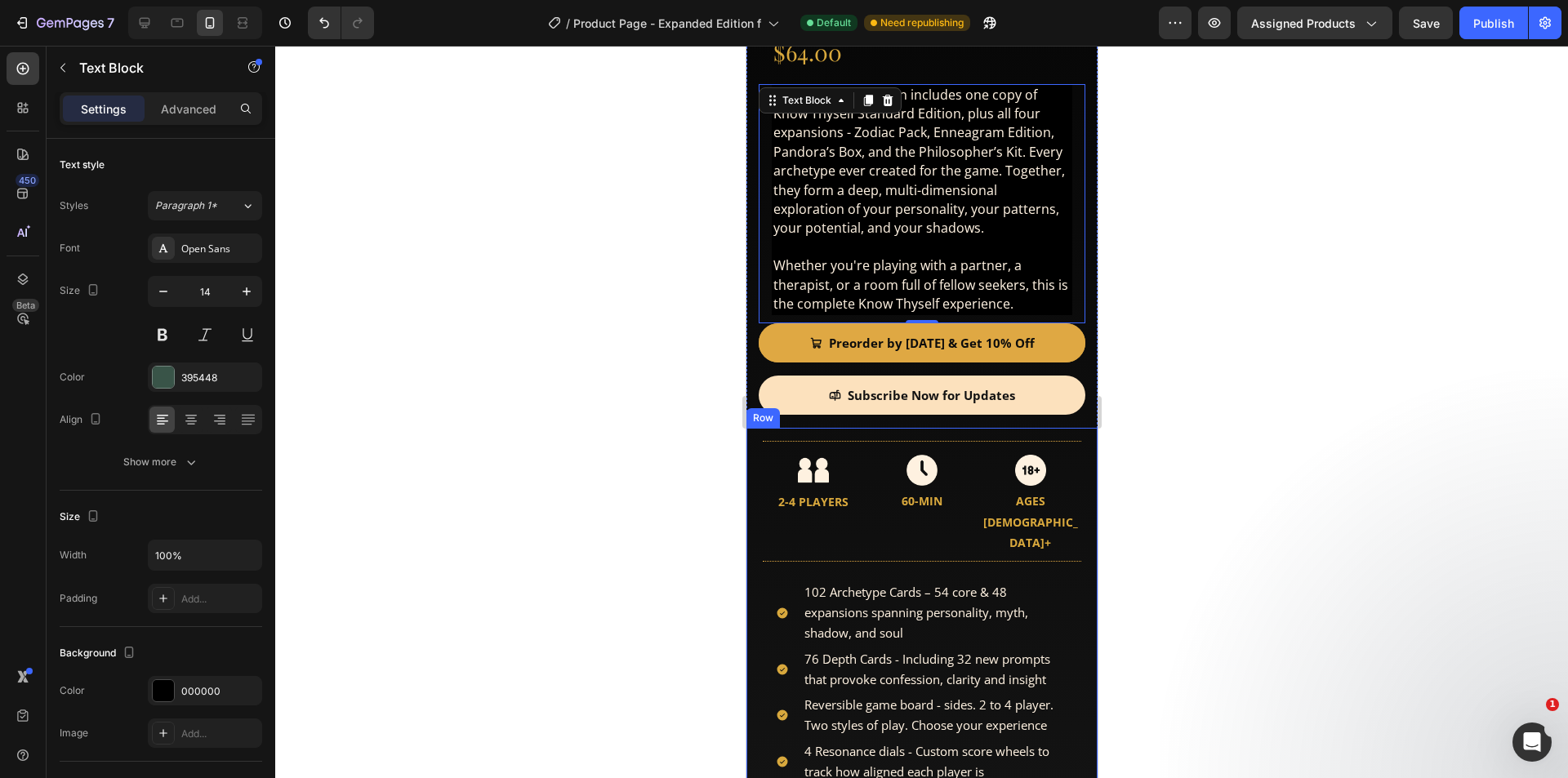
click at [756, 428] on div "The complete Know Thyself experience. You get the Standard Edition plus all fou…" at bounding box center [921, 703] width 351 height 551
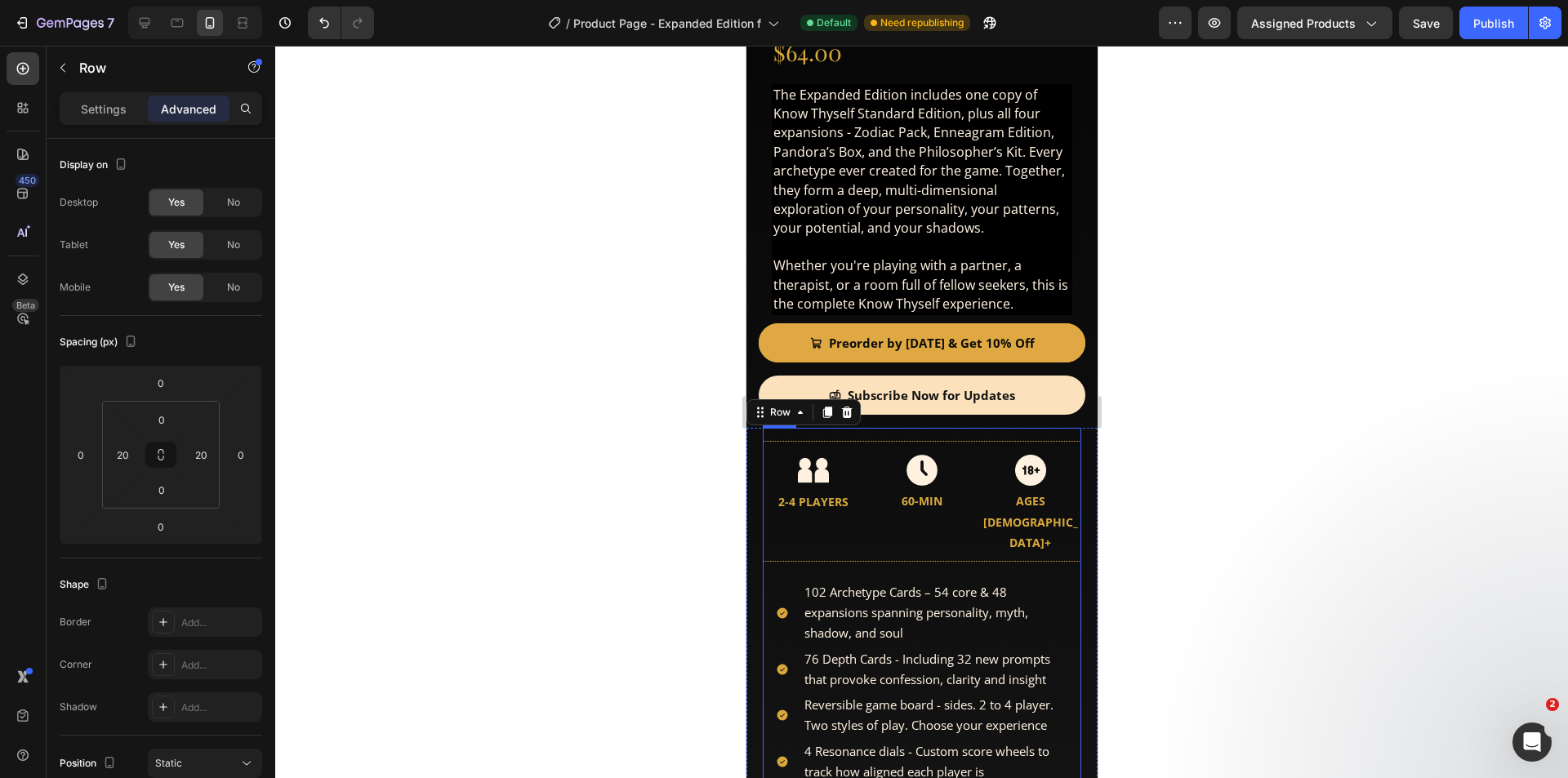
click at [854, 428] on div "The complete Know Thyself experience. You get the Standard Edition plus all fou…" at bounding box center [921, 703] width 319 height 551
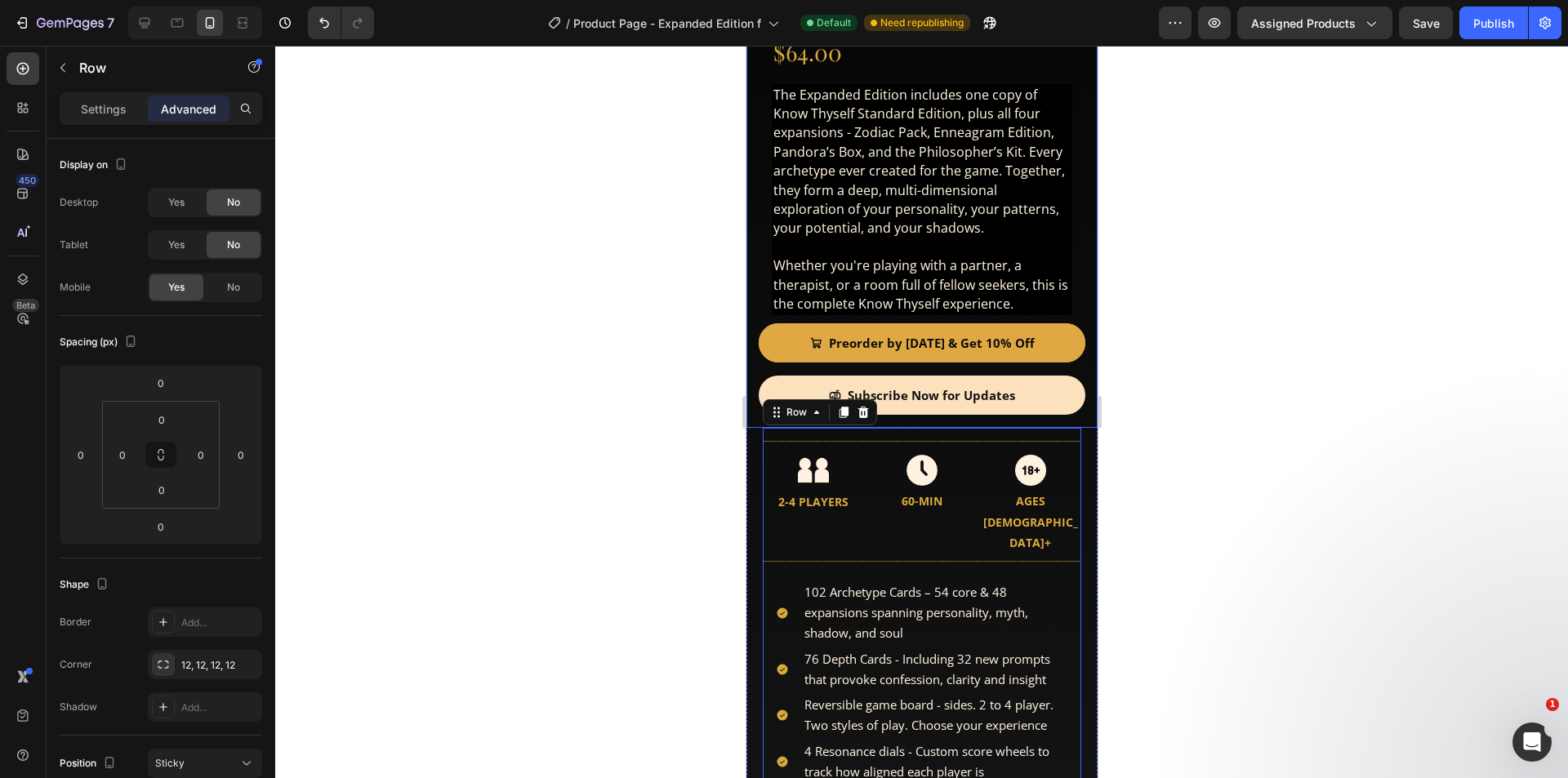
click at [928, 406] on div "Product Images Product Images Know Thyself - Expanded Edition Product Title $64…" at bounding box center [921, 8] width 327 height 838
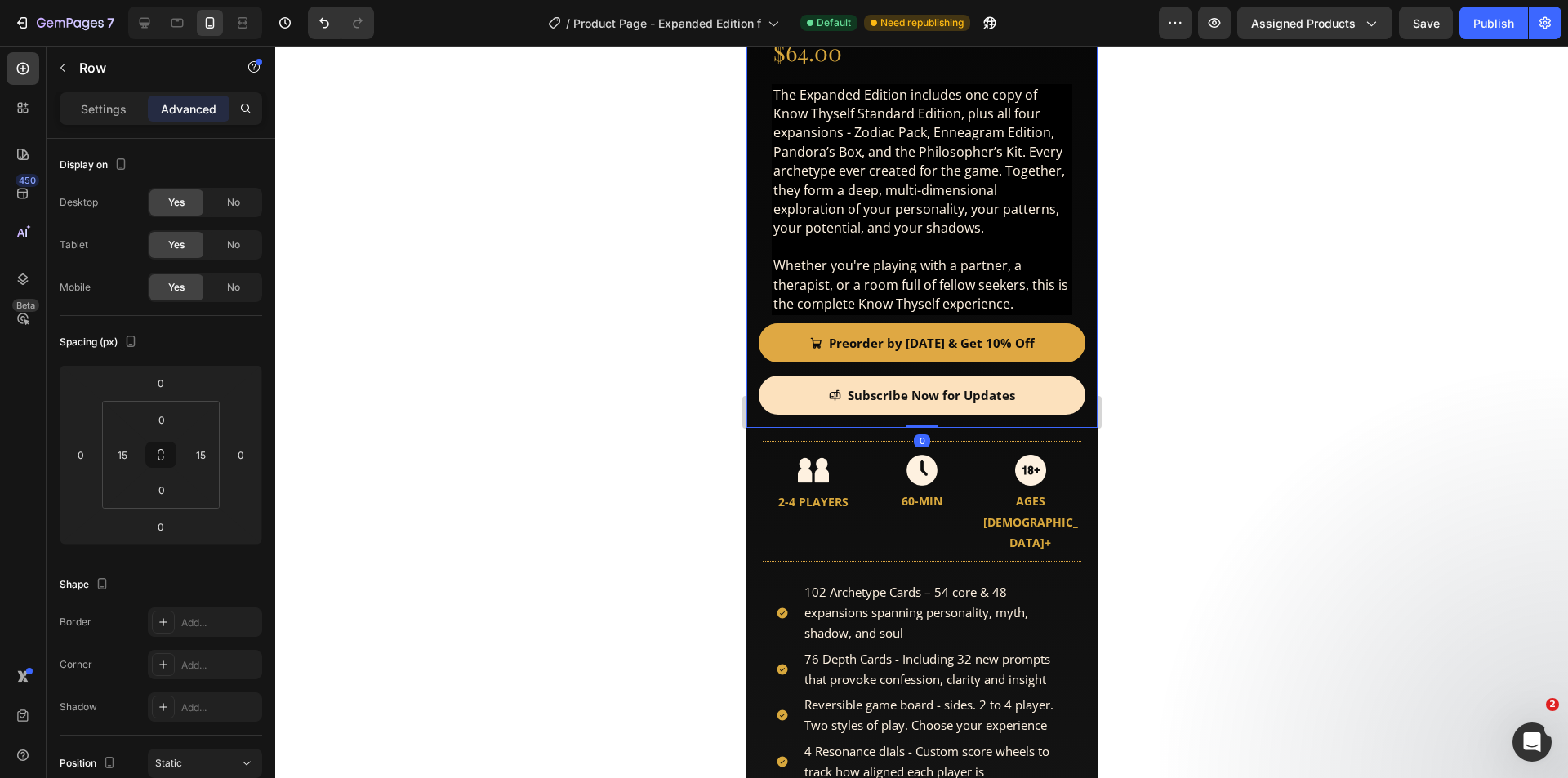
drag, startPoint x: 916, startPoint y: 414, endPoint x: 917, endPoint y: 406, distance: 8.1
click at [917, 406] on div "Product Images Product Images Know Thyself - Expanded Edition Product Title $64…" at bounding box center [921, 8] width 351 height 838
click at [751, 323] on div "Product Images Product Images Know Thyself - Expanded Edition Product Title $64…" at bounding box center [921, 8] width 351 height 838
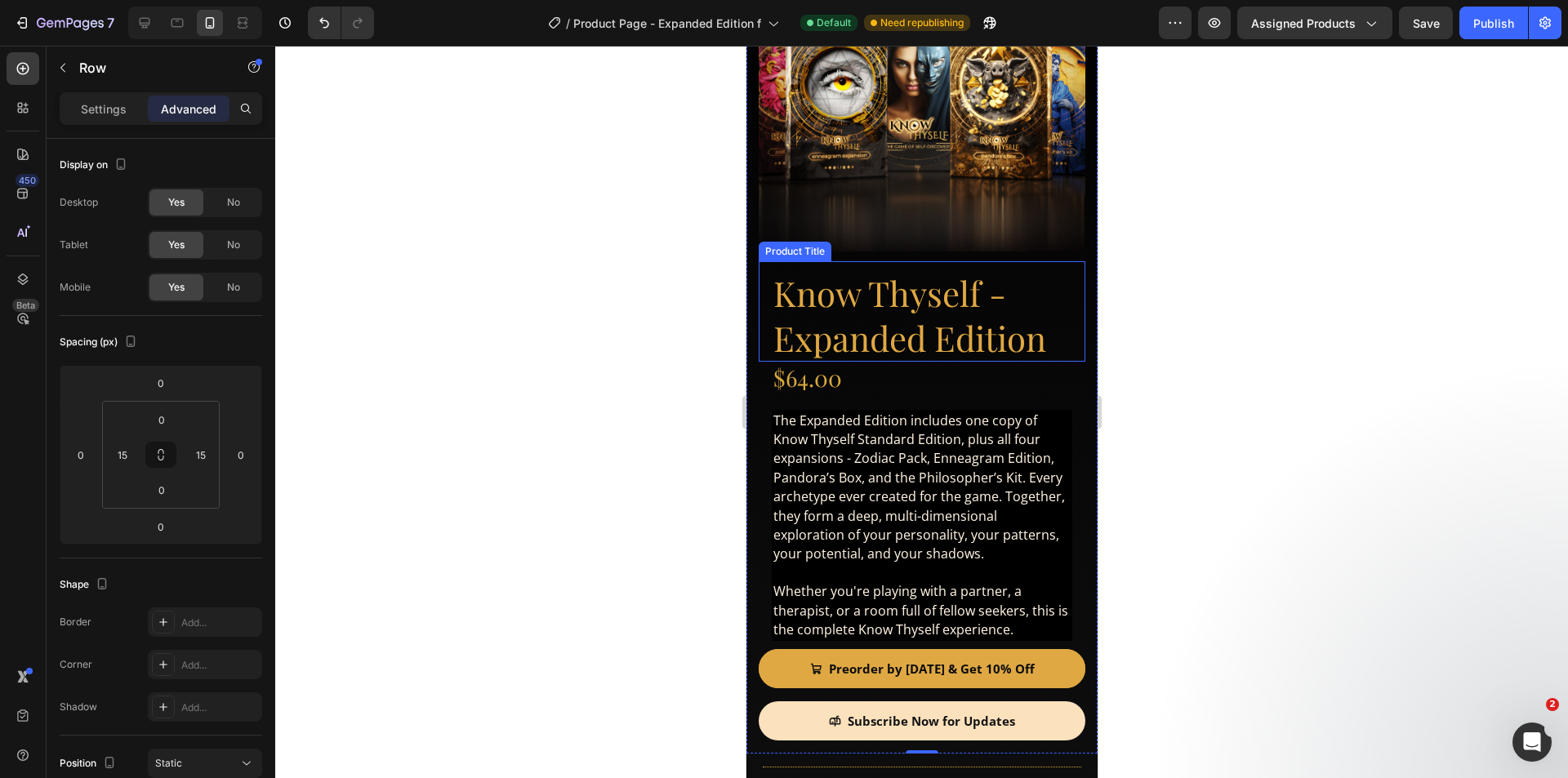
scroll to position [163, 0]
click at [753, 322] on div "Product Images Product Images Know Thyself - Expanded Edition Product Title $64…" at bounding box center [921, 334] width 351 height 838
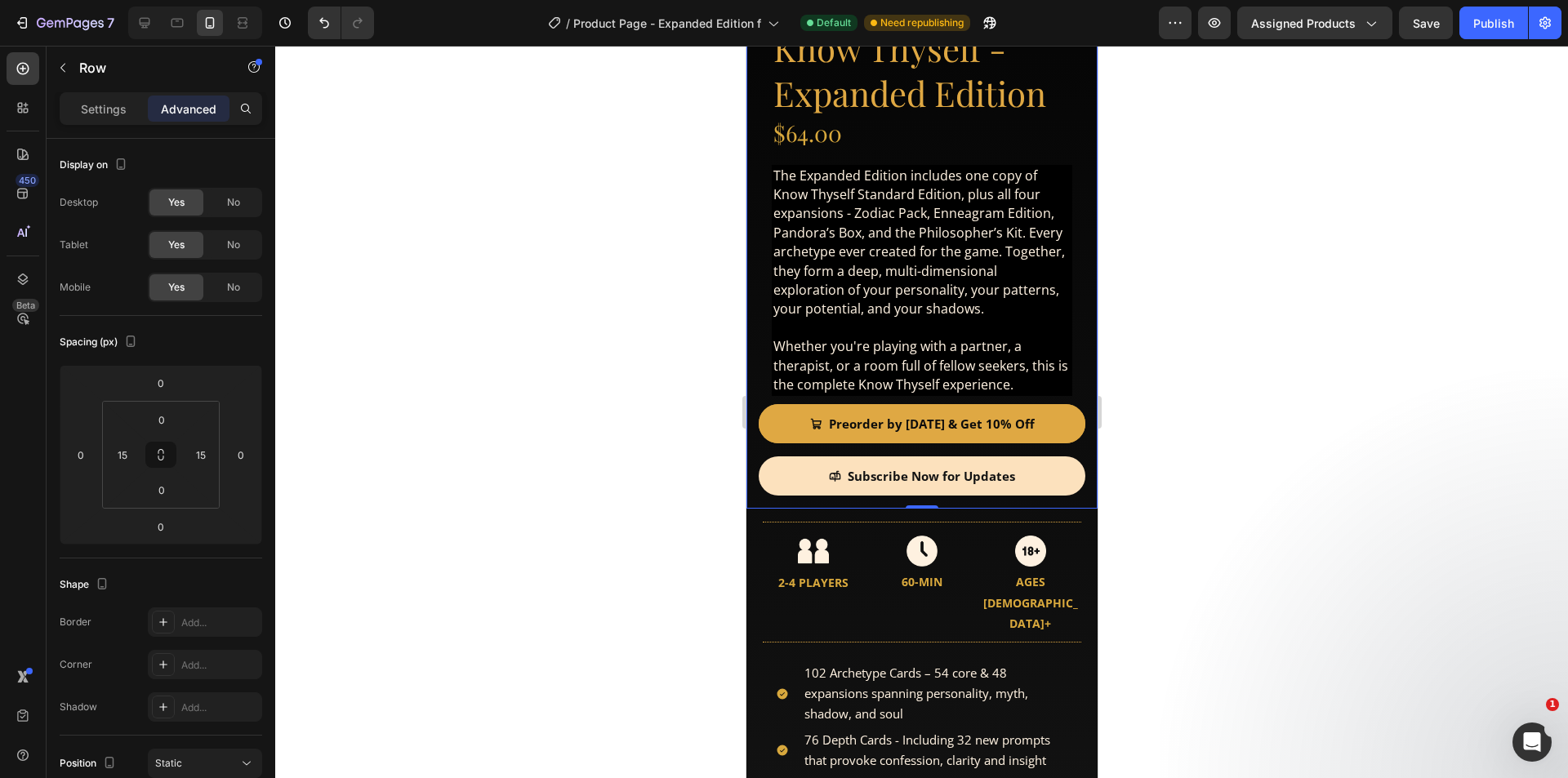
scroll to position [571, 0]
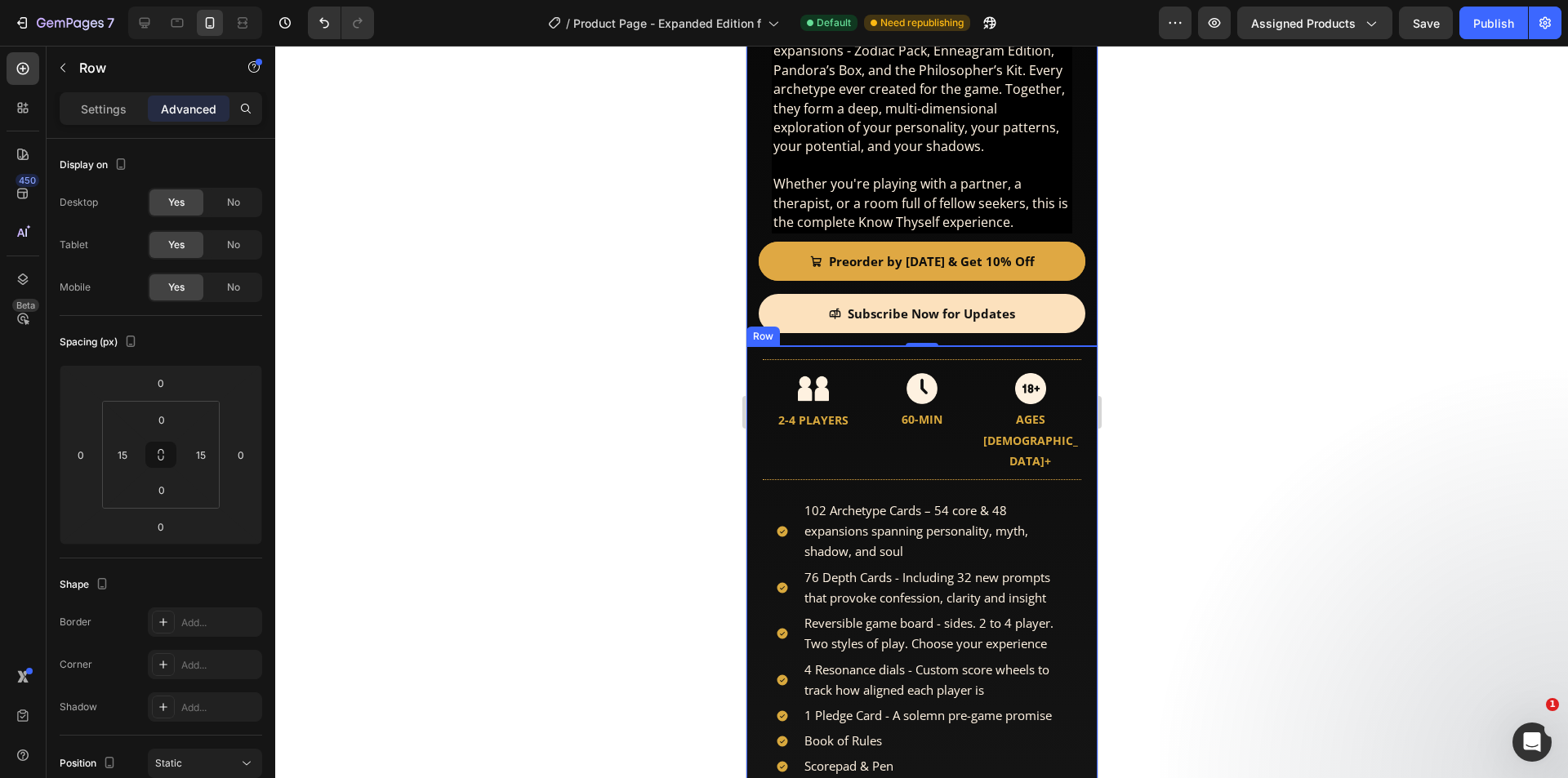
click at [750, 368] on div "The complete Know Thyself experience. You get the Standard Edition plus all fou…" at bounding box center [921, 621] width 351 height 551
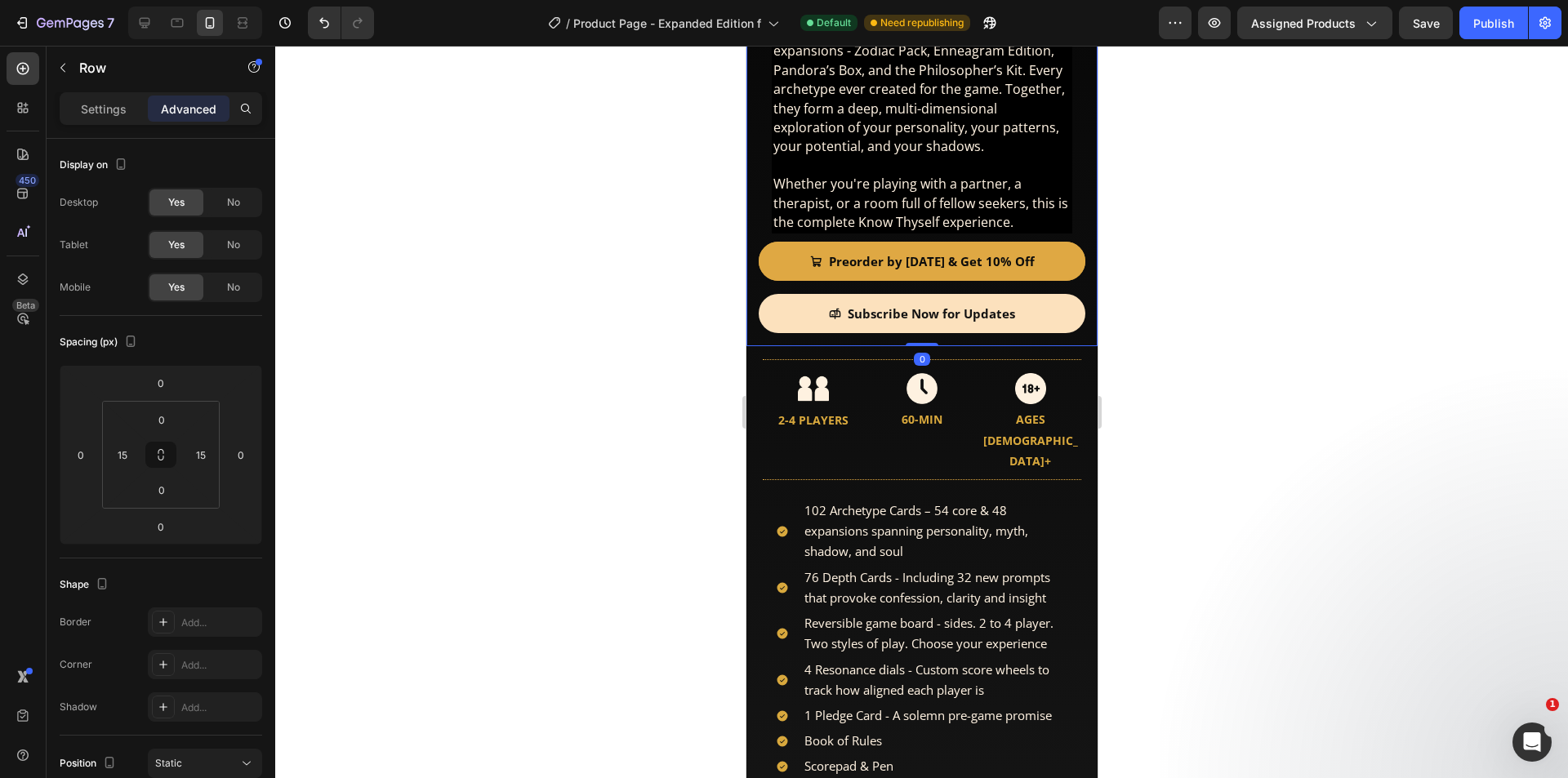
click at [890, 118] on span "The Expanded Edition includes one copy of Know Thyself Standard Edition, plus a…" at bounding box center [919, 79] width 292 height 151
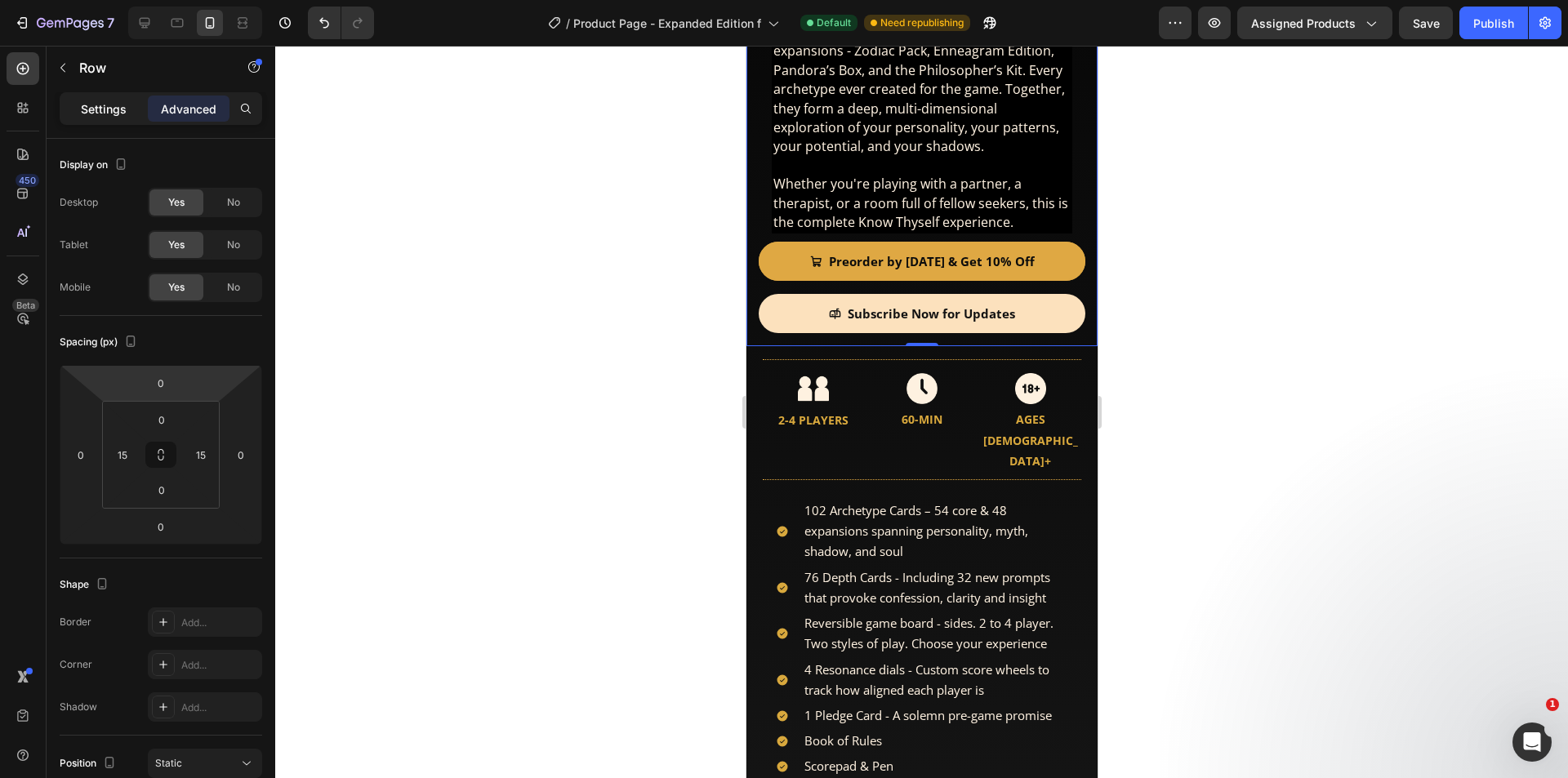
click at [115, 108] on p "Settings" at bounding box center [103, 109] width 46 height 17
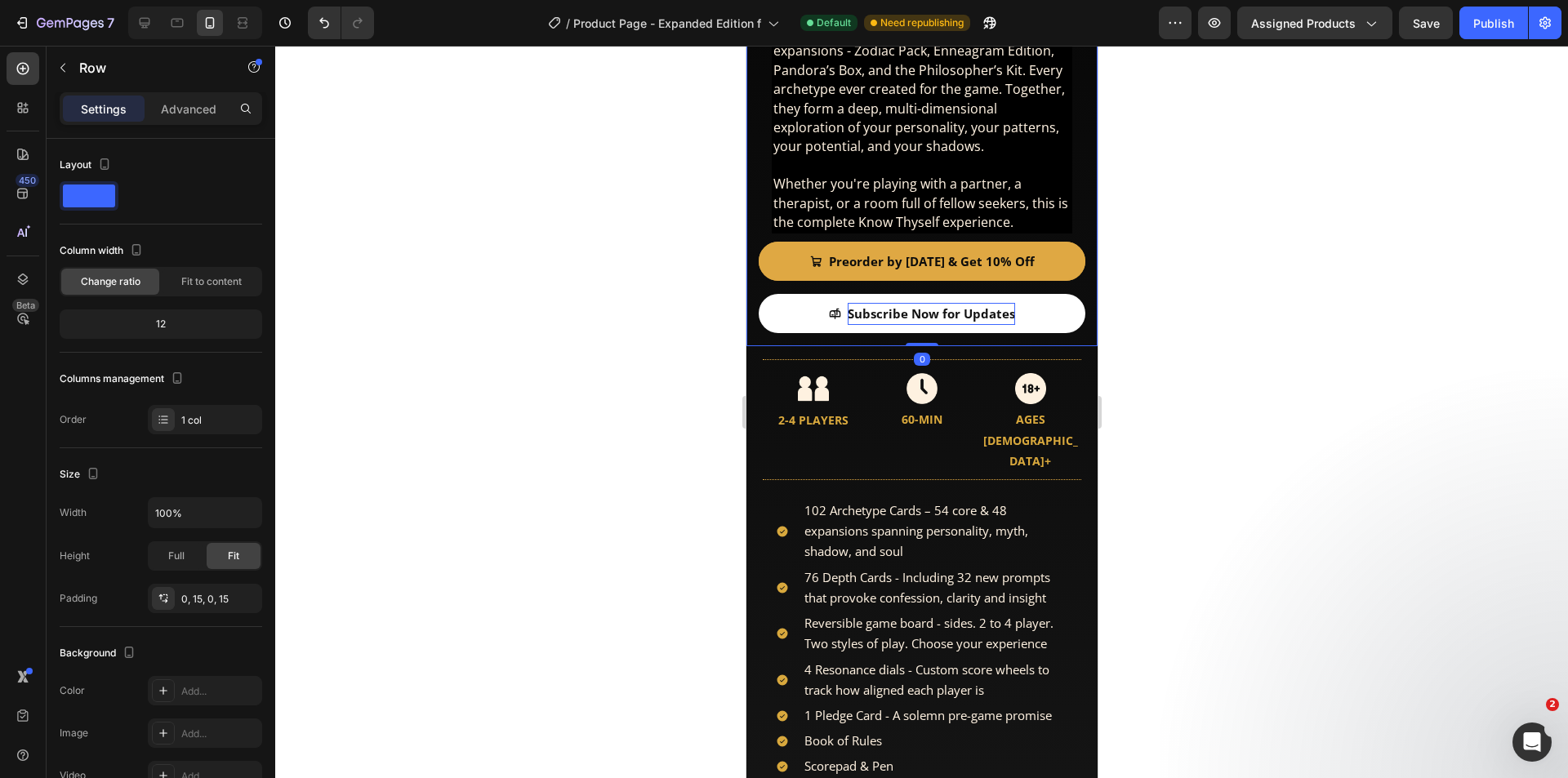
drag, startPoint x: 912, startPoint y: 334, endPoint x: 909, endPoint y: 308, distance: 26.2
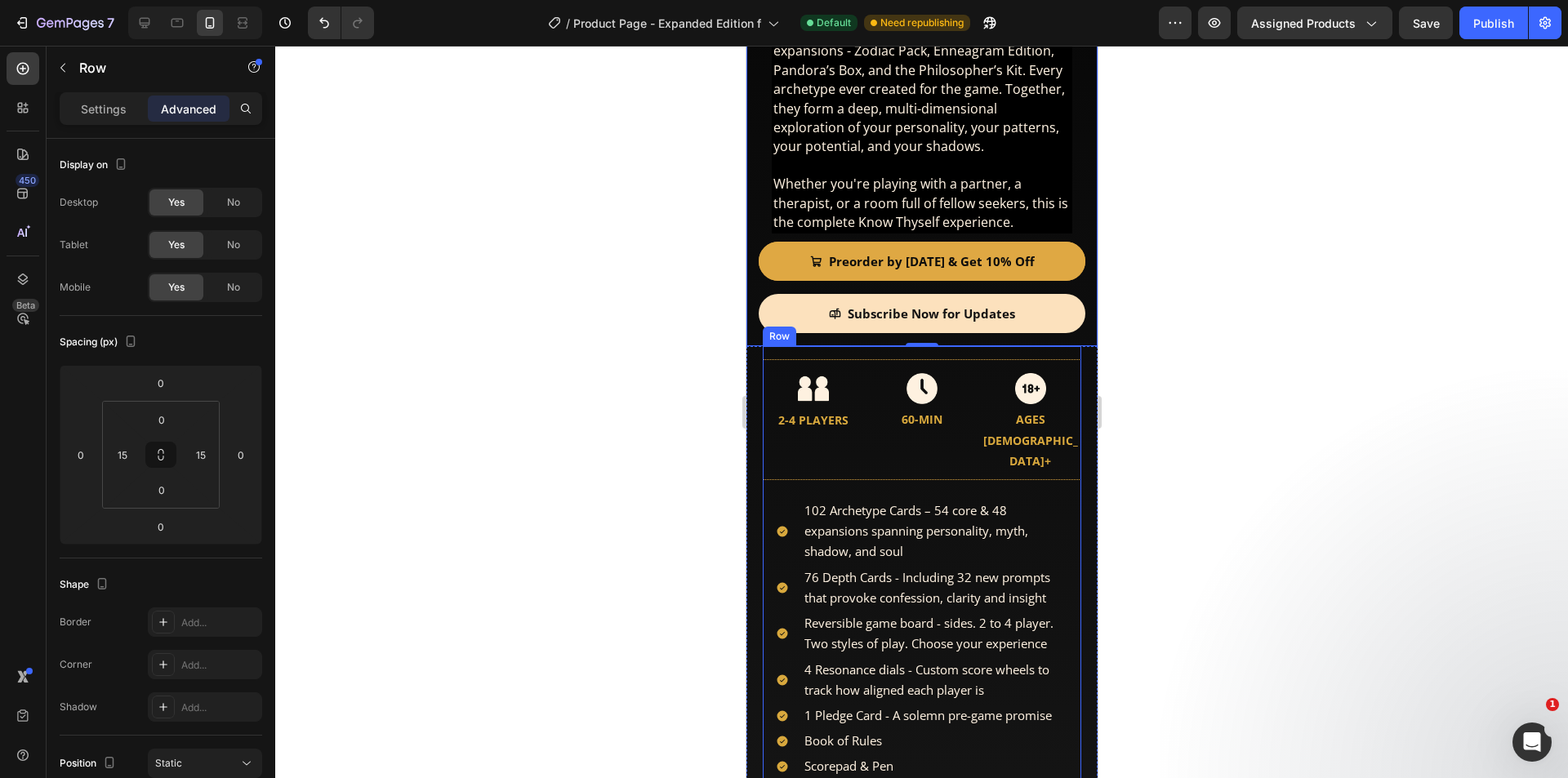
click at [796, 346] on div "The complete Know Thyself experience. You get the Standard Edition plus all fou…" at bounding box center [921, 621] width 319 height 551
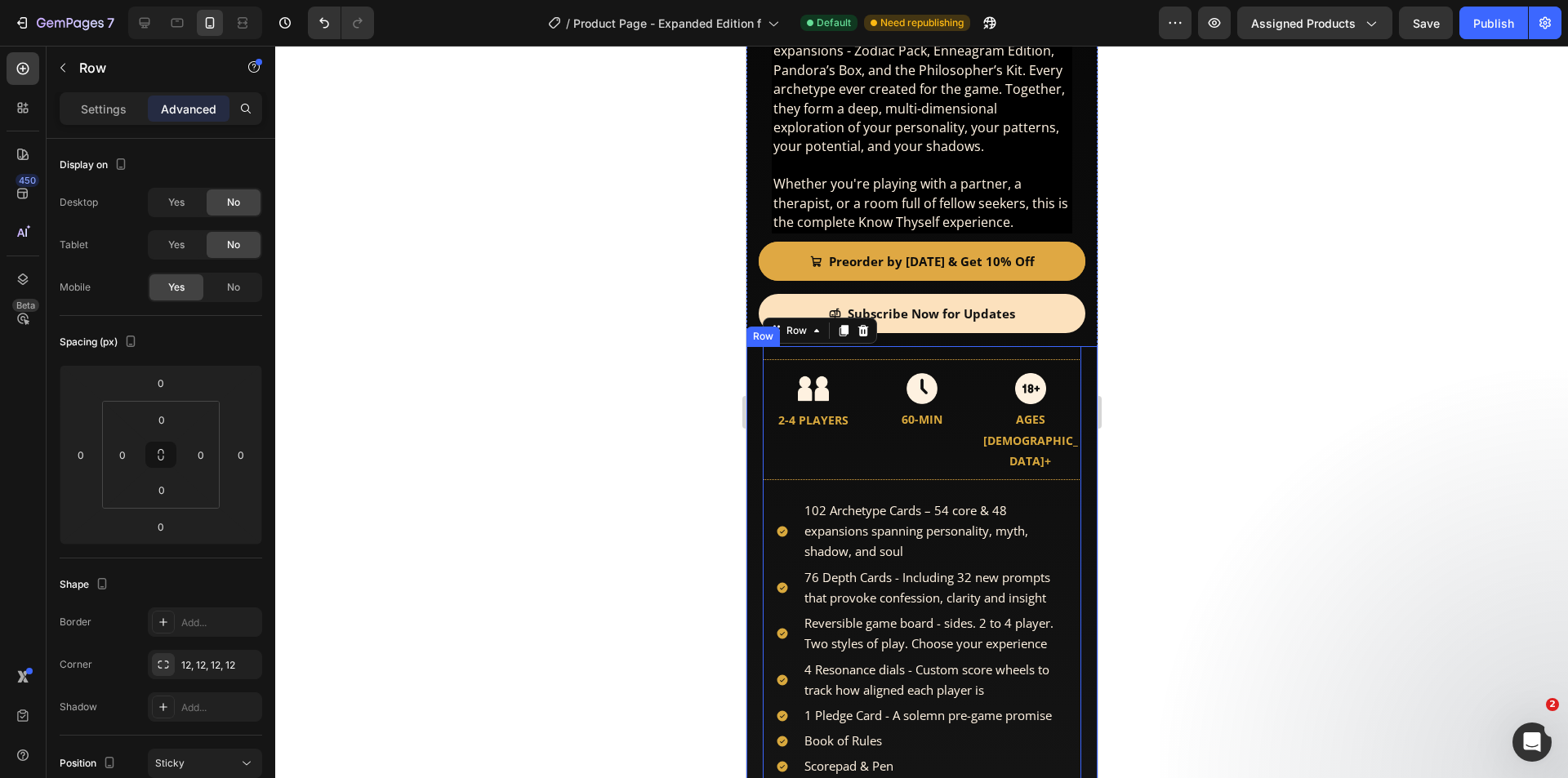
click at [752, 355] on div "The complete Know Thyself experience. You get the Standard Edition plus all fou…" at bounding box center [921, 621] width 351 height 551
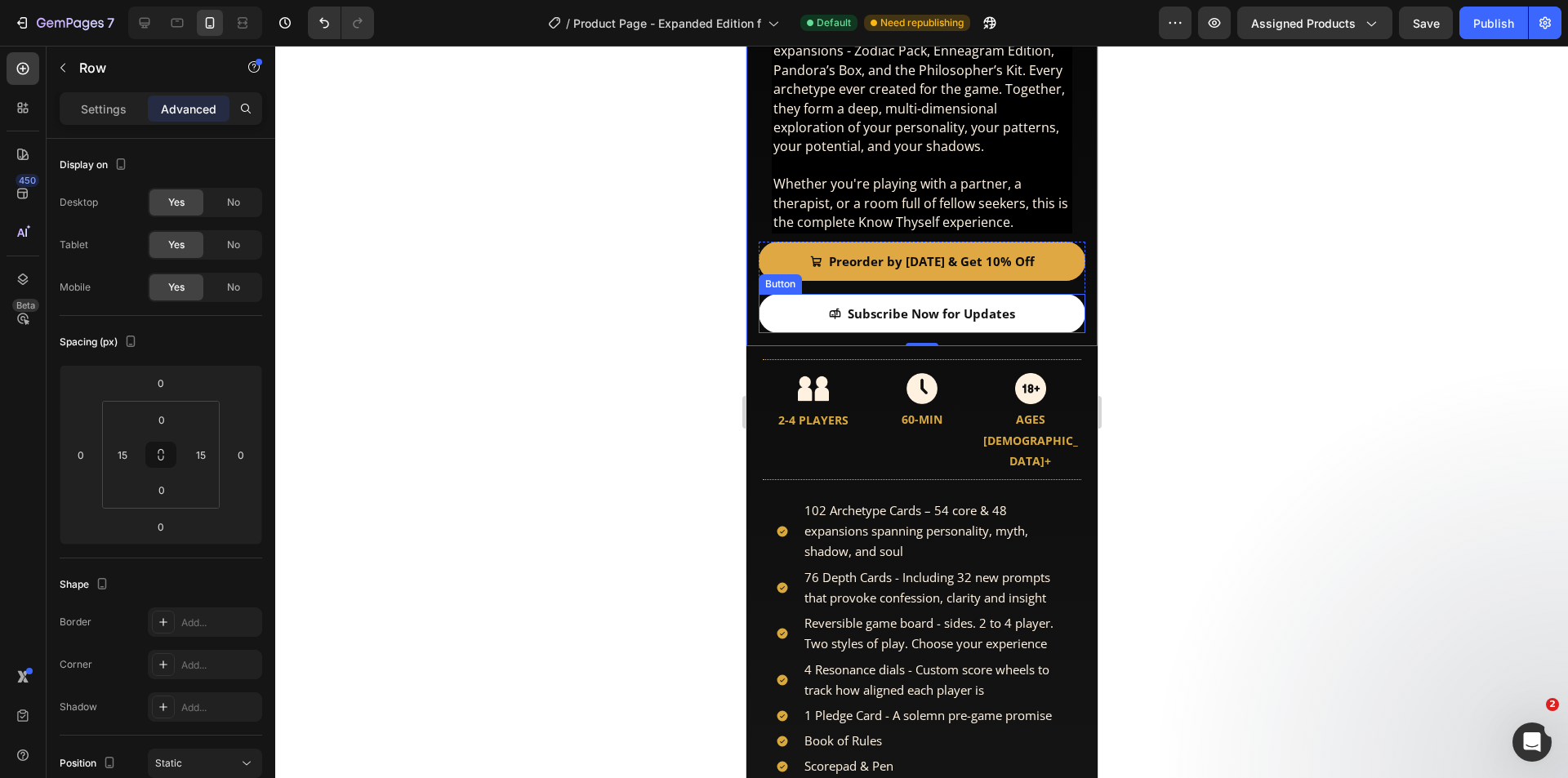
click at [933, 314] on link "Subscribe Now for Updates" at bounding box center [921, 313] width 327 height 39
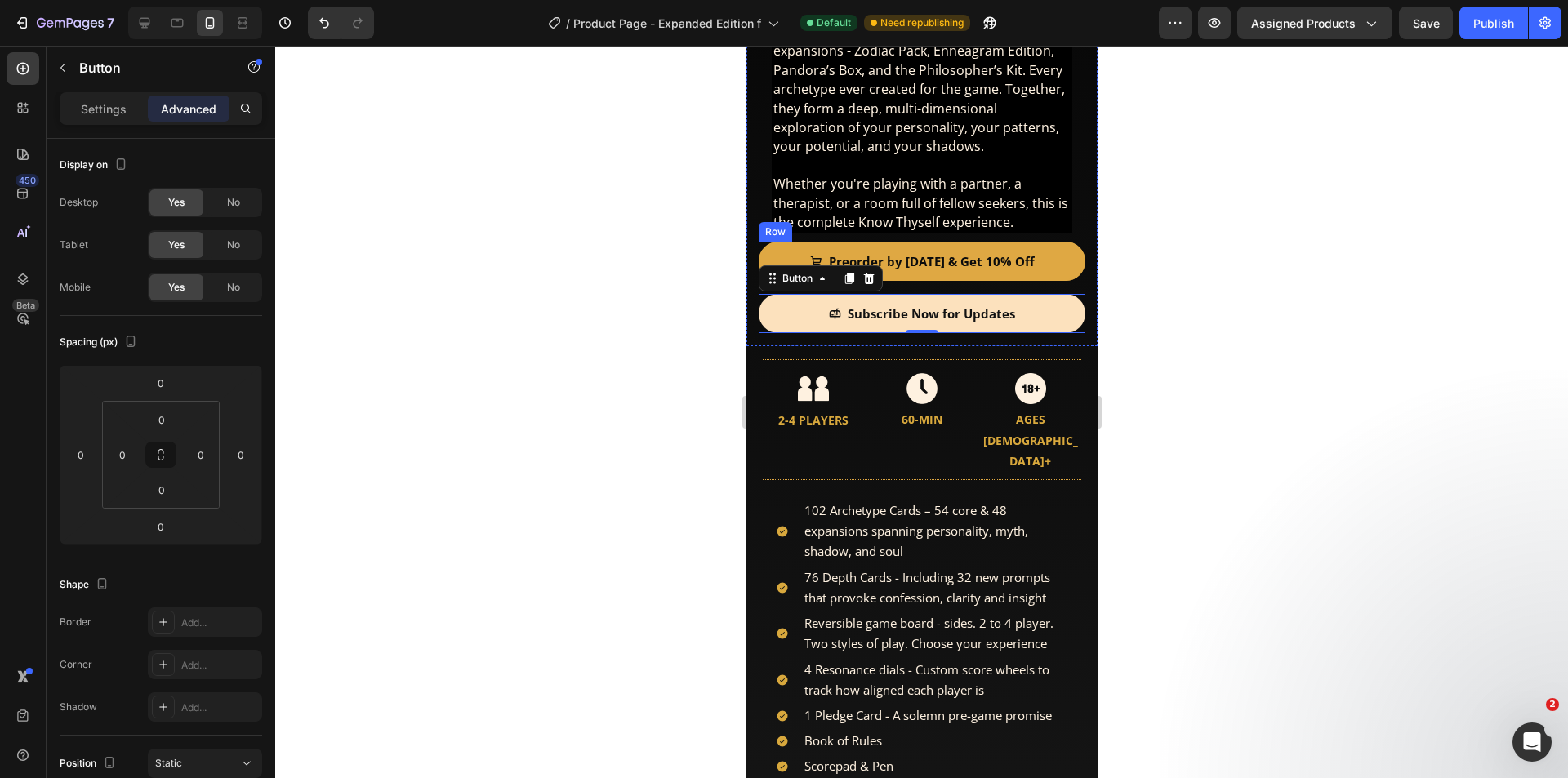
click at [947, 273] on div "Preorder by [DATE] & Get 10% Off Add to Cart" at bounding box center [921, 267] width 327 height 52
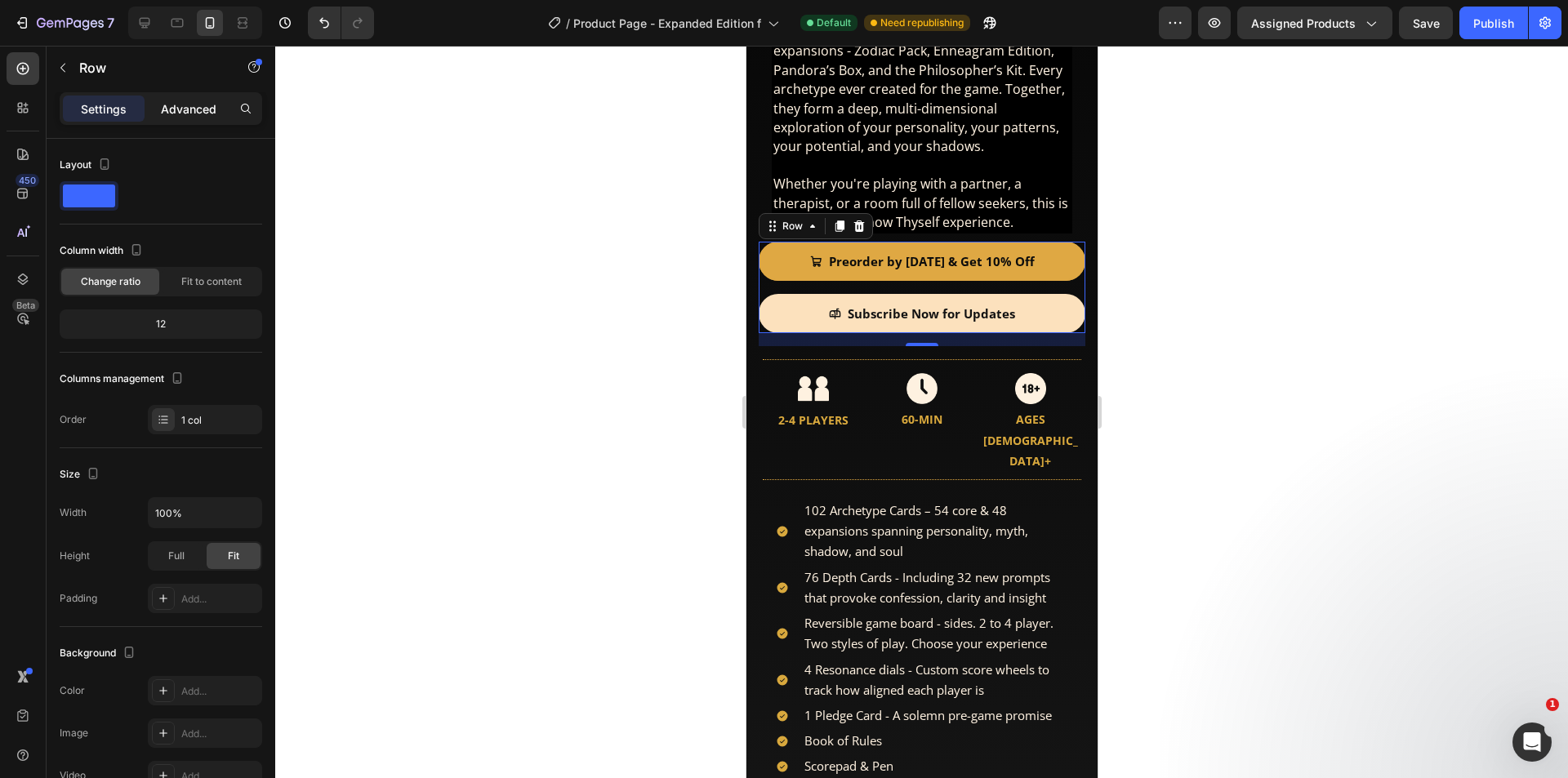
click at [176, 107] on p "Advanced" at bounding box center [189, 109] width 56 height 17
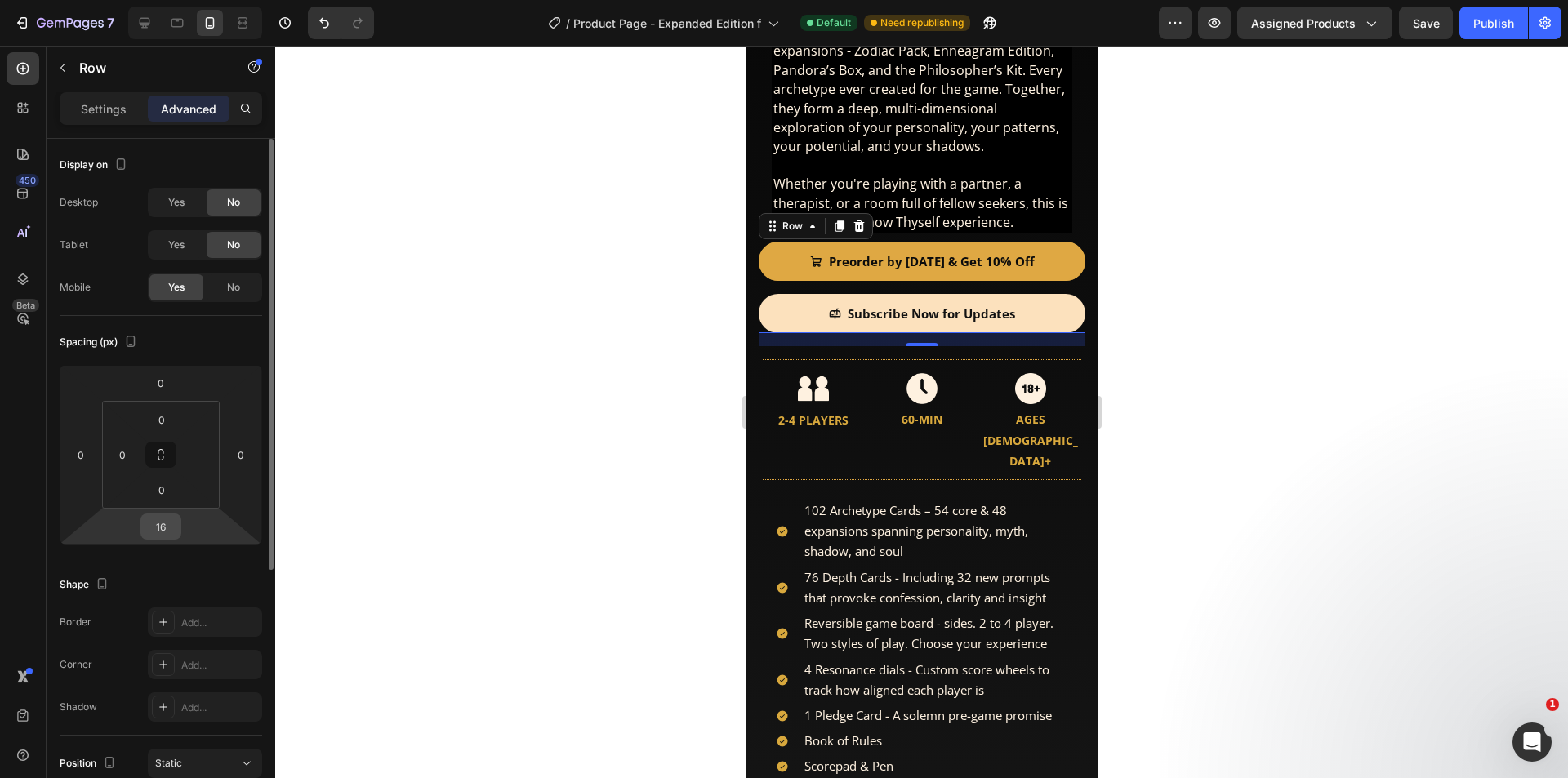
click at [165, 536] on input "16" at bounding box center [161, 526] width 33 height 24
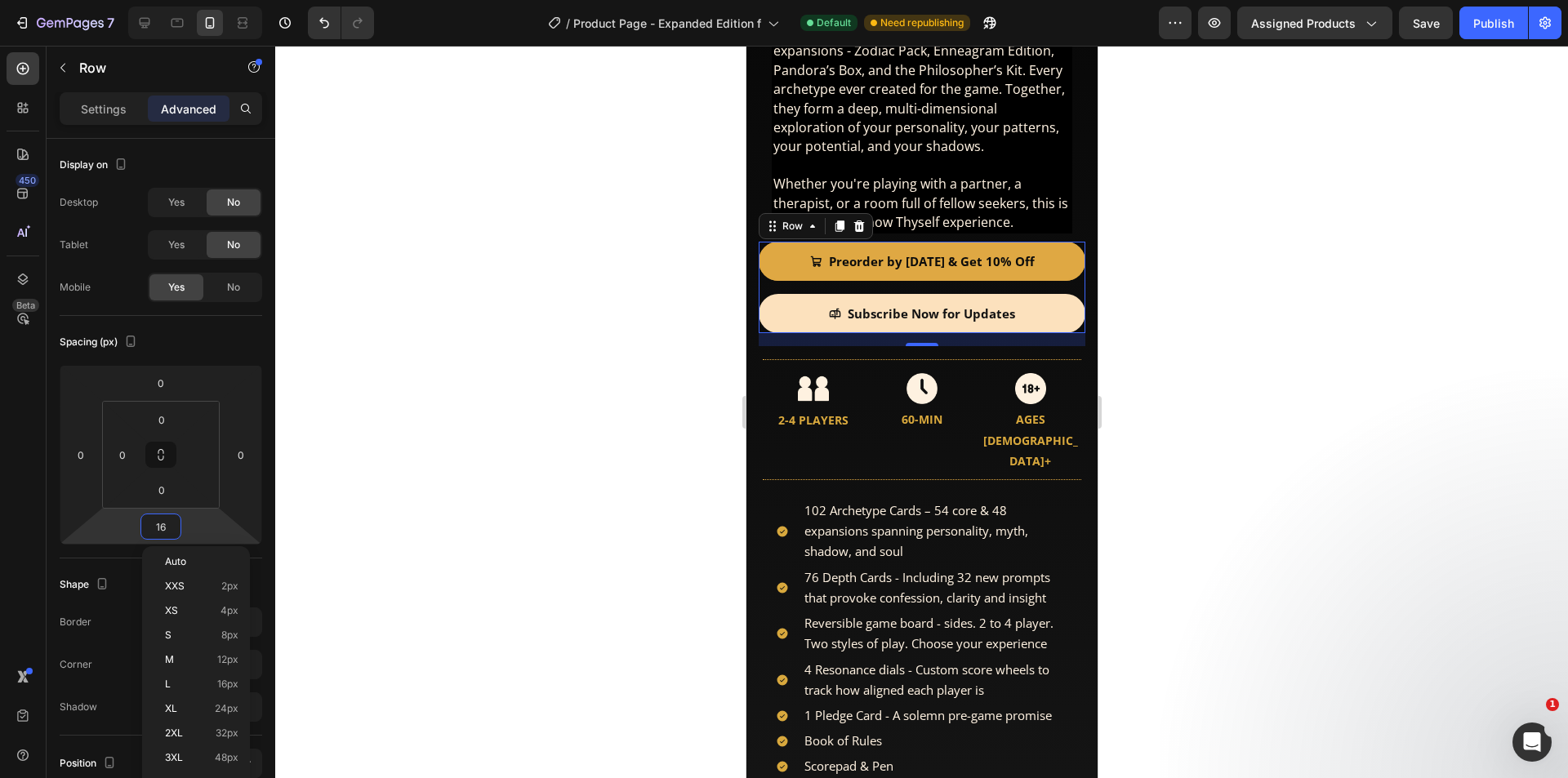
click at [468, 444] on div at bounding box center [921, 411] width 1292 height 732
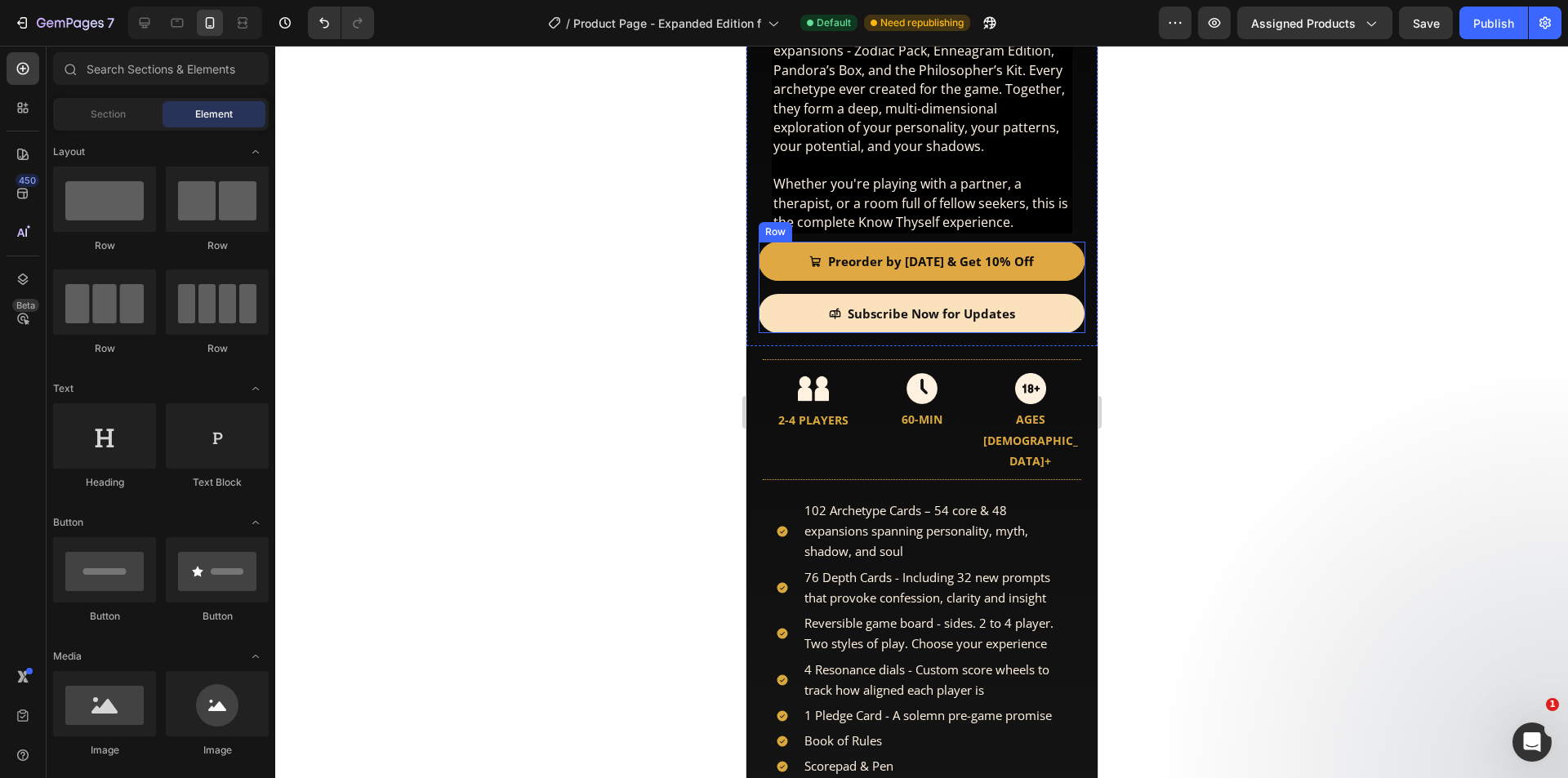
click at [878, 272] on div "Preorder by [DATE] & Get 10% Off Add to Cart" at bounding box center [921, 267] width 326 height 52
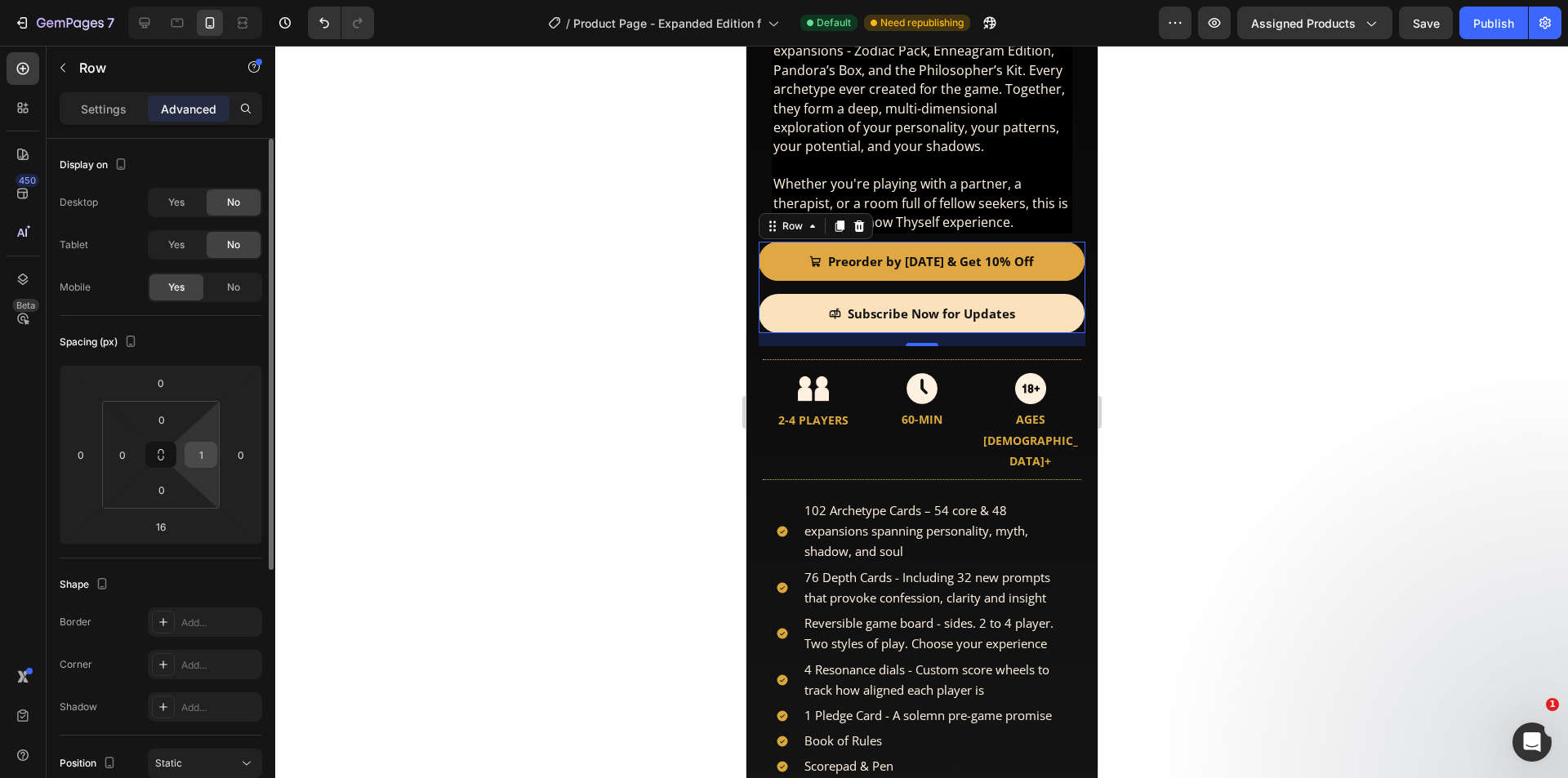
click at [206, 459] on input "1" at bounding box center [201, 454] width 24 height 24
type input "0"
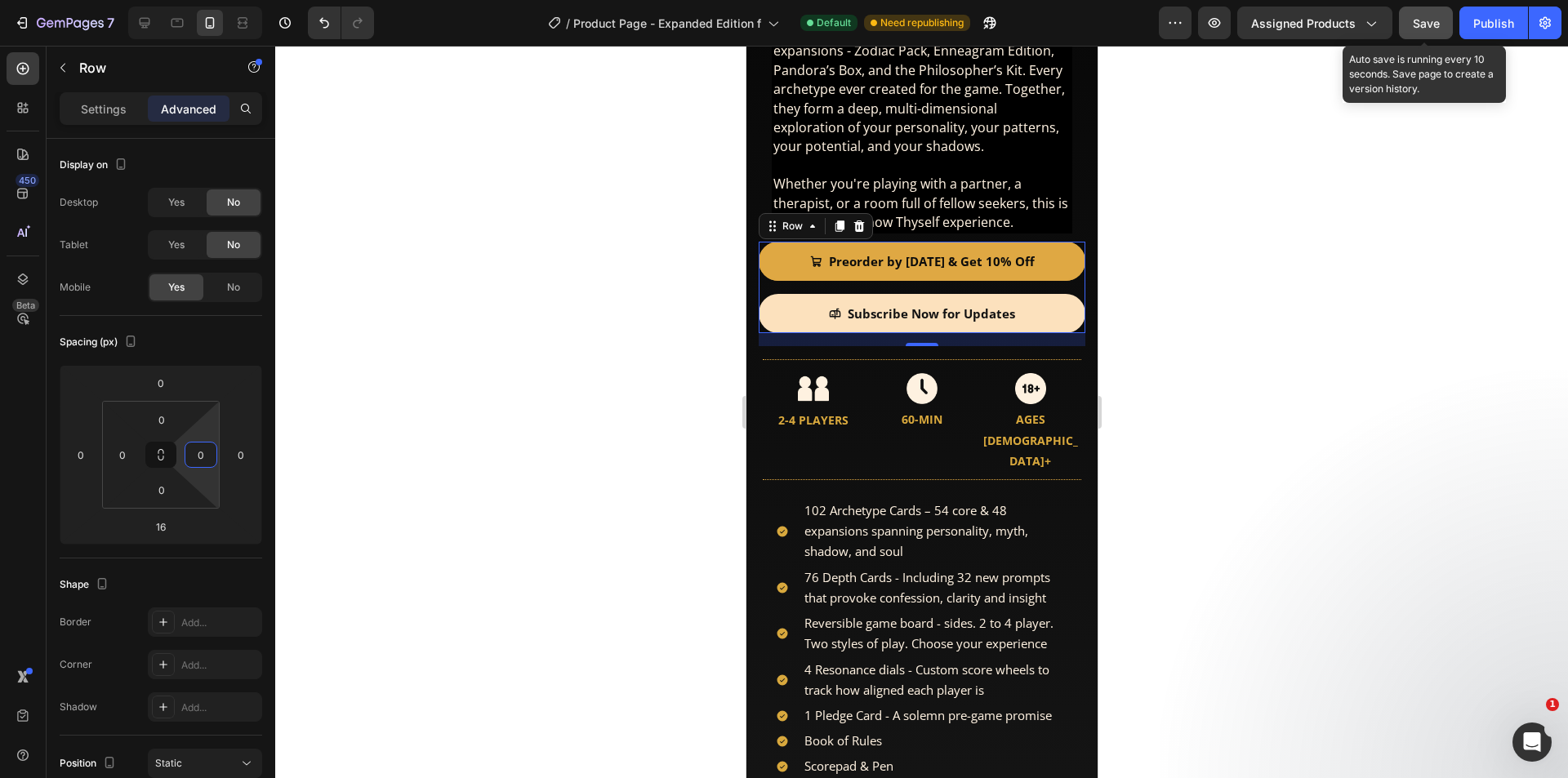
click at [1422, 19] on span "Save" at bounding box center [1426, 23] width 27 height 14
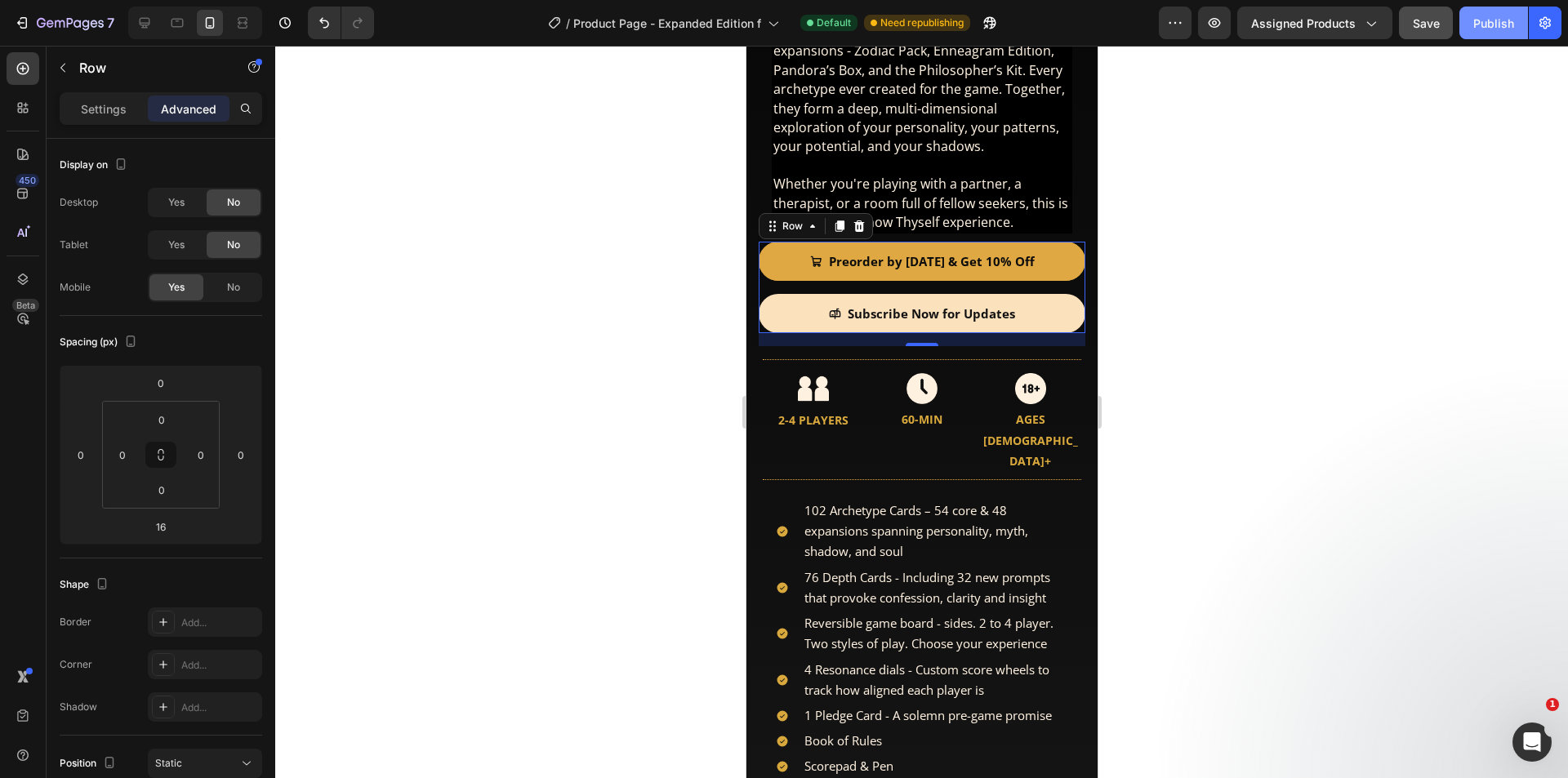
click at [1501, 25] on div "Publish" at bounding box center [1494, 23] width 41 height 17
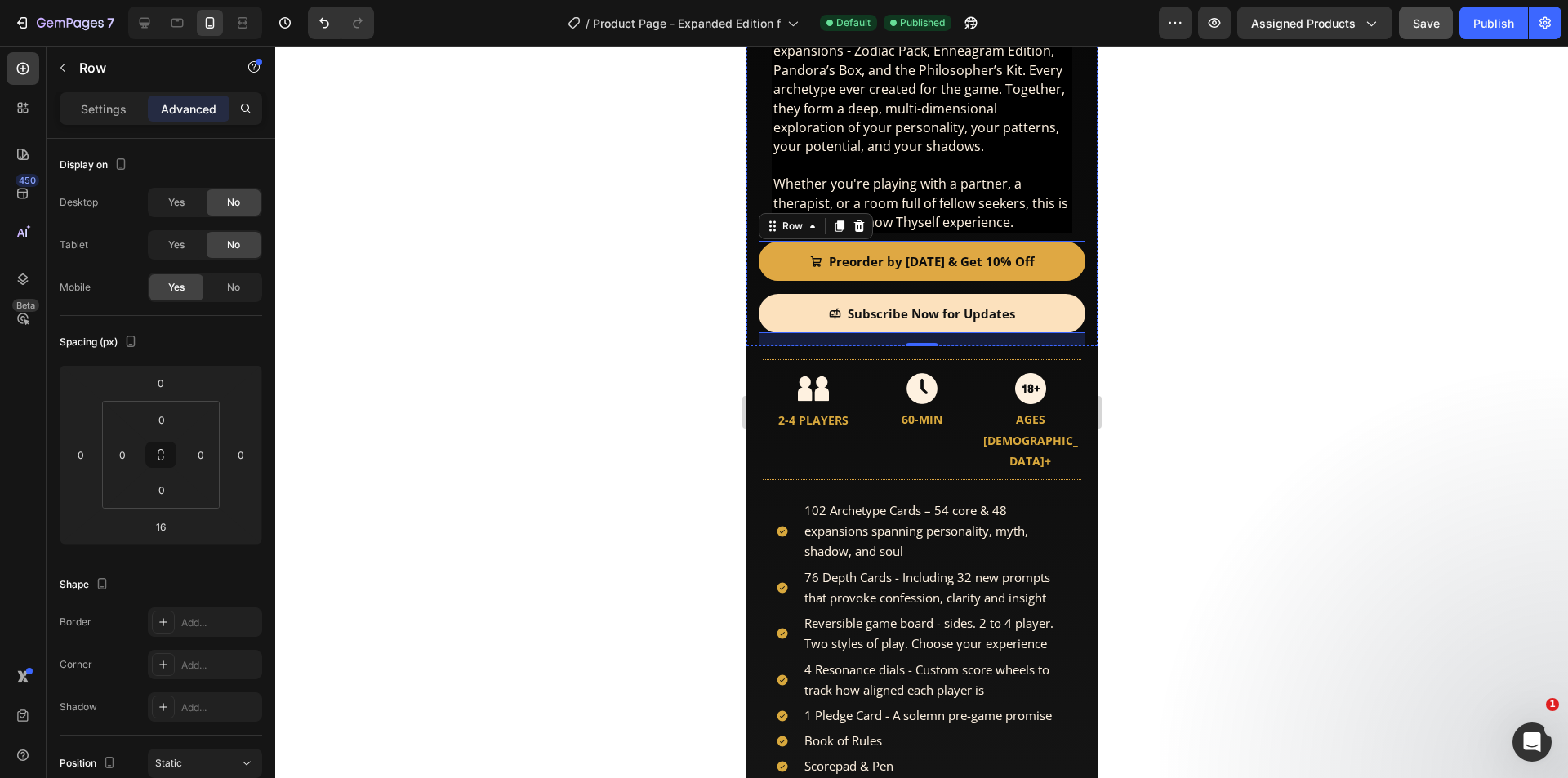
click at [864, 133] on span "The Expanded Edition includes one copy of Know Thyself Standard Edition, plus a…" at bounding box center [919, 79] width 292 height 151
click at [955, 100] on span "The Expanded Edition includes one copy of Know Thyself Standard Edition, plus a…" at bounding box center [919, 79] width 292 height 151
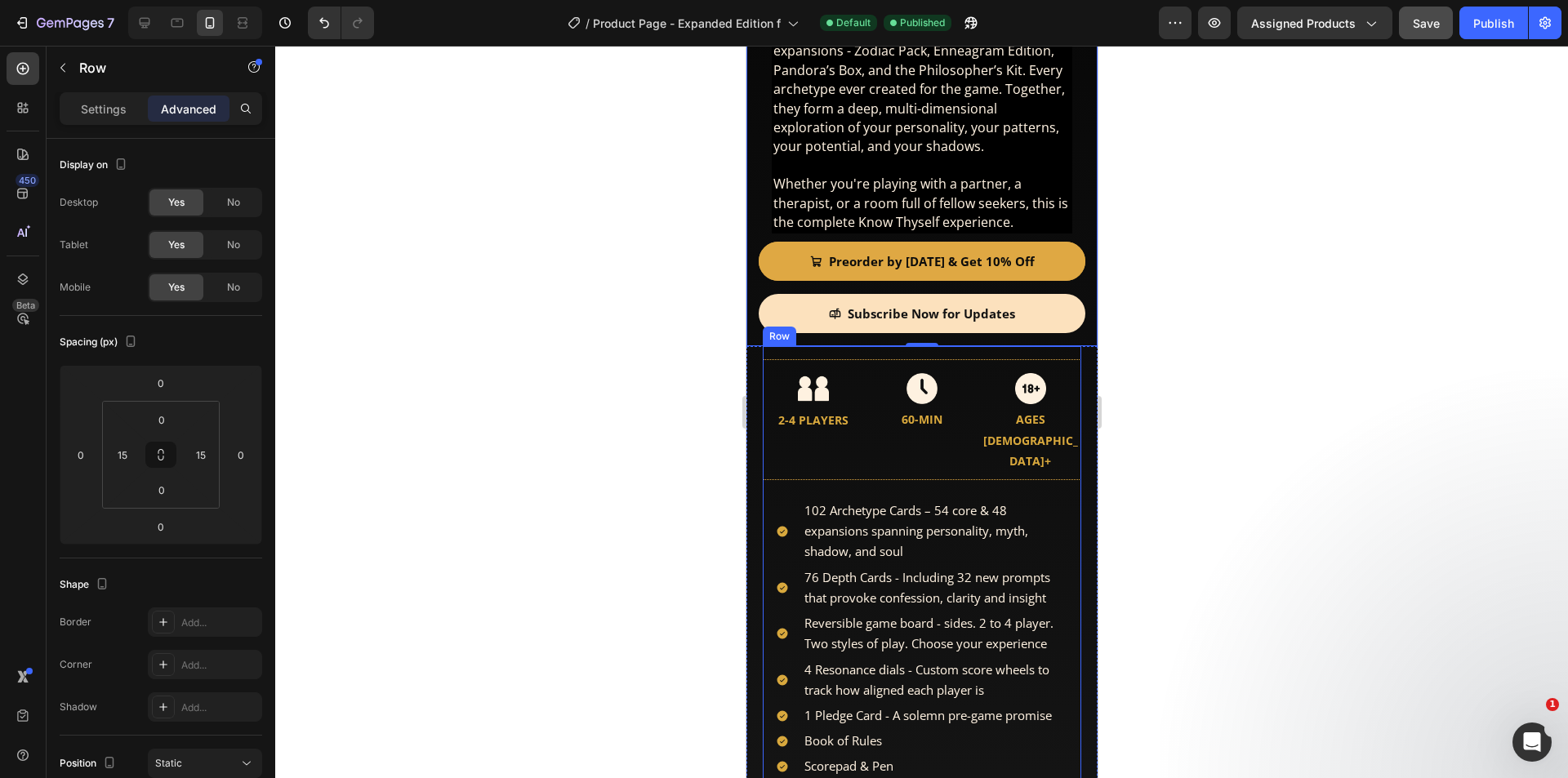
click at [897, 346] on div "The complete Know Thyself experience. You get the Standard Edition plus all fou…" at bounding box center [921, 621] width 319 height 551
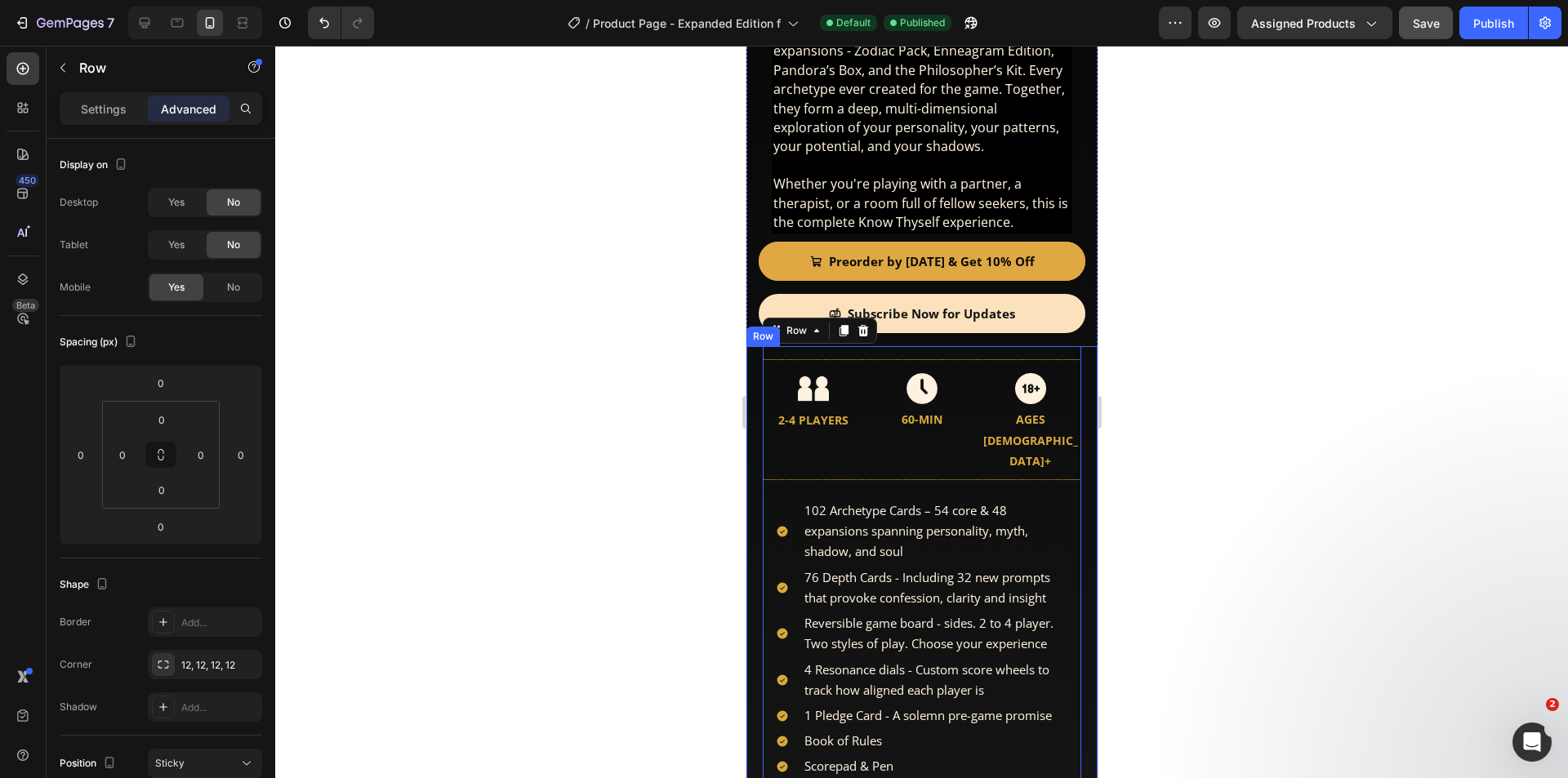
click at [756, 376] on div "The complete Know Thyself experience. You get the Standard Edition plus all fou…" at bounding box center [921, 621] width 351 height 551
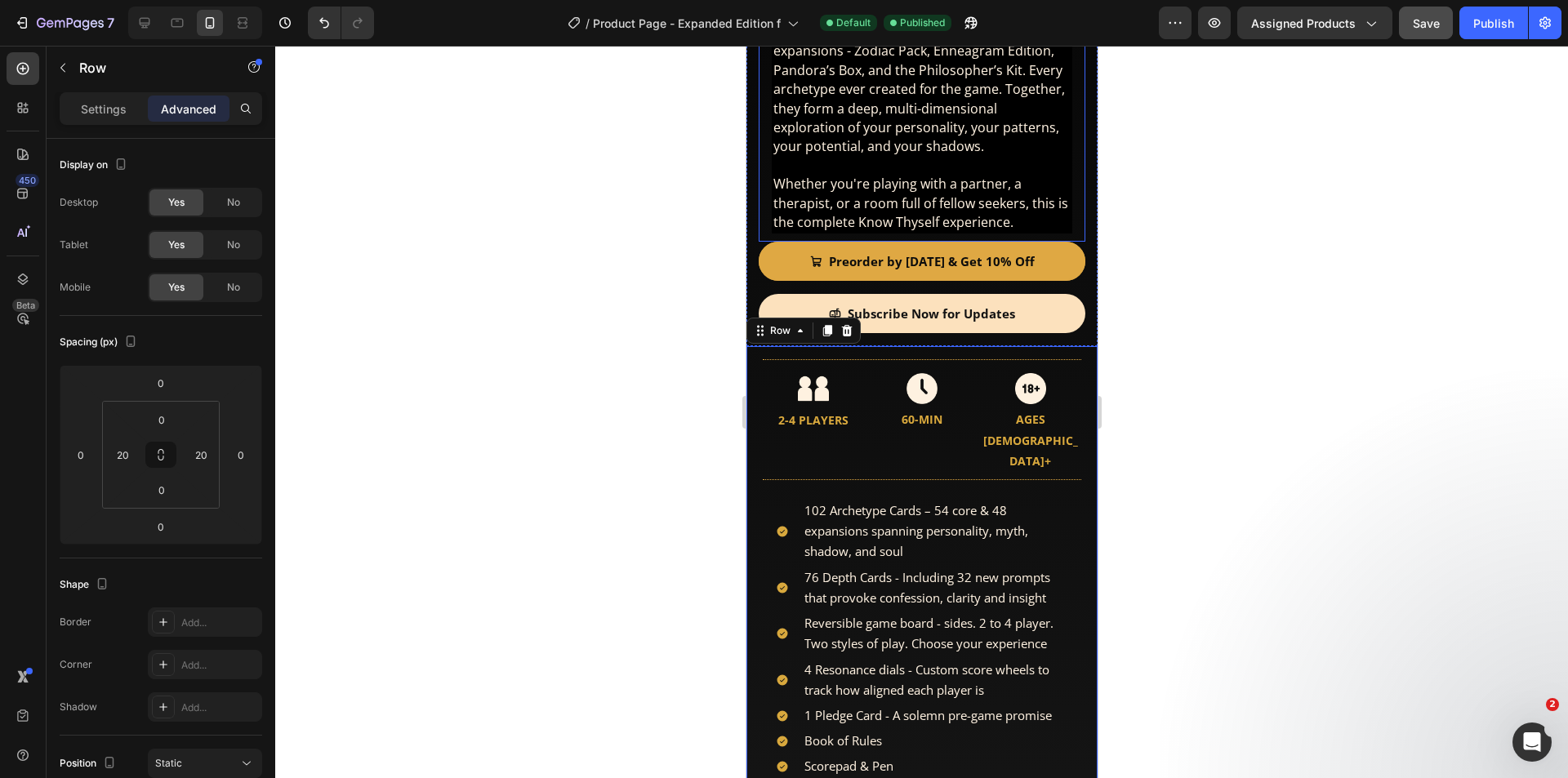
click at [987, 175] on span "Whether you're playing with a partner, a therapist, or a room full of fellow se…" at bounding box center [920, 202] width 294 height 57
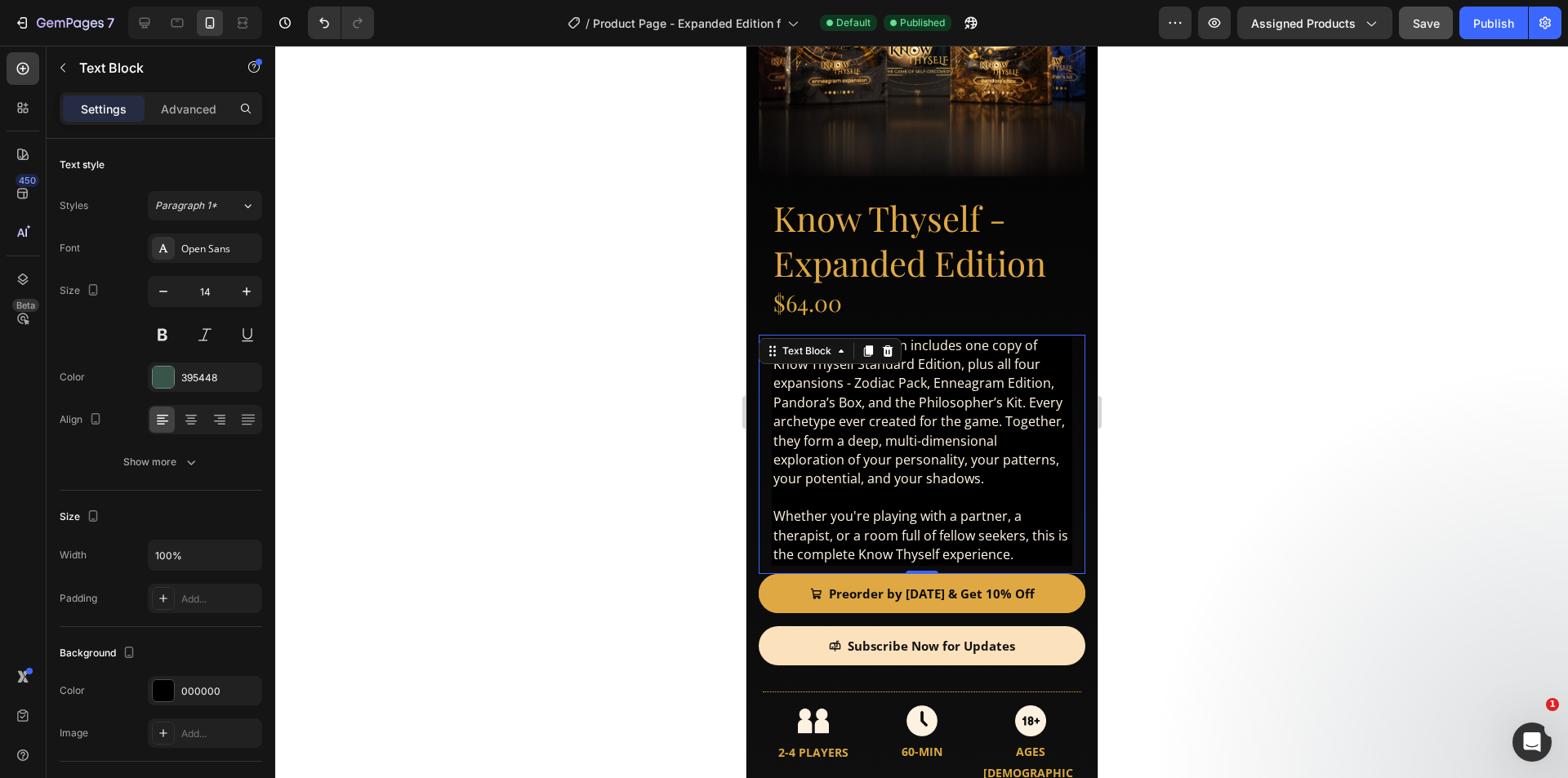
scroll to position [489, 0]
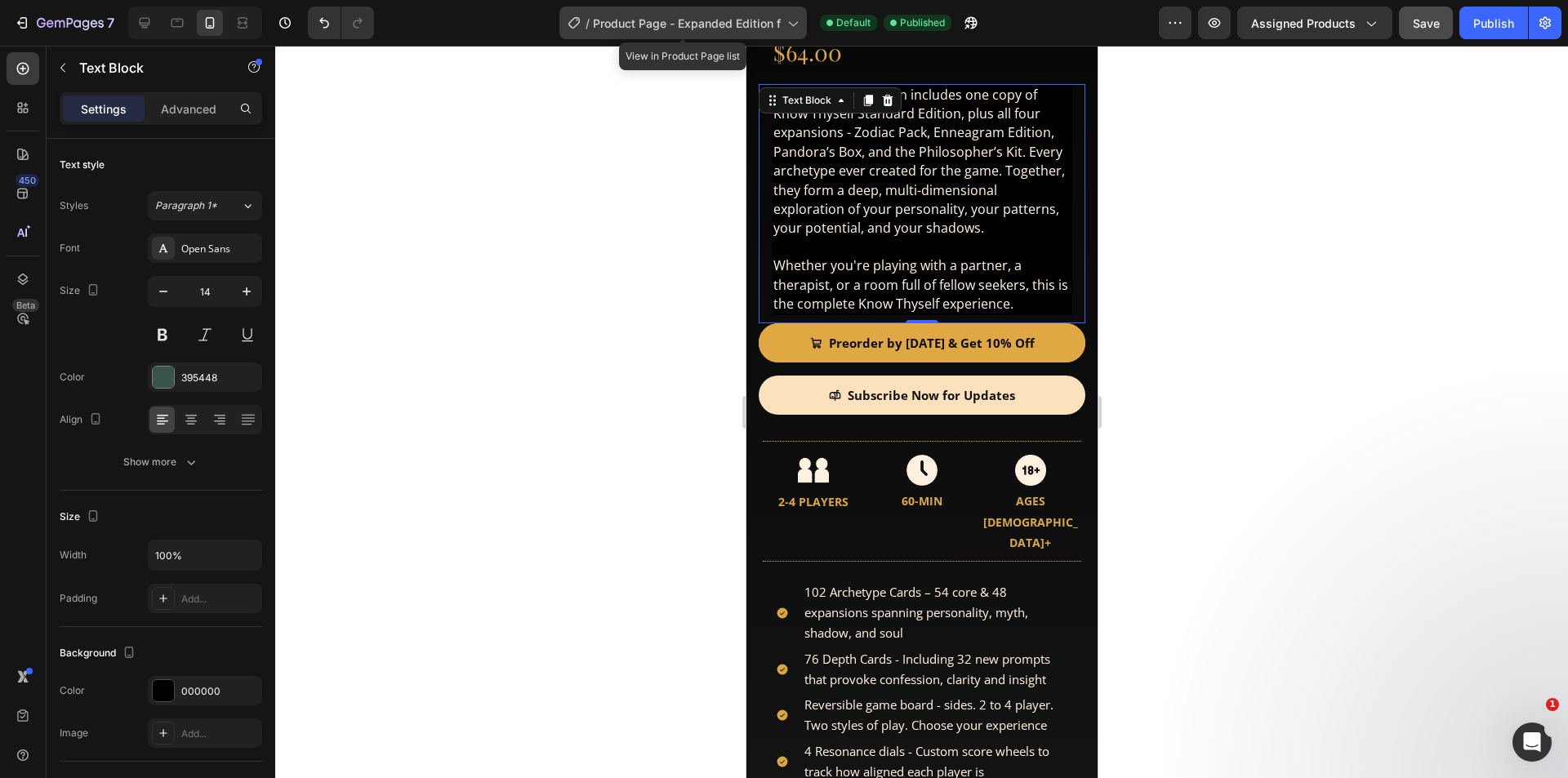
click at [724, 11] on div "/ Product Page - Expanded Edition f" at bounding box center [683, 22] width 247 height 32
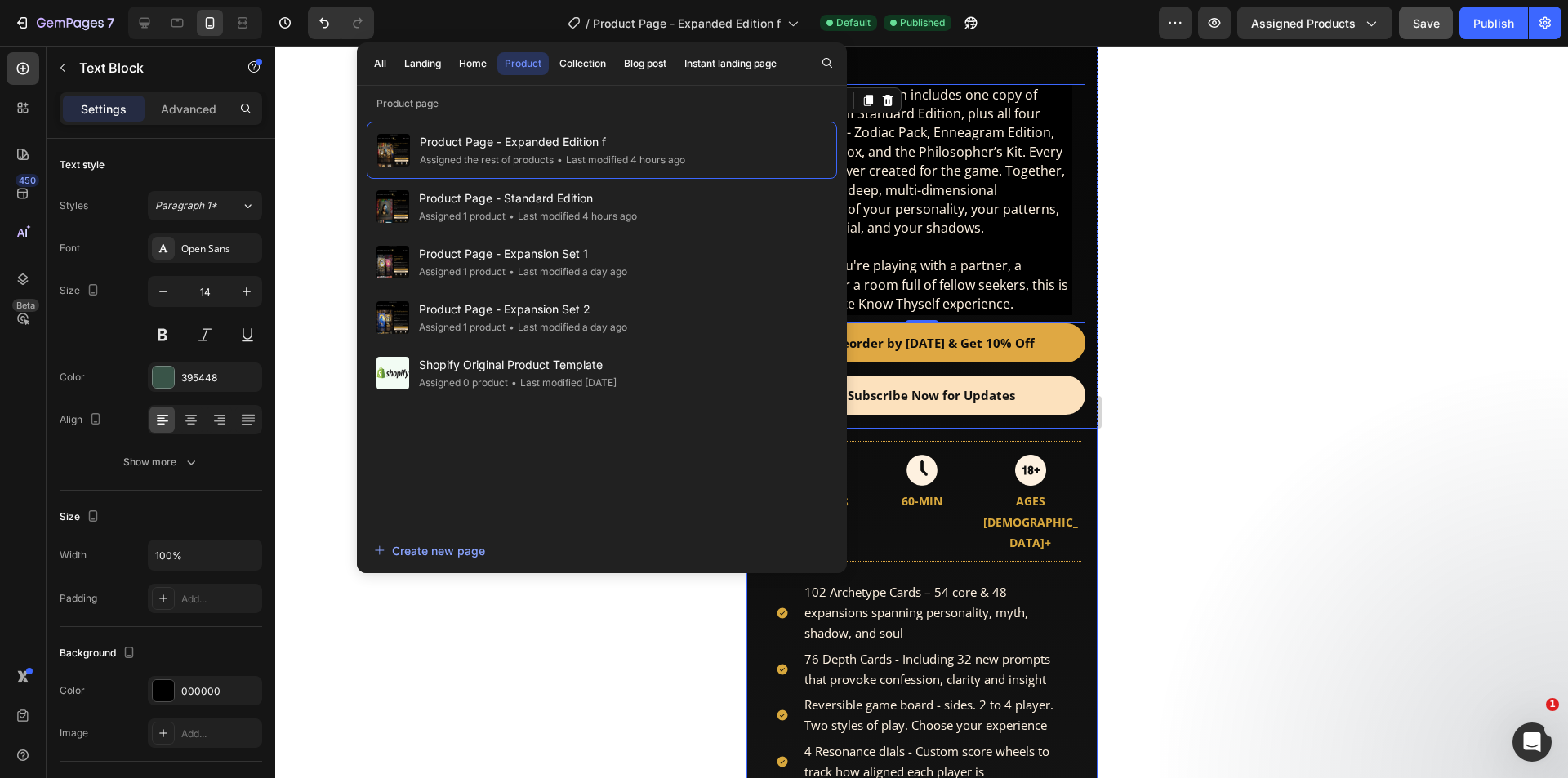
click at [1077, 428] on div "The complete Know Thyself experience. You get the Standard Edition plus all fou…" at bounding box center [921, 703] width 351 height 551
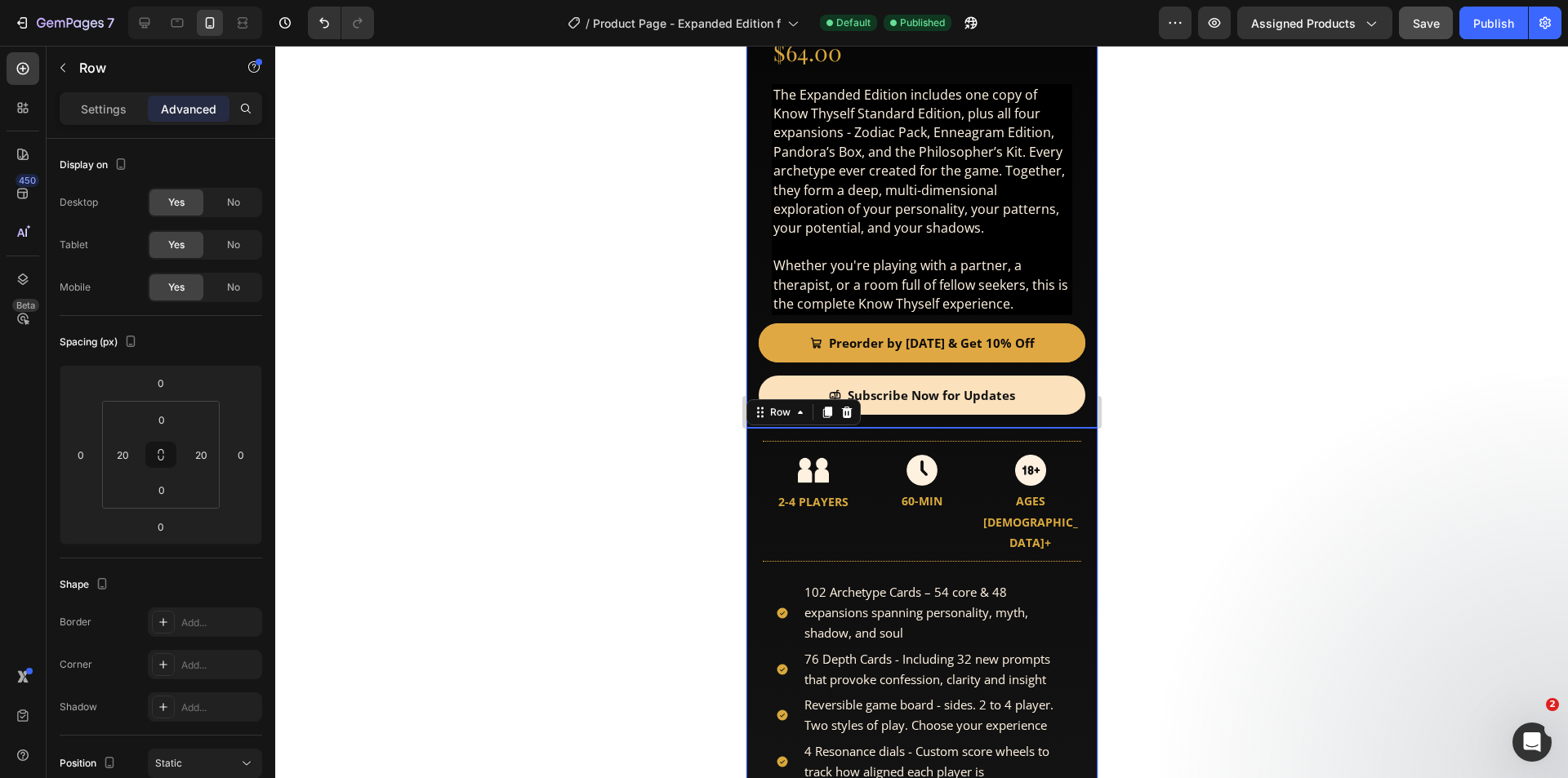
click at [1078, 395] on div "Product Images Product Images Know Thyself - Expanded Edition Product Title $64…" at bounding box center [921, 8] width 351 height 838
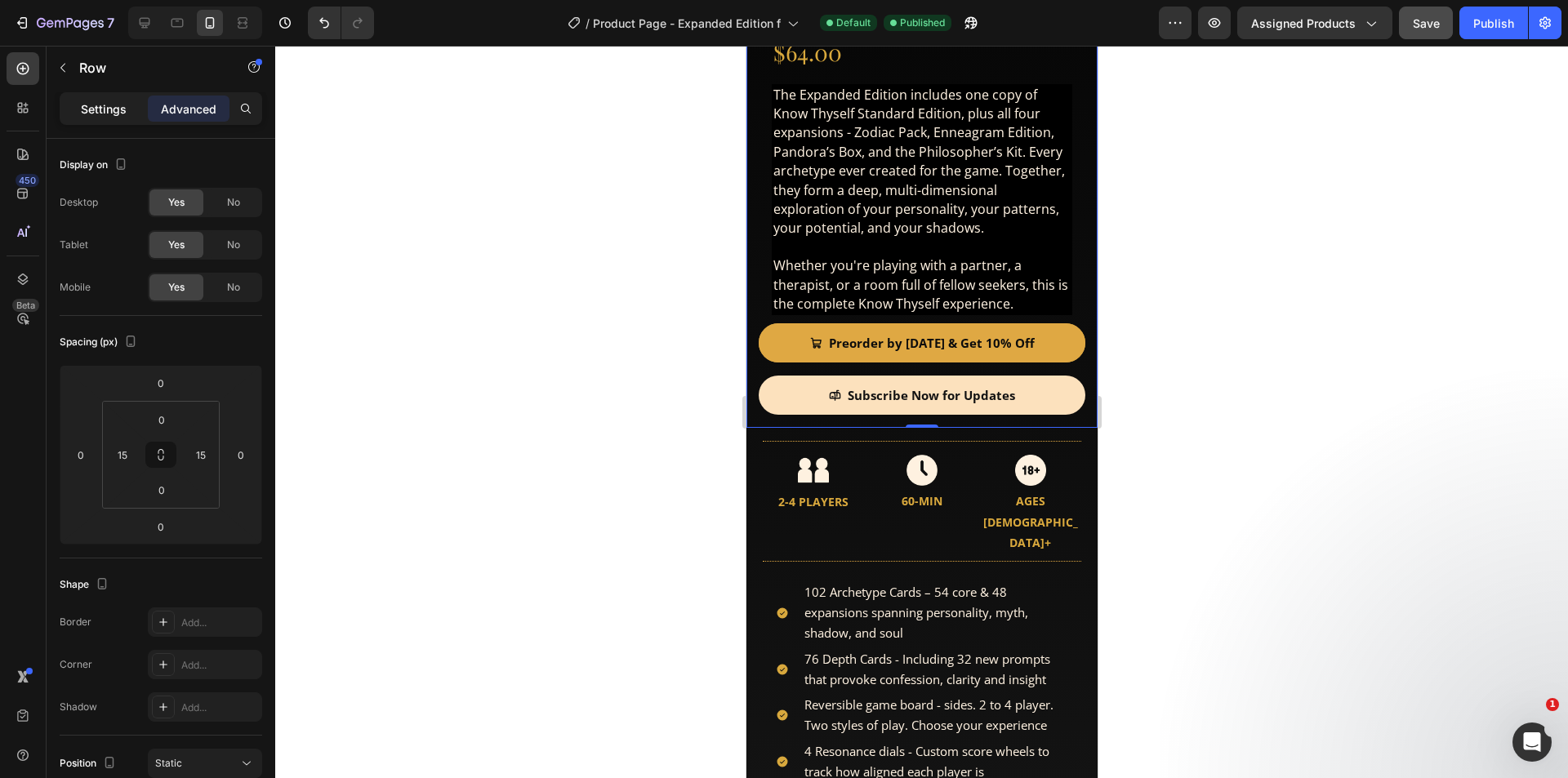
click at [103, 101] on p "Settings" at bounding box center [103, 109] width 46 height 17
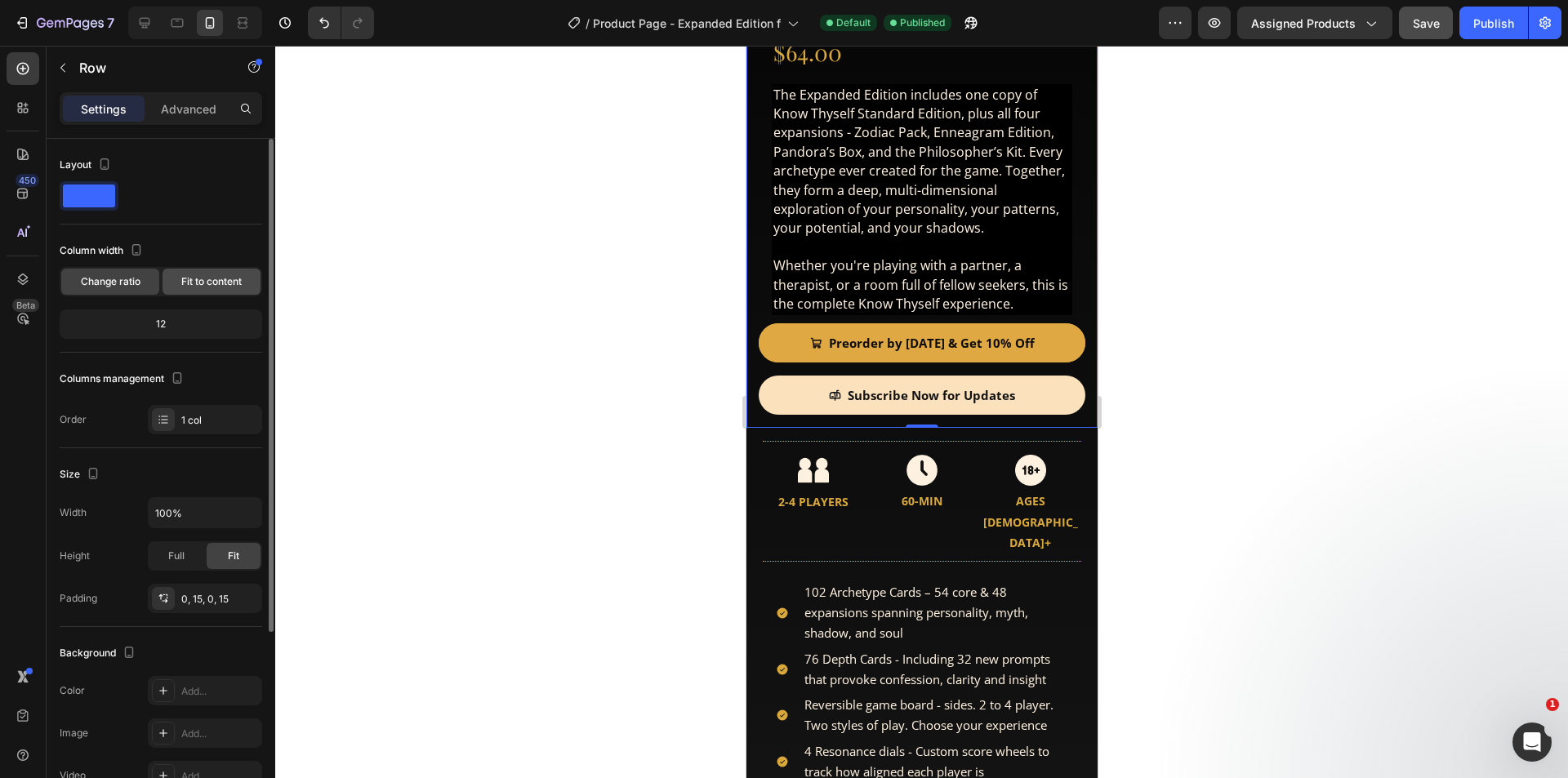
click at [223, 272] on div "Fit to content" at bounding box center [211, 281] width 98 height 26
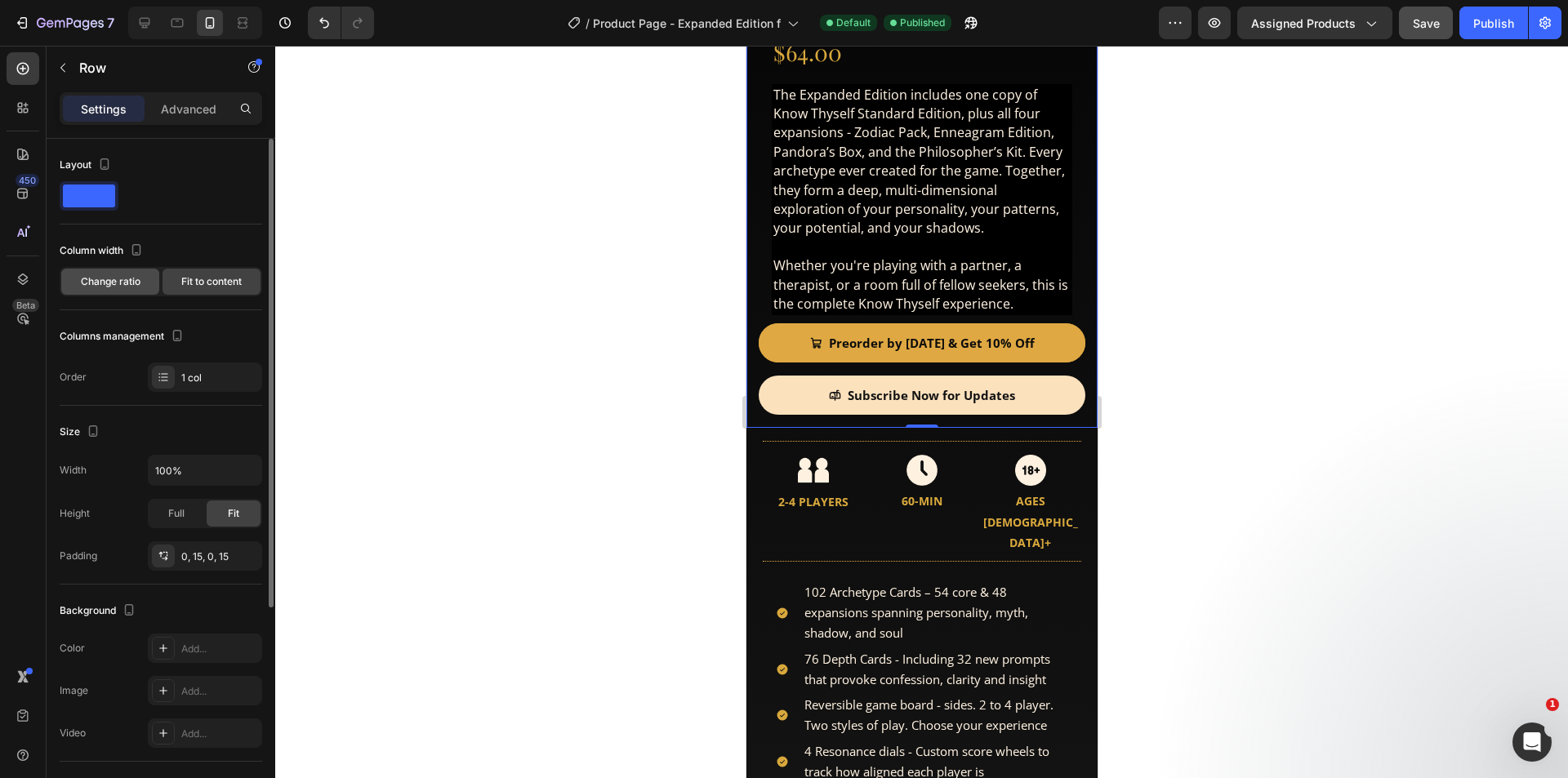
click at [109, 275] on span "Change ratio" at bounding box center [111, 281] width 59 height 15
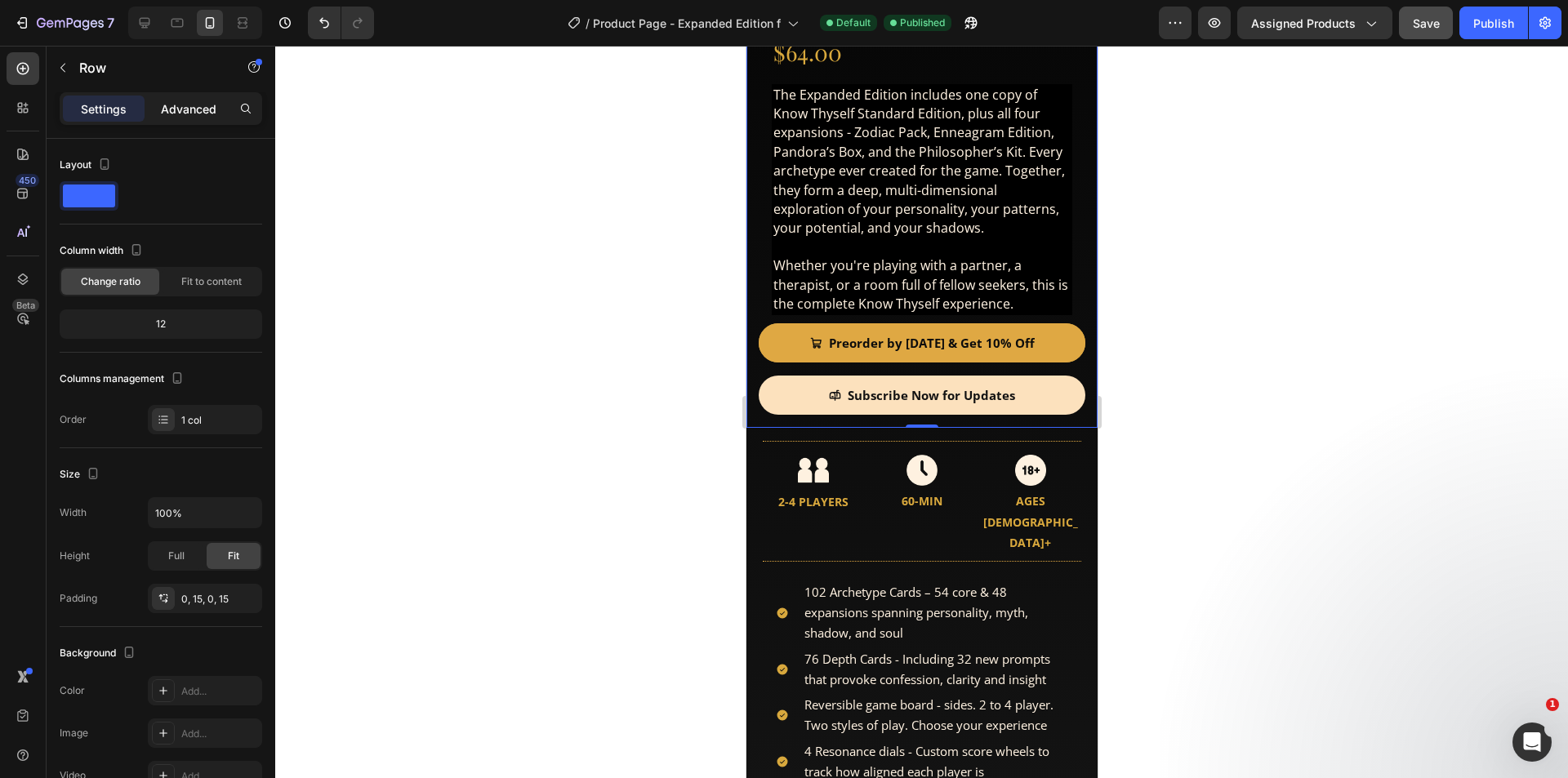
click at [185, 110] on p "Advanced" at bounding box center [189, 109] width 56 height 17
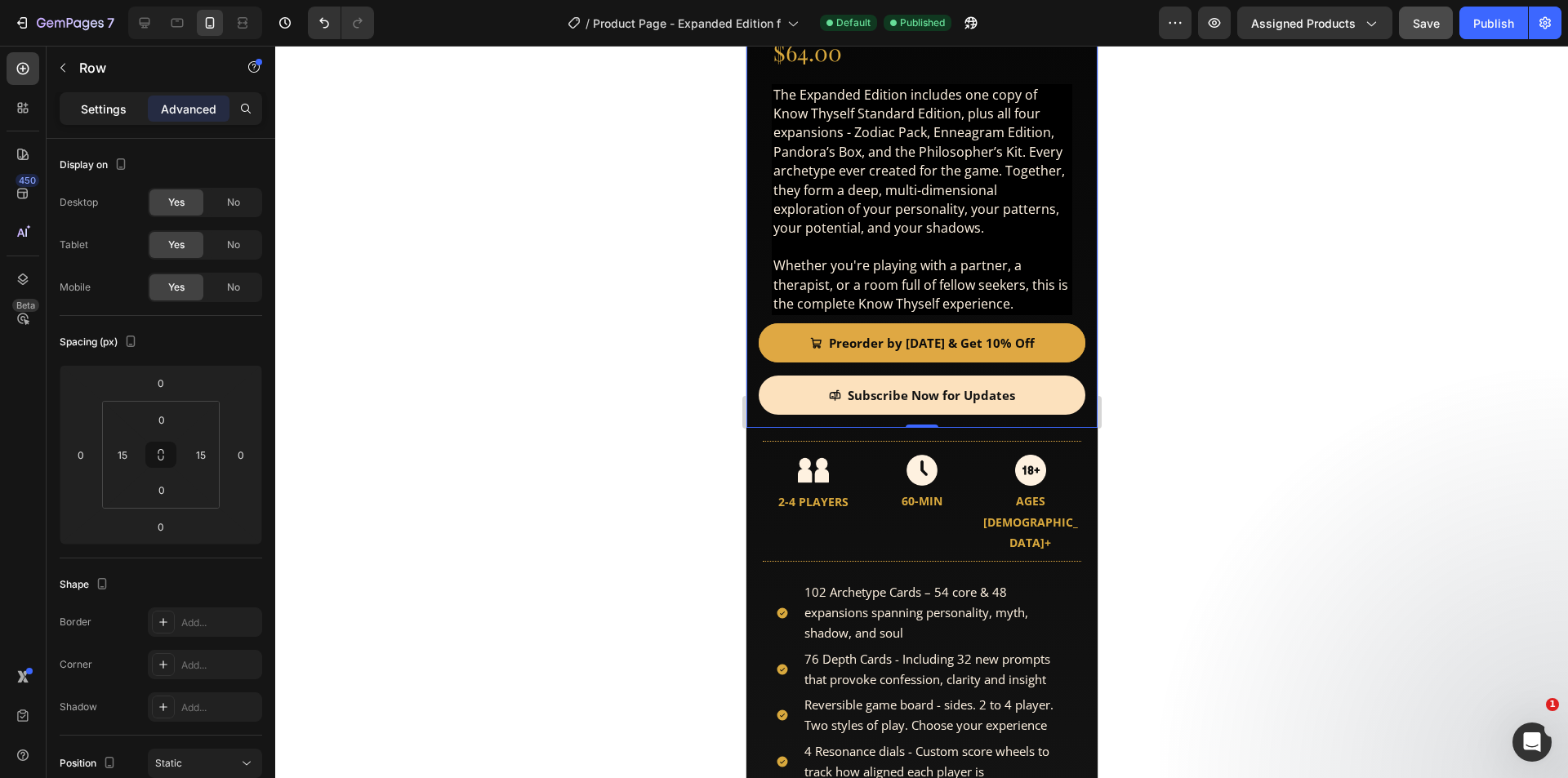
click at [105, 97] on div "Settings" at bounding box center [104, 109] width 82 height 26
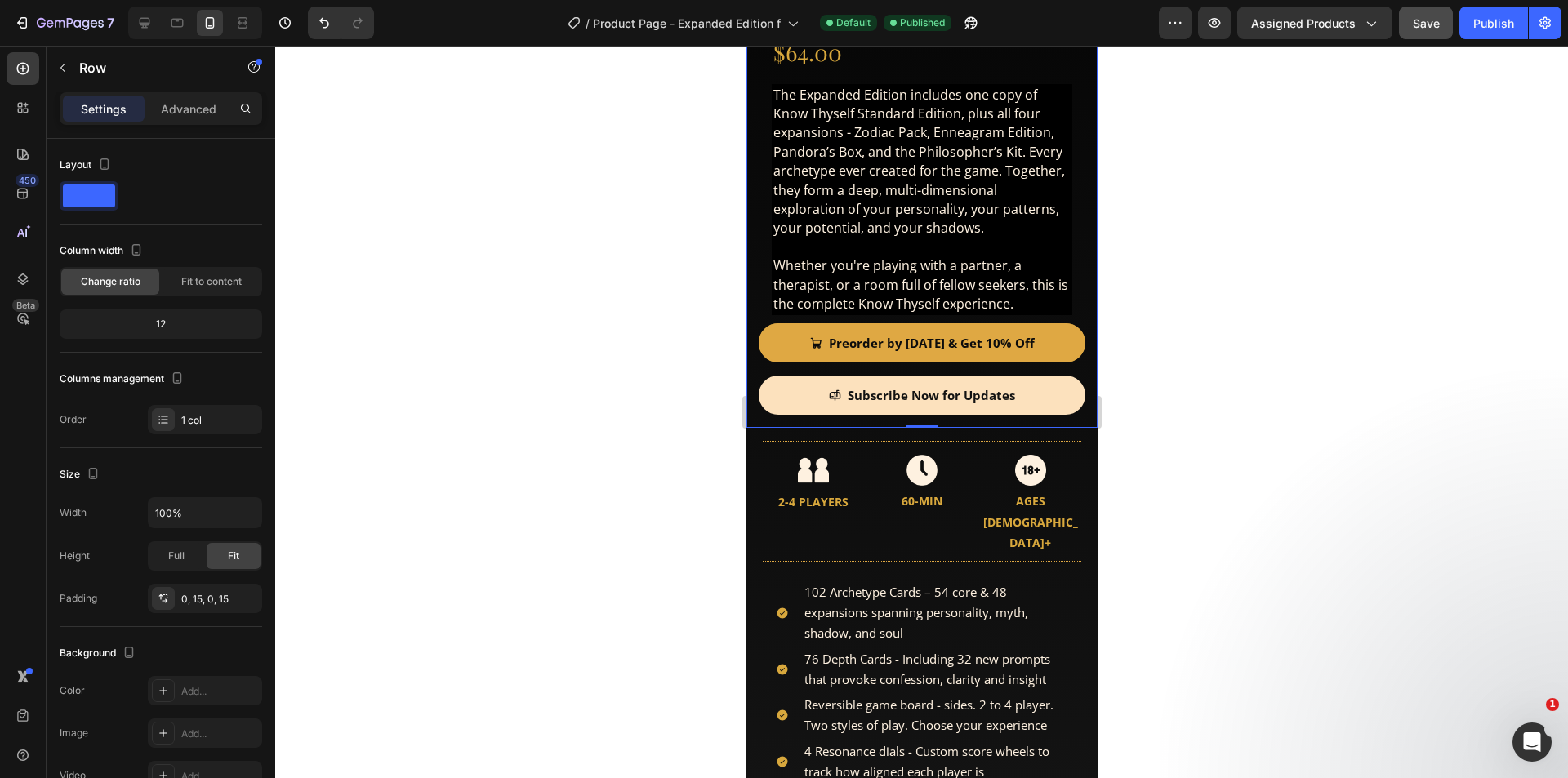
click at [748, 316] on div "Product Images Product Images Know Thyself - Expanded Edition Product Title $64…" at bounding box center [921, 8] width 351 height 838
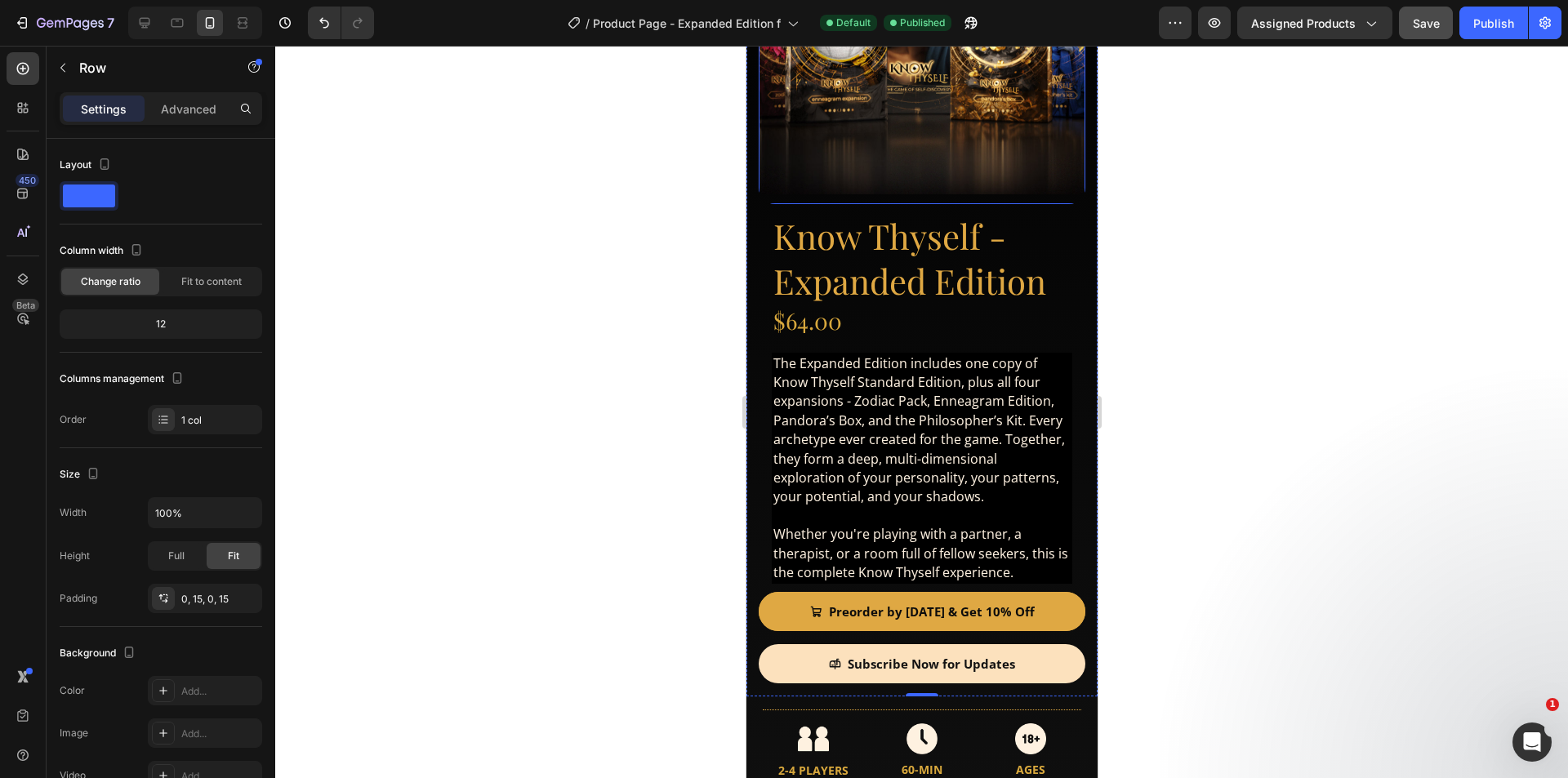
scroll to position [245, 0]
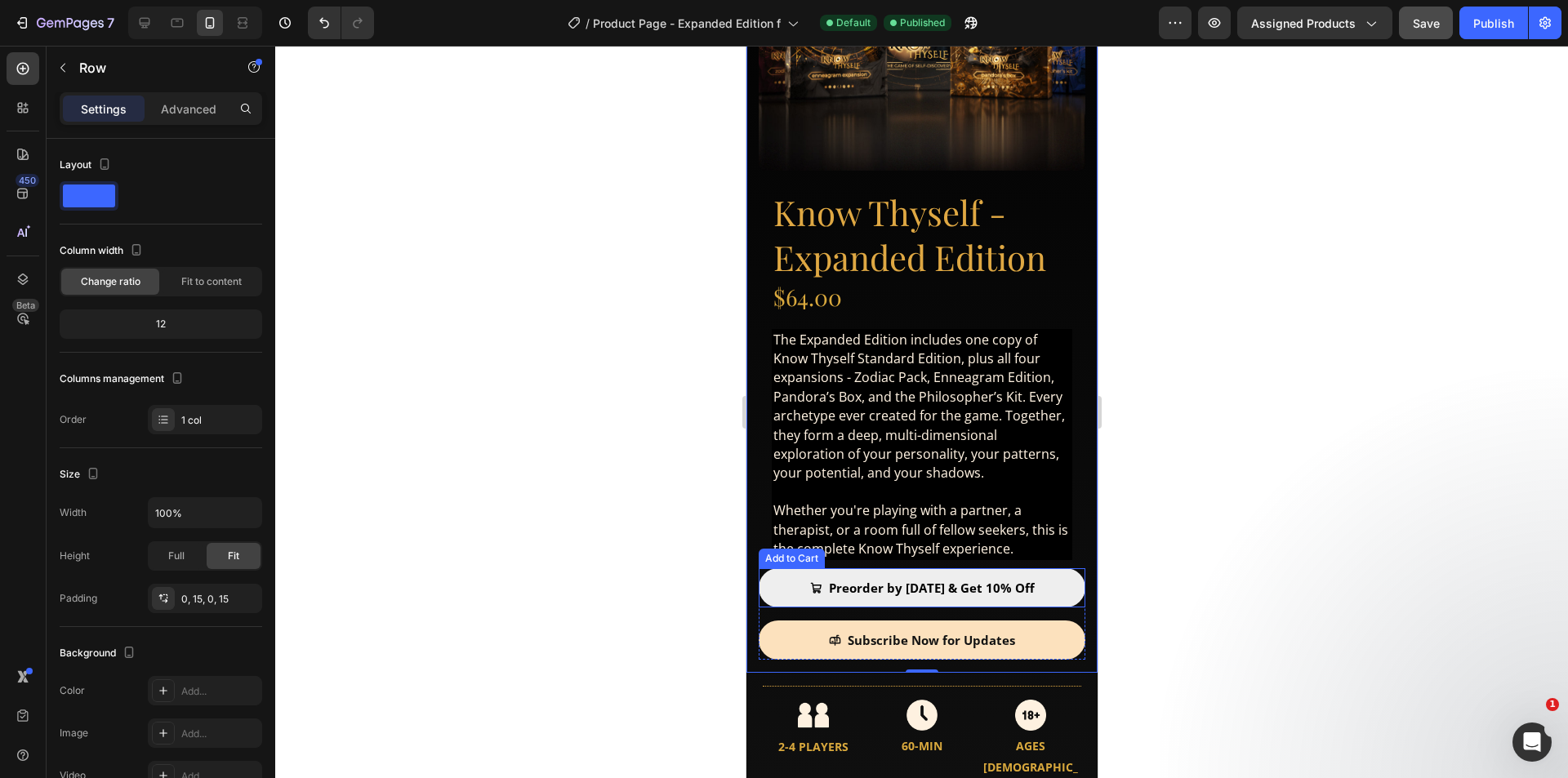
click at [777, 586] on button "Preorder by [DATE] & Get 10% Off" at bounding box center [921, 588] width 327 height 39
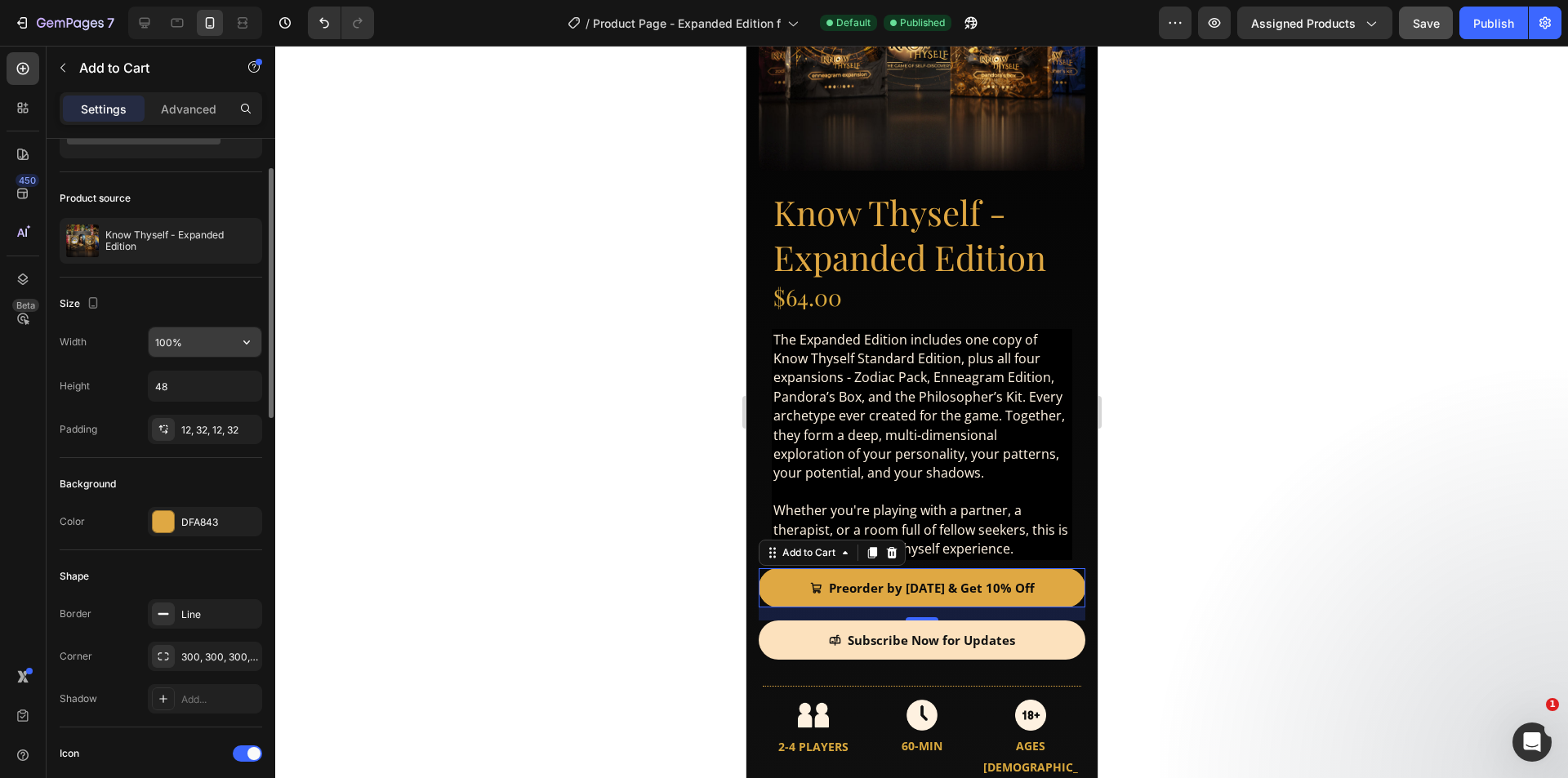
scroll to position [0, 0]
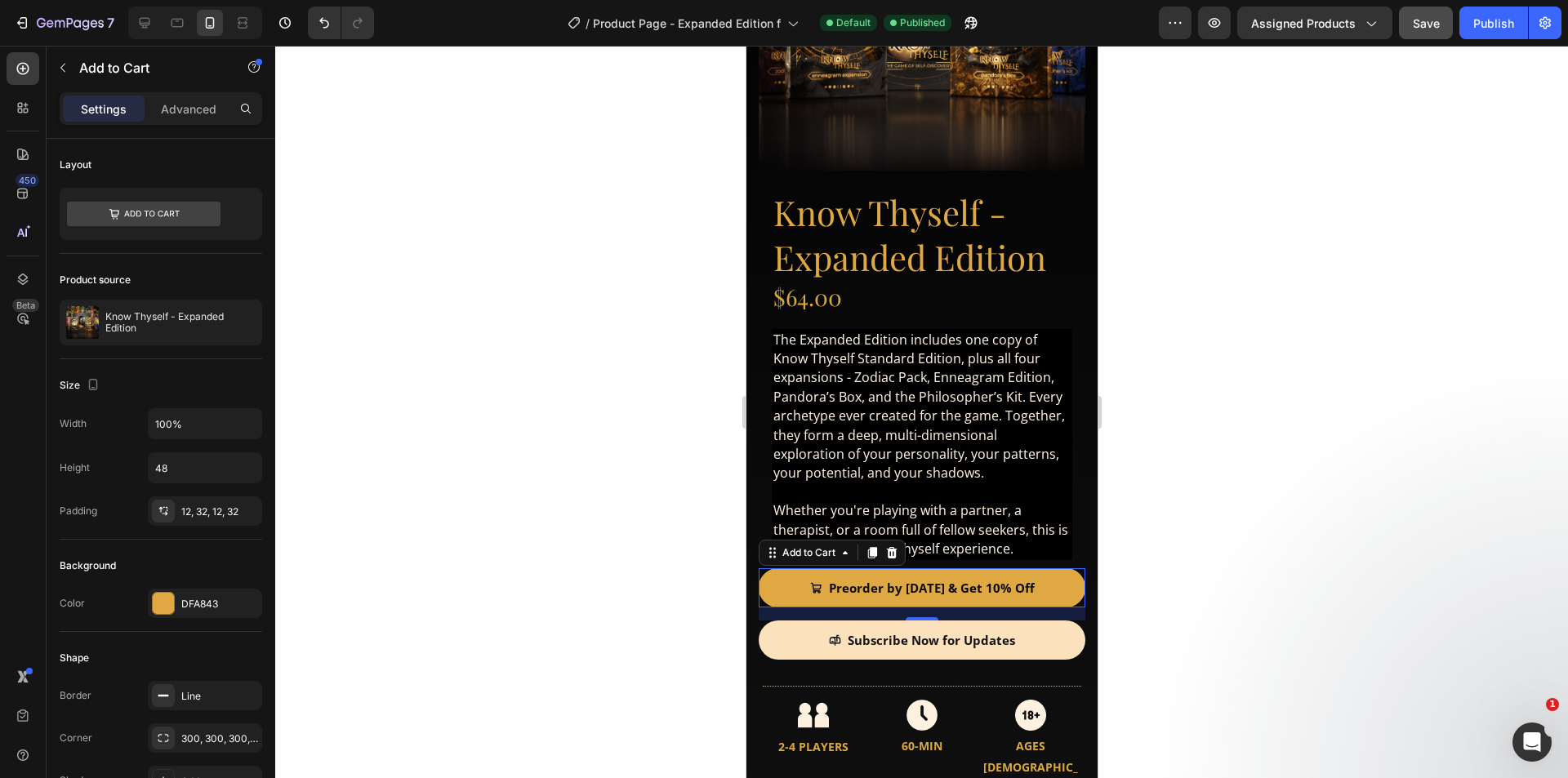
click at [836, 607] on div "16" at bounding box center [921, 614] width 327 height 13
click at [960, 607] on div "16" at bounding box center [921, 614] width 327 height 13
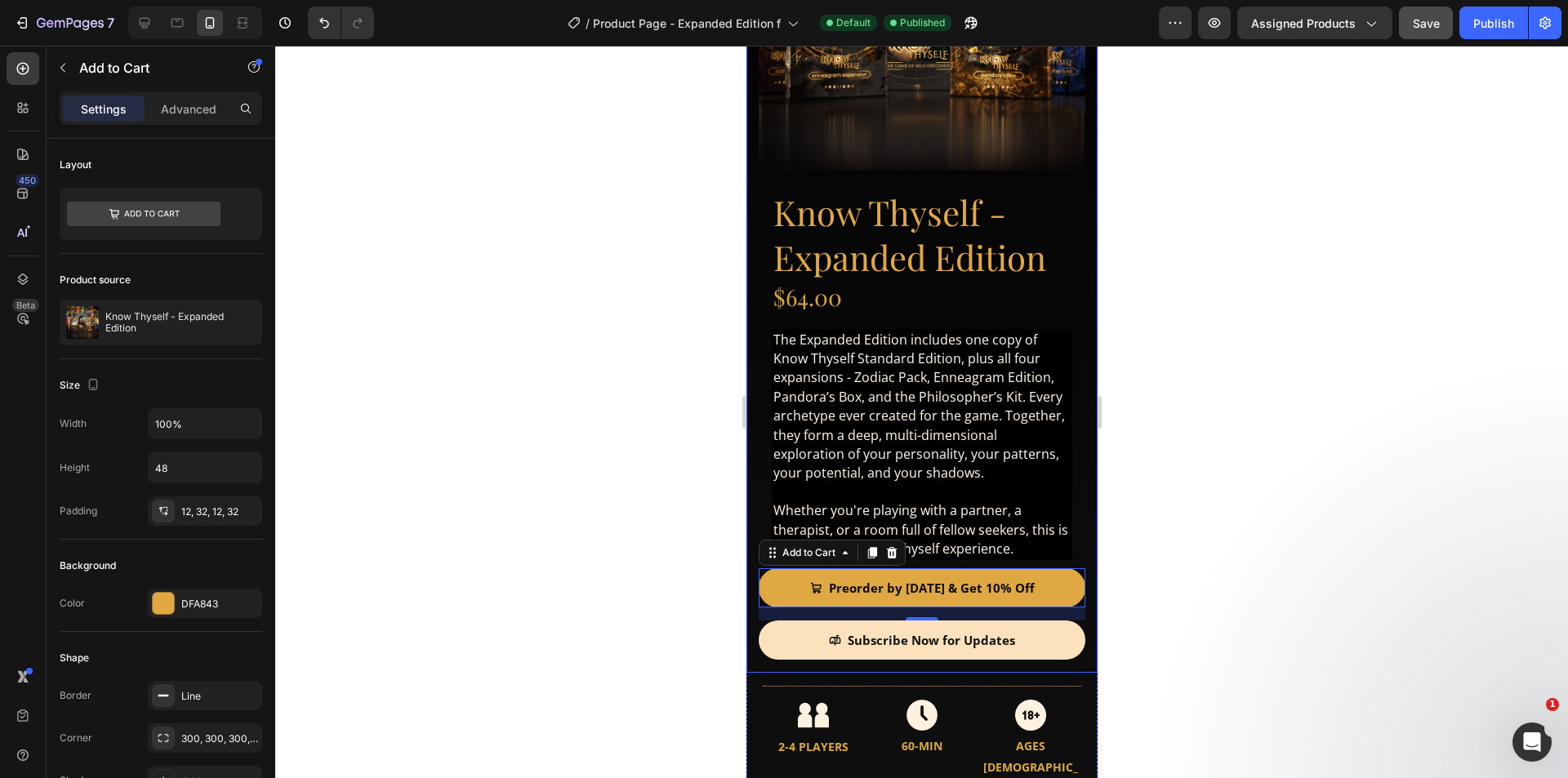
click at [1075, 543] on div "Product Images Product Images Know Thyself - Expanded Edition Product Title $64…" at bounding box center [921, 253] width 351 height 838
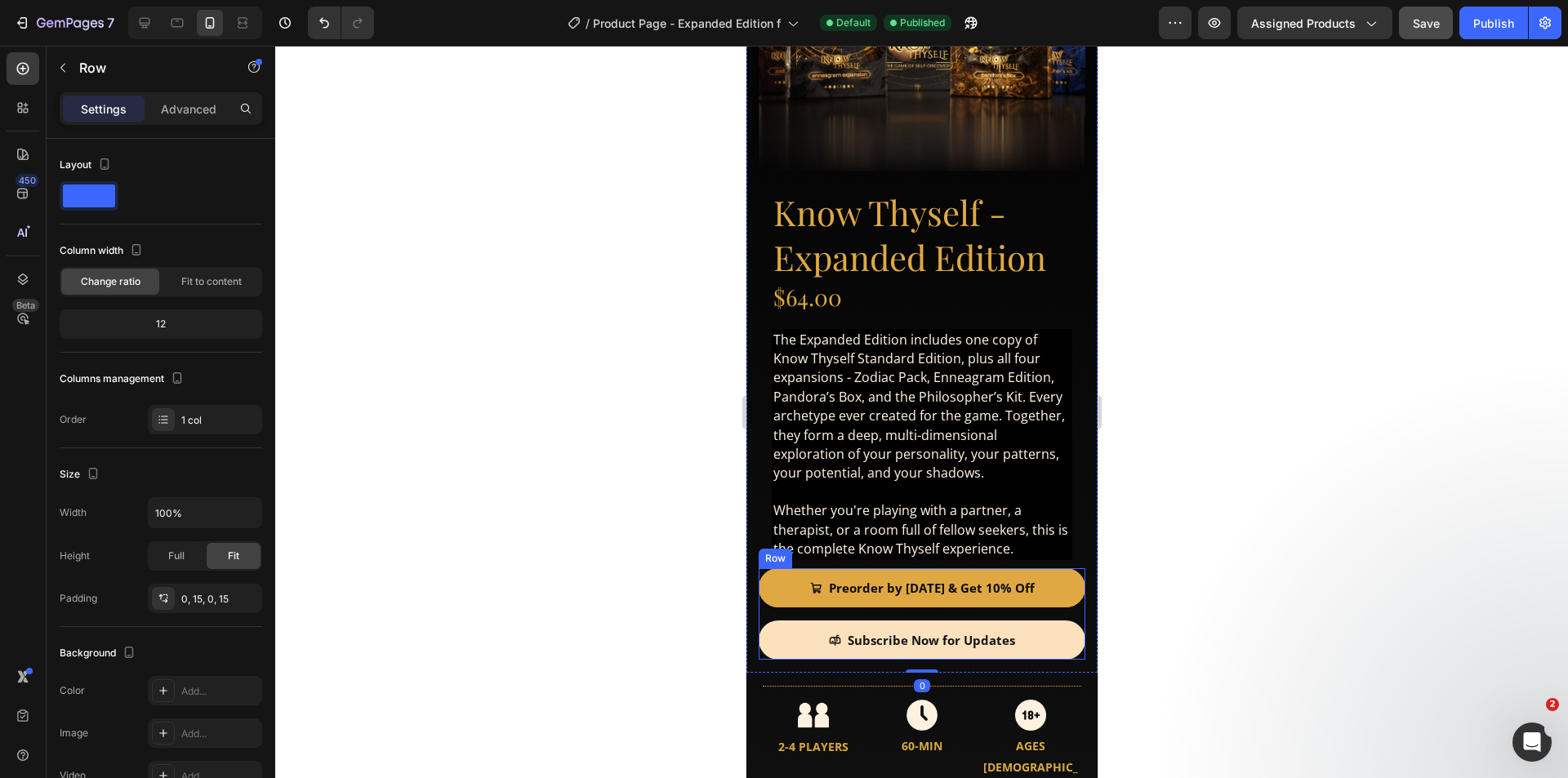
click at [1052, 603] on div "Preorder by [DATE] & Get 10% Off Add to Cart" at bounding box center [921, 594] width 327 height 52
click at [1069, 598] on div "Preorder by [DATE] & Get 10% Off Add to Cart" at bounding box center [921, 594] width 327 height 52
click at [907, 601] on div "Preorder by [DATE] & Get 10% Off Add to Cart" at bounding box center [921, 594] width 327 height 52
click at [177, 110] on p "Advanced" at bounding box center [189, 109] width 56 height 17
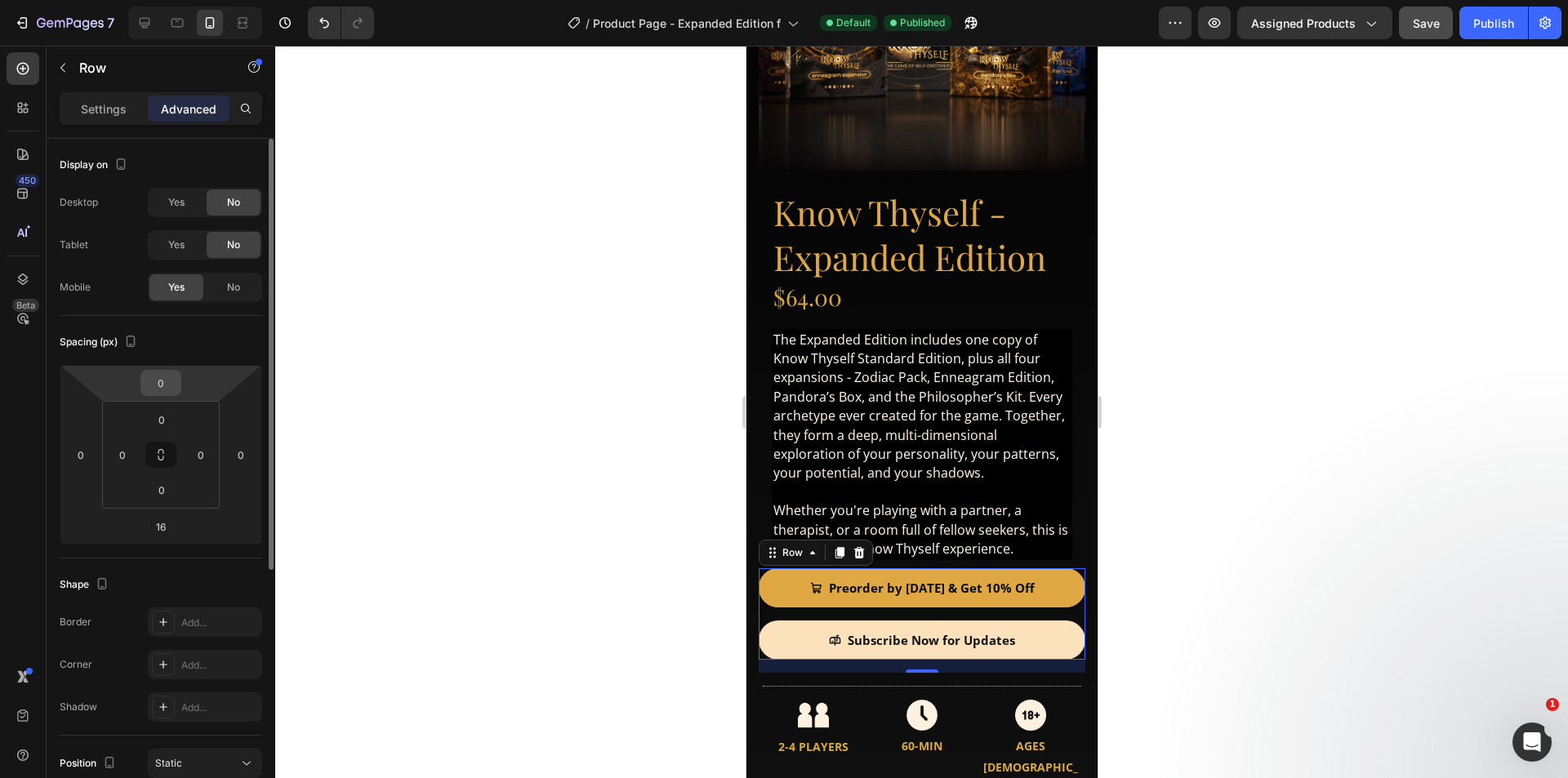
click at [159, 390] on input "0" at bounding box center [161, 383] width 33 height 24
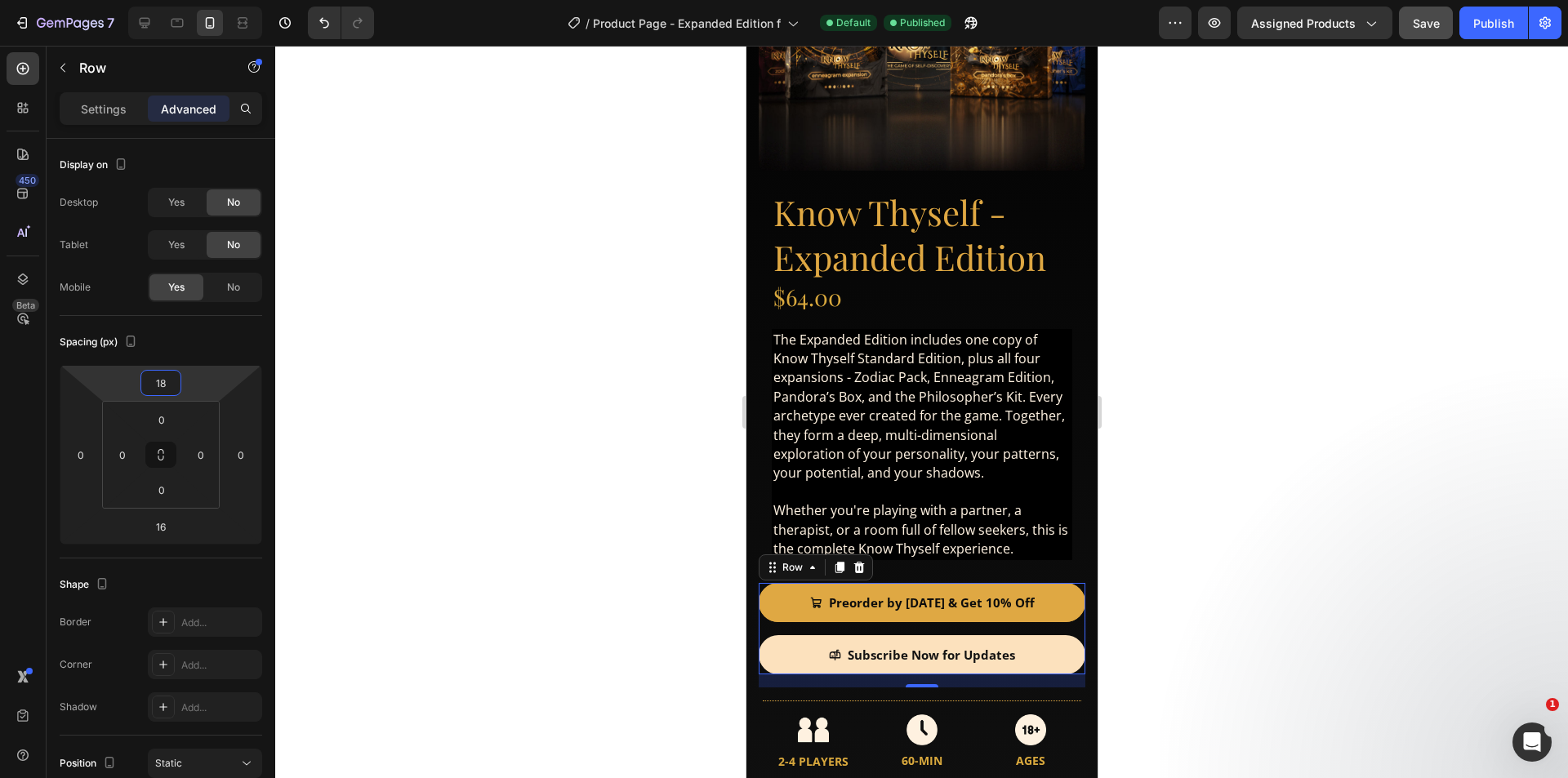
type input "18"
click at [946, 613] on div "Preorder by [DATE] & Get 10% Off Add to Cart" at bounding box center [921, 609] width 327 height 52
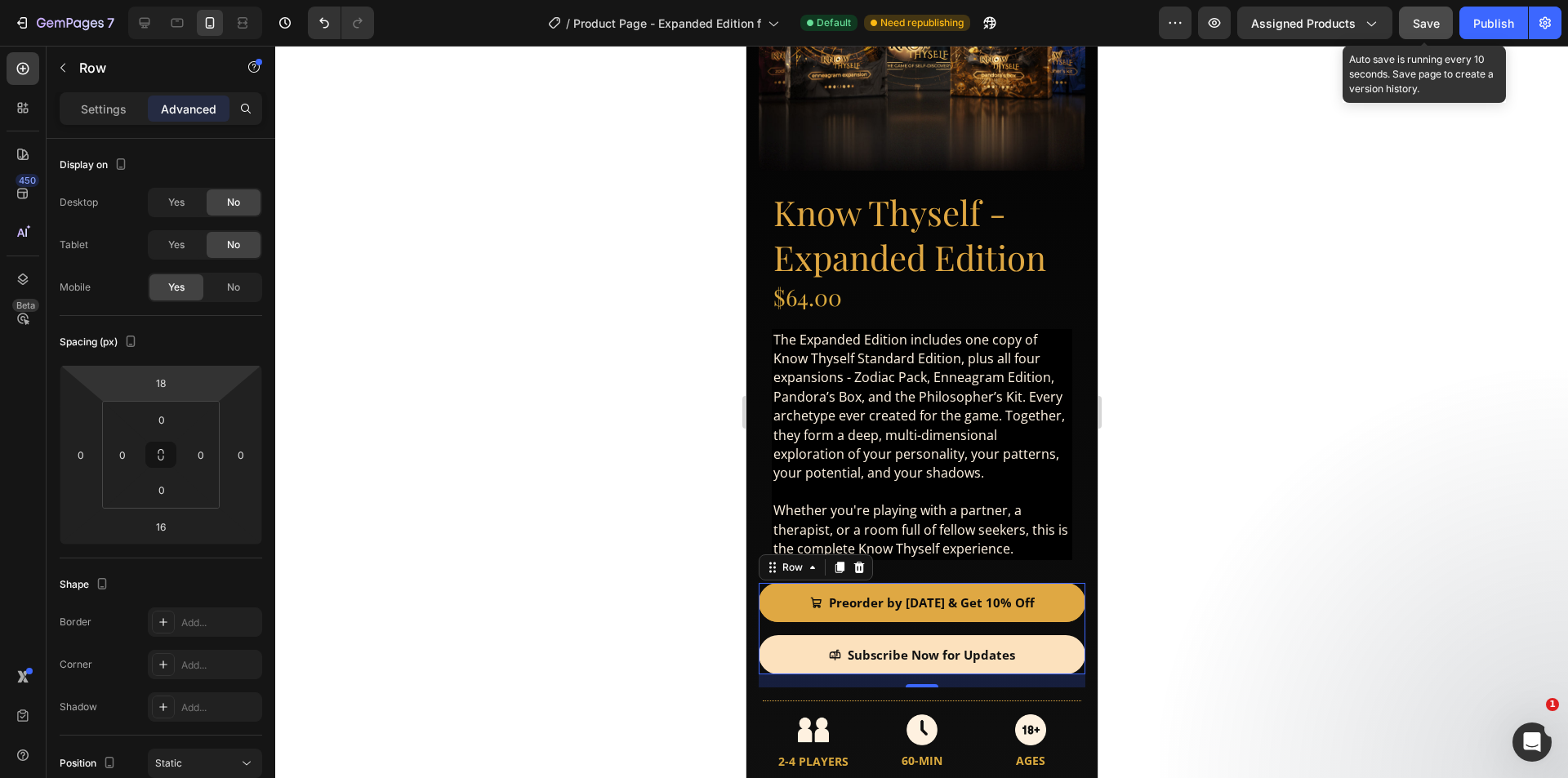
click at [1431, 15] on div "Save" at bounding box center [1426, 23] width 27 height 17
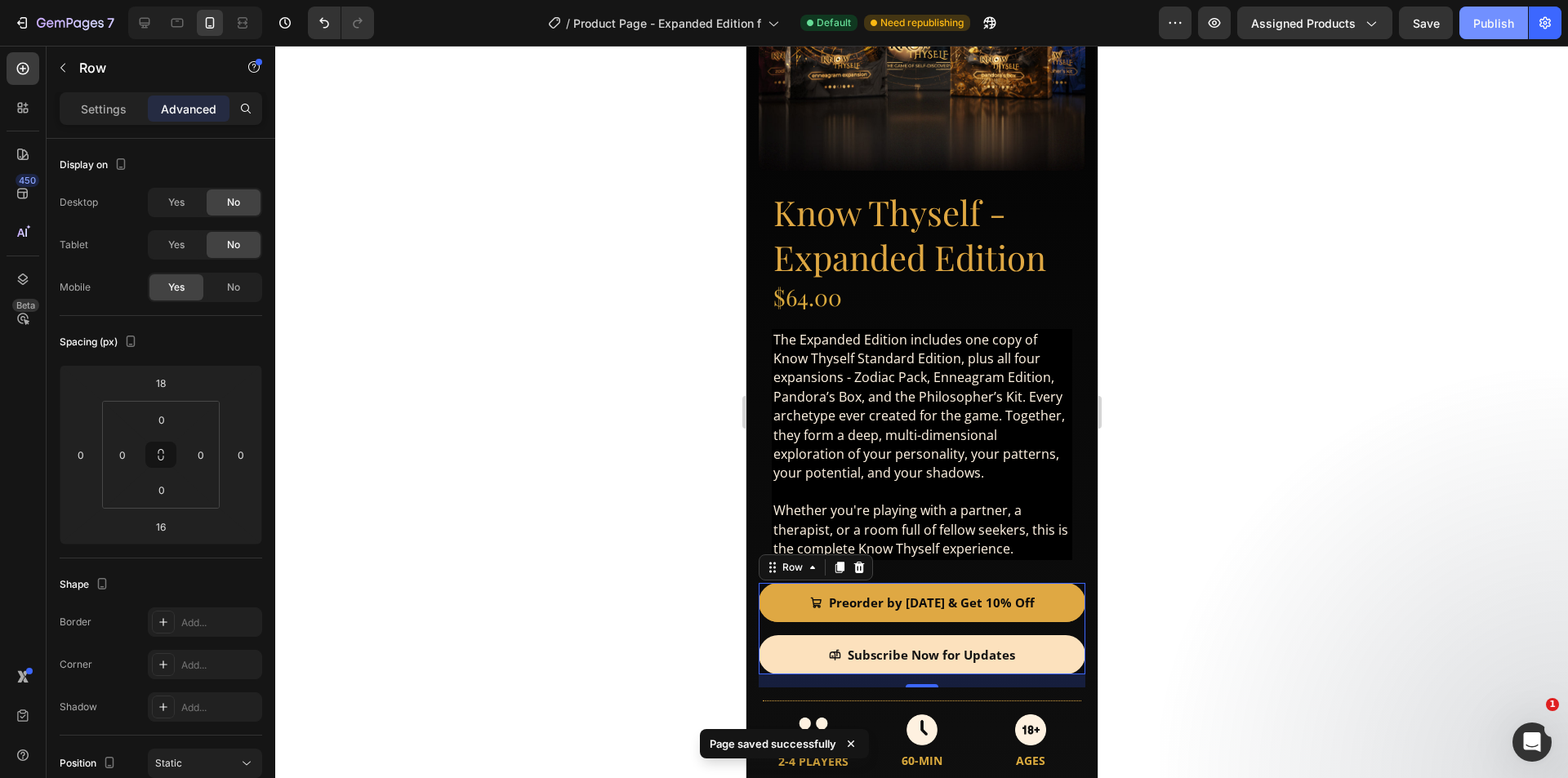
click at [1504, 20] on div "Publish" at bounding box center [1494, 23] width 41 height 17
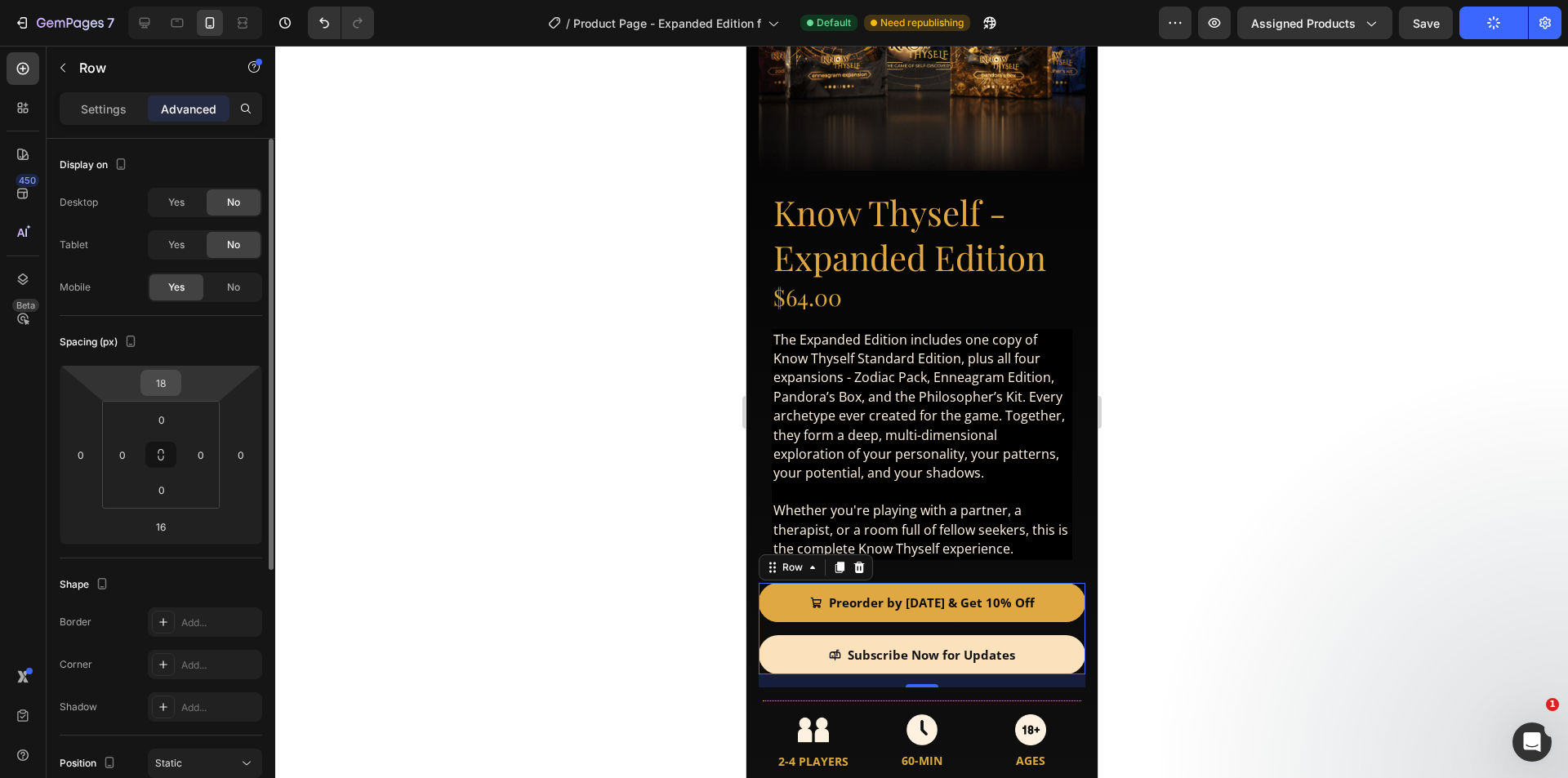
click at [159, 387] on input "18" at bounding box center [161, 383] width 33 height 24
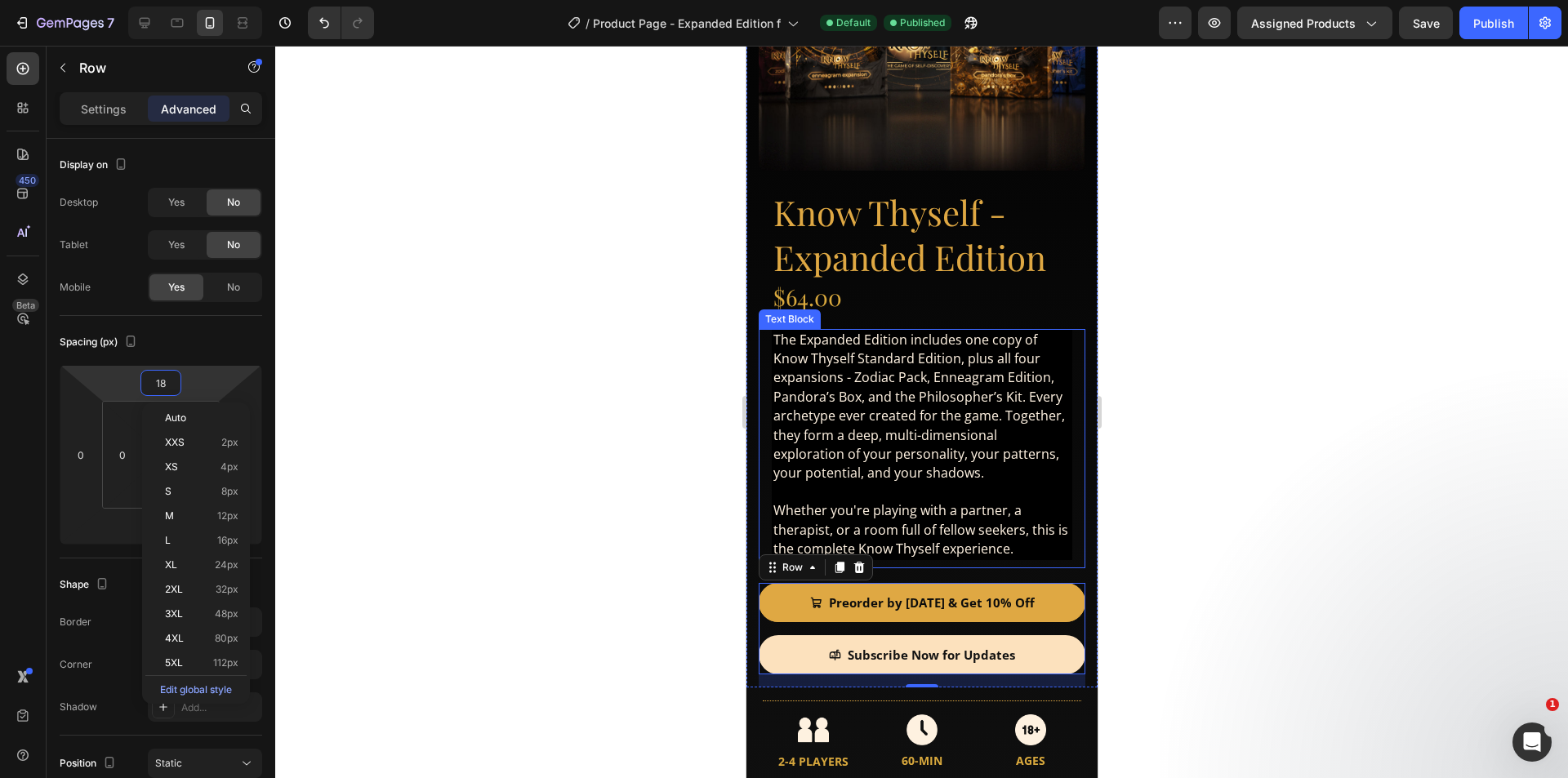
click at [982, 365] on span "The Expanded Edition includes one copy of Know Thyself Standard Edition, plus a…" at bounding box center [919, 406] width 292 height 151
